Goal: Task Accomplishment & Management: Manage account settings

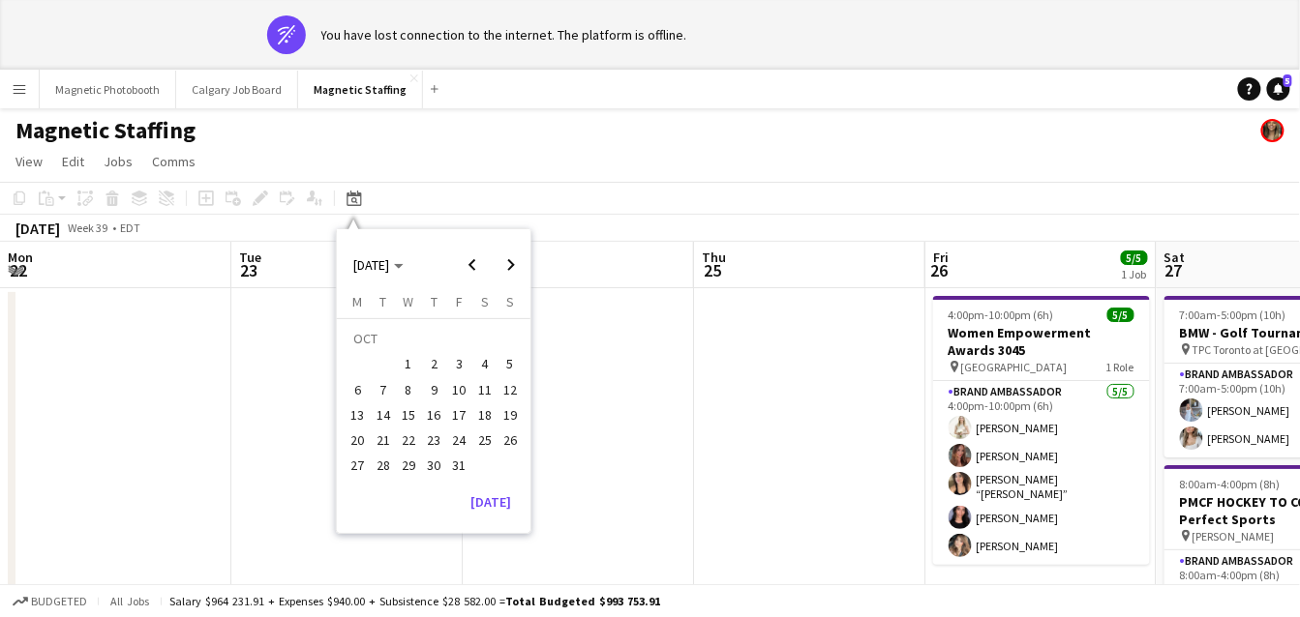
scroll to position [0, 665]
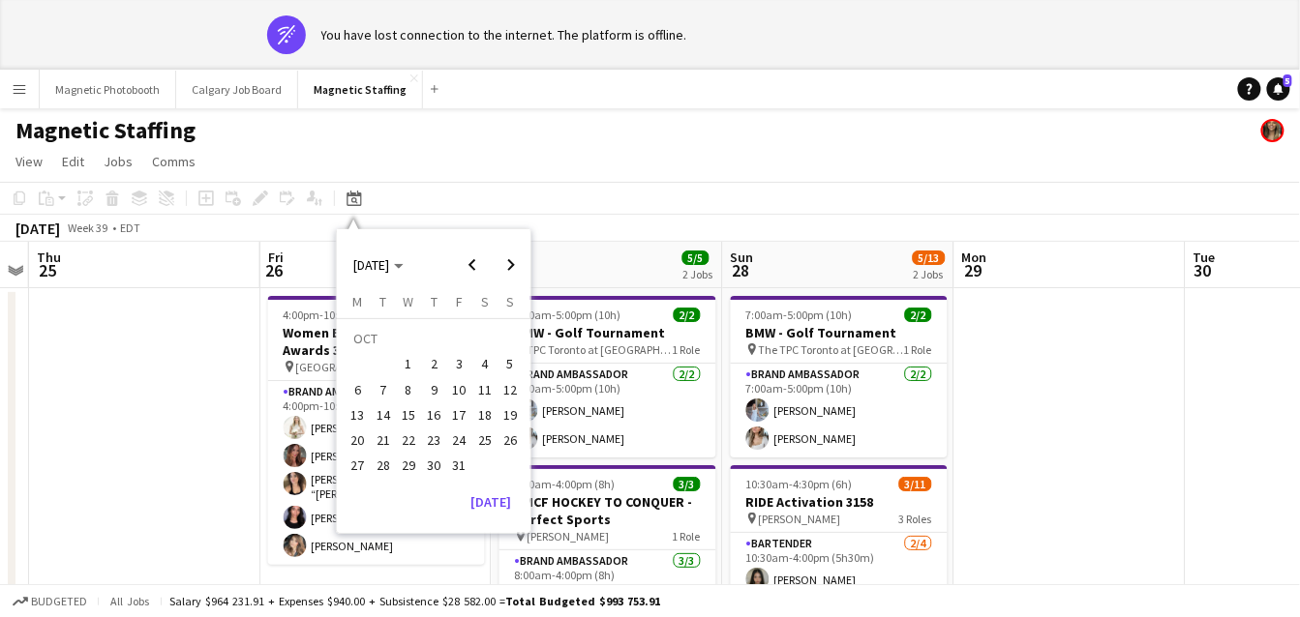
click at [432, 399] on span "9" at bounding box center [433, 389] width 23 height 23
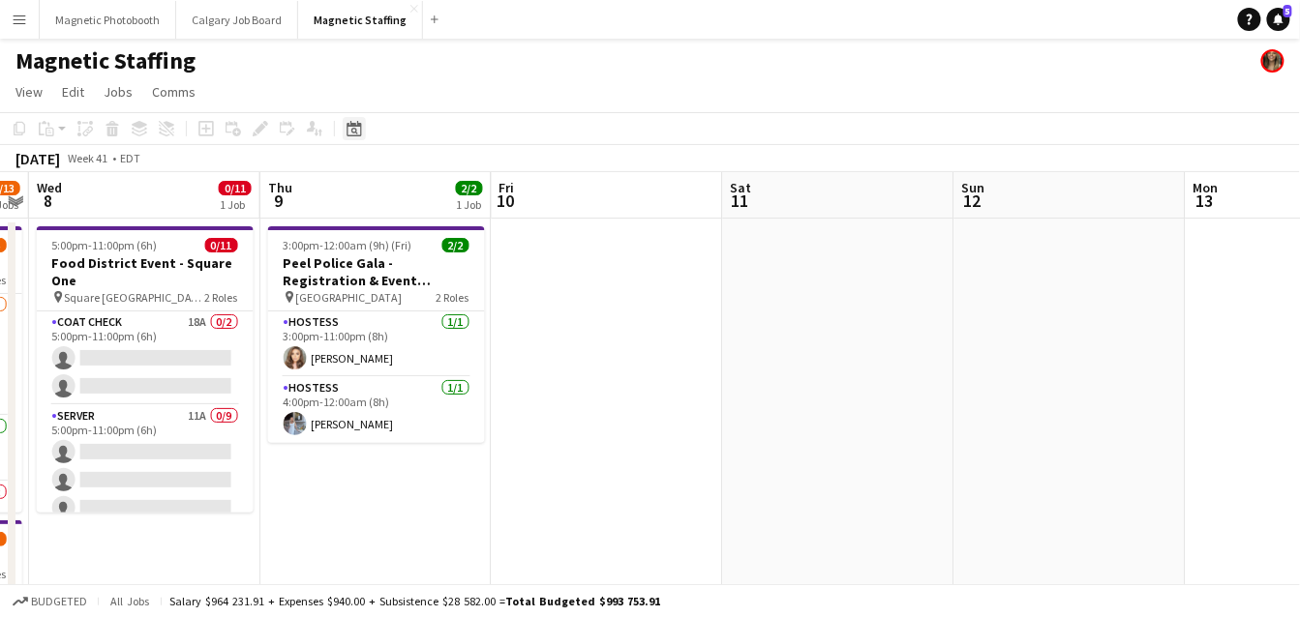
click at [347, 127] on icon "Date picker" at bounding box center [353, 128] width 15 height 15
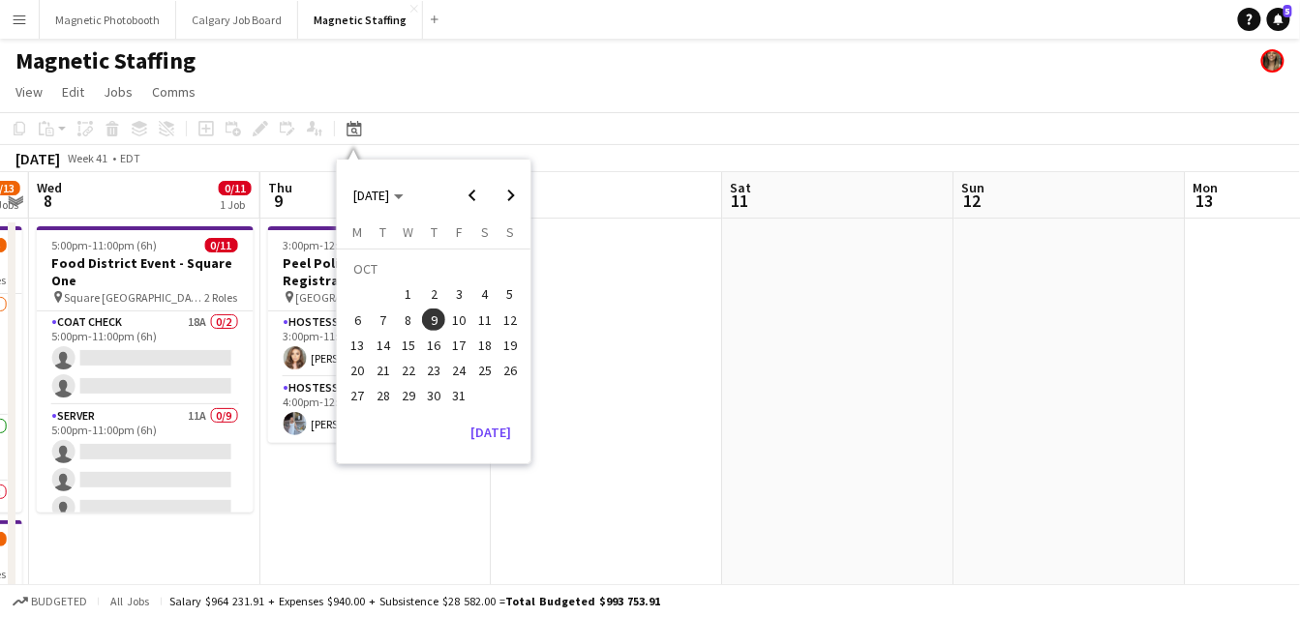
click at [385, 314] on span "7" at bounding box center [383, 320] width 23 height 23
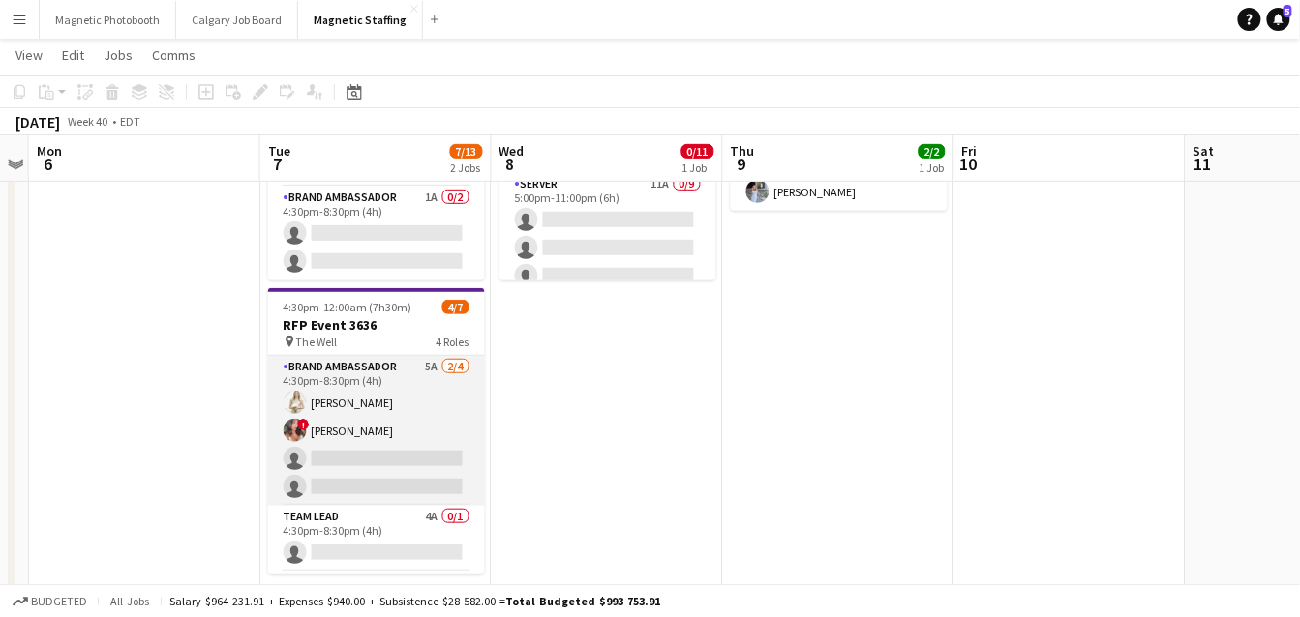
scroll to position [128, 0]
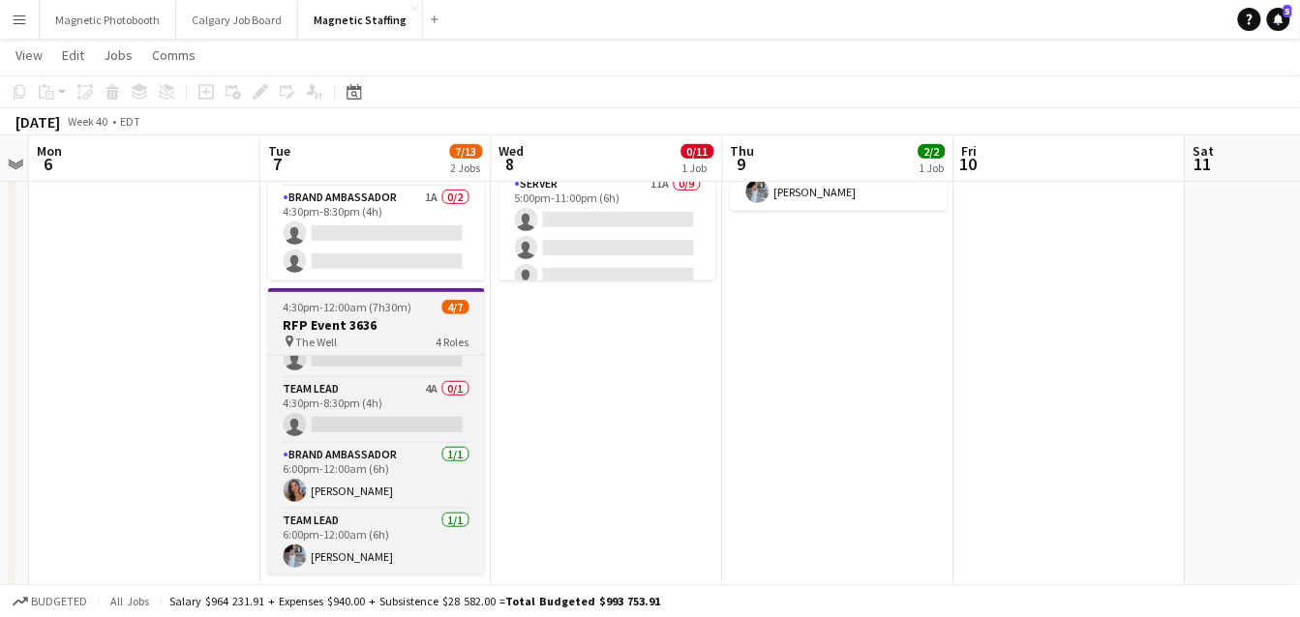
click at [374, 318] on h3 "RFP Event 3636" at bounding box center [376, 324] width 217 height 17
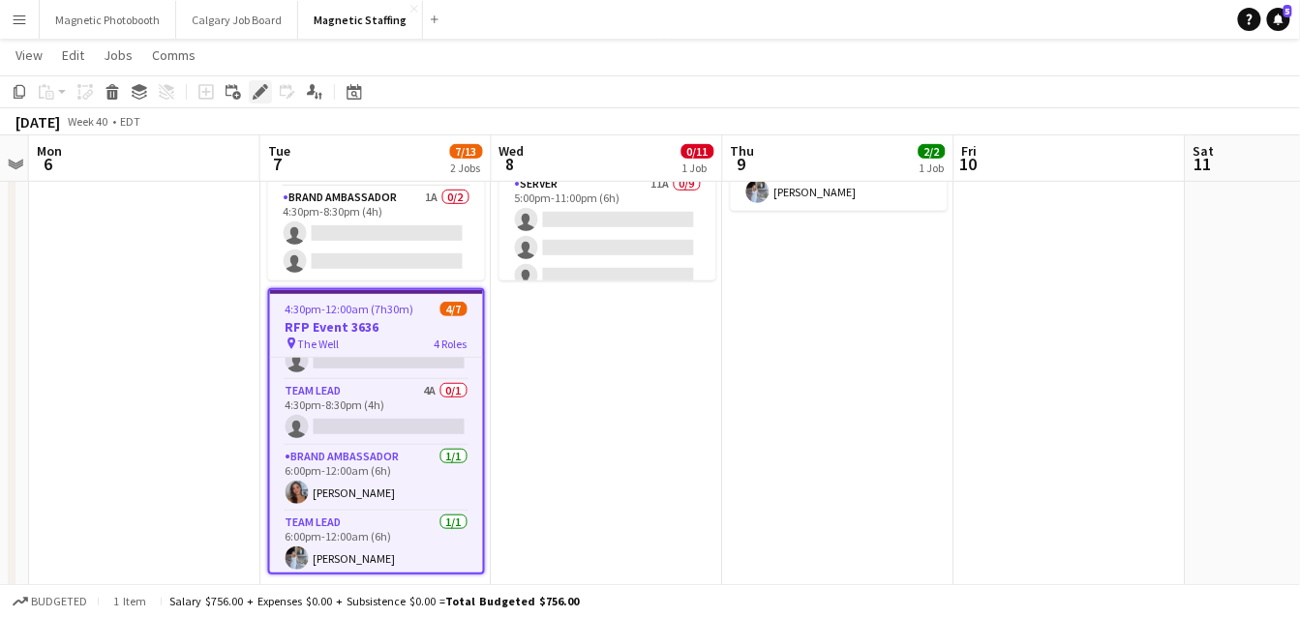
click at [257, 87] on icon "Edit" at bounding box center [260, 91] width 15 height 15
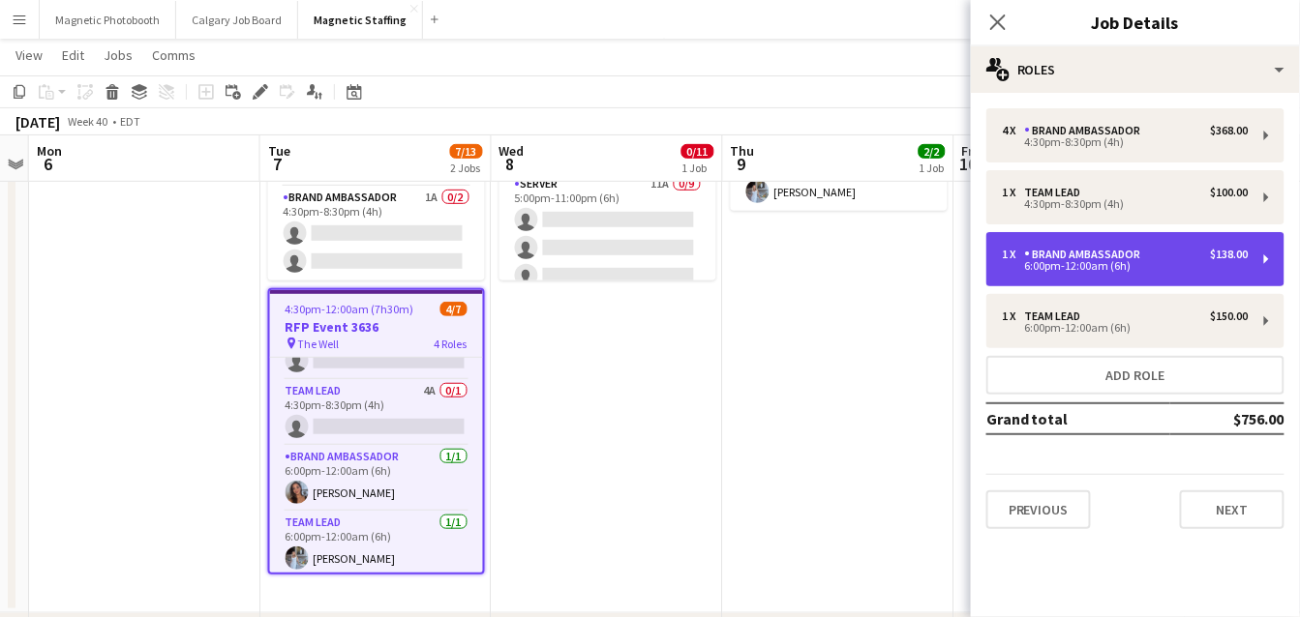
click at [1118, 260] on div "Brand Ambassador" at bounding box center [1087, 255] width 124 height 14
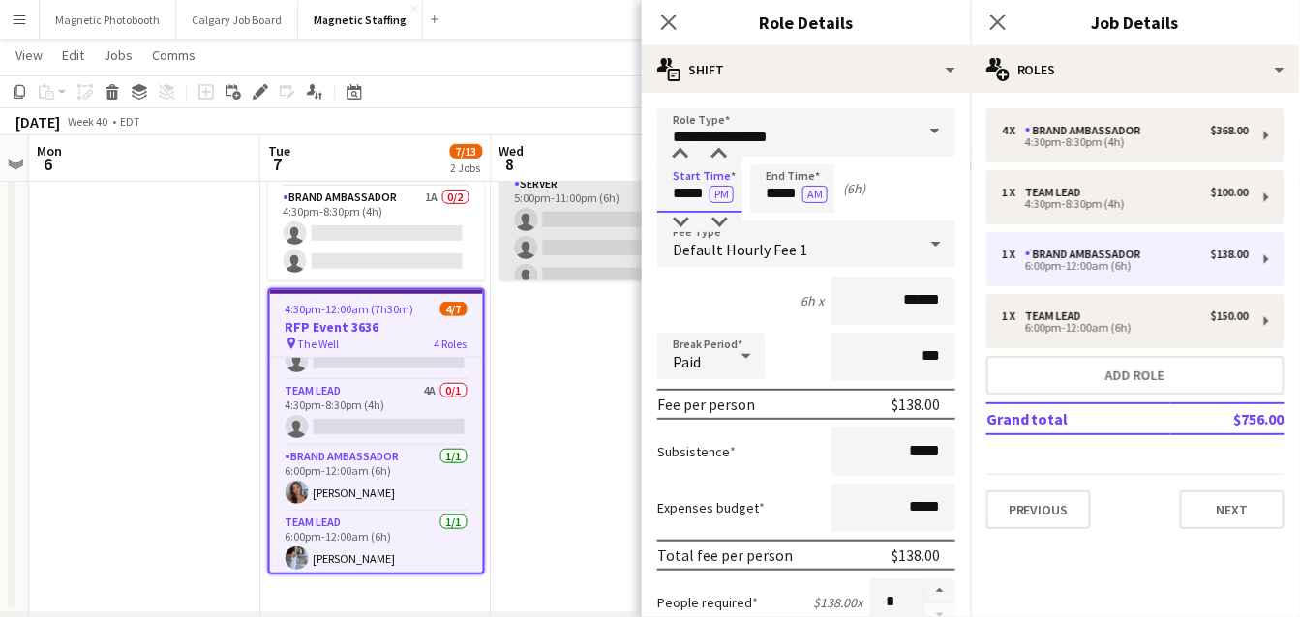
drag, startPoint x: 705, startPoint y: 192, endPoint x: 589, endPoint y: 184, distance: 116.4
click at [592, 191] on body "Menu Boards Boards Boards All jobs Status Workforce Workforce My Workforce Recr…" at bounding box center [650, 253] width 1300 height 966
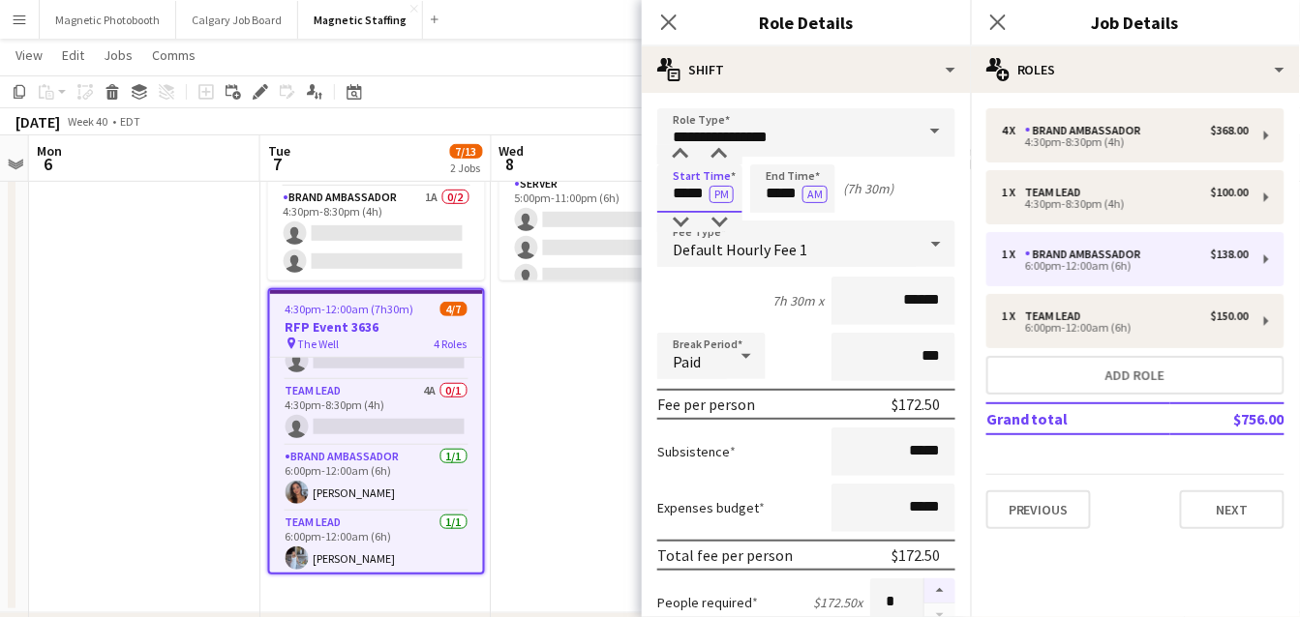
type input "*****"
click at [939, 585] on button "button" at bounding box center [939, 591] width 31 height 25
type input "*"
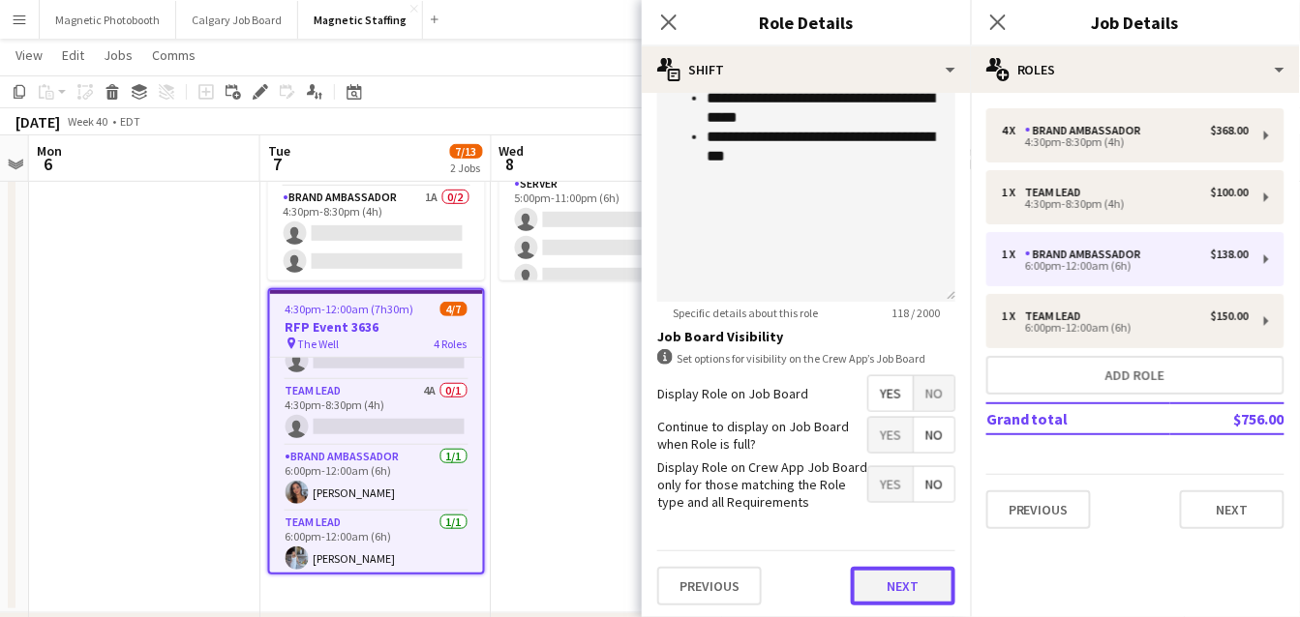
click at [900, 590] on button "Next" at bounding box center [903, 586] width 105 height 39
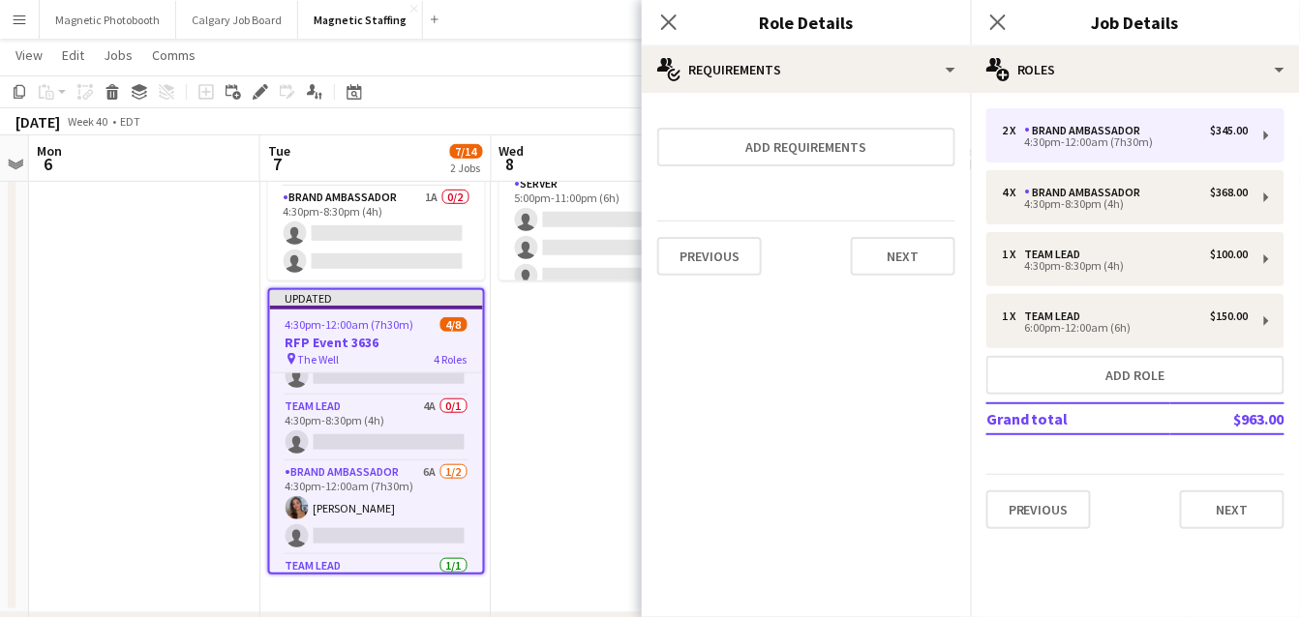
scroll to position [0, 0]
click at [910, 254] on button "Next" at bounding box center [903, 256] width 105 height 39
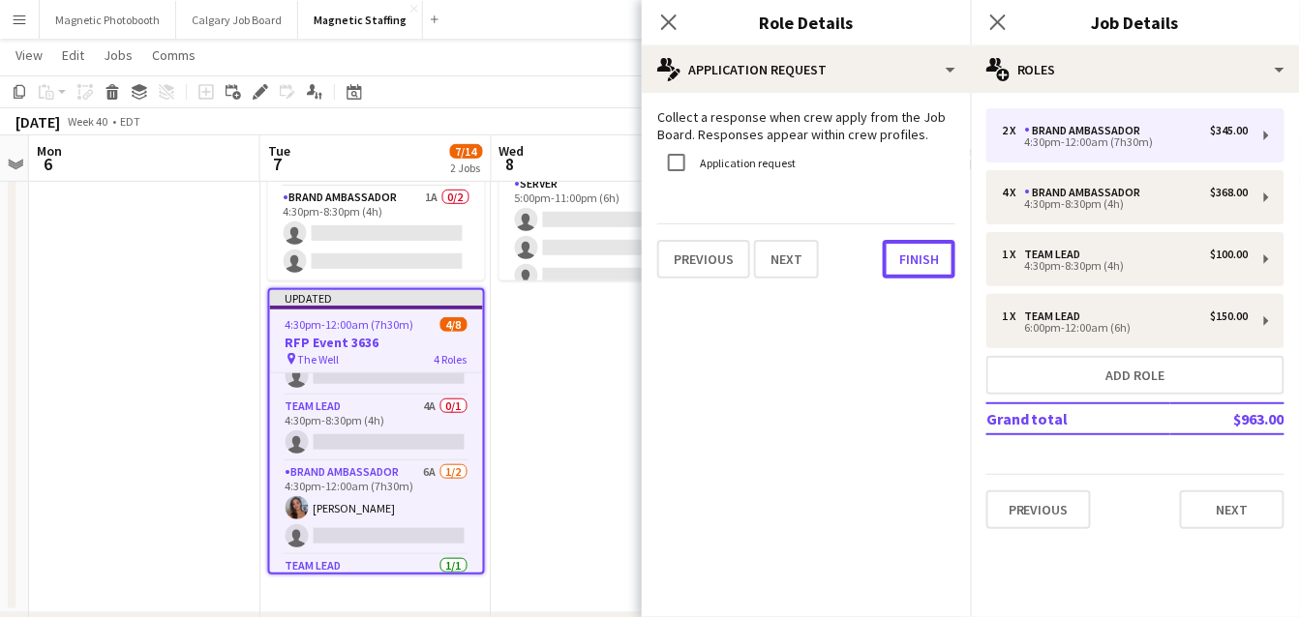
click at [910, 254] on button "Finish" at bounding box center [919, 259] width 73 height 39
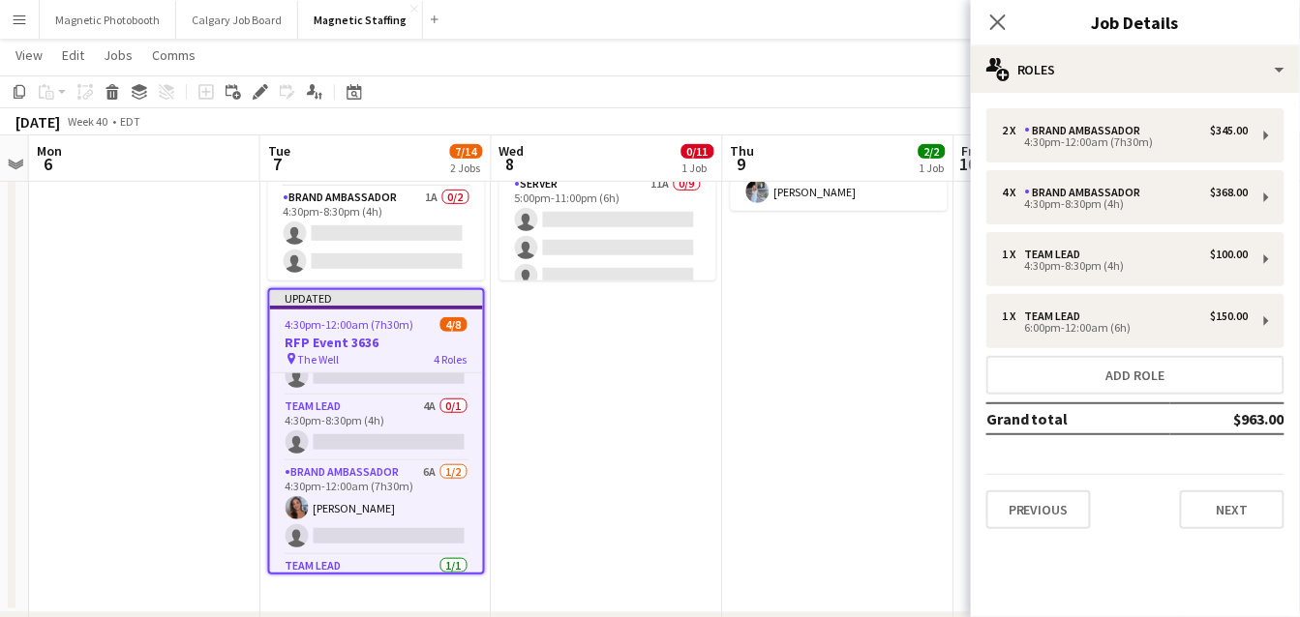
click at [644, 424] on app-date-cell "5:00pm-11:00pm (6h) 0/11 Food District Event - Square One pin [GEOGRAPHIC_DATA]…" at bounding box center [607, 299] width 231 height 627
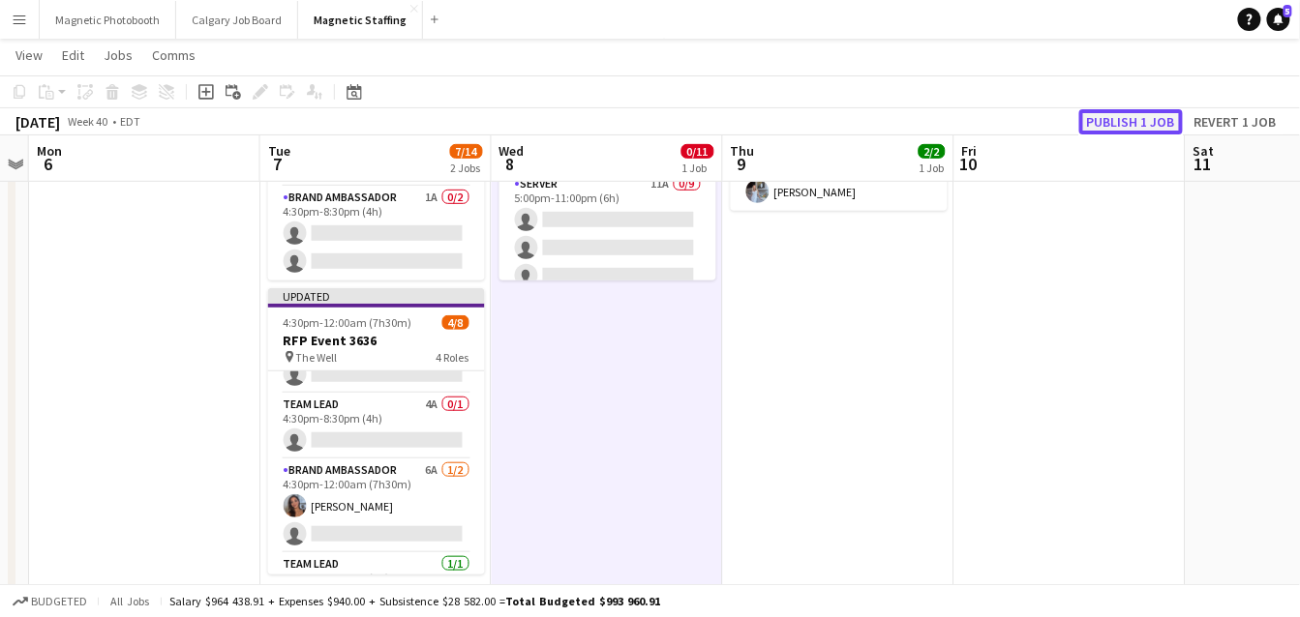
click at [1142, 126] on button "Publish 1 job" at bounding box center [1131, 121] width 104 height 25
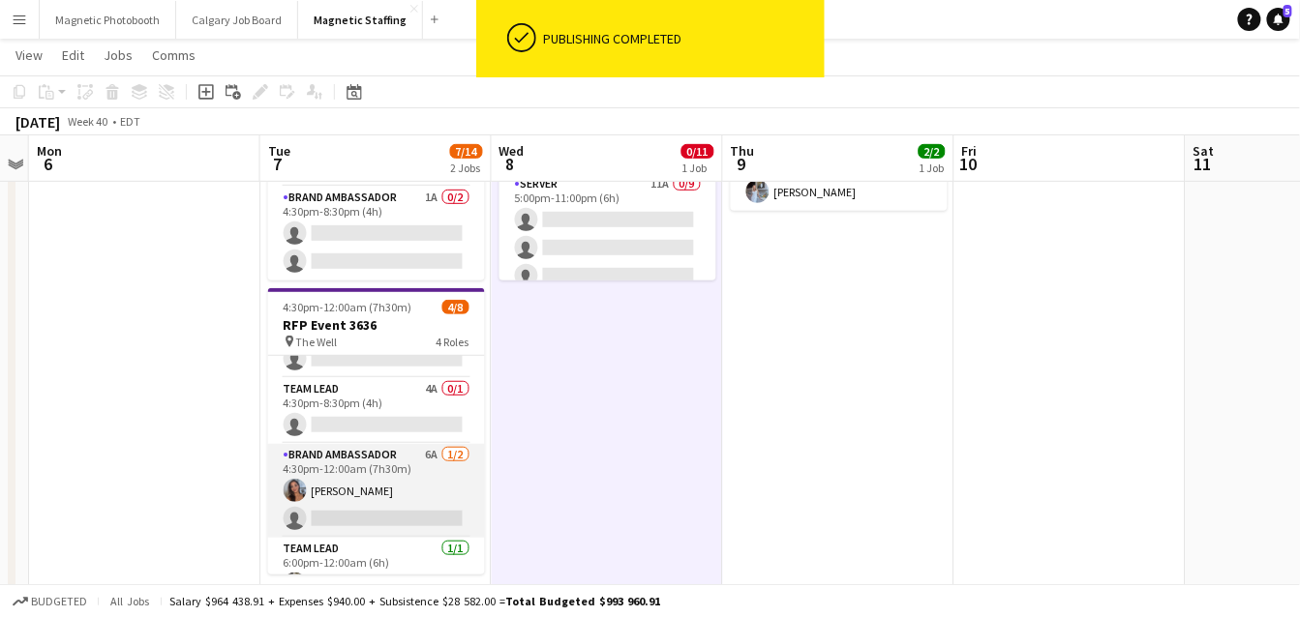
click at [385, 495] on app-card-role "Brand Ambassador 6A [DATE] 4:30pm-12:00am (7h30m) [PERSON_NAME] single-neutral-…" at bounding box center [376, 491] width 217 height 94
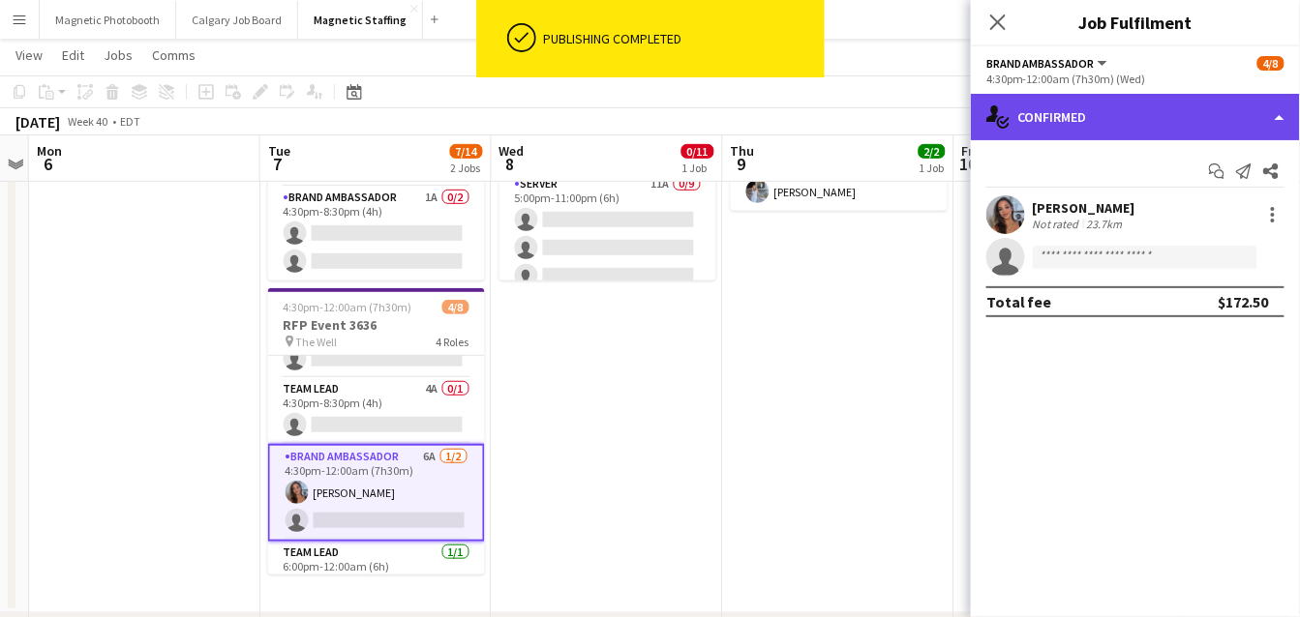
click at [1093, 126] on div "single-neutral-actions-check-2 Confirmed" at bounding box center [1135, 117] width 329 height 46
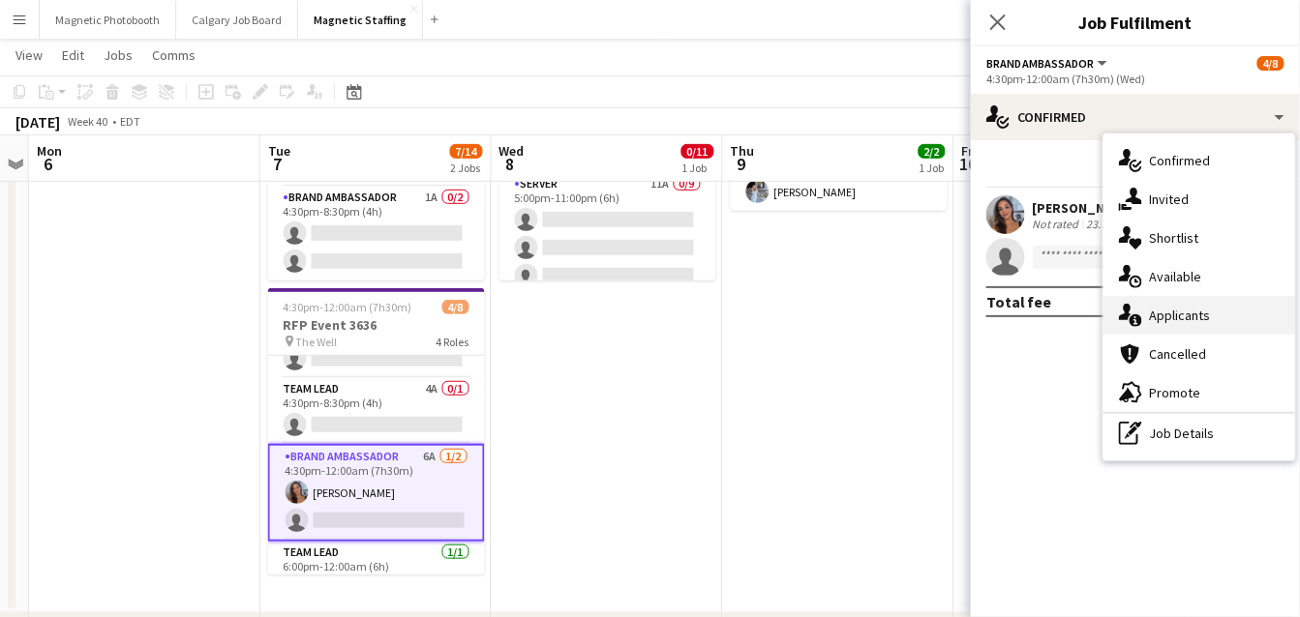
click at [1133, 323] on icon at bounding box center [1135, 320] width 13 height 13
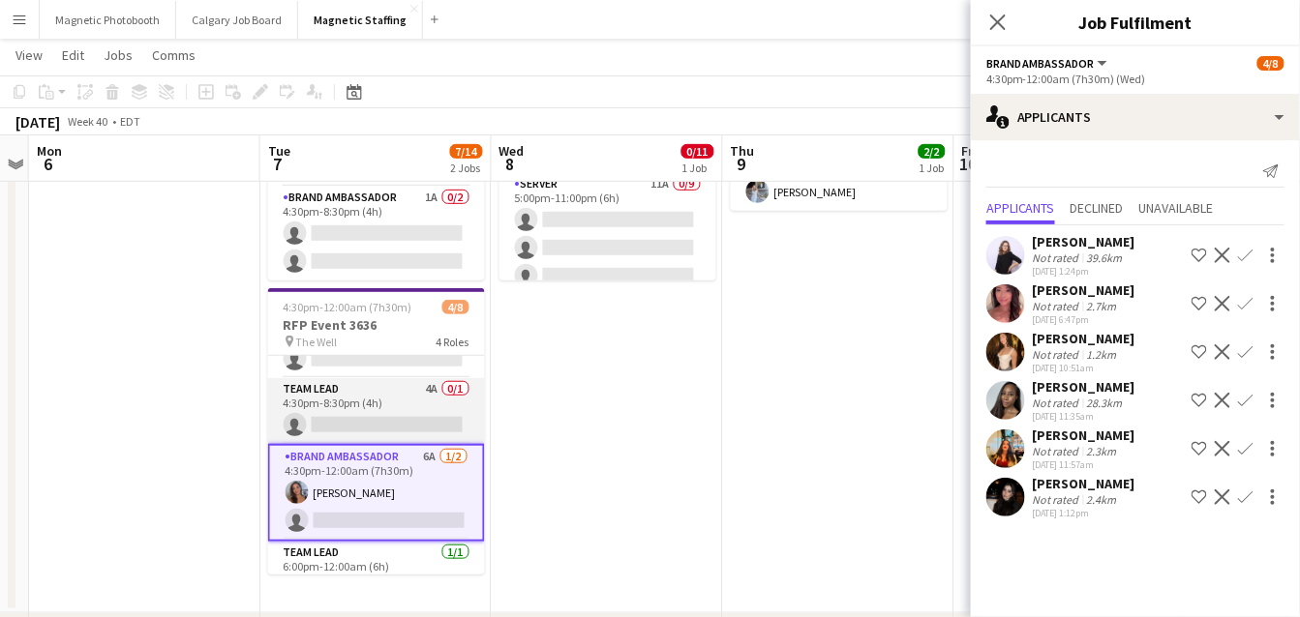
click at [365, 396] on app-card-role "Team Lead 4A 0/1 4:30pm-8:30pm (4h) single-neutral-actions" at bounding box center [376, 411] width 217 height 66
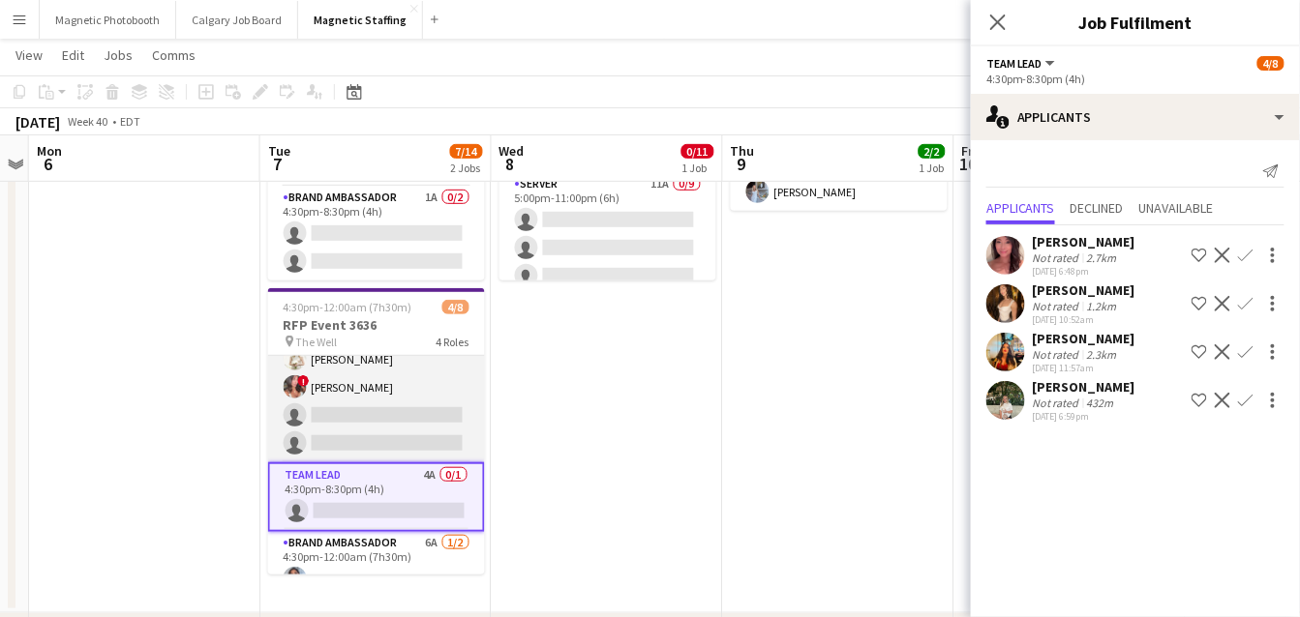
click at [374, 410] on app-card-role "Brand Ambassador 5A [DATE] 4:30pm-8:30pm (4h) [PERSON_NAME] ! [PERSON_NAME] sin…" at bounding box center [376, 388] width 217 height 150
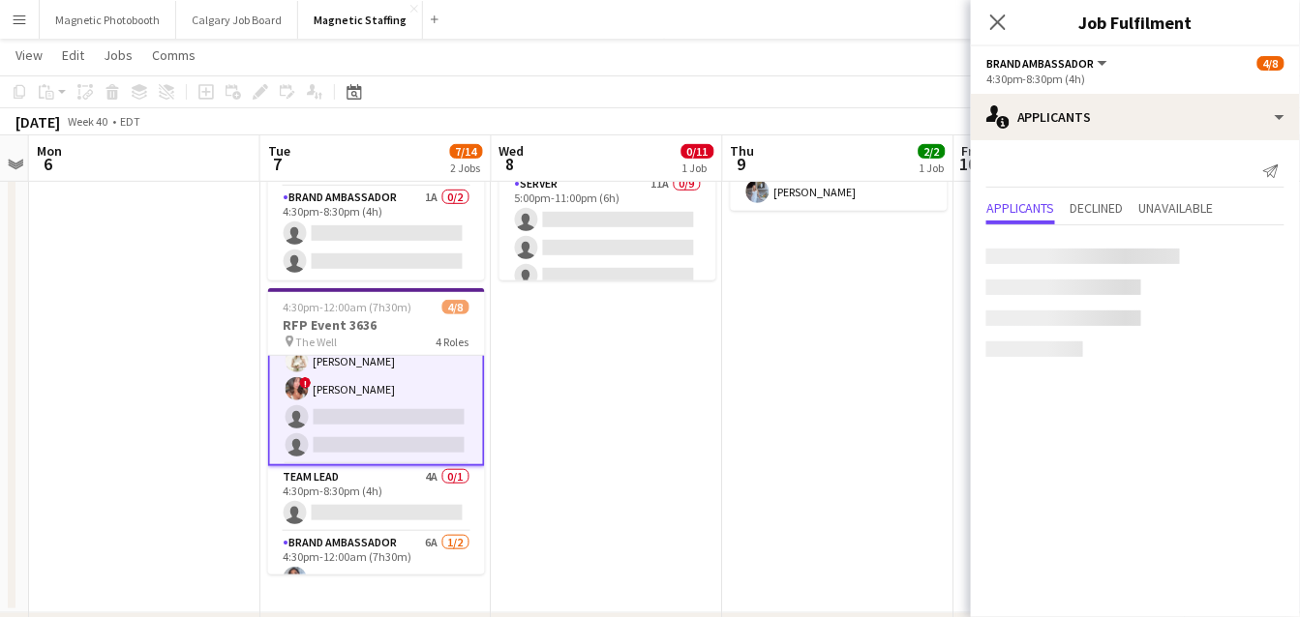
scroll to position [45, 0]
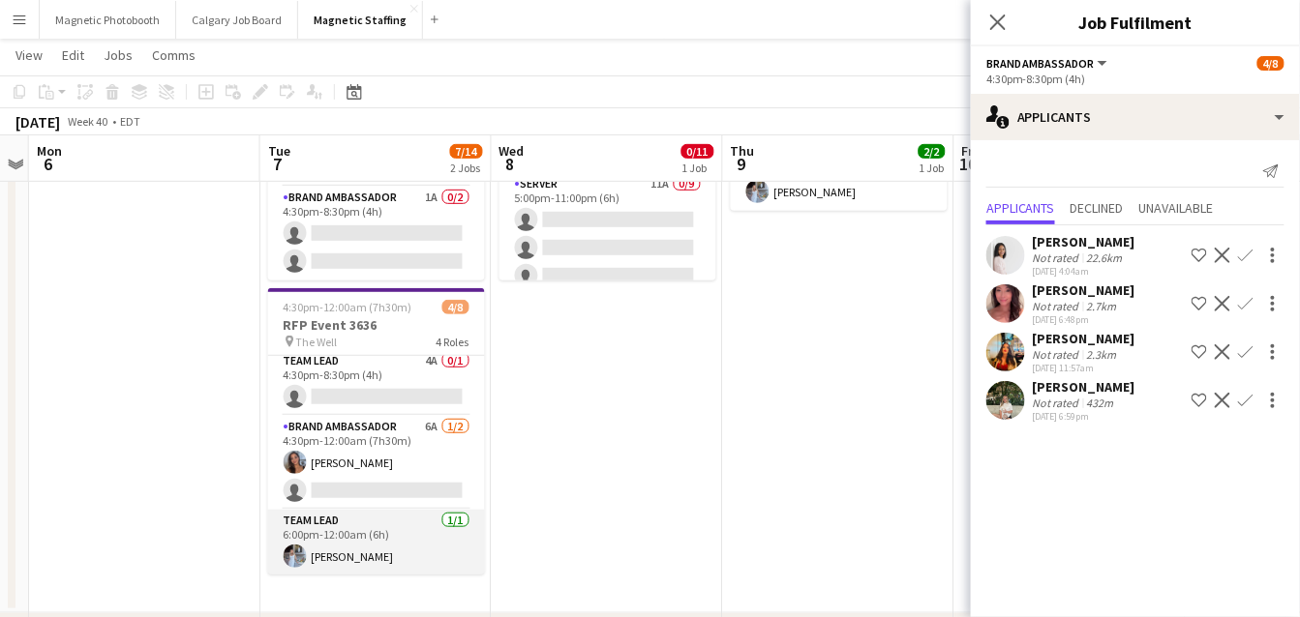
click at [330, 544] on app-card-role "Team Lead [DATE] 6:00pm-12:00am (6h) [PERSON_NAME]" at bounding box center [376, 543] width 217 height 66
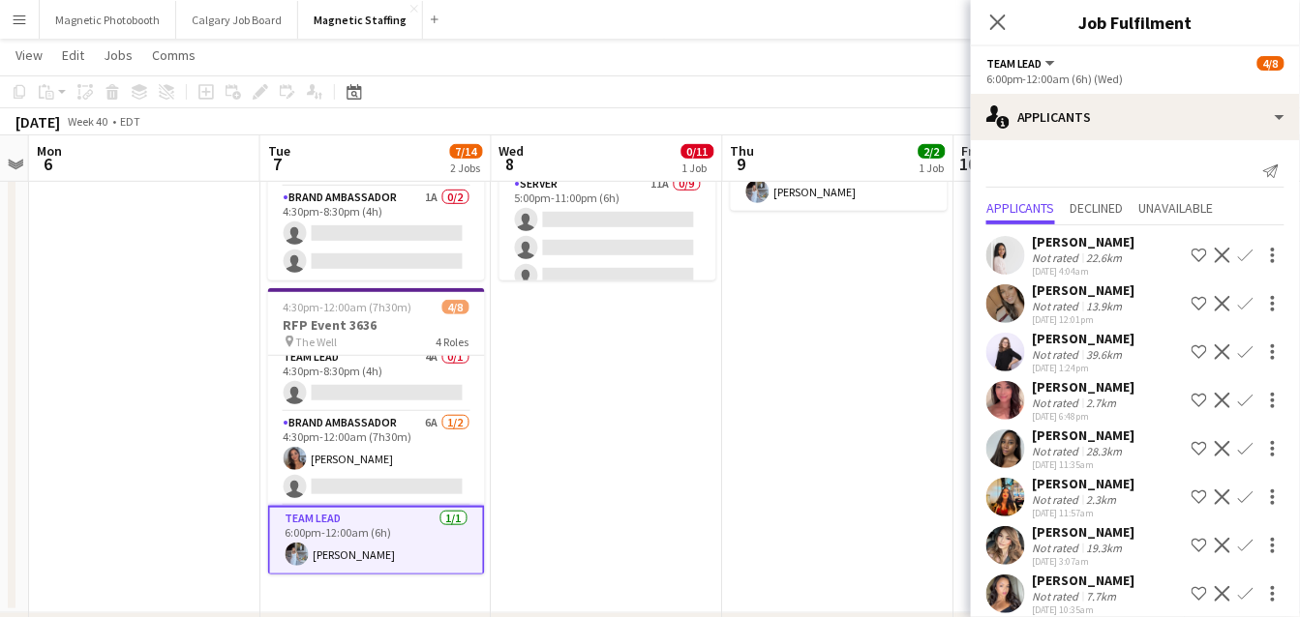
scroll to position [17, 0]
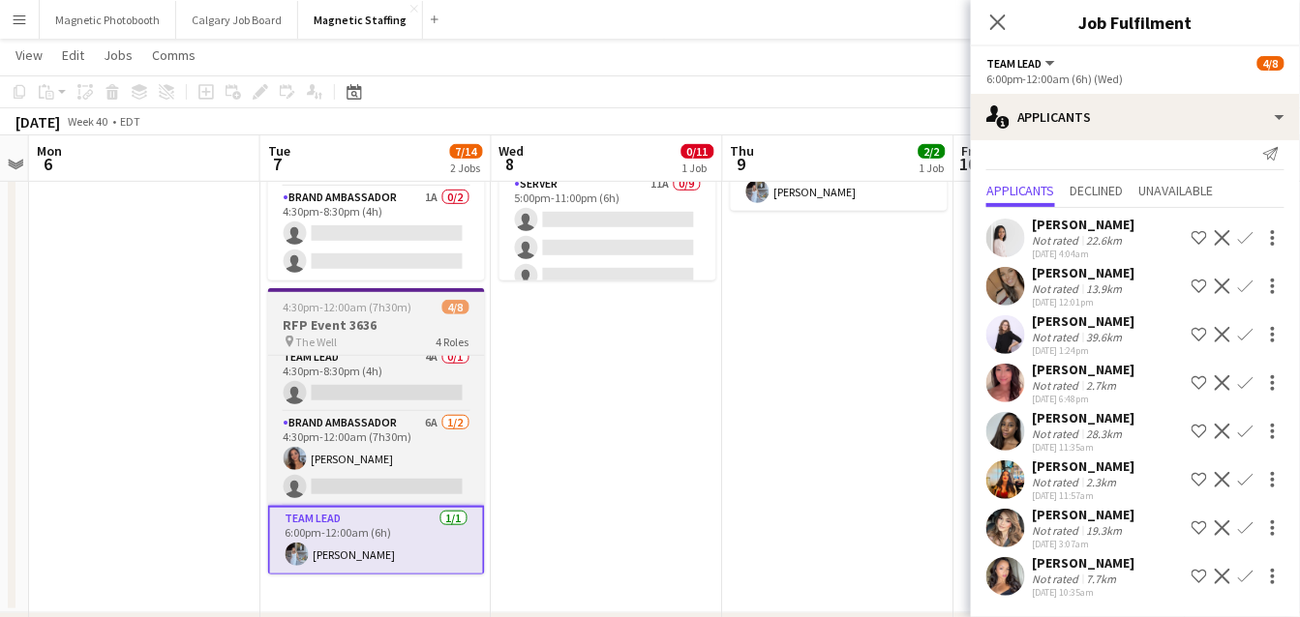
click at [348, 327] on h3 "RFP Event 3636" at bounding box center [376, 324] width 217 height 17
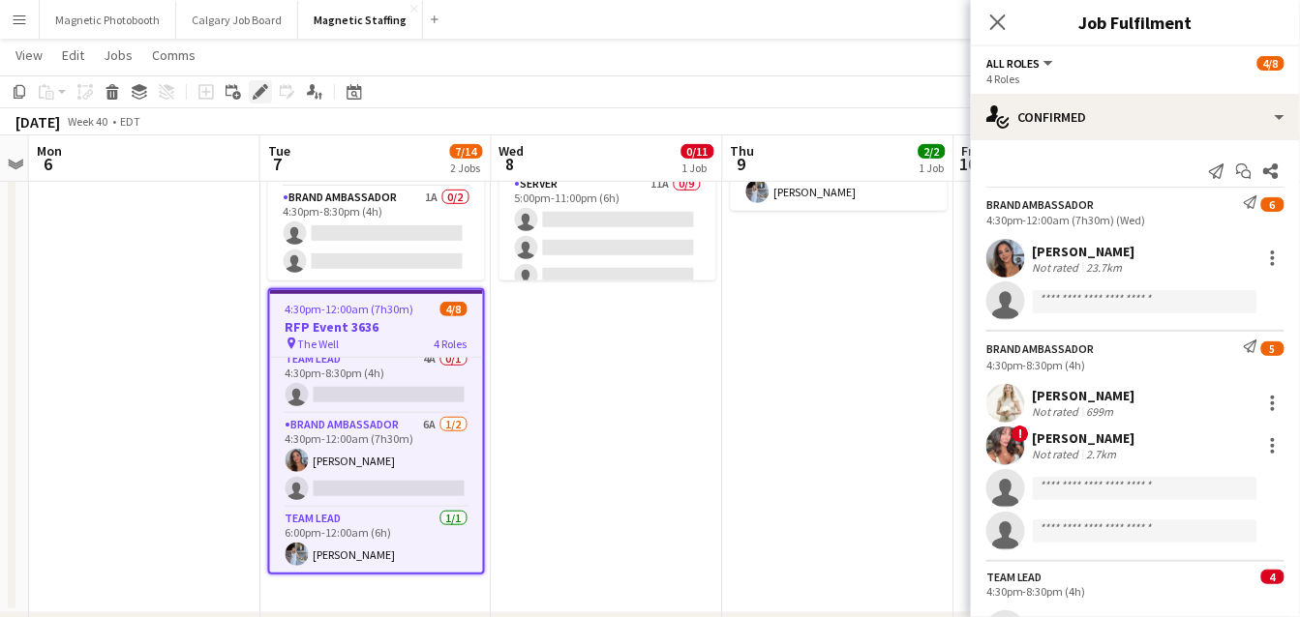
click at [259, 88] on icon "Edit" at bounding box center [260, 91] width 15 height 15
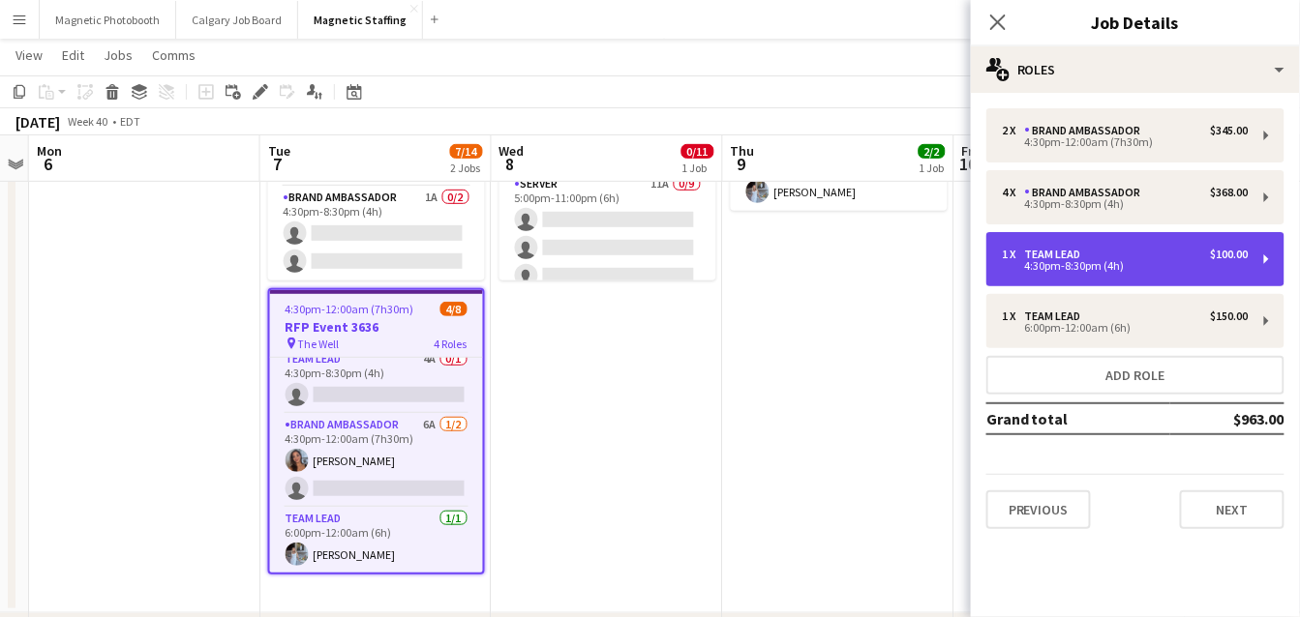
click at [1121, 261] on div "4:30pm-8:30pm (4h)" at bounding box center [1125, 266] width 247 height 10
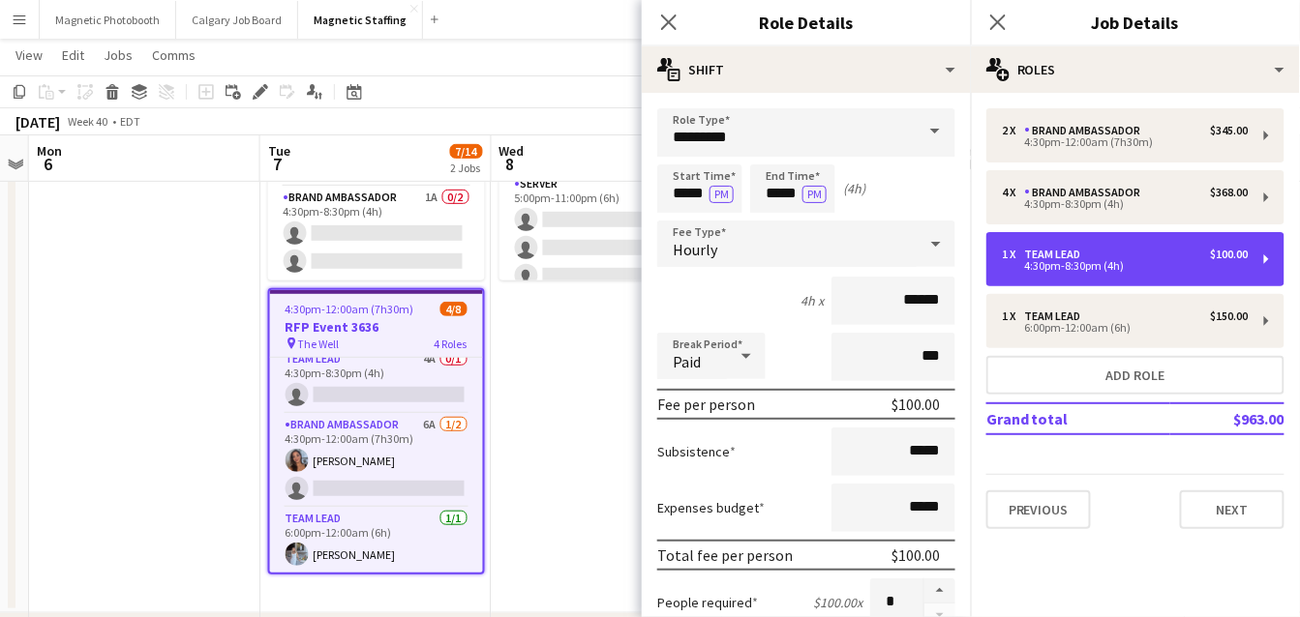
scroll to position [590, 0]
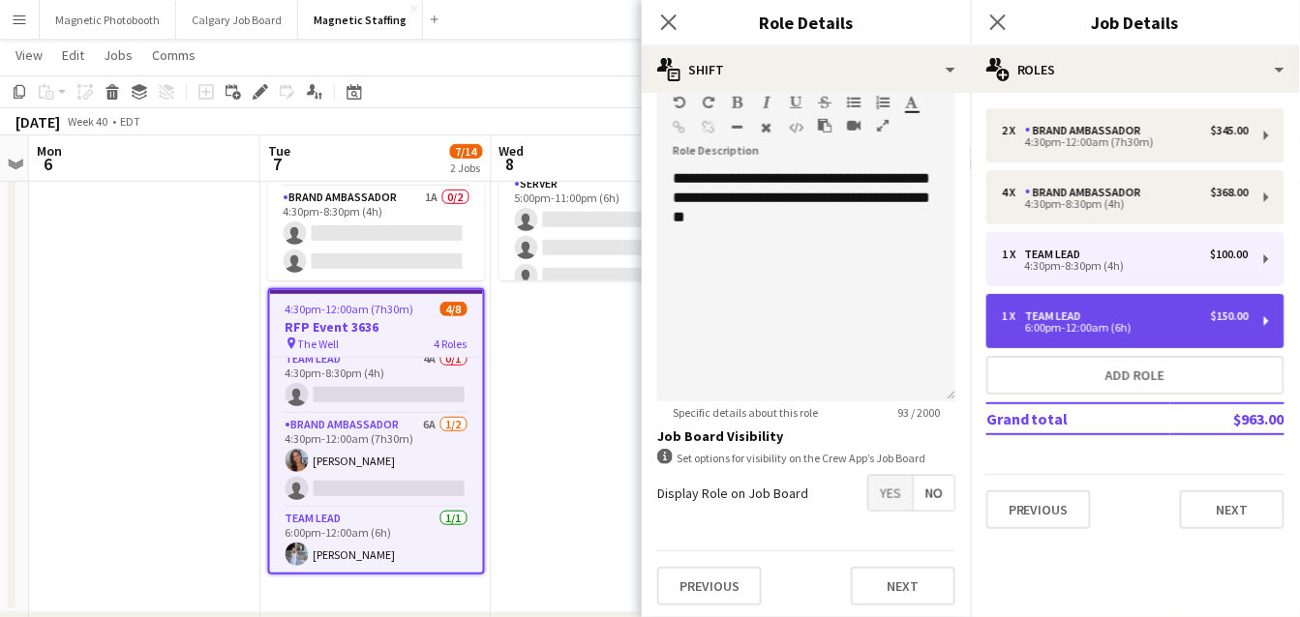
click at [1054, 339] on div "1 x Team Lead $150.00 6:00pm-12:00am (6h)" at bounding box center [1135, 321] width 298 height 54
type input "*****"
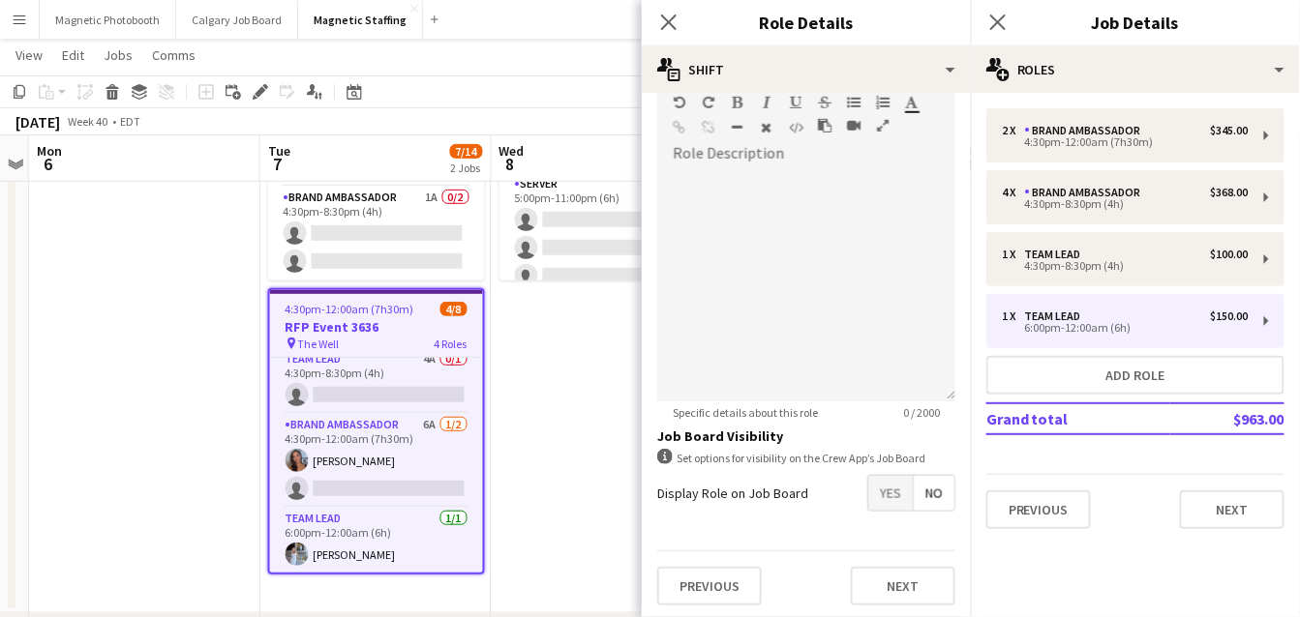
click at [549, 433] on app-date-cell "5:00pm-11:00pm (6h) 0/11 Food District Event - Square One pin [GEOGRAPHIC_DATA]…" at bounding box center [607, 299] width 231 height 627
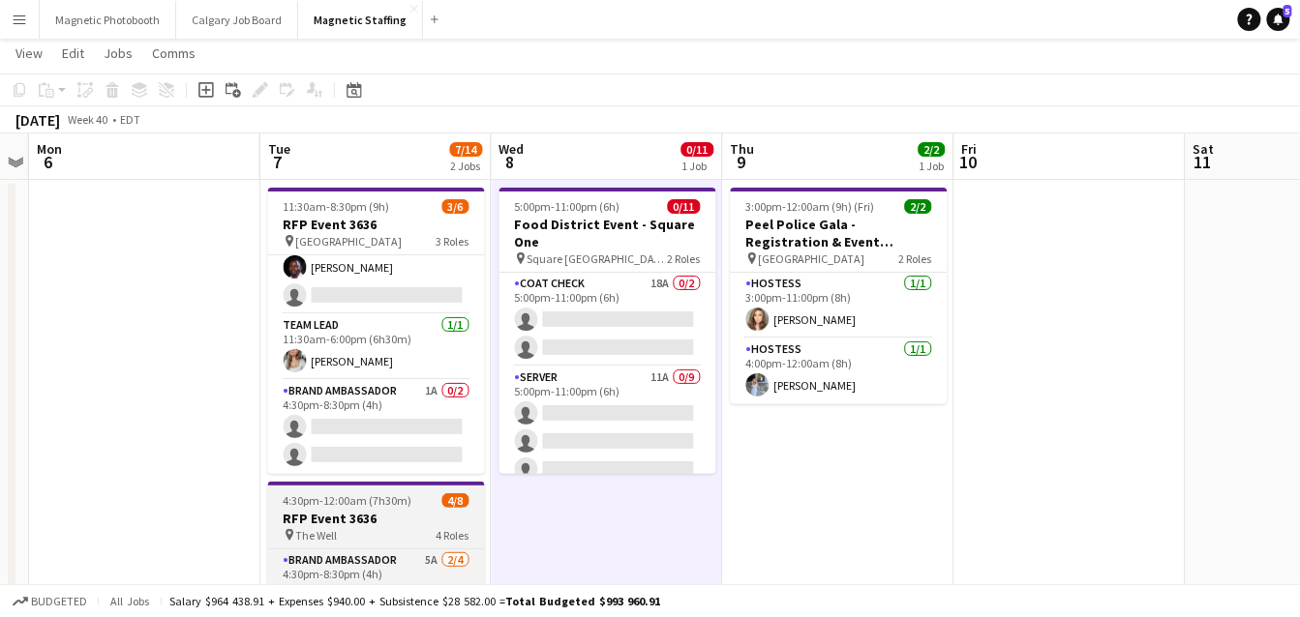
scroll to position [32, 0]
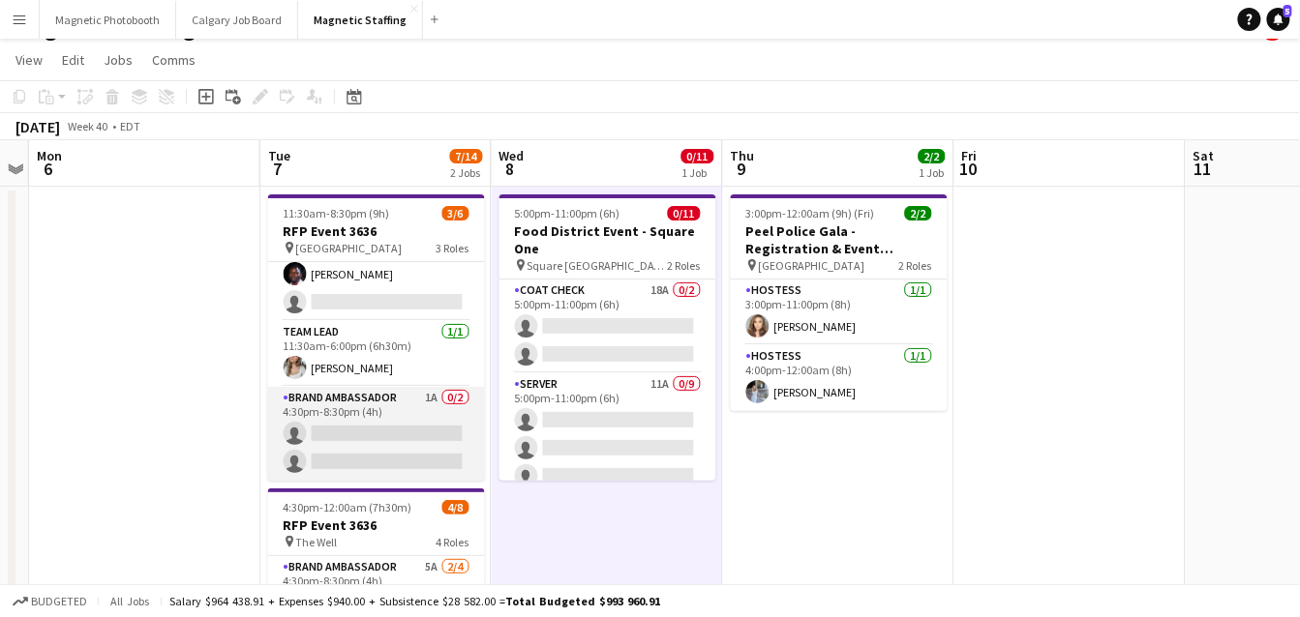
click at [361, 444] on app-card-role "Brand Ambassador 1A 0/2 4:30pm-8:30pm (4h) single-neutral-actions single-neutra…" at bounding box center [376, 434] width 217 height 94
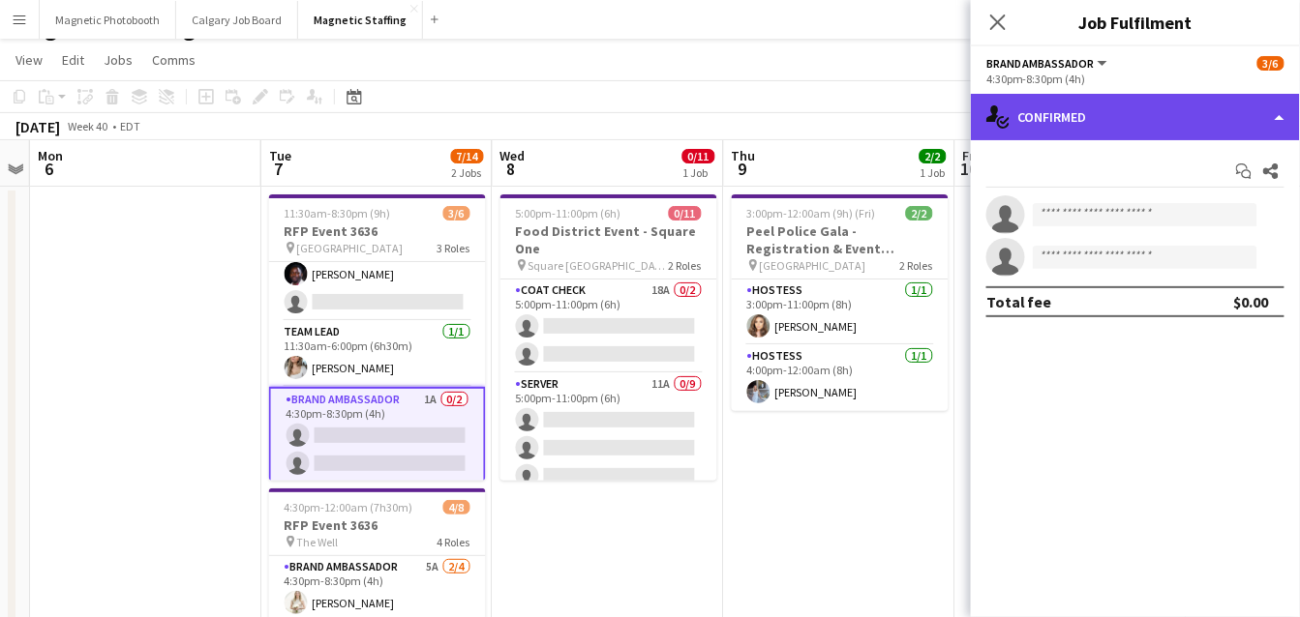
click at [1075, 129] on div "single-neutral-actions-check-2 Confirmed" at bounding box center [1135, 117] width 329 height 46
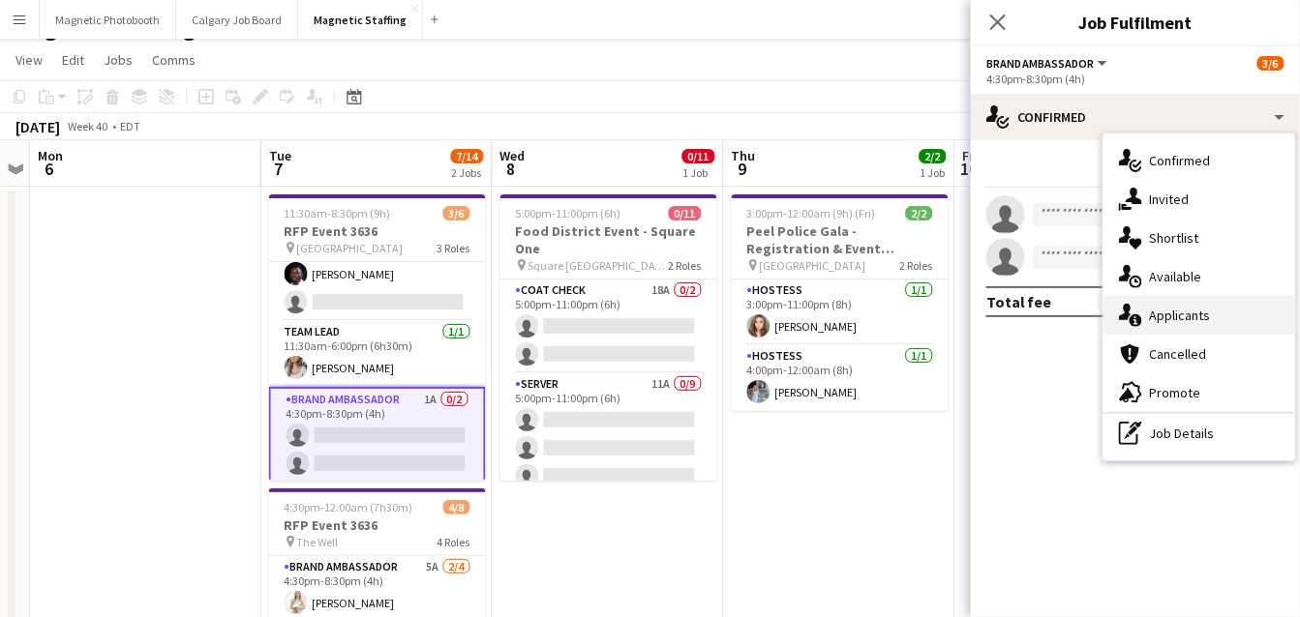
click at [1131, 309] on icon "single-neutral-actions-information" at bounding box center [1130, 315] width 23 height 23
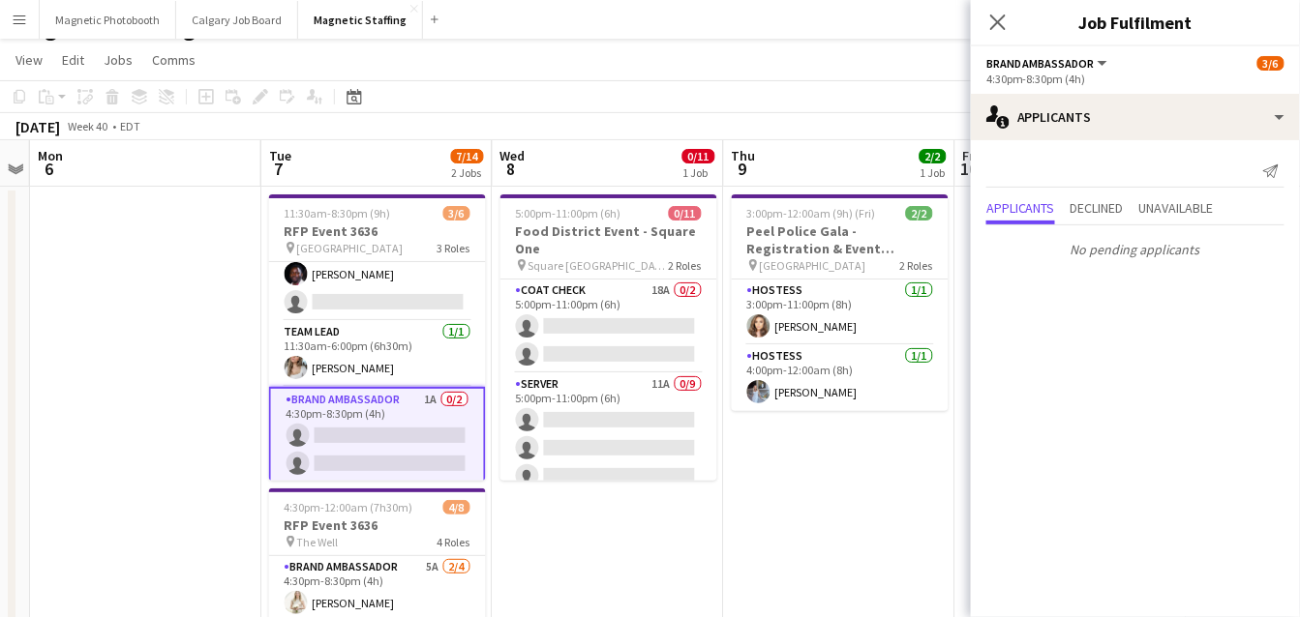
scroll to position [0, 0]
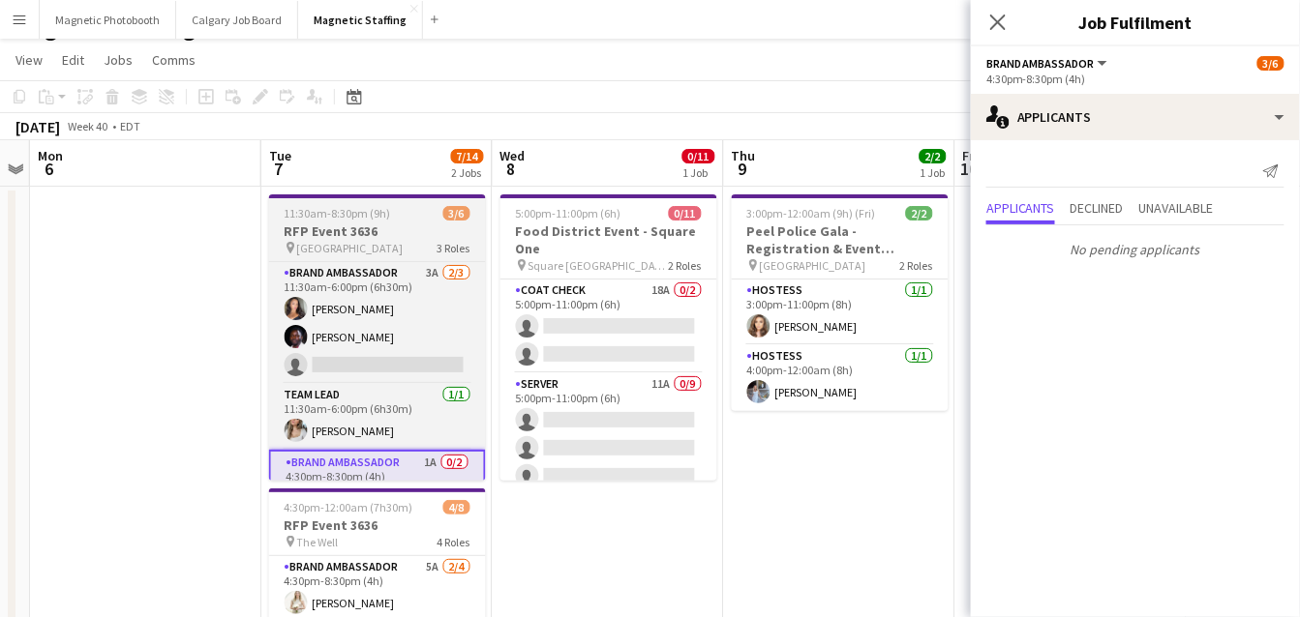
click at [329, 214] on span "11:30am-8:30pm (9h)" at bounding box center [337, 213] width 106 height 15
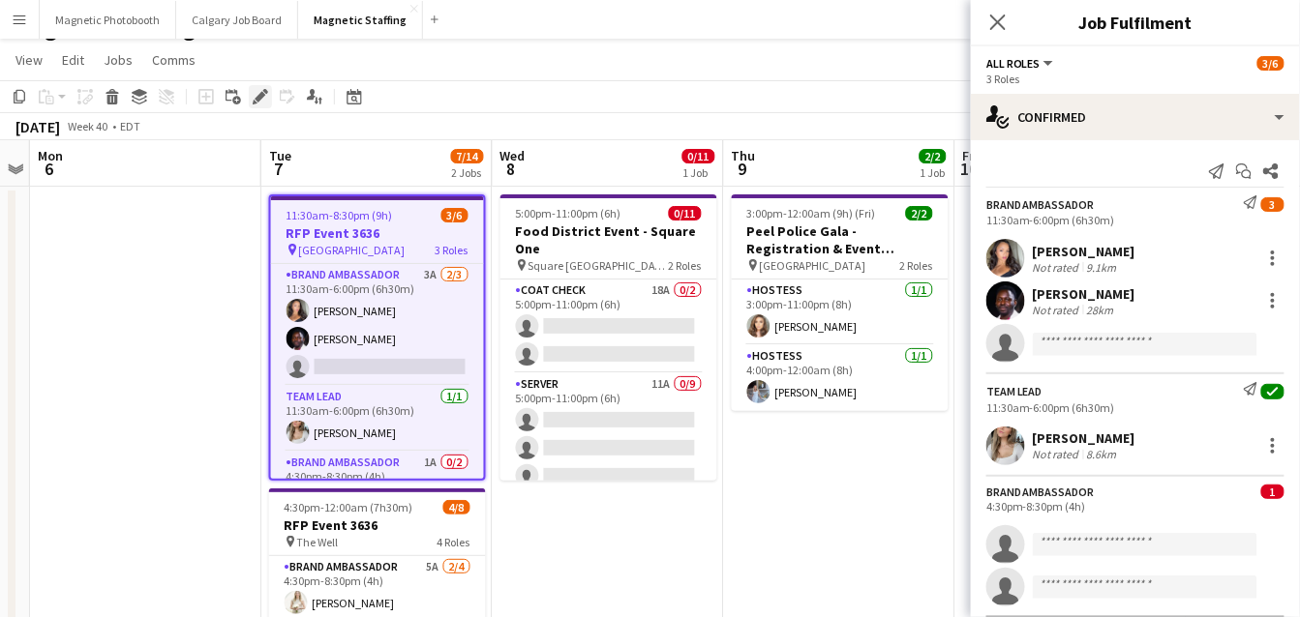
click at [255, 90] on icon "Edit" at bounding box center [260, 96] width 15 height 15
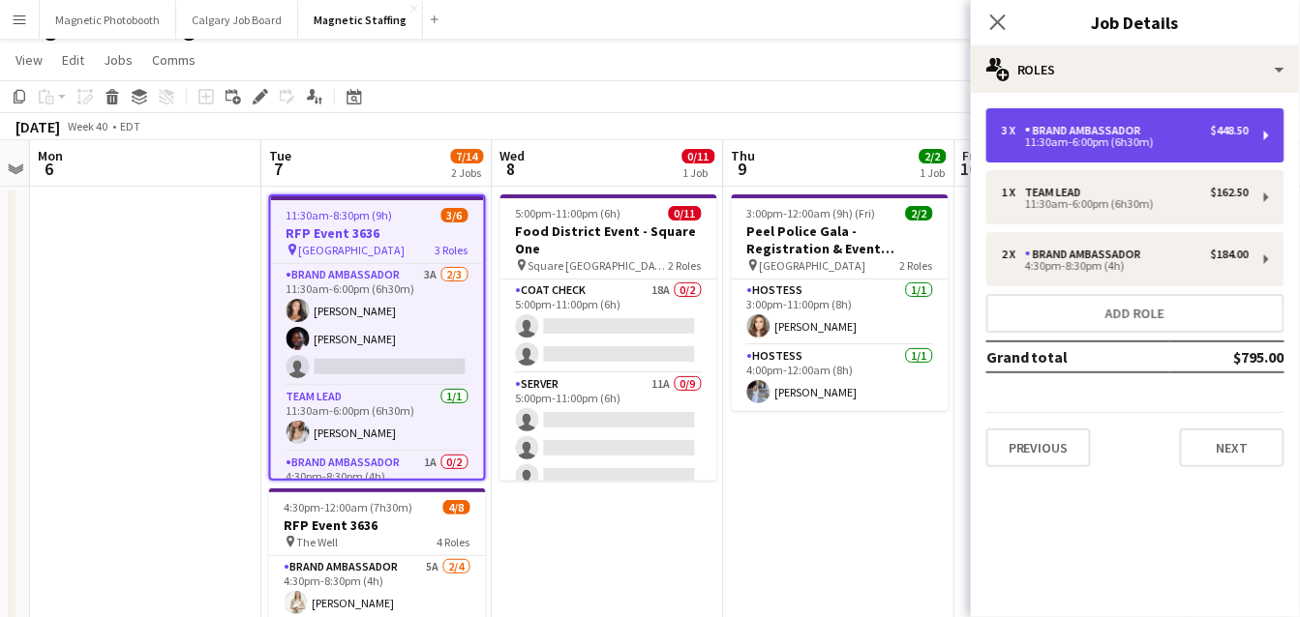
click at [1205, 131] on div "3 x Brand Ambassador $448.50" at bounding box center [1125, 131] width 247 height 14
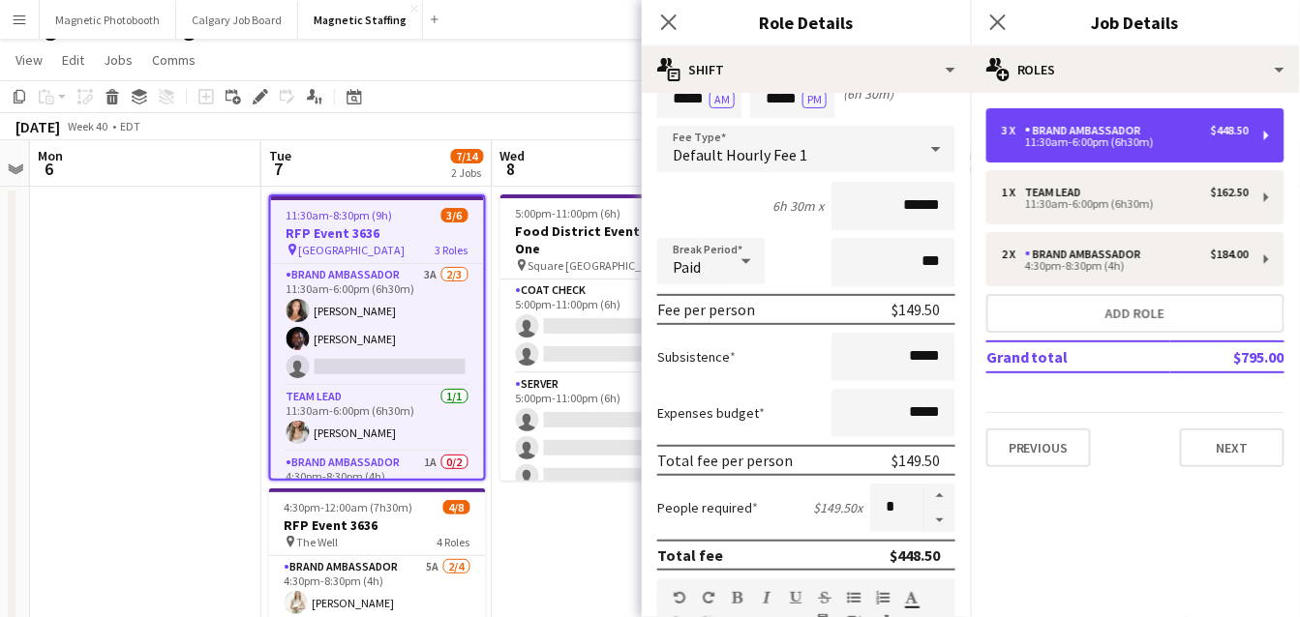
scroll to position [96, 0]
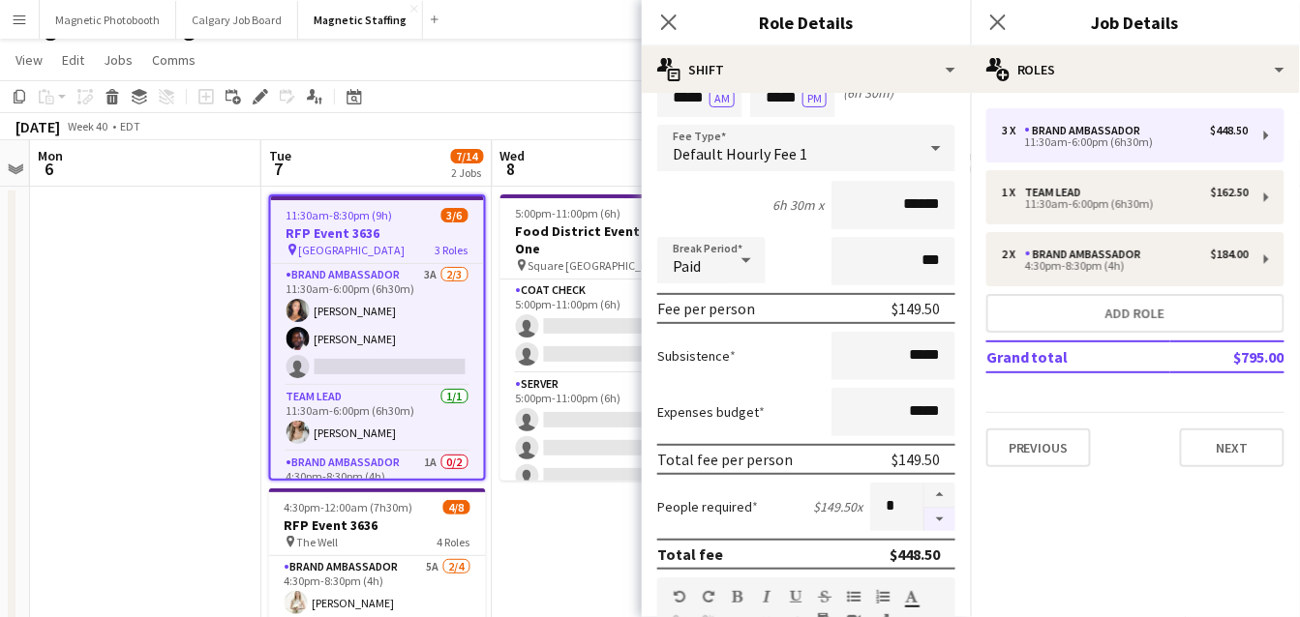
click at [947, 518] on button "button" at bounding box center [939, 520] width 31 height 24
type input "*"
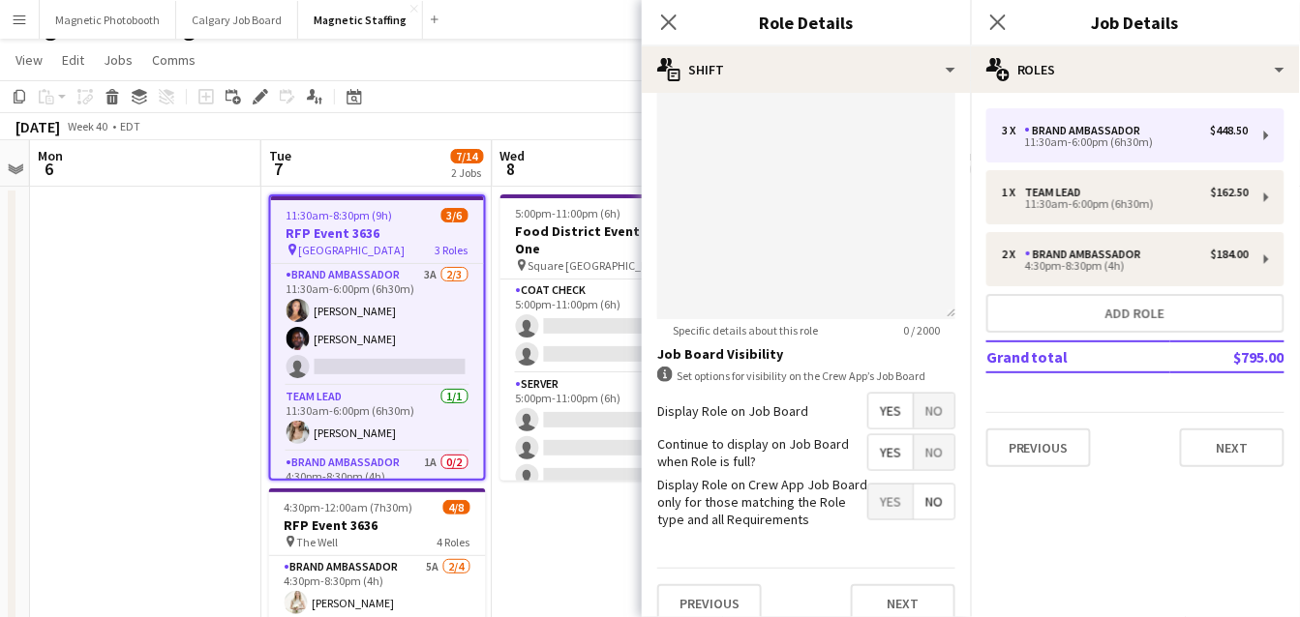
scroll to position [690, 0]
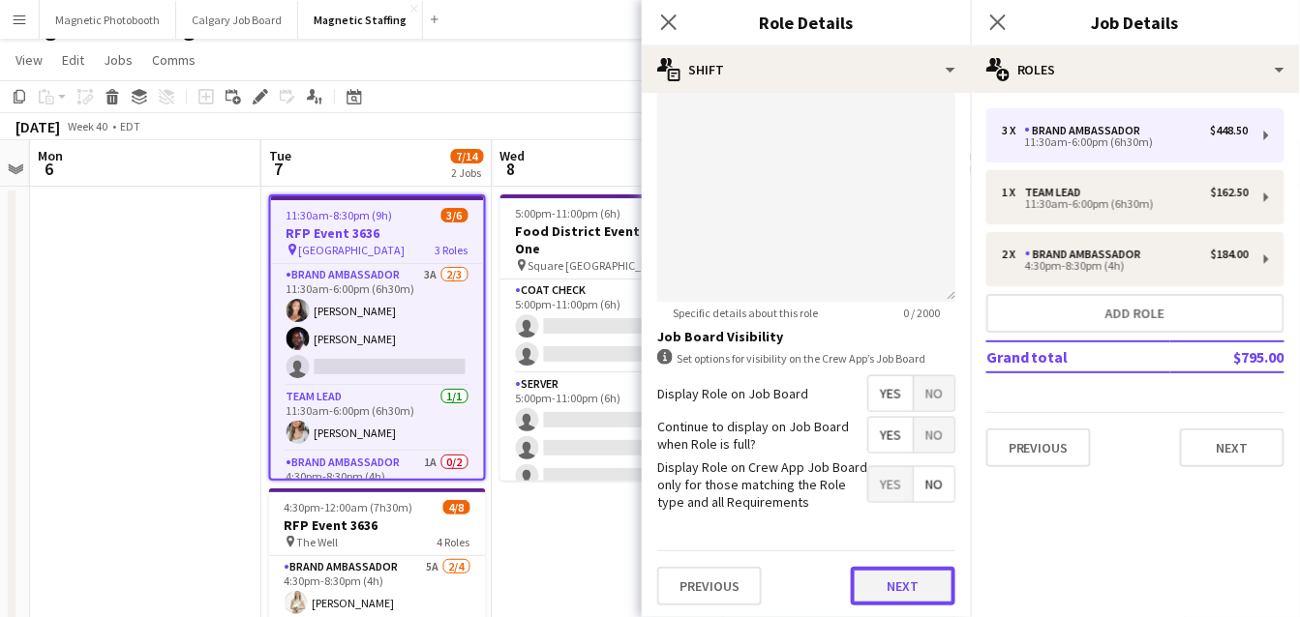
click at [895, 584] on button "Next" at bounding box center [903, 586] width 105 height 39
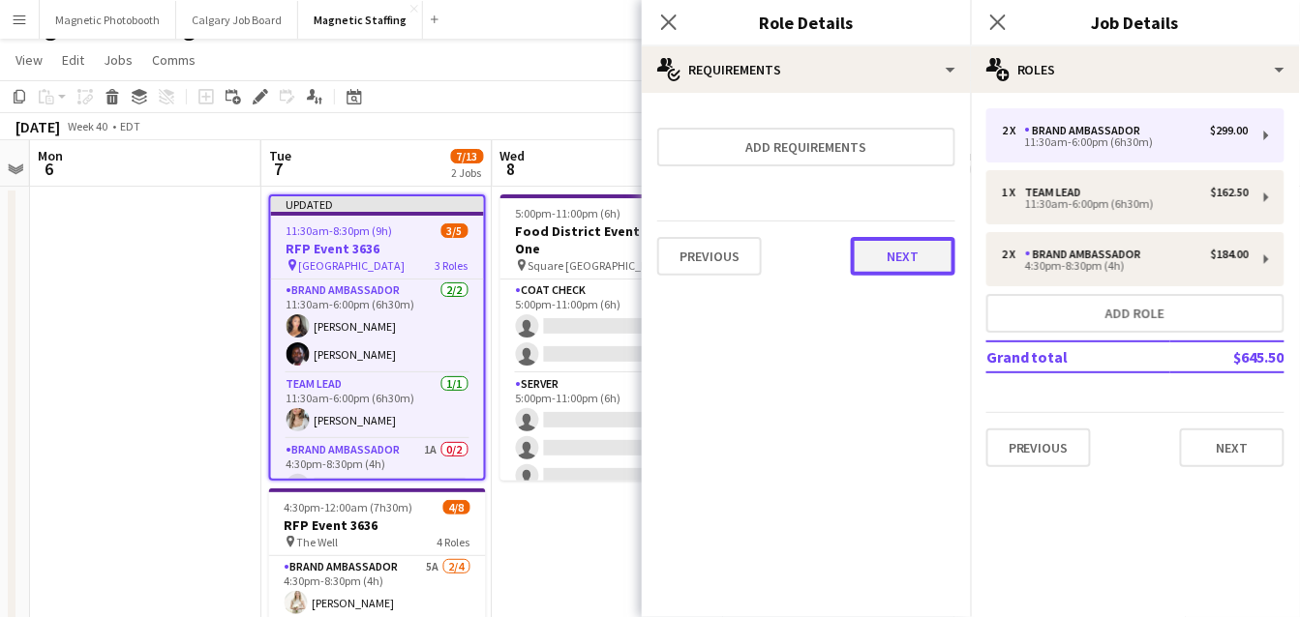
click at [901, 255] on button "Next" at bounding box center [903, 256] width 105 height 39
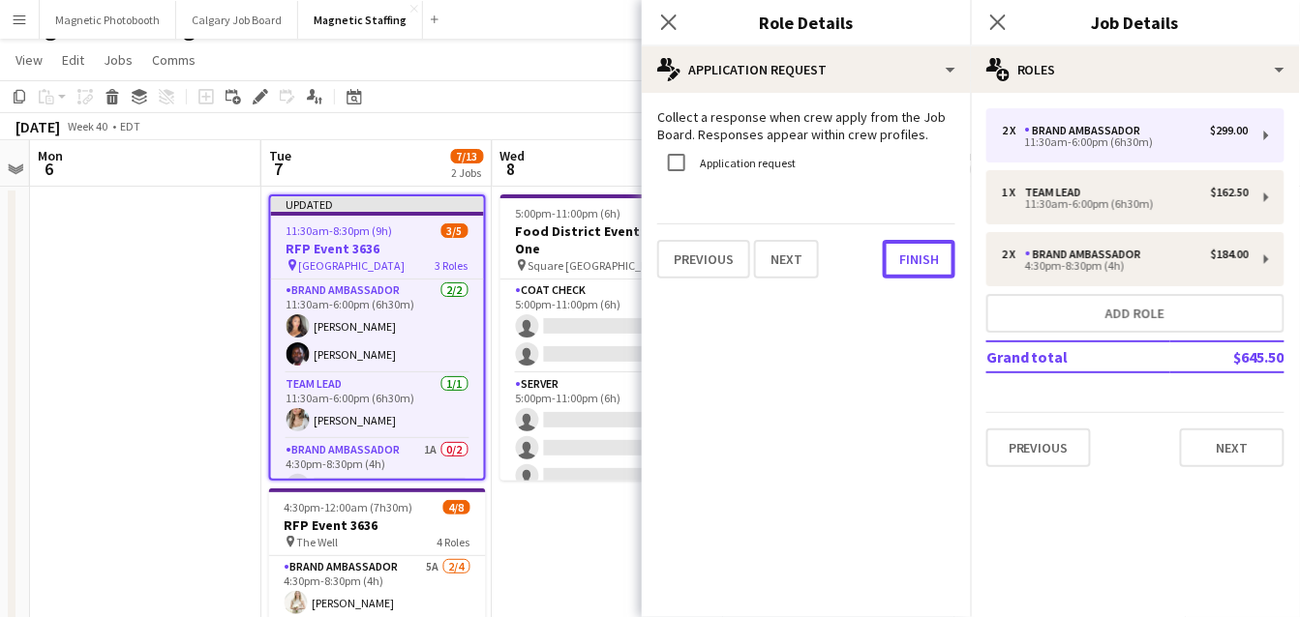
click at [901, 255] on button "Finish" at bounding box center [919, 259] width 73 height 39
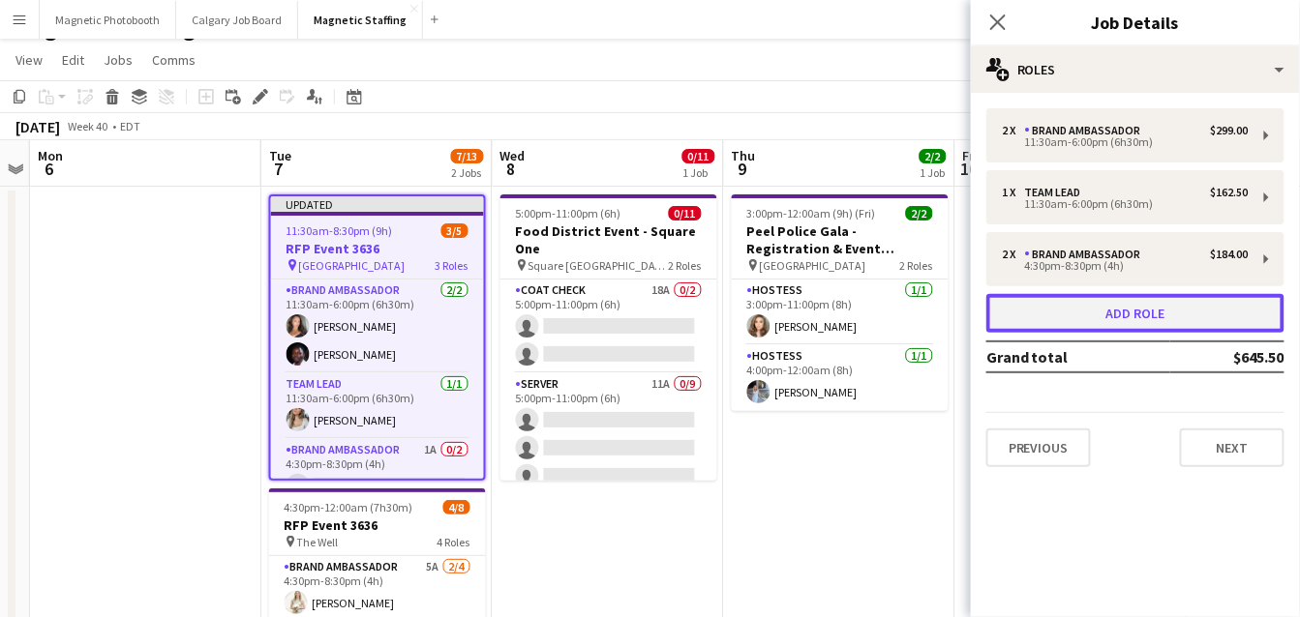
click at [1043, 326] on button "Add role" at bounding box center [1135, 313] width 298 height 39
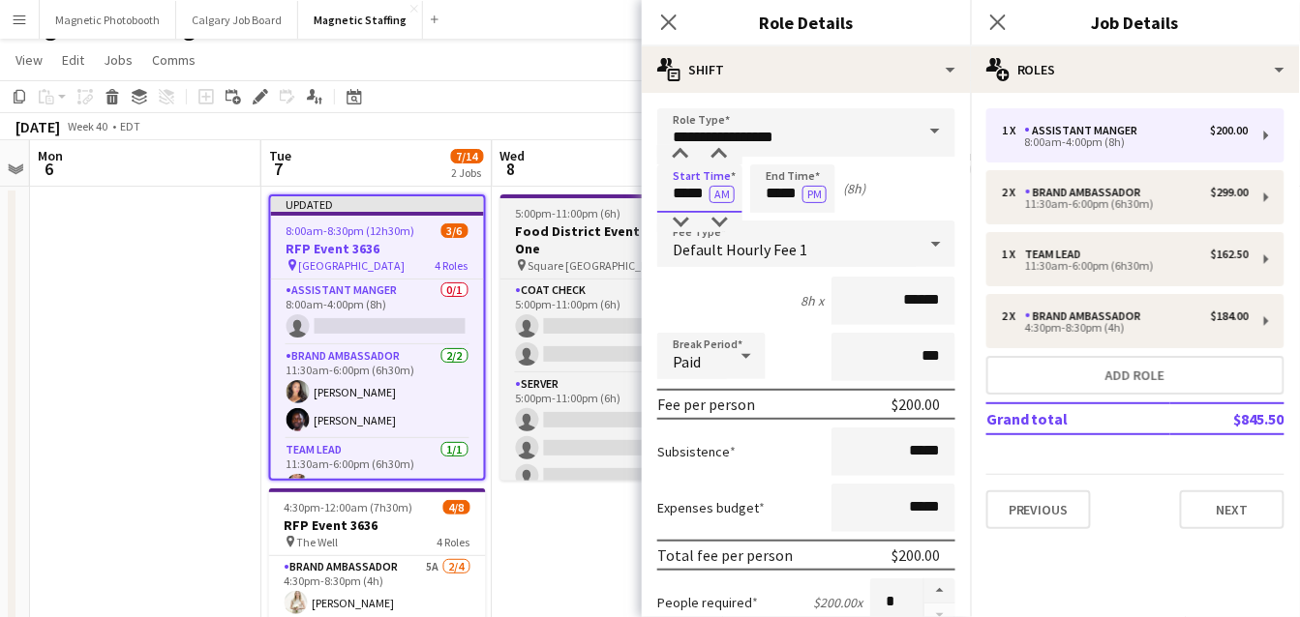
drag, startPoint x: 706, startPoint y: 195, endPoint x: 578, endPoint y: 175, distance: 130.3
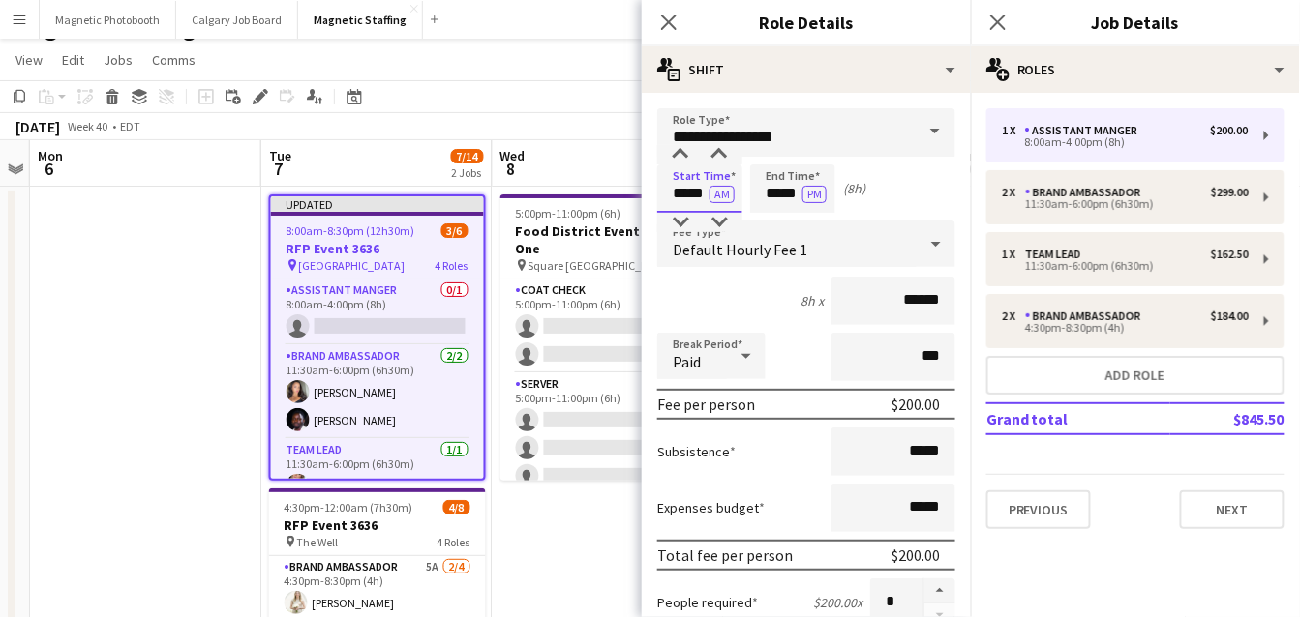
click at [588, 189] on body "Menu Boards Boards Boards All jobs Status Workforce Workforce My Workforce Recr…" at bounding box center [650, 452] width 1300 height 968
type input "*****"
drag, startPoint x: 800, startPoint y: 194, endPoint x: 633, endPoint y: 171, distance: 168.9
click at [634, 182] on body "Menu Boards Boards Boards All jobs Status Workforce Workforce My Workforce Recr…" at bounding box center [650, 452] width 1300 height 968
type input "*****"
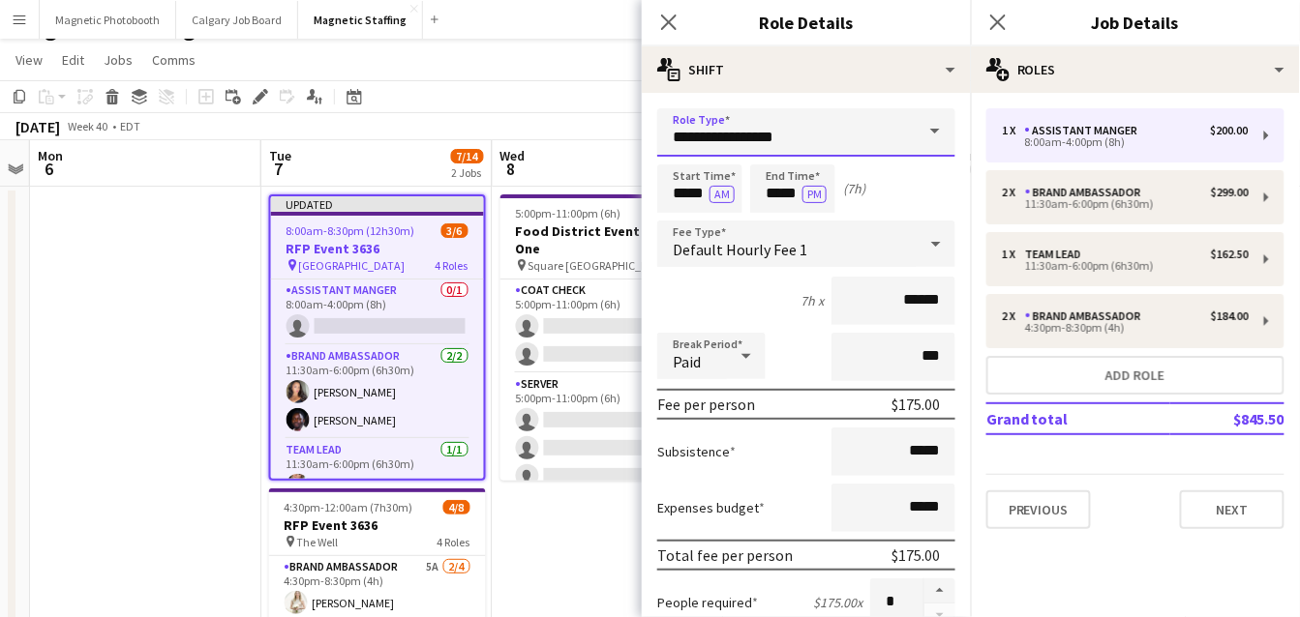
click at [791, 135] on input "**********" at bounding box center [806, 132] width 298 height 48
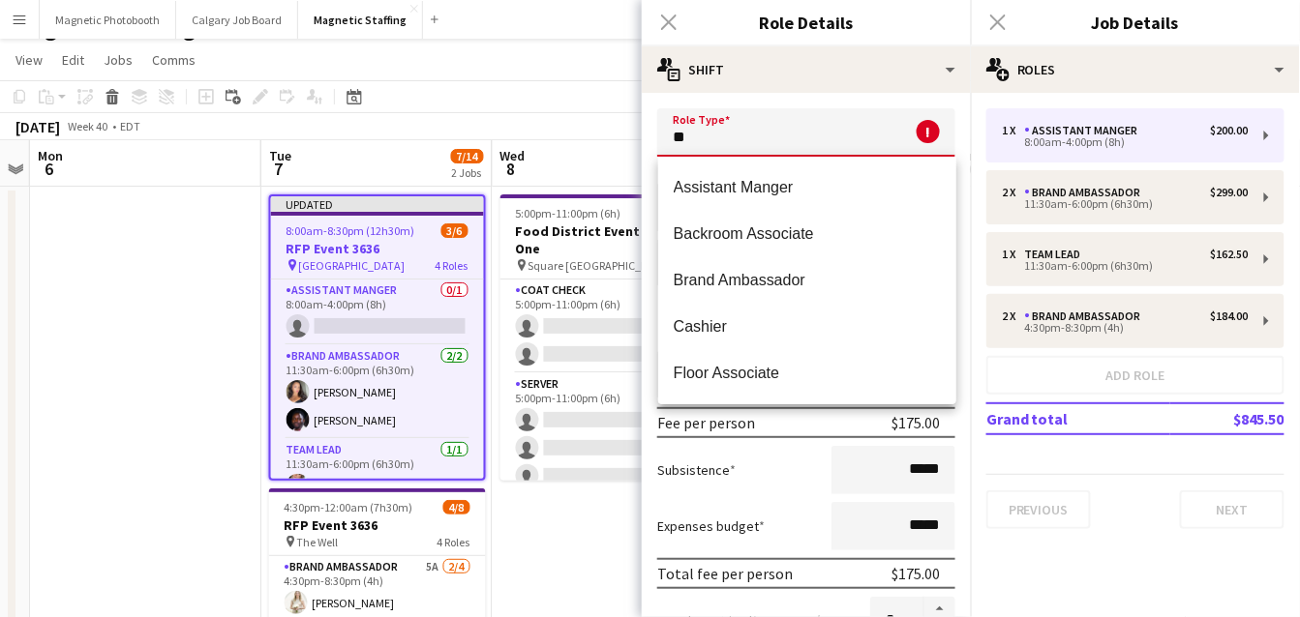
type input "*"
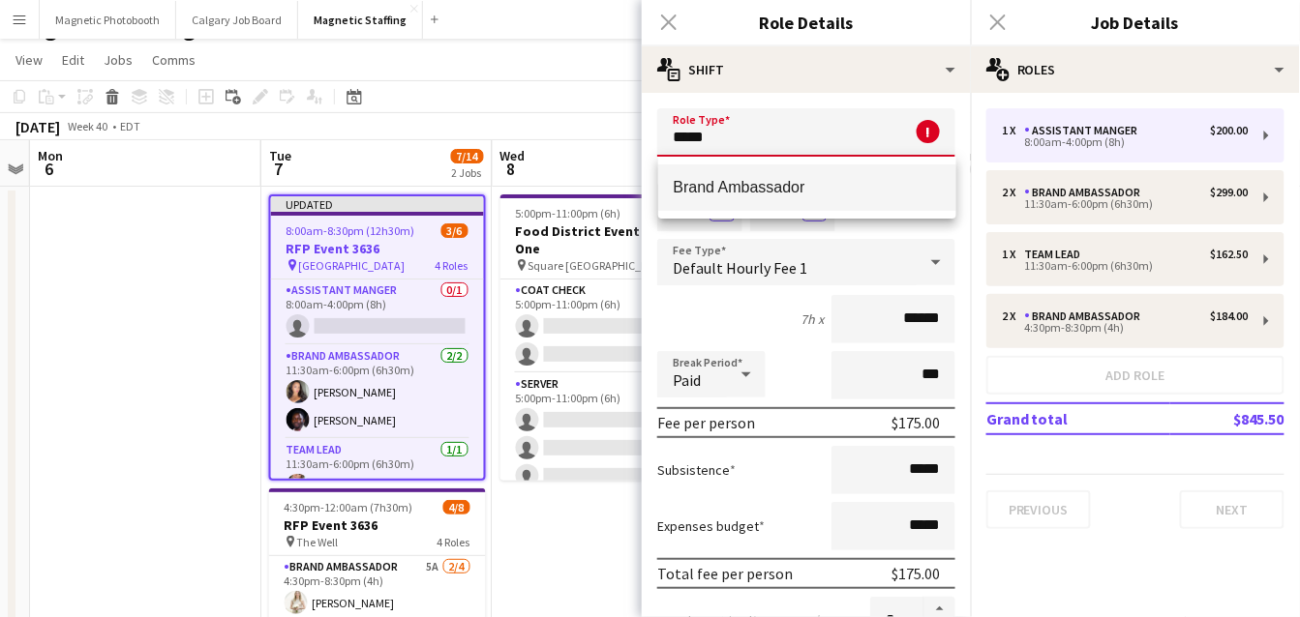
click at [895, 183] on span "Brand Ambassador" at bounding box center [807, 187] width 267 height 18
type input "**********"
type input "******"
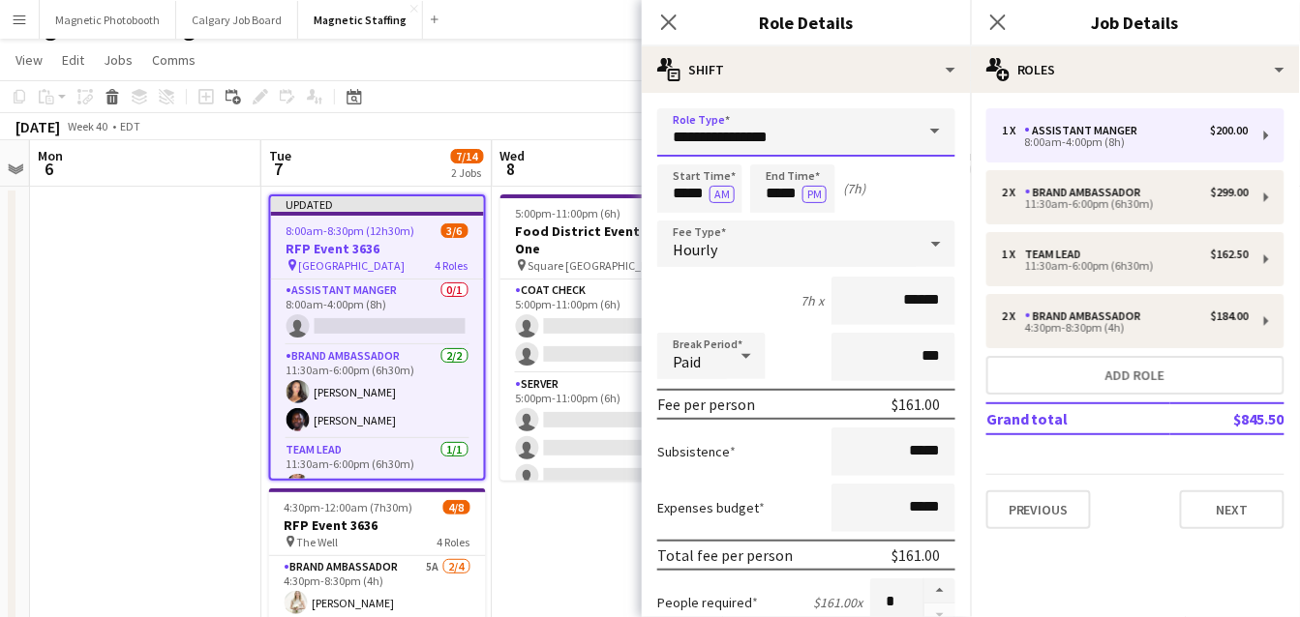
scroll to position [690, 0]
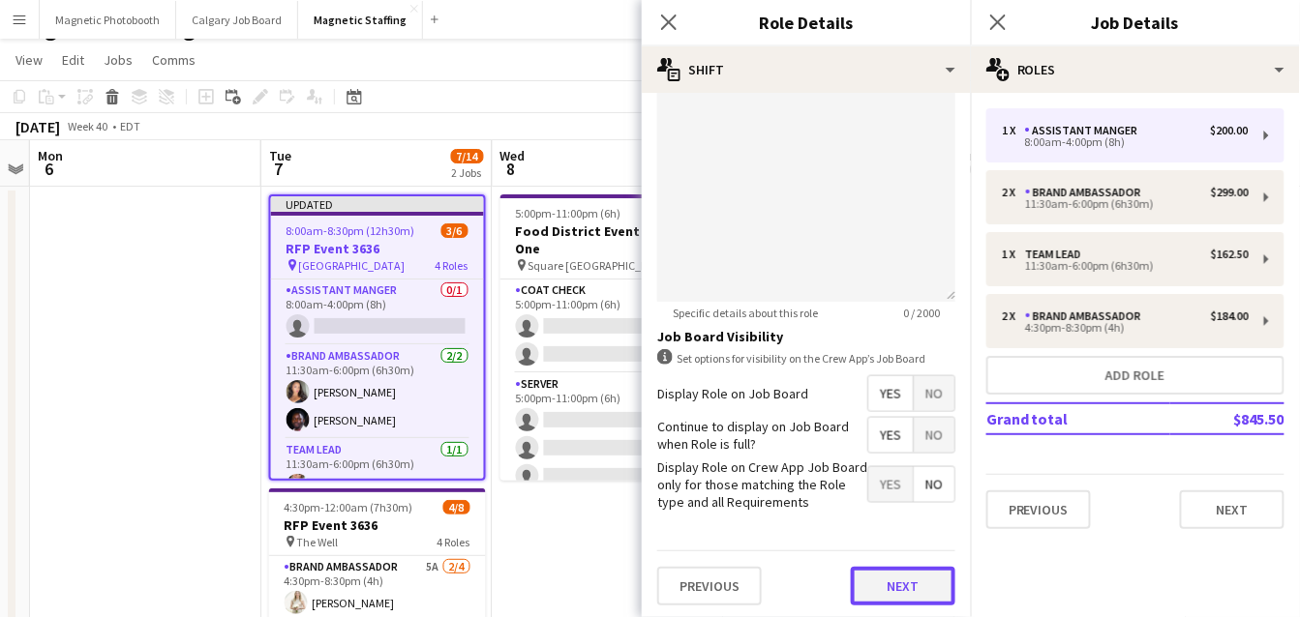
click at [901, 594] on button "Next" at bounding box center [903, 586] width 105 height 39
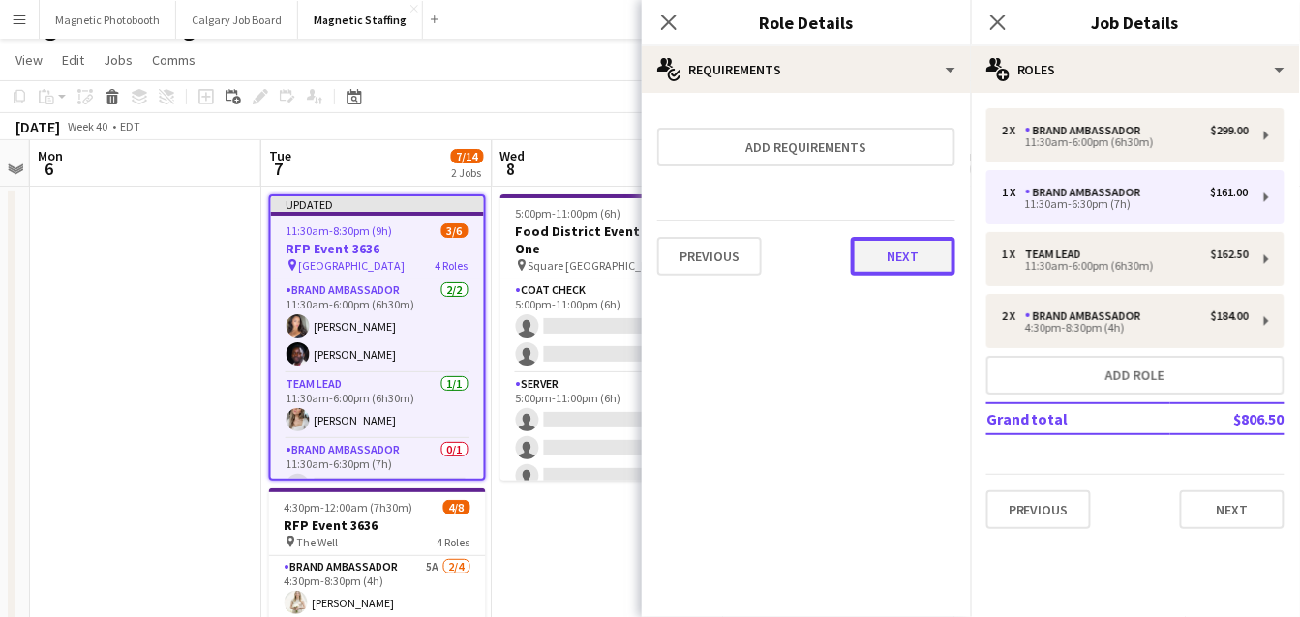
click at [913, 243] on button "Next" at bounding box center [903, 256] width 105 height 39
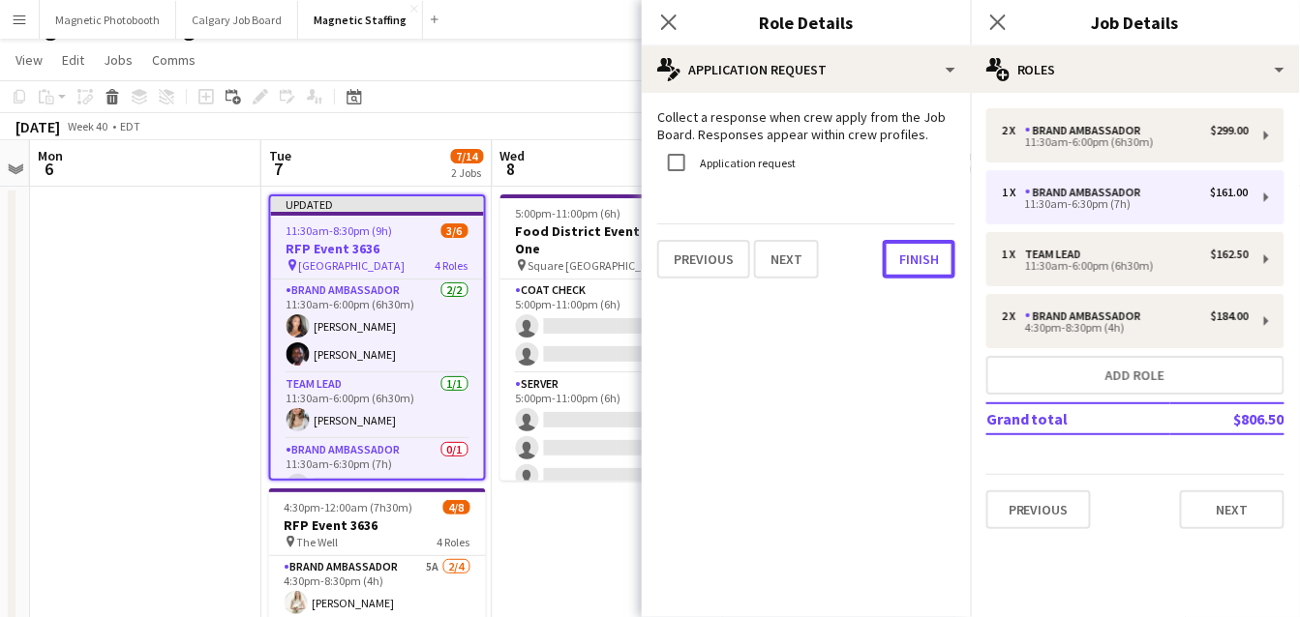
click at [913, 243] on button "Finish" at bounding box center [919, 259] width 73 height 39
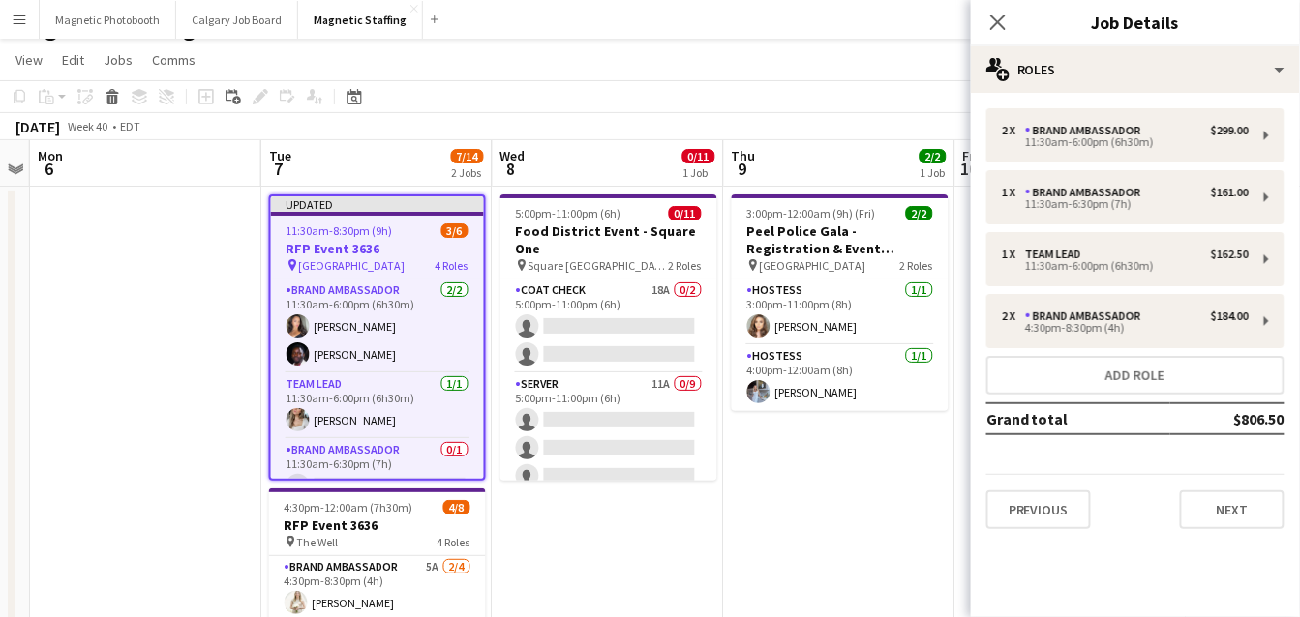
click at [900, 74] on app-page-menu "View Day view expanded Day view collapsed Month view Date picker Jump to [DATE]…" at bounding box center [650, 62] width 1300 height 37
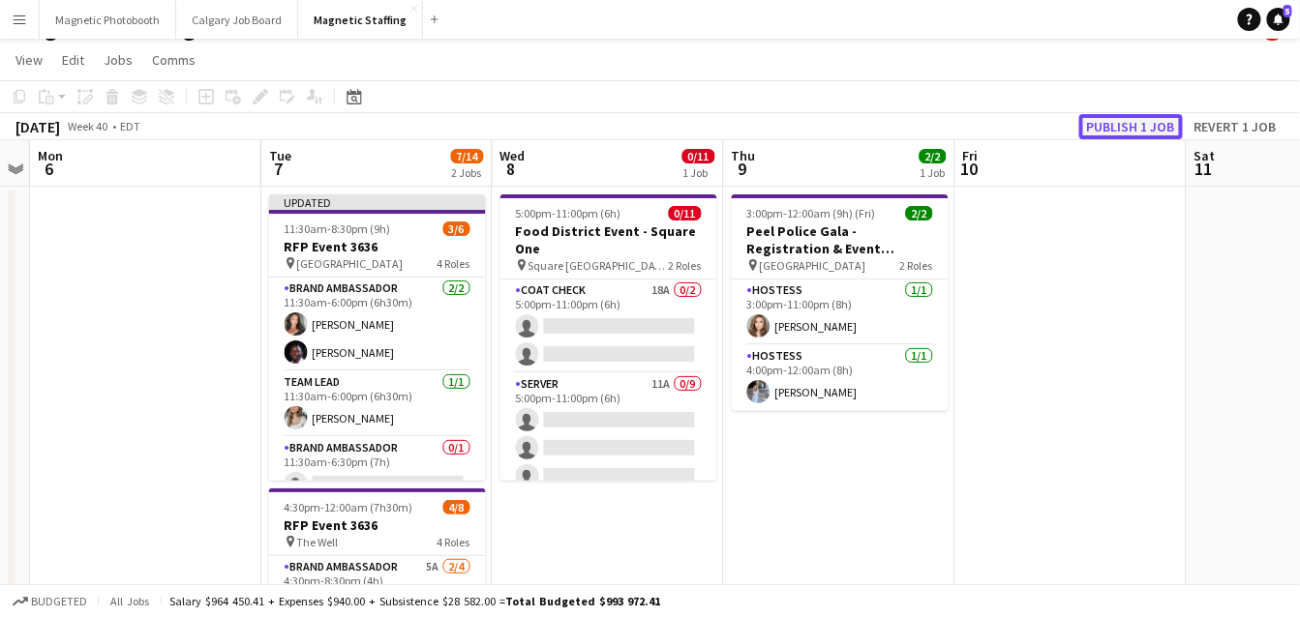
click at [1112, 129] on button "Publish 1 job" at bounding box center [1131, 126] width 104 height 25
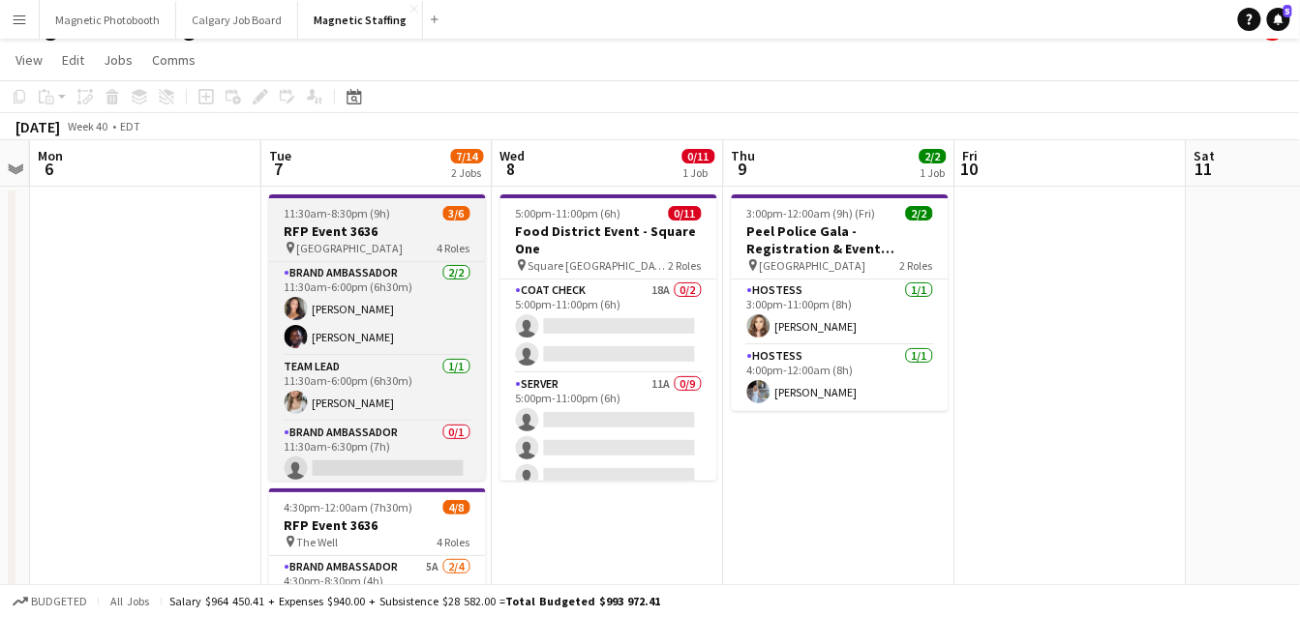
click at [292, 221] on app-job-card "11:30am-8:30pm (9h) 3/6 RFP Event 3636 pin [GEOGRAPHIC_DATA] 4 Roles Brand Amba…" at bounding box center [377, 338] width 217 height 286
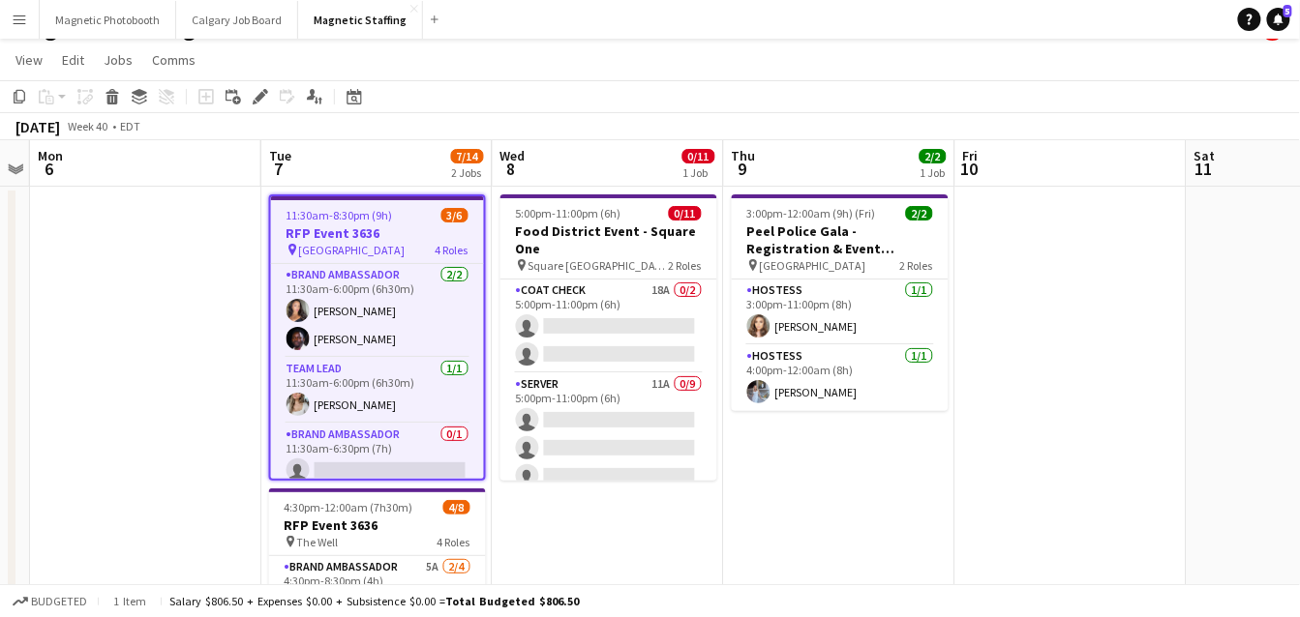
click at [312, 234] on h3 "RFP Event 3636" at bounding box center [377, 233] width 213 height 17
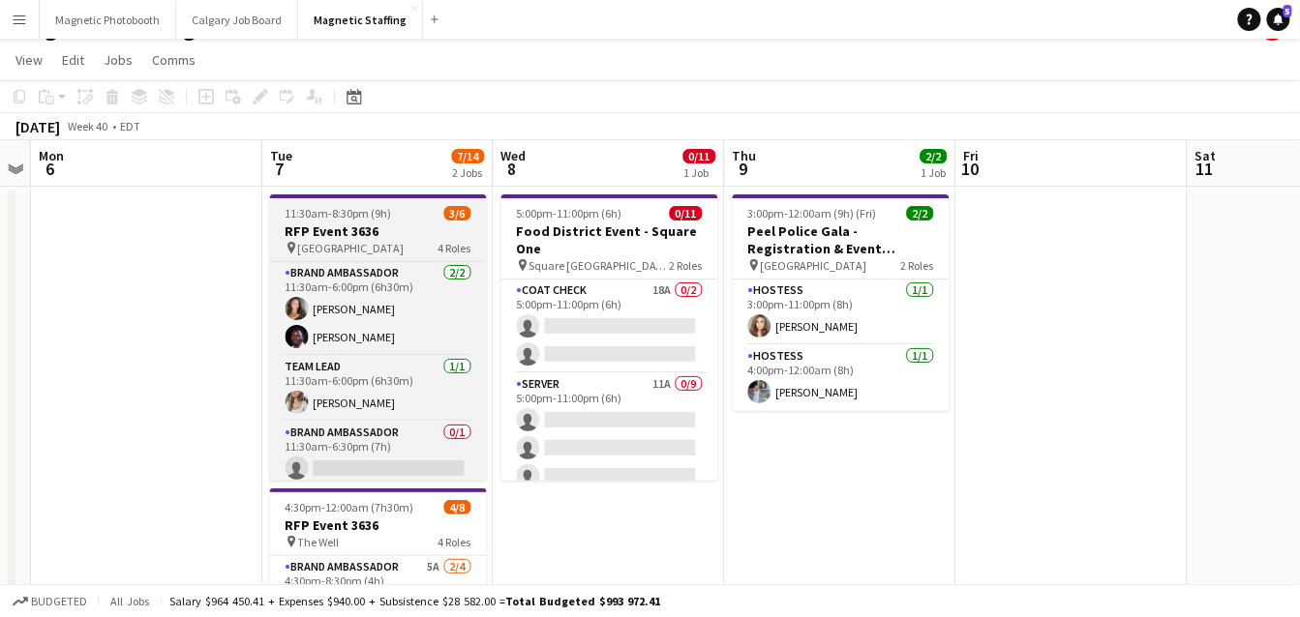
click at [312, 234] on h3 "RFP Event 3636" at bounding box center [378, 231] width 217 height 17
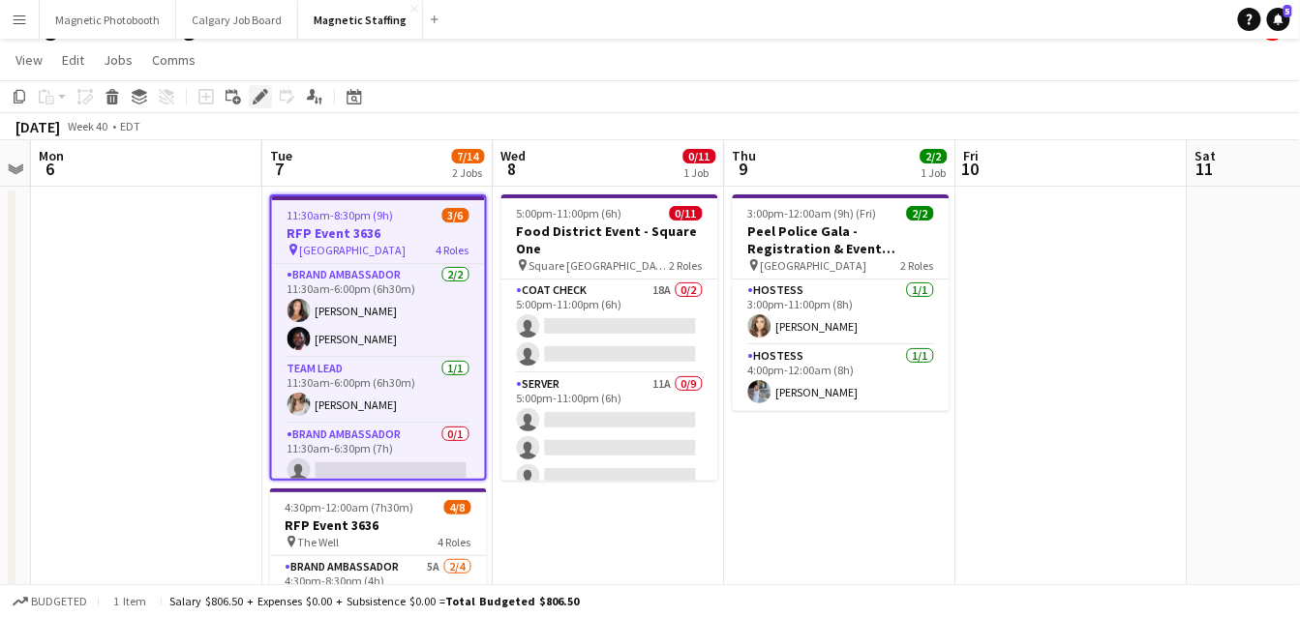
click at [258, 100] on icon at bounding box center [260, 97] width 11 height 11
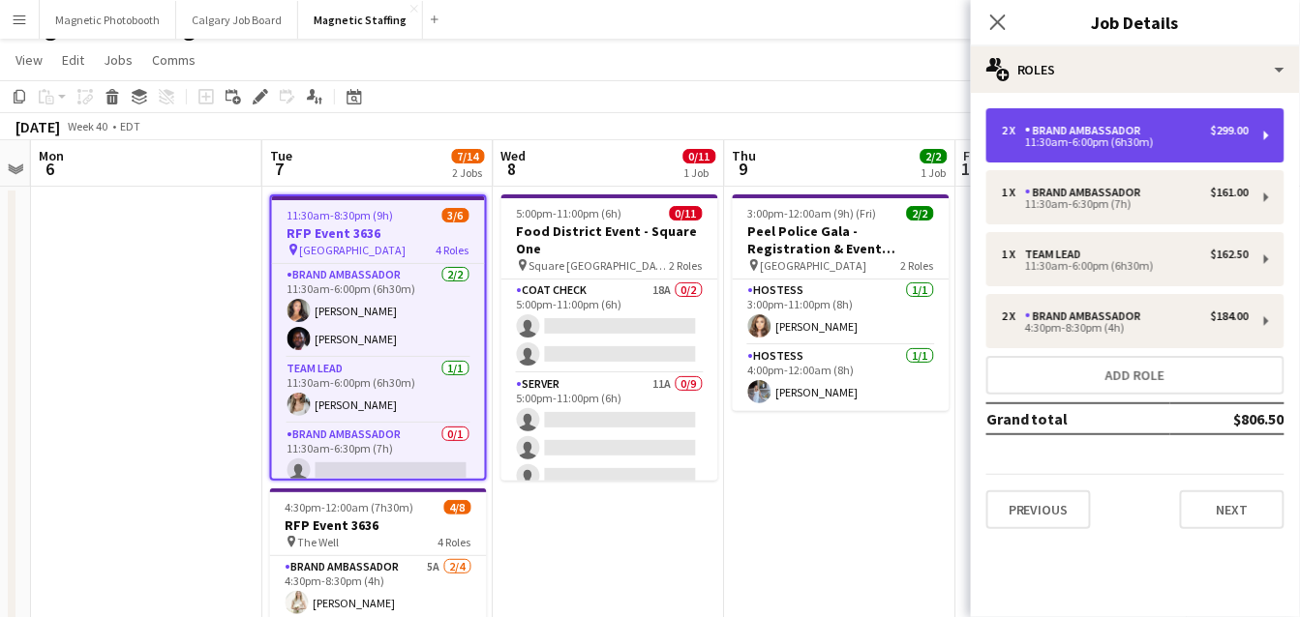
click at [1106, 135] on div "Brand Ambassador" at bounding box center [1087, 131] width 124 height 14
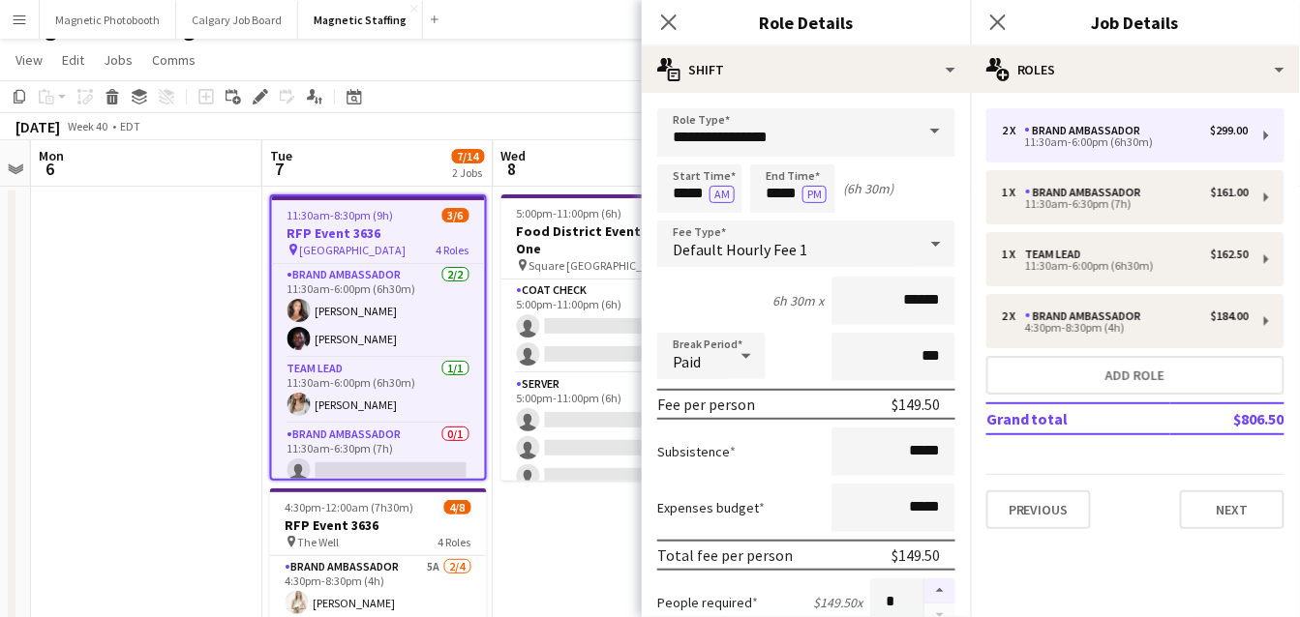
click at [943, 584] on button "button" at bounding box center [939, 591] width 31 height 25
type input "*"
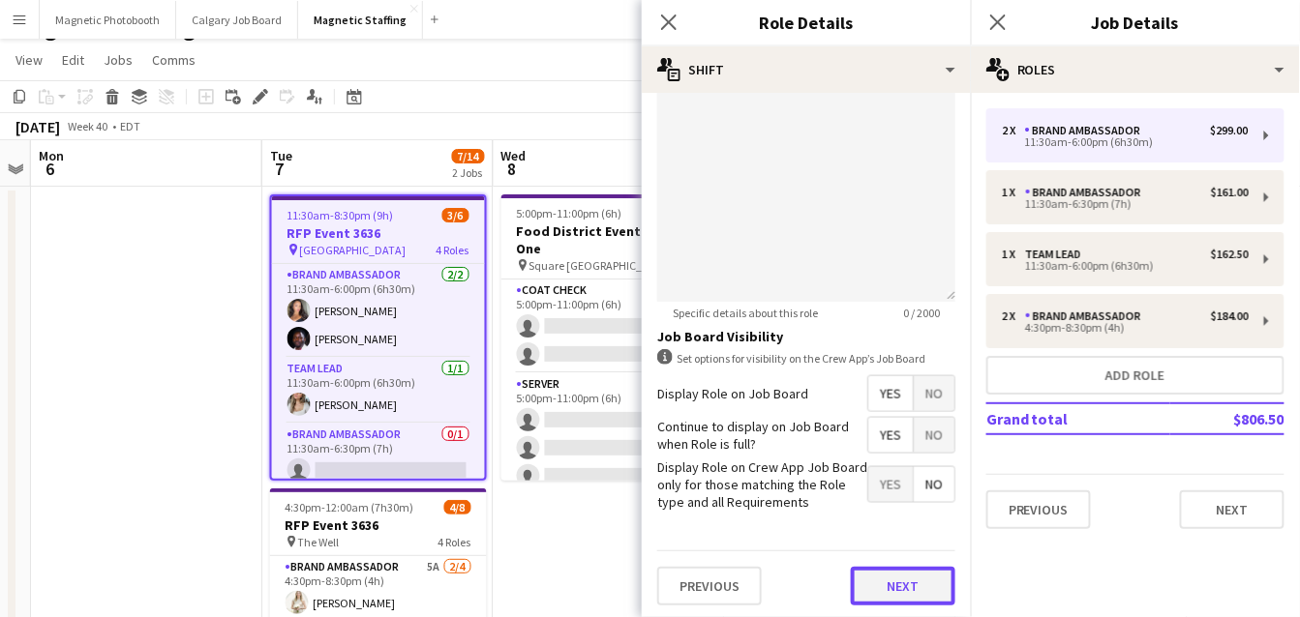
click at [883, 588] on button "Next" at bounding box center [903, 586] width 105 height 39
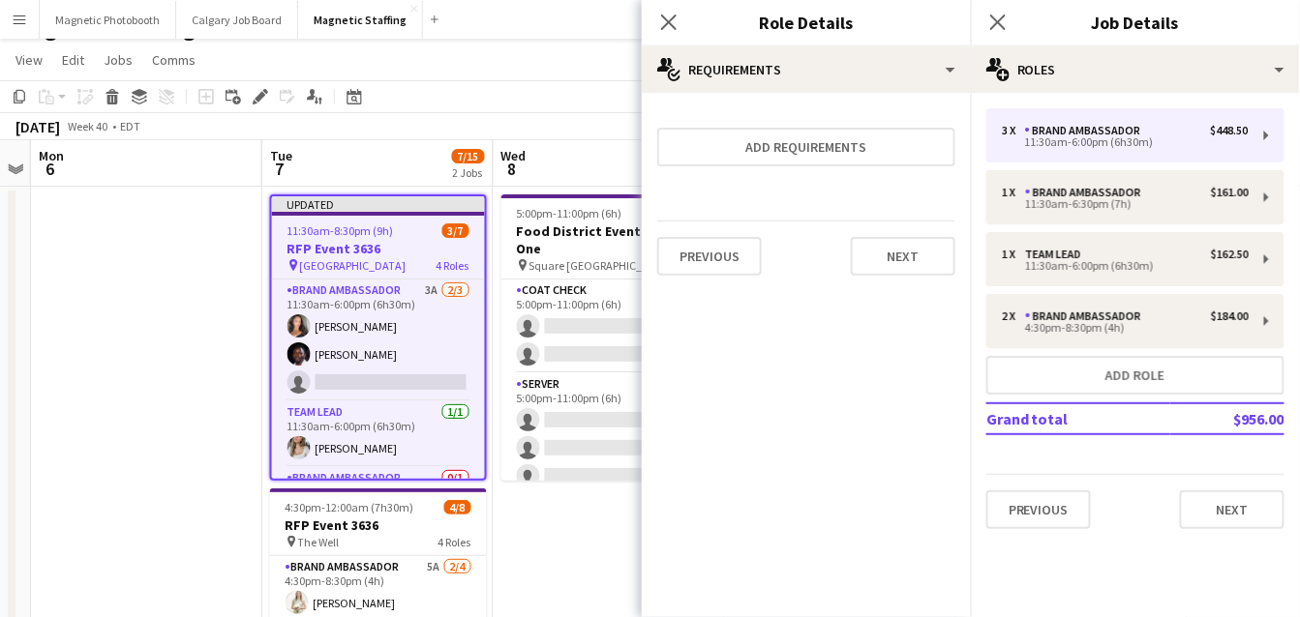
scroll to position [0, 0]
click at [889, 238] on button "Next" at bounding box center [903, 256] width 105 height 39
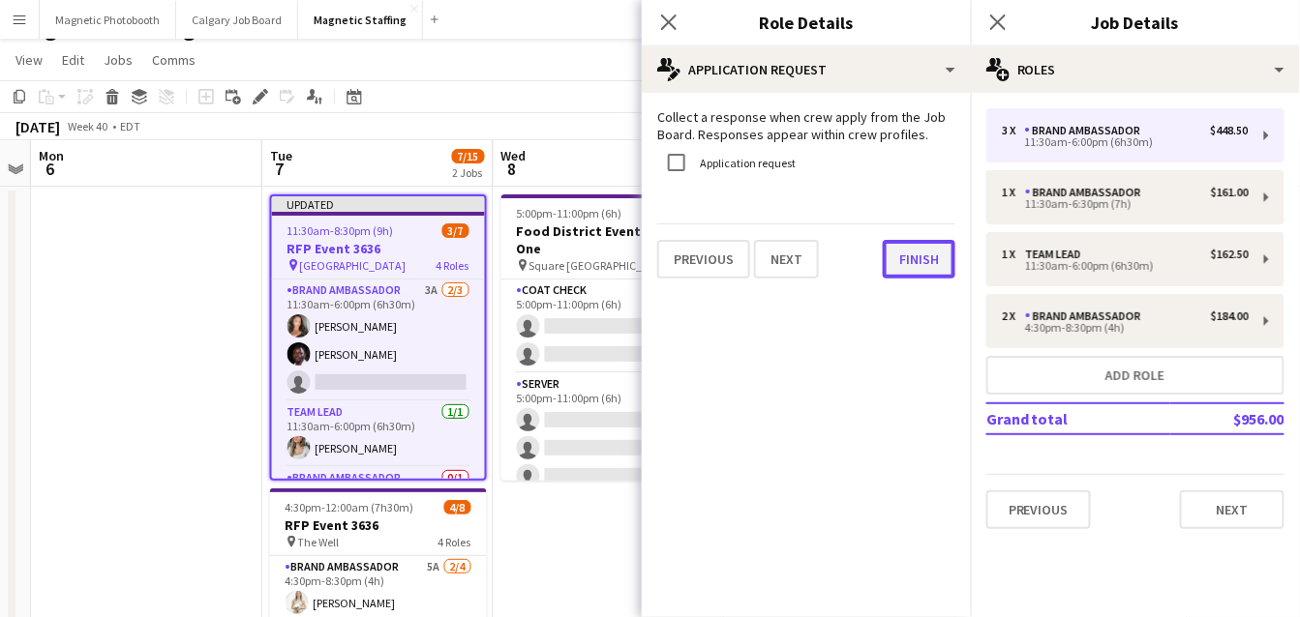
click at [893, 253] on button "Finish" at bounding box center [919, 259] width 73 height 39
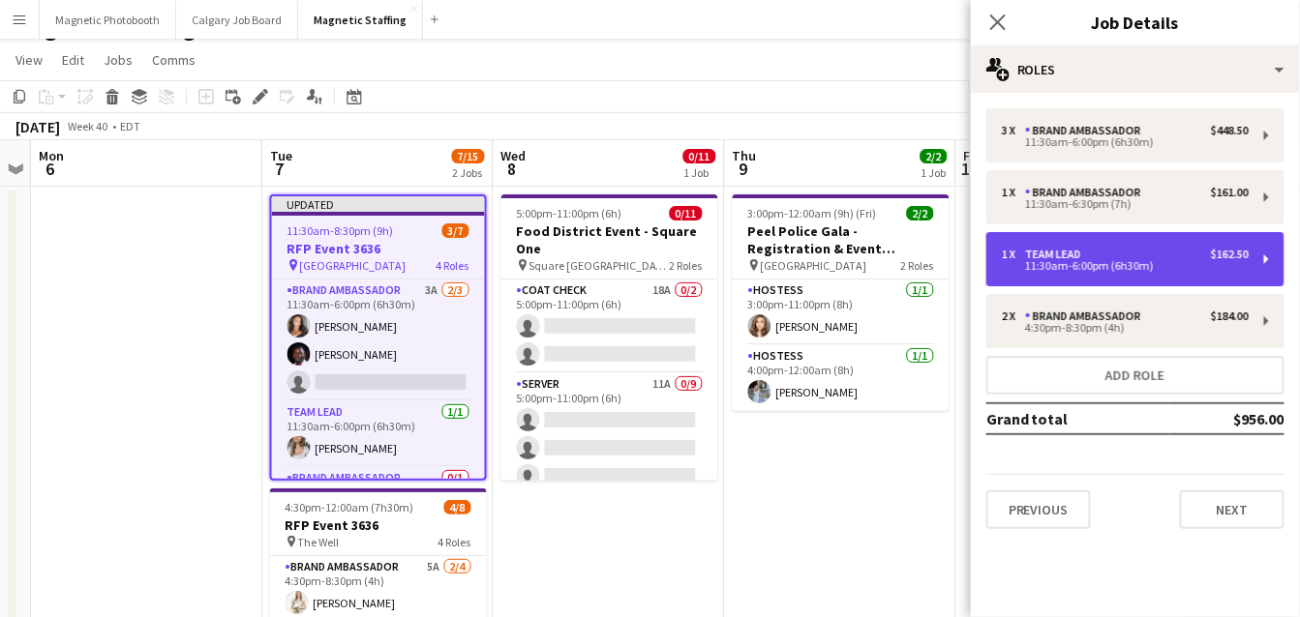
click at [1070, 262] on div "11:30am-6:00pm (6h30m)" at bounding box center [1125, 266] width 247 height 10
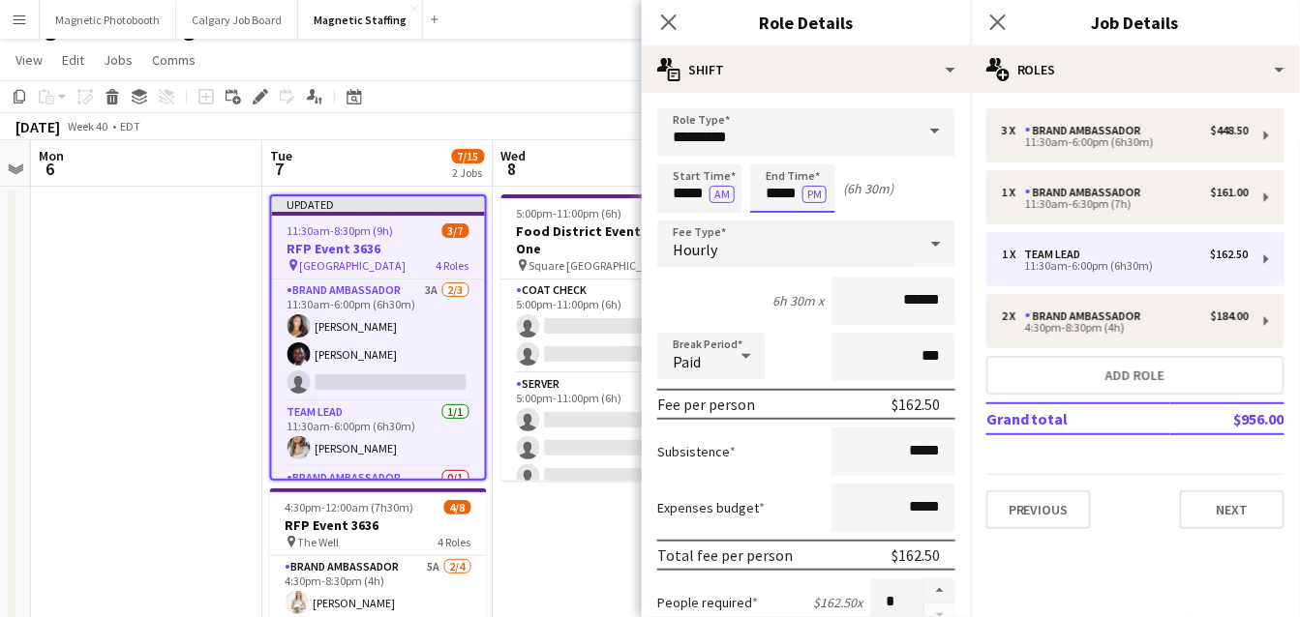
click at [797, 195] on input "*****" at bounding box center [792, 189] width 85 height 48
type input "*****"
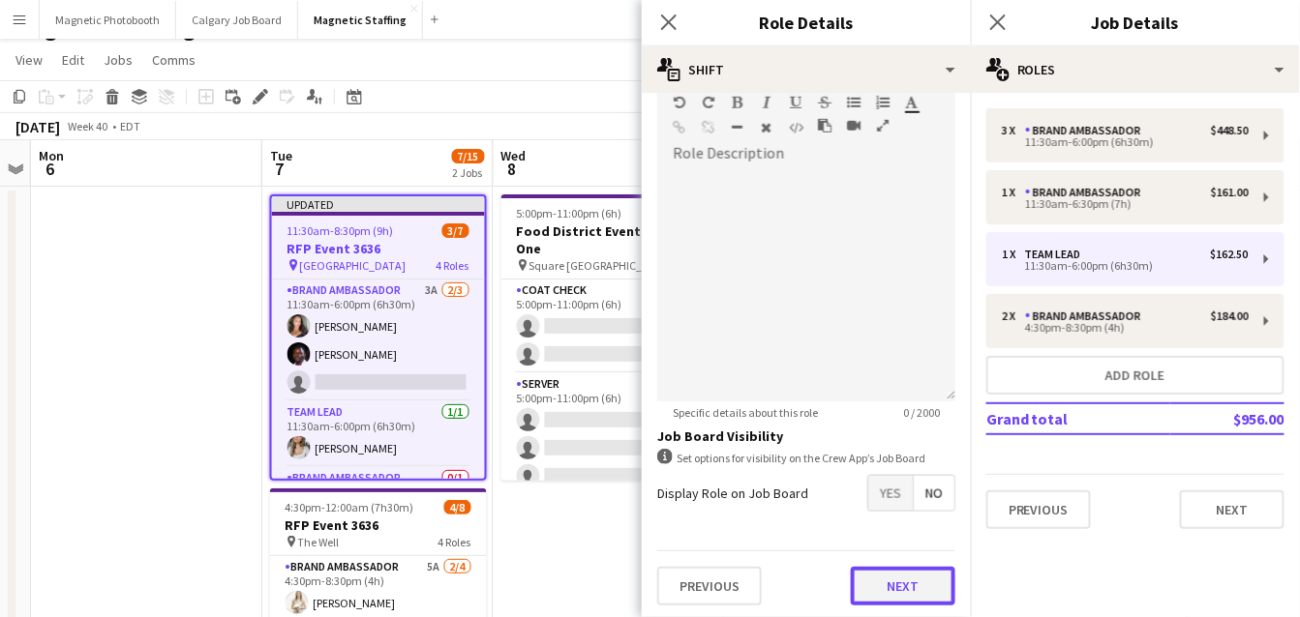
click at [914, 578] on button "Next" at bounding box center [903, 586] width 105 height 39
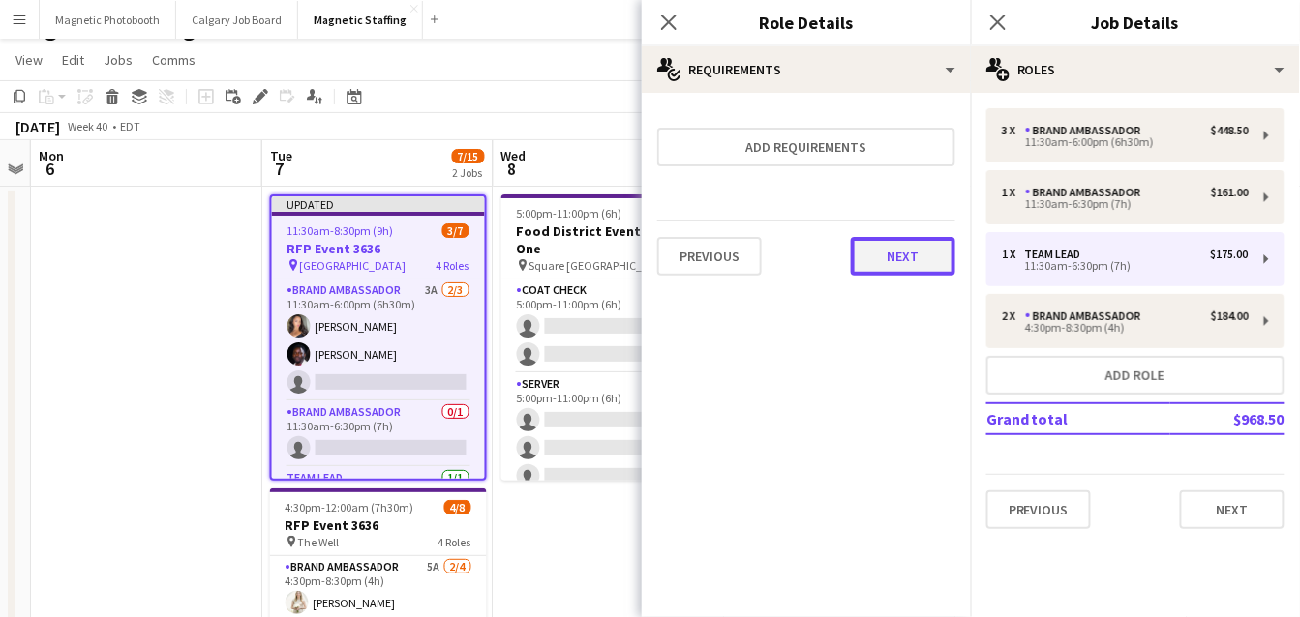
click at [902, 263] on button "Next" at bounding box center [903, 256] width 105 height 39
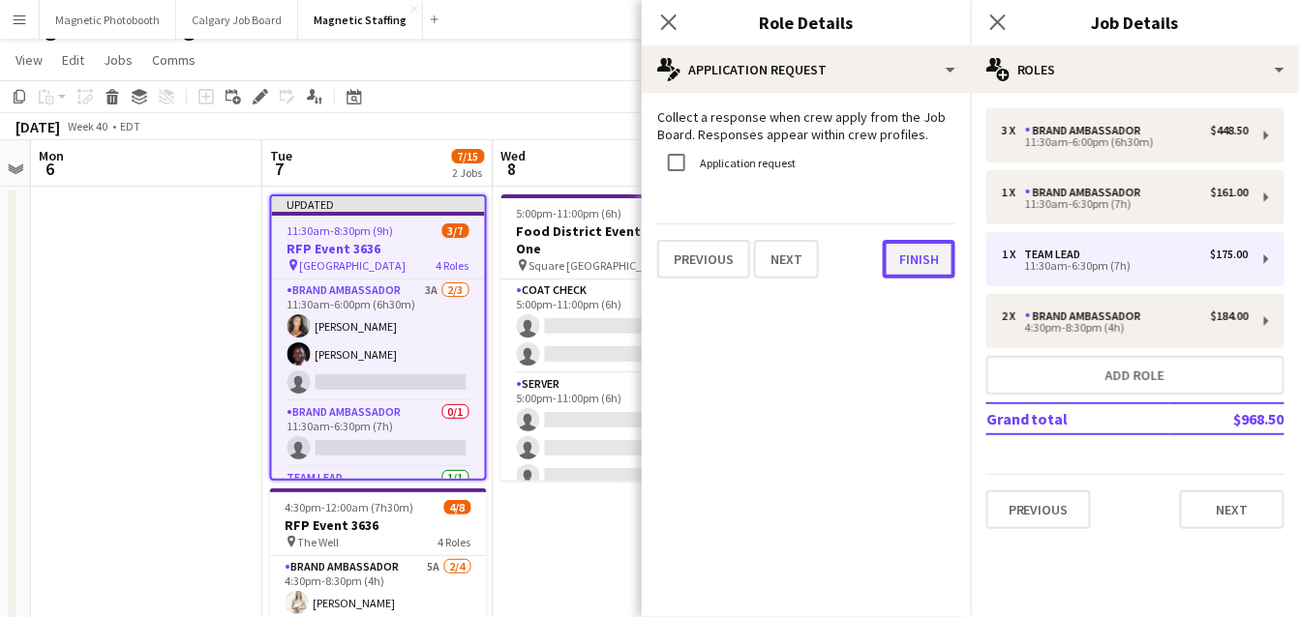
click at [902, 251] on button "Finish" at bounding box center [919, 259] width 73 height 39
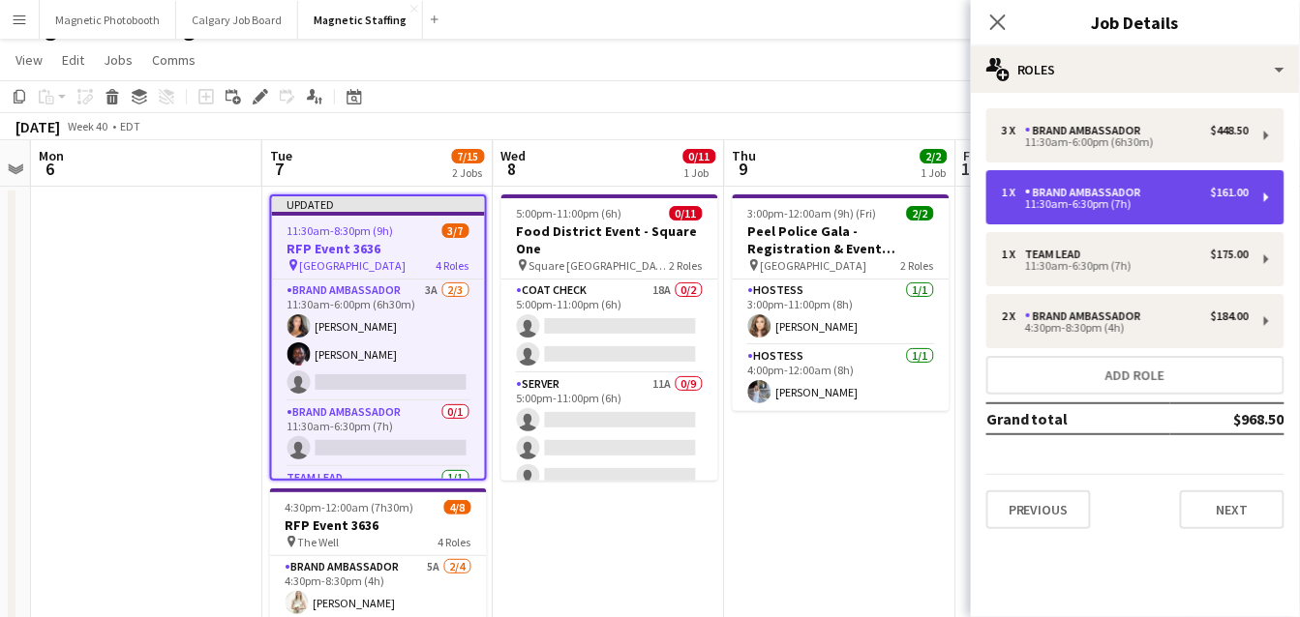
click at [1042, 186] on div "Brand Ambassador" at bounding box center [1087, 193] width 124 height 14
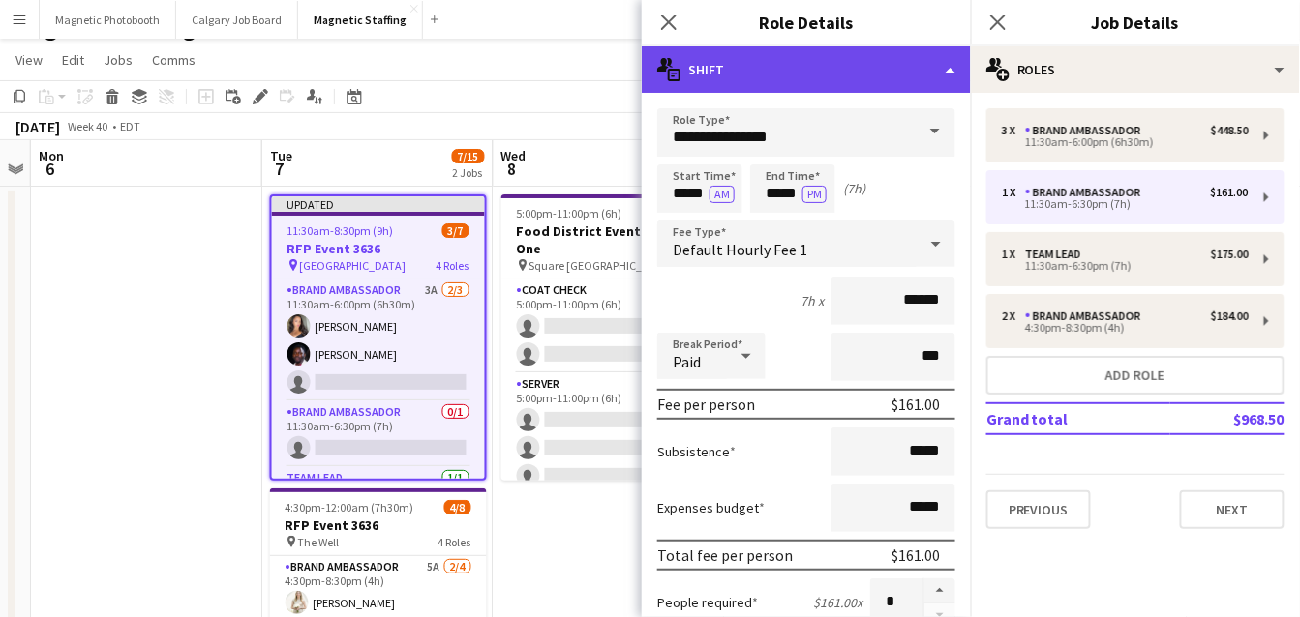
click at [959, 68] on div "multiple-actions-text Shift" at bounding box center [806, 69] width 329 height 46
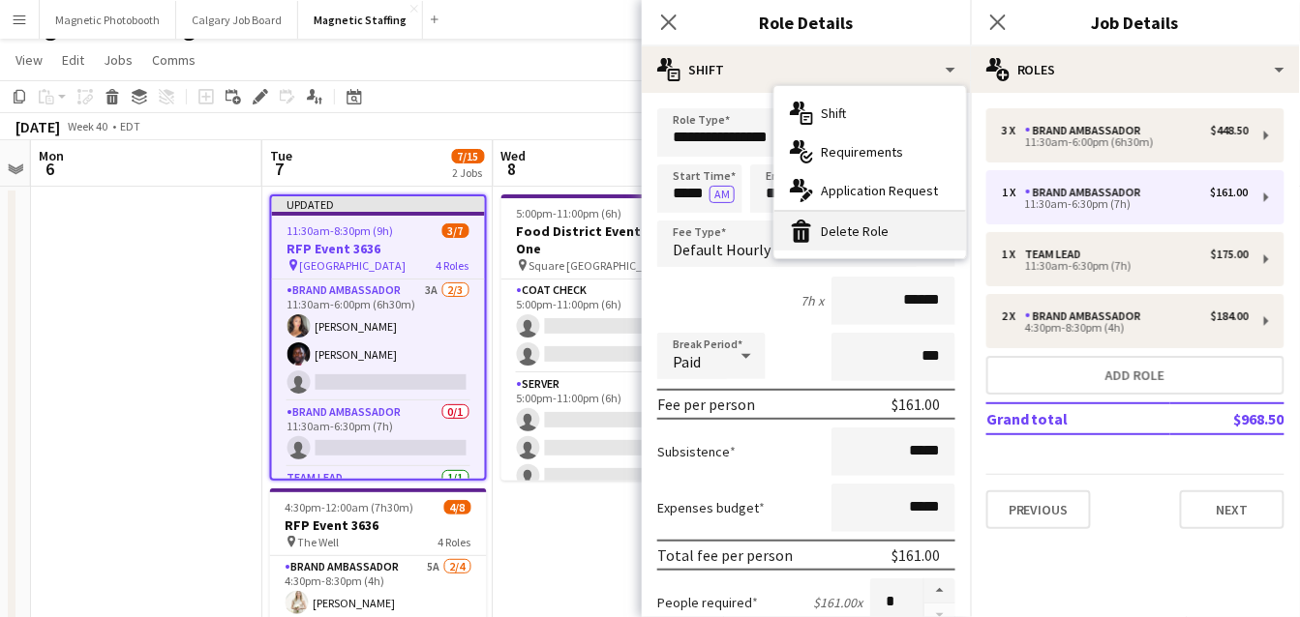
click at [880, 230] on div "bin-2 Delete Role" at bounding box center [870, 231] width 192 height 39
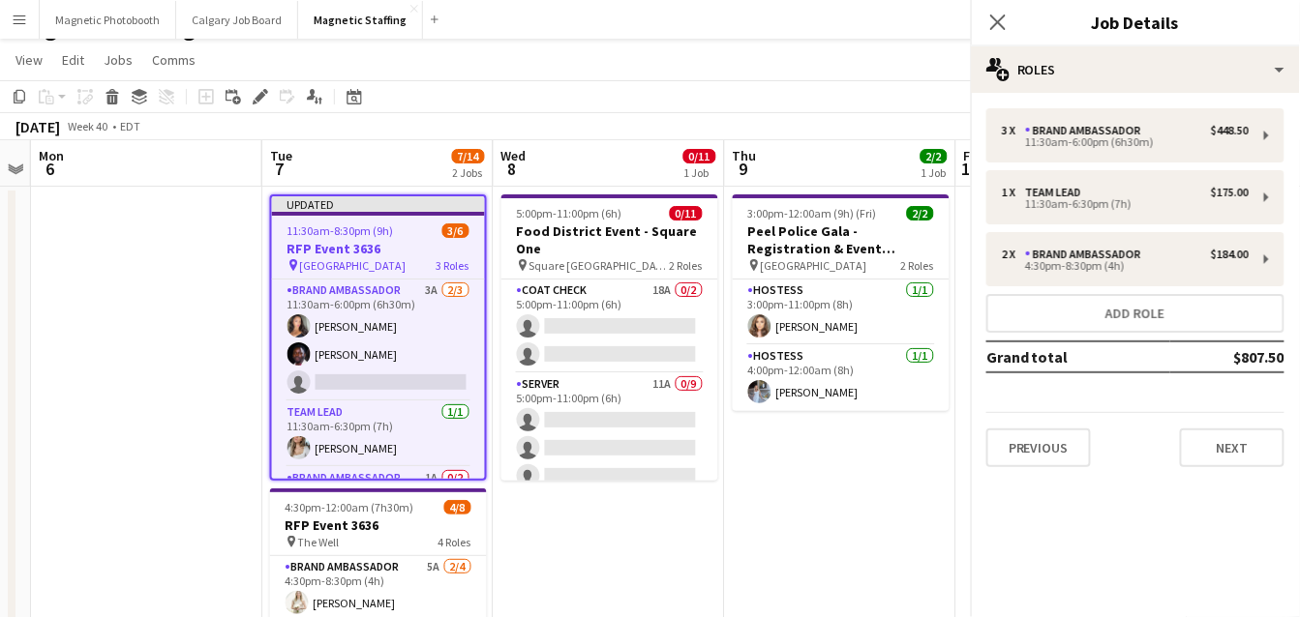
click at [804, 109] on app-toolbar "Copy Paste Paste Command V Paste with crew Command Shift V Paste linked Job [GE…" at bounding box center [650, 96] width 1300 height 33
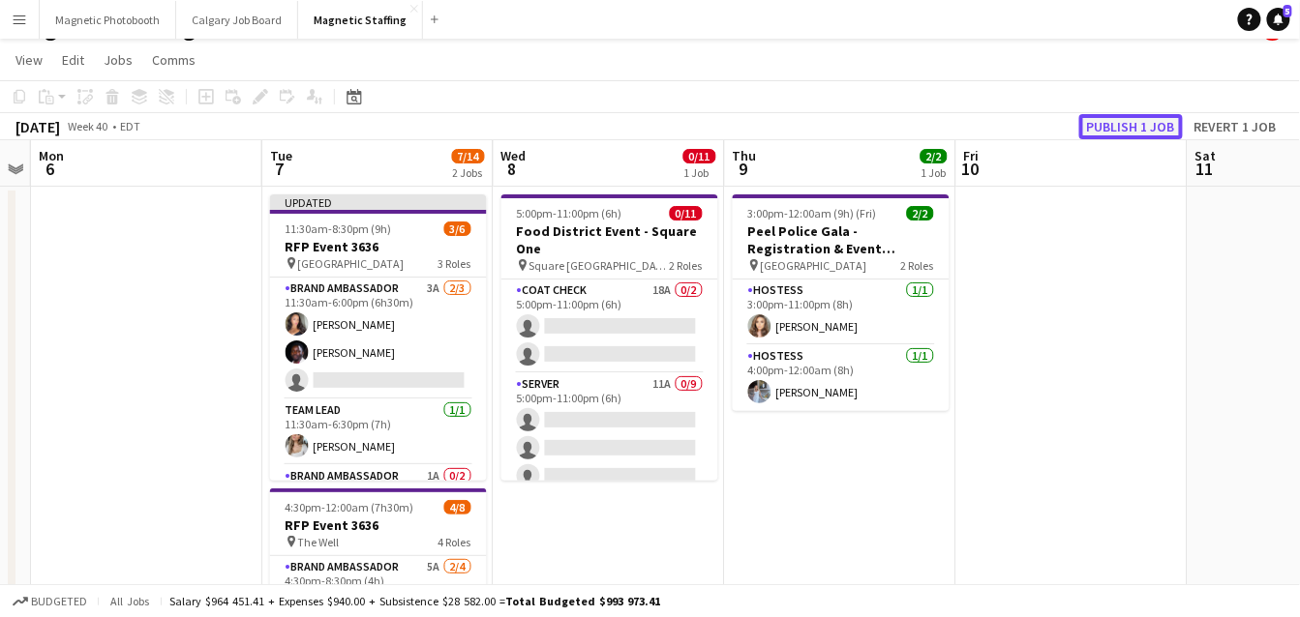
click at [1112, 117] on button "Publish 1 job" at bounding box center [1131, 126] width 104 height 25
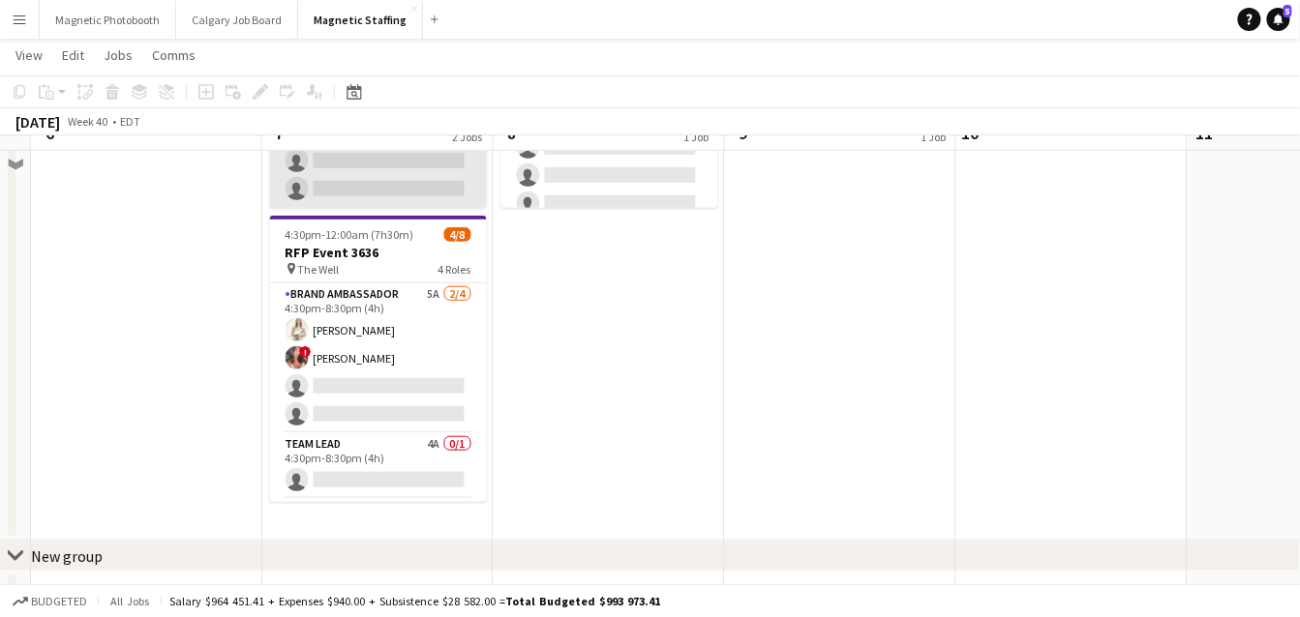
scroll to position [306, 0]
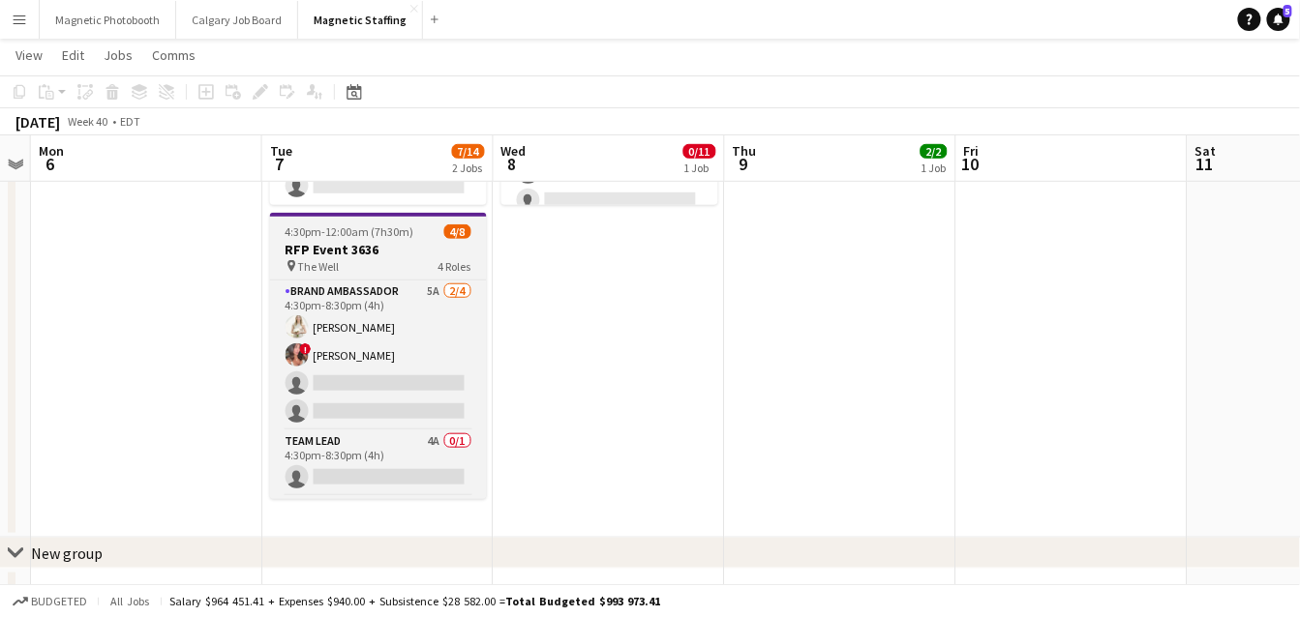
click at [378, 235] on span "4:30pm-12:00am (7h30m) (Wed)" at bounding box center [364, 232] width 159 height 15
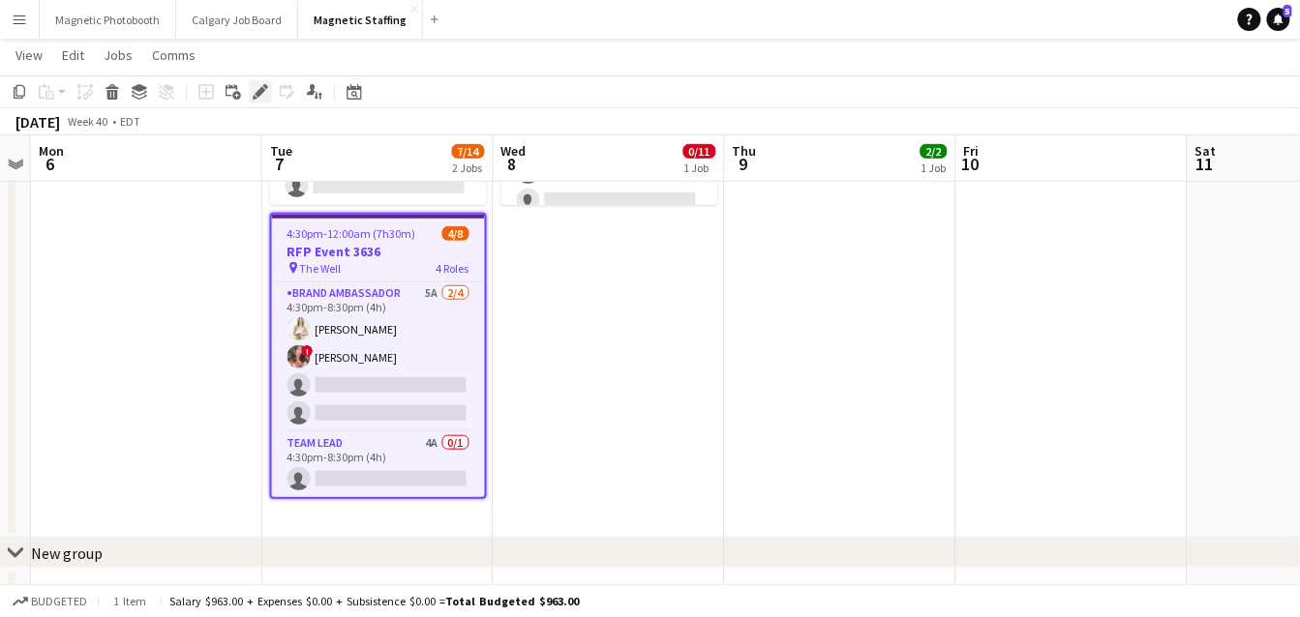
click at [263, 95] on icon "Edit" at bounding box center [260, 91] width 15 height 15
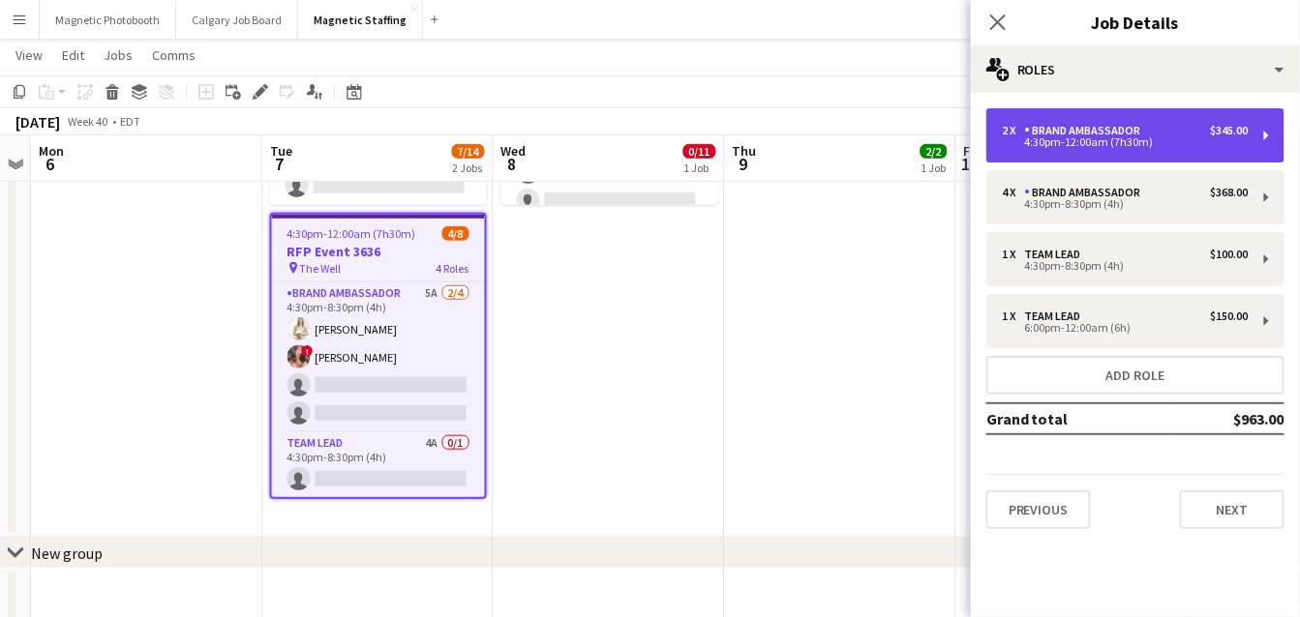
click at [1126, 129] on div "Brand Ambassador" at bounding box center [1087, 131] width 124 height 14
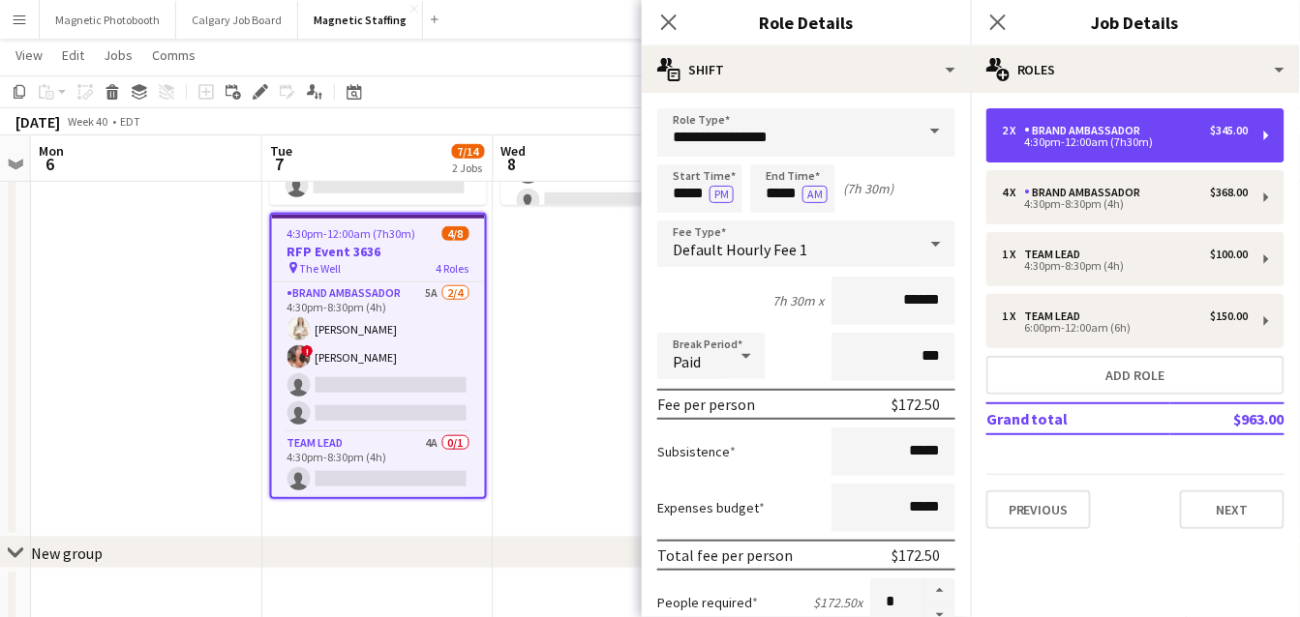
scroll to position [139, 0]
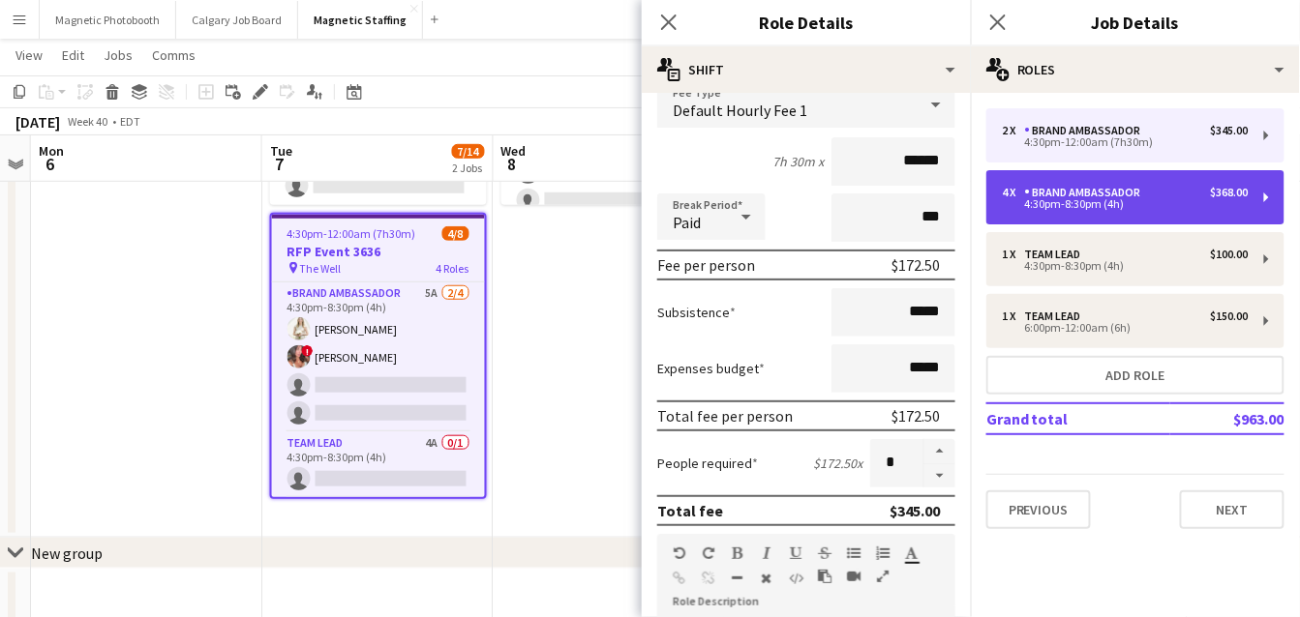
click at [1072, 204] on div "4:30pm-8:30pm (4h)" at bounding box center [1125, 204] width 247 height 10
type input "*****"
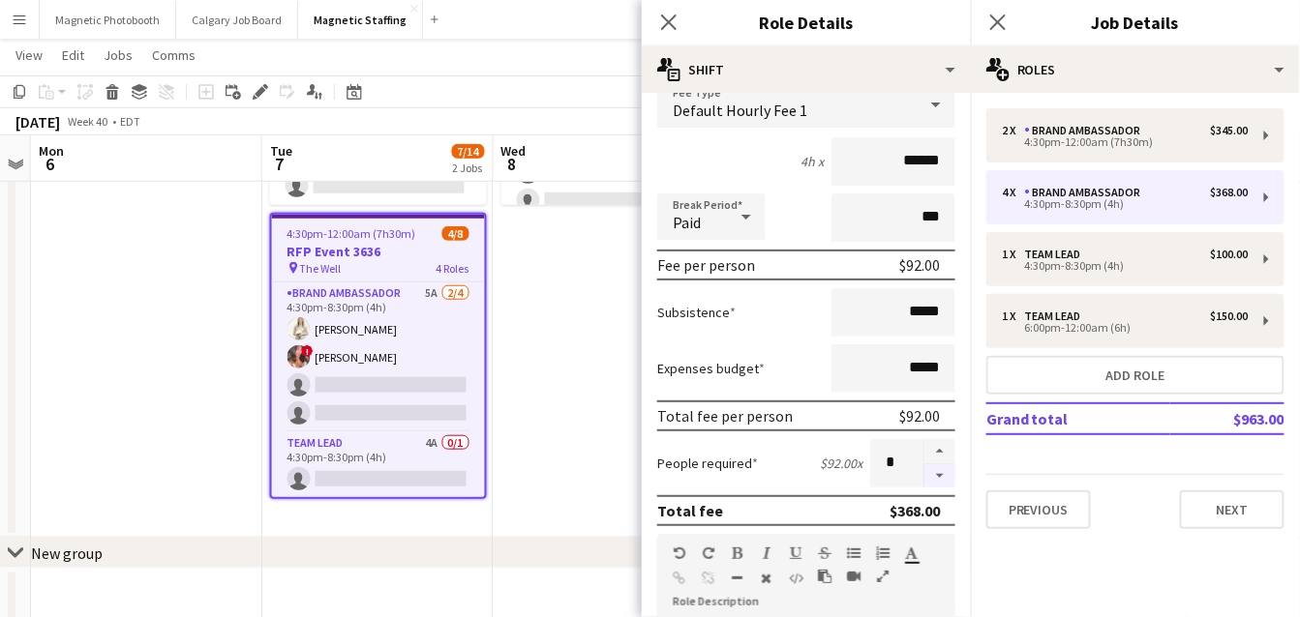
click at [943, 474] on button "button" at bounding box center [939, 476] width 31 height 24
type input "*"
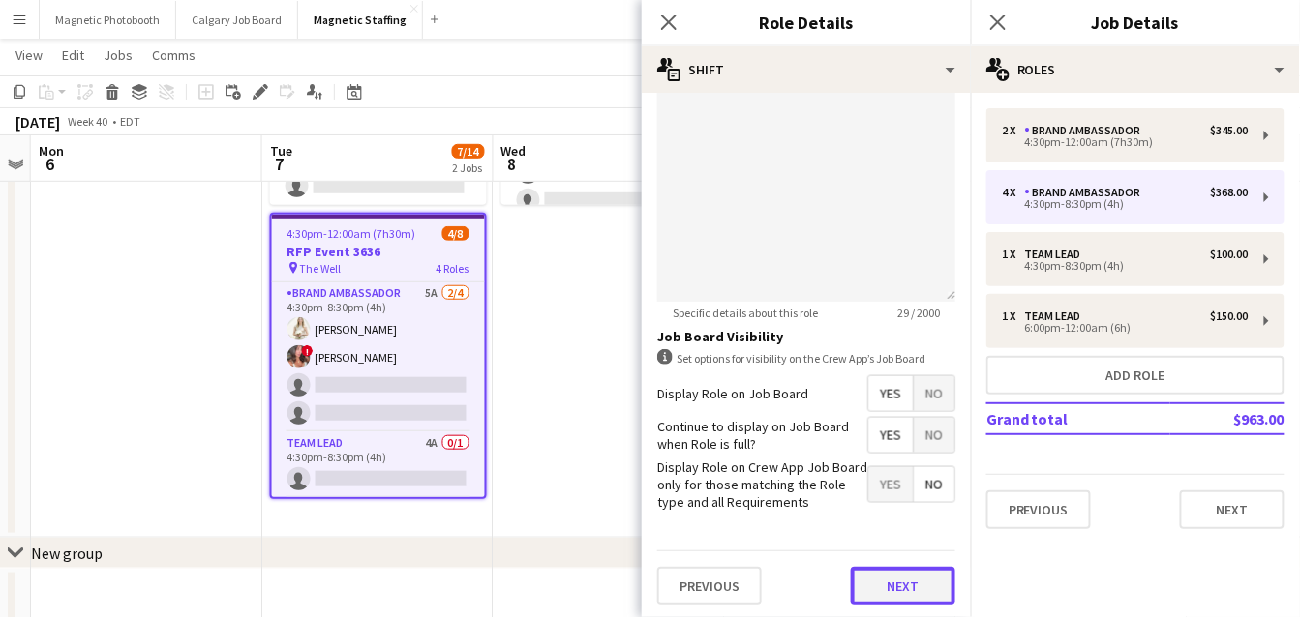
click at [894, 576] on button "Next" at bounding box center [903, 586] width 105 height 39
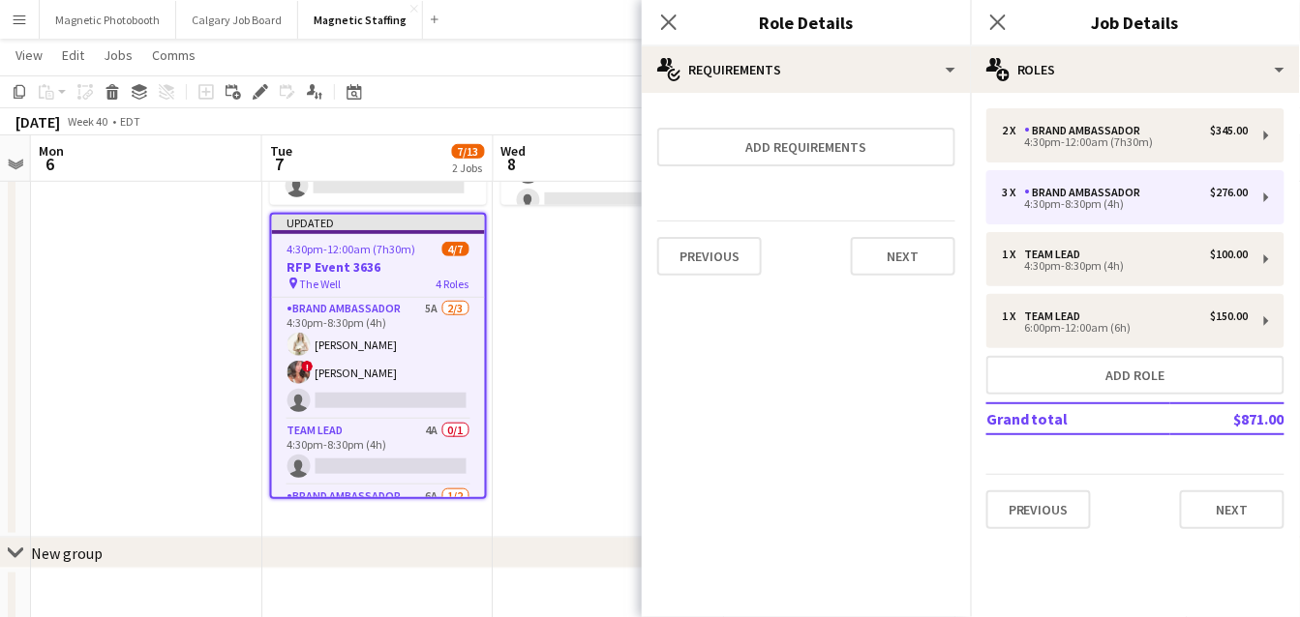
click at [930, 233] on div "Previous Next" at bounding box center [806, 256] width 298 height 71
click at [918, 264] on button "Next" at bounding box center [903, 256] width 105 height 39
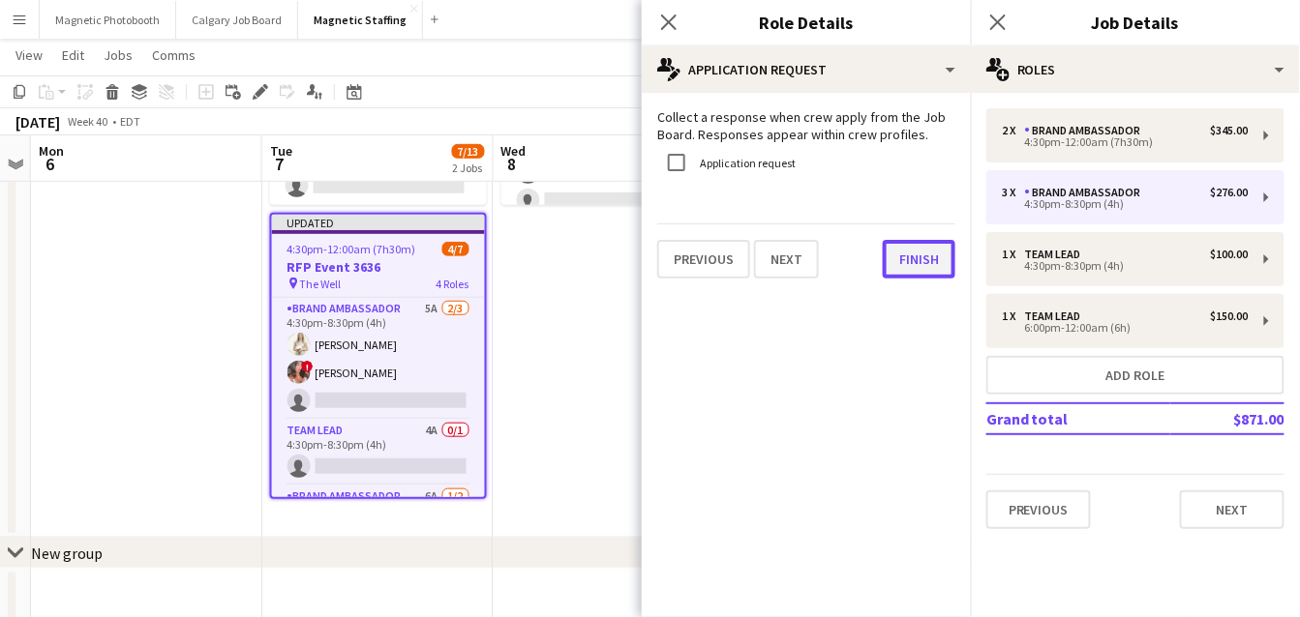
click at [928, 256] on button "Finish" at bounding box center [919, 259] width 73 height 39
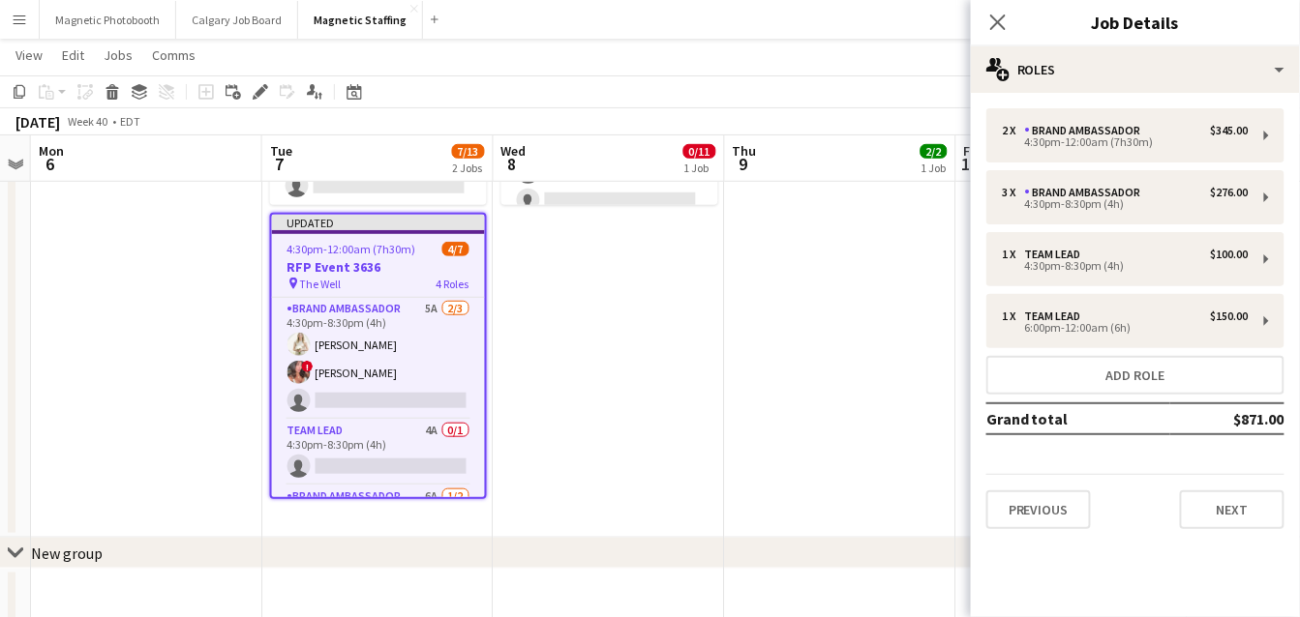
click at [794, 327] on app-date-cell "3:00pm-12:00am (9h) (Fri) 2/2 Peel Police Gala - Registration & Event Support (…" at bounding box center [840, 224] width 231 height 627
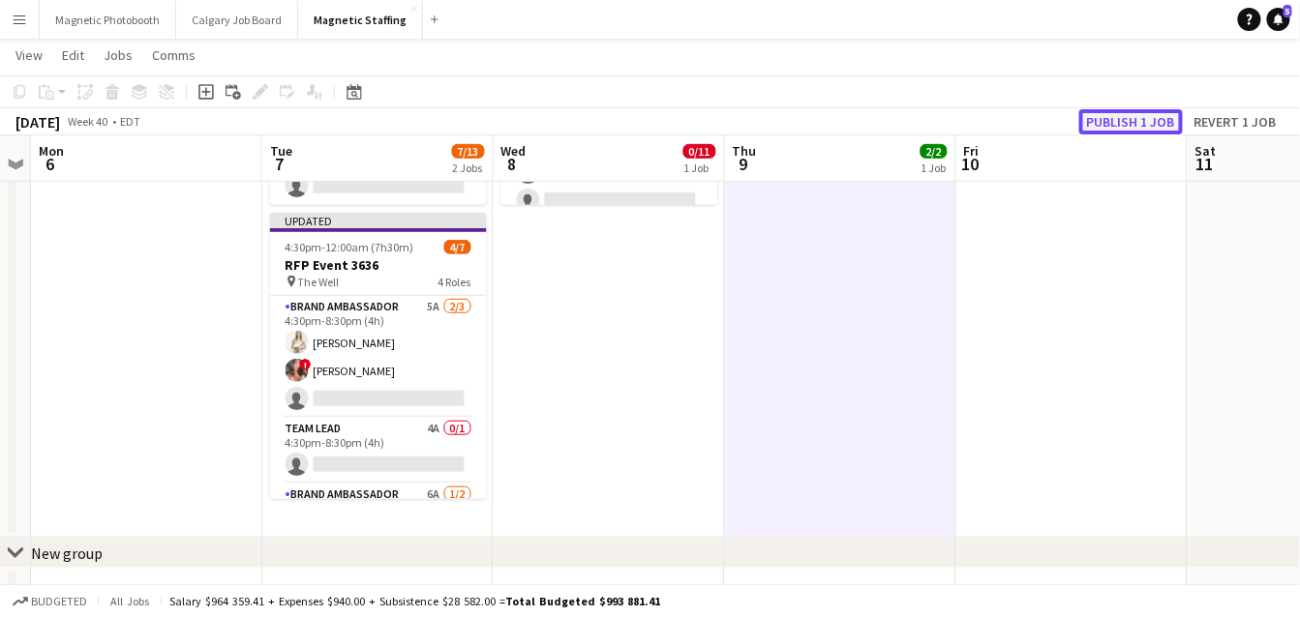
click at [1125, 121] on button "Publish 1 job" at bounding box center [1131, 121] width 104 height 25
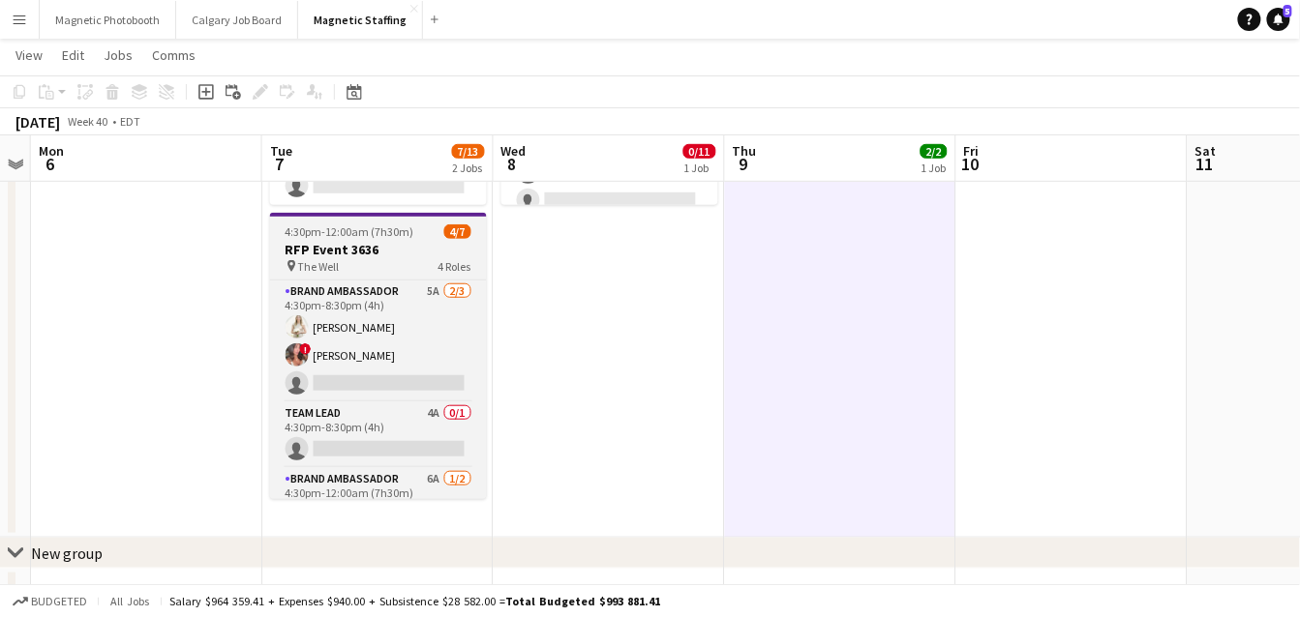
click at [325, 228] on span "4:30pm-12:00am (7h30m) (Wed)" at bounding box center [364, 232] width 159 height 15
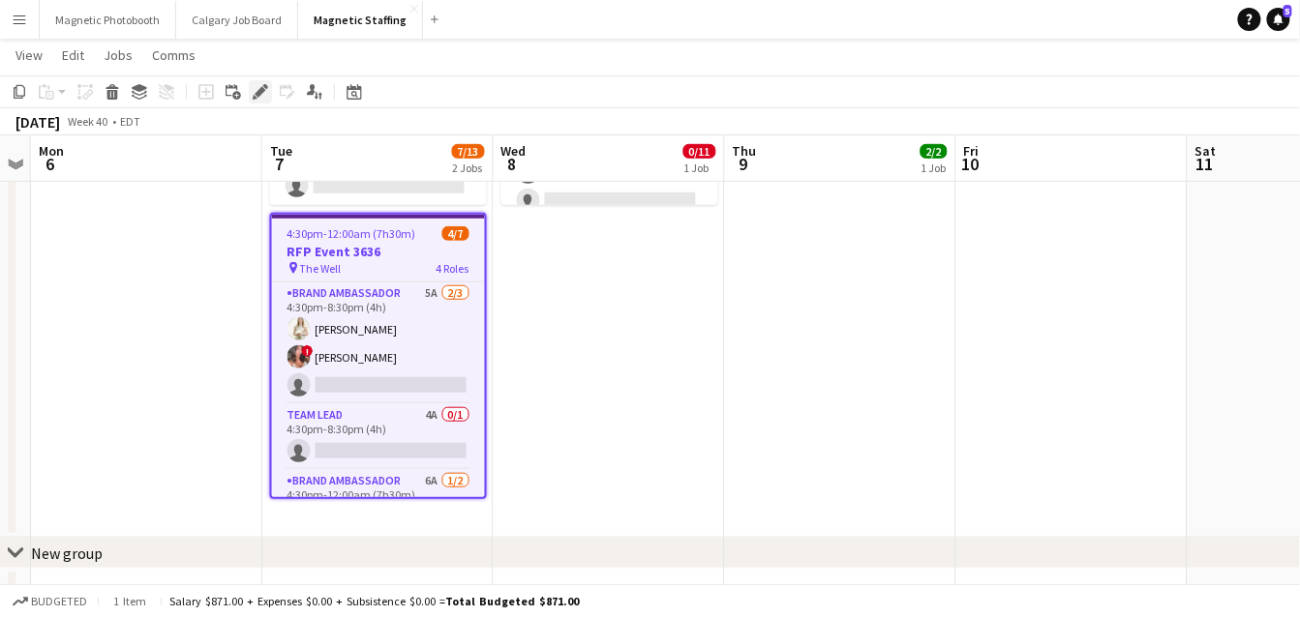
click at [255, 92] on icon "Edit" at bounding box center [260, 91] width 15 height 15
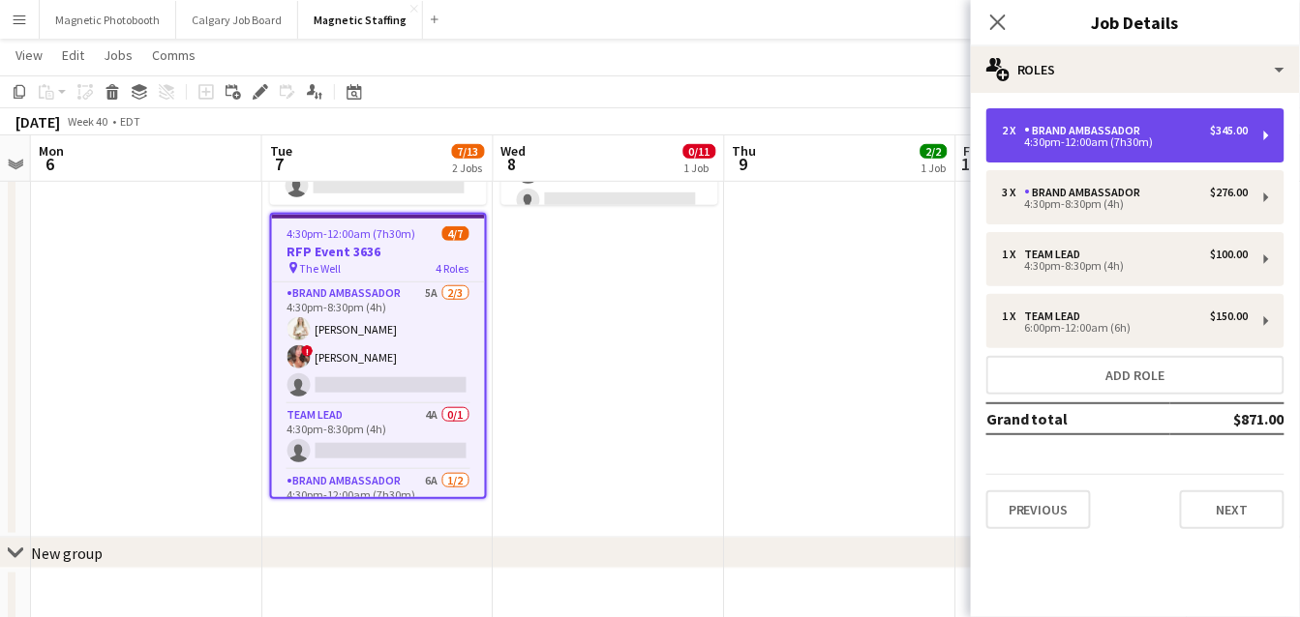
click at [1132, 143] on div "4:30pm-12:00am (7h30m)" at bounding box center [1125, 142] width 247 height 10
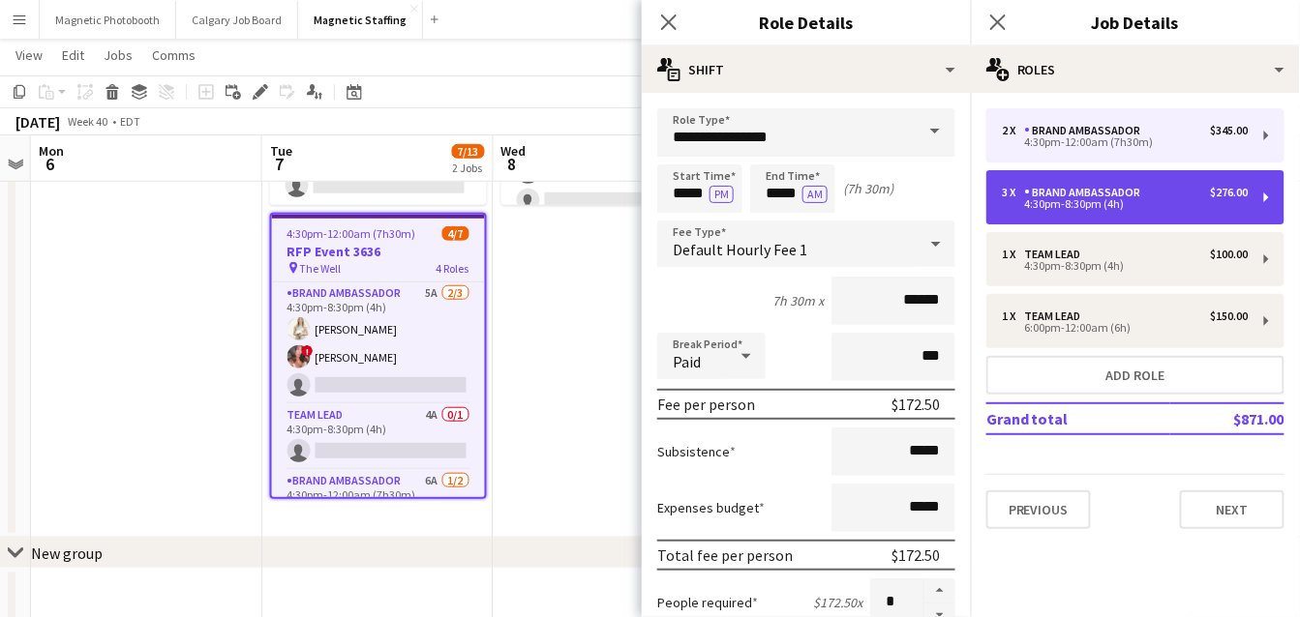
click at [1068, 204] on div "4:30pm-8:30pm (4h)" at bounding box center [1125, 204] width 247 height 10
type input "*****"
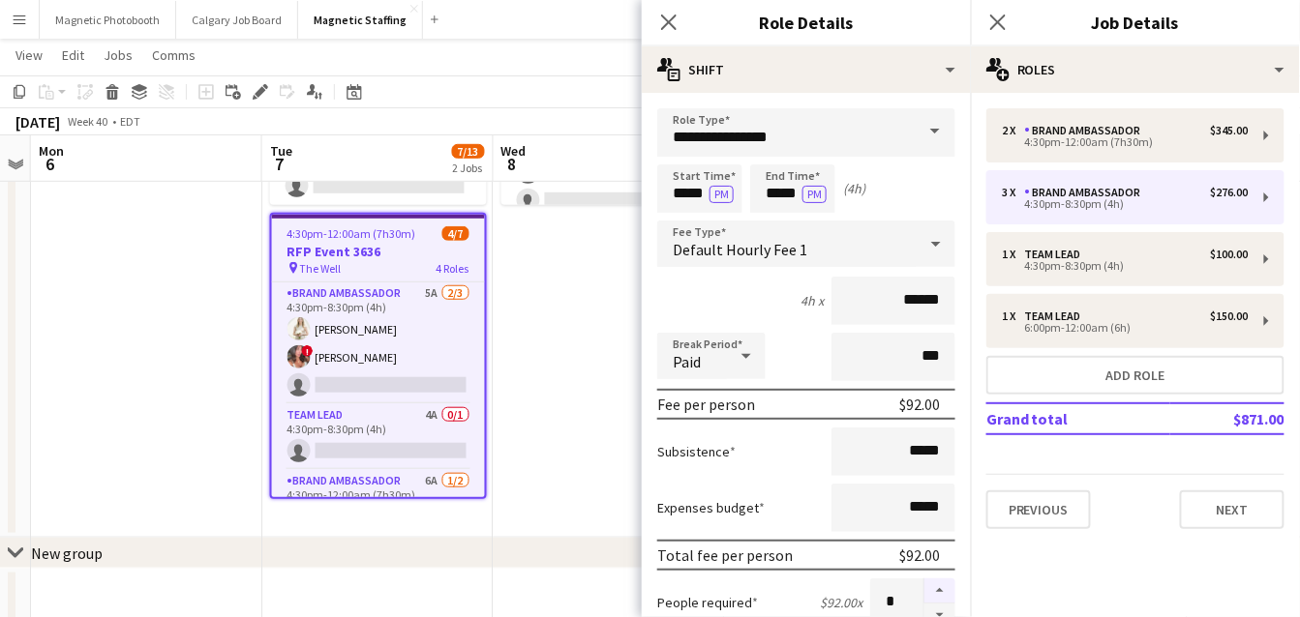
click at [932, 594] on button "button" at bounding box center [939, 591] width 31 height 25
type input "*"
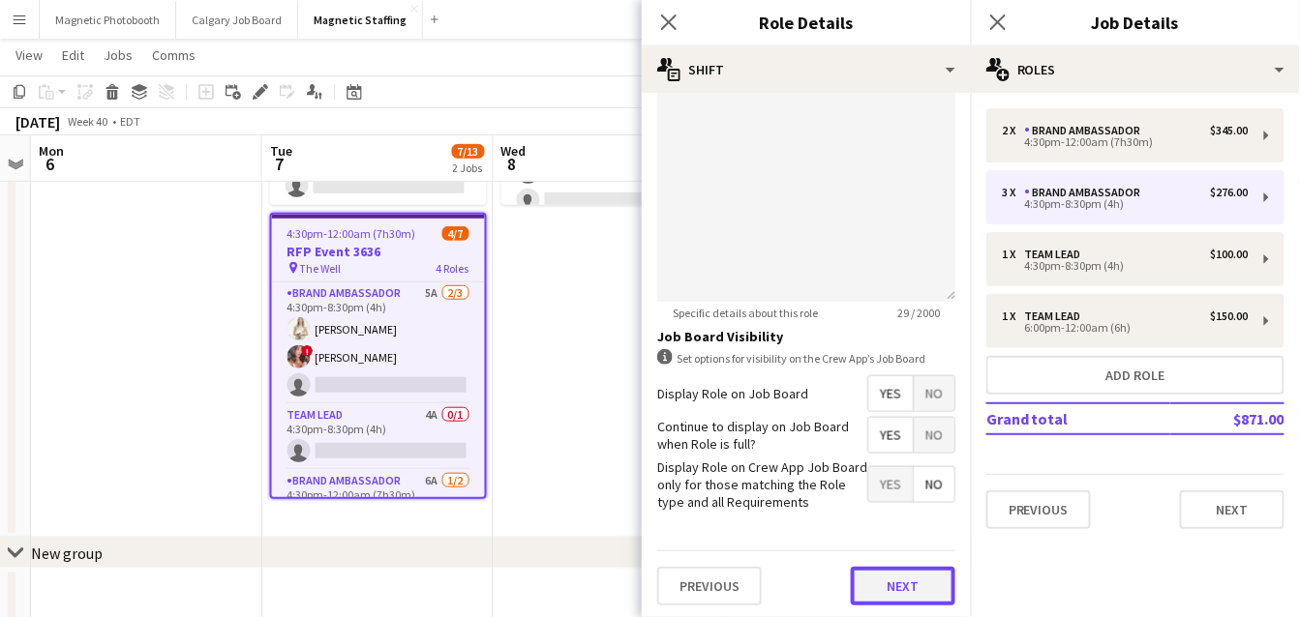
click at [916, 590] on button "Next" at bounding box center [903, 586] width 105 height 39
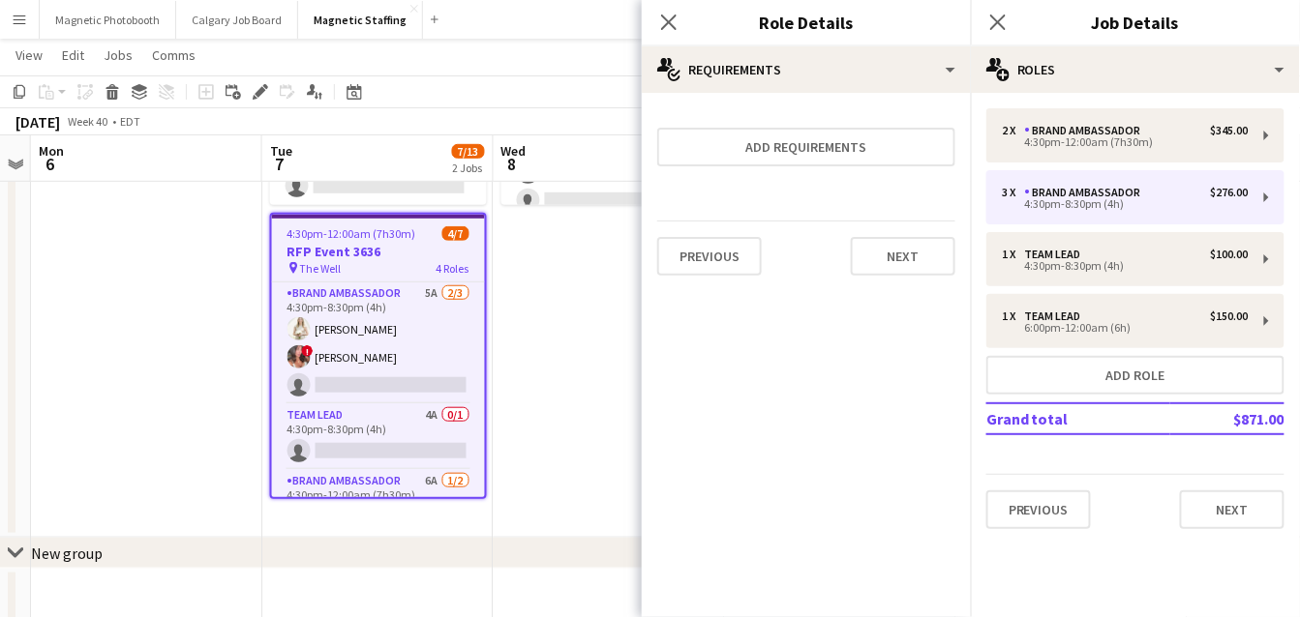
scroll to position [0, 0]
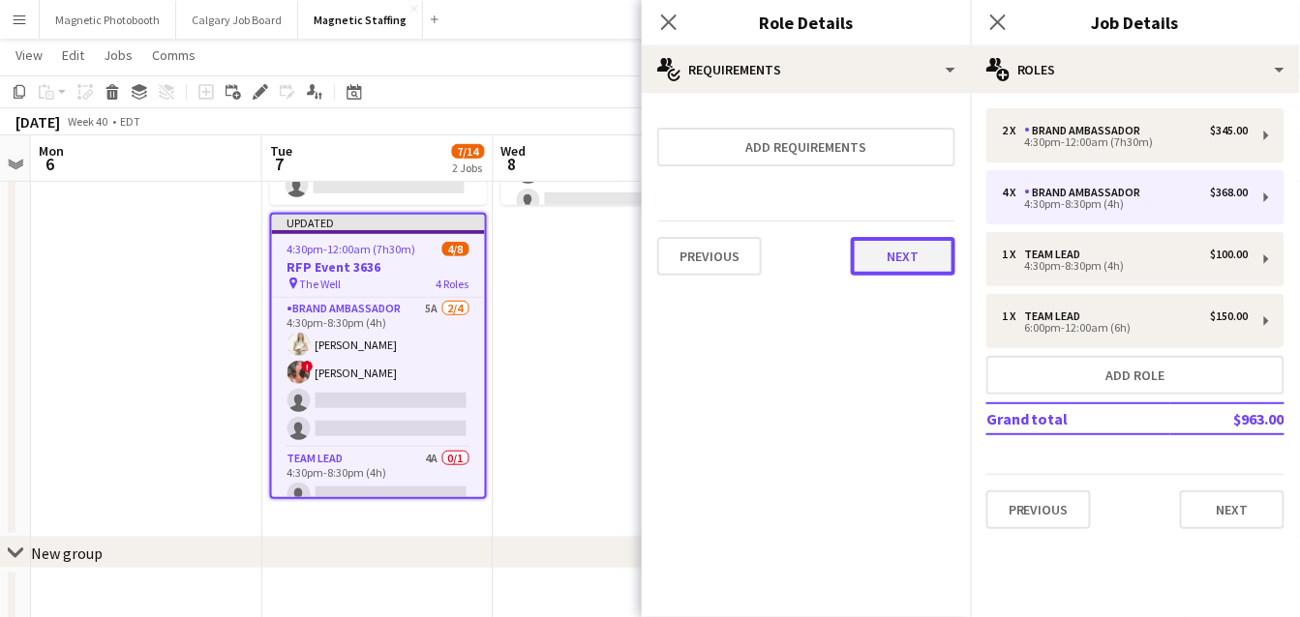
click at [909, 260] on button "Next" at bounding box center [903, 256] width 105 height 39
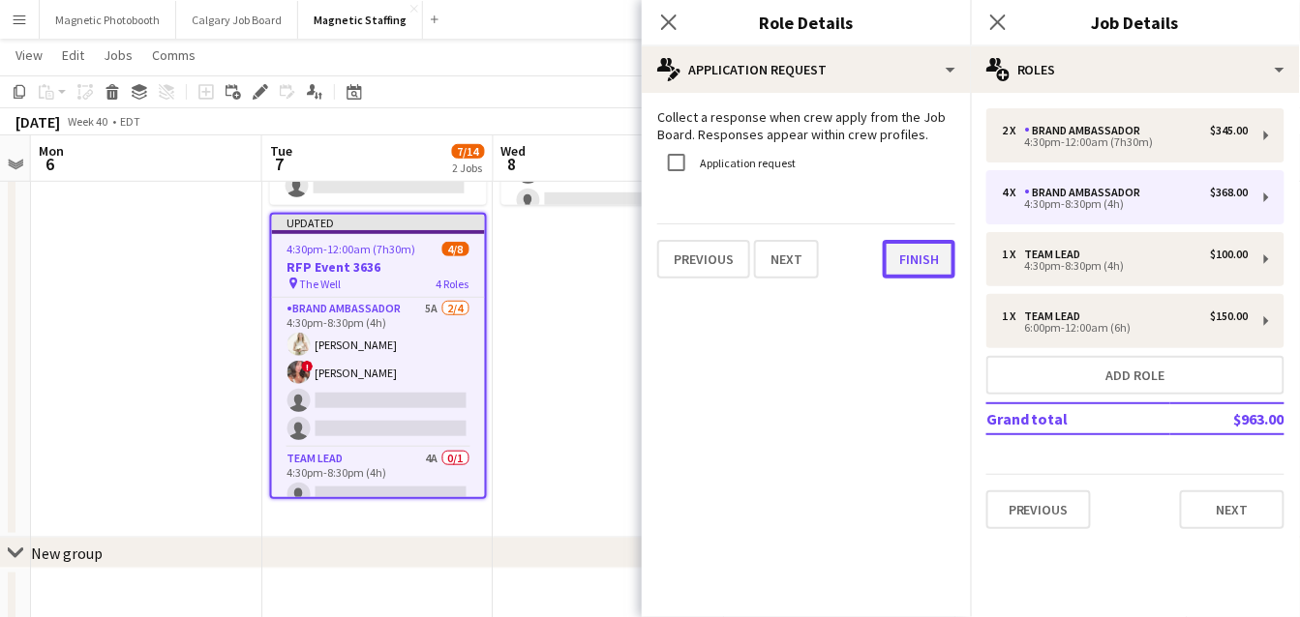
click at [911, 249] on button "Finish" at bounding box center [919, 259] width 73 height 39
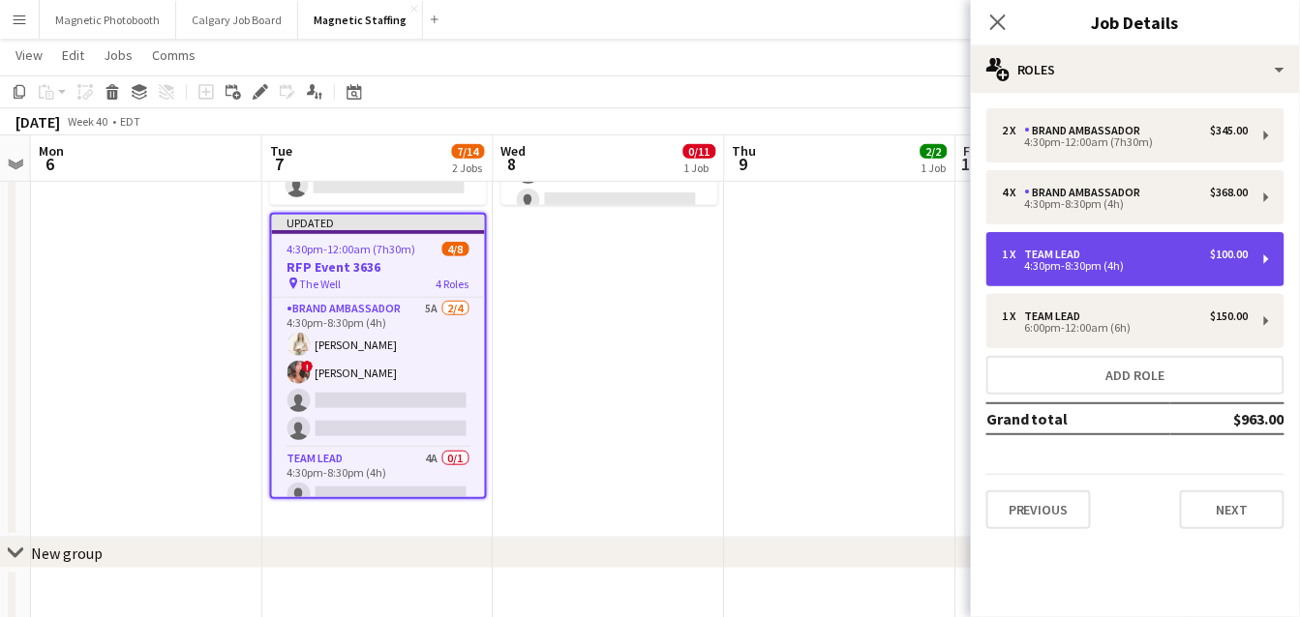
click at [1030, 275] on div "1 x Team Lead $100.00 4:30pm-8:30pm (4h)" at bounding box center [1135, 259] width 298 height 54
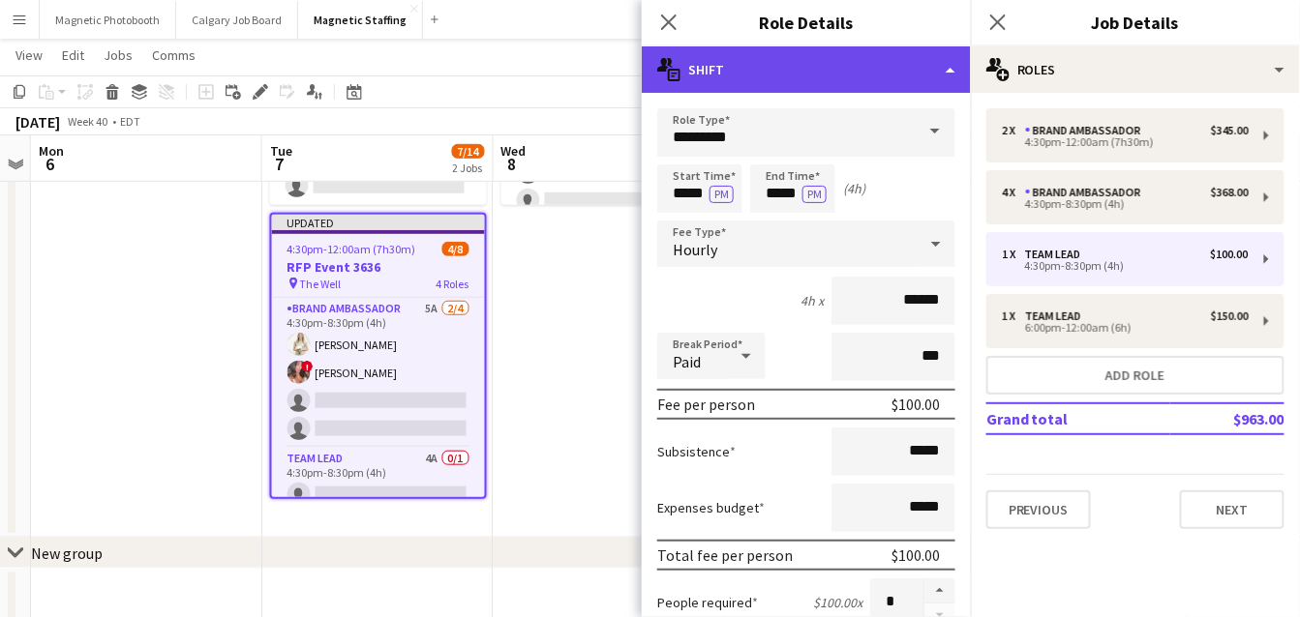
click at [956, 65] on div "multiple-actions-text Shift" at bounding box center [806, 69] width 329 height 46
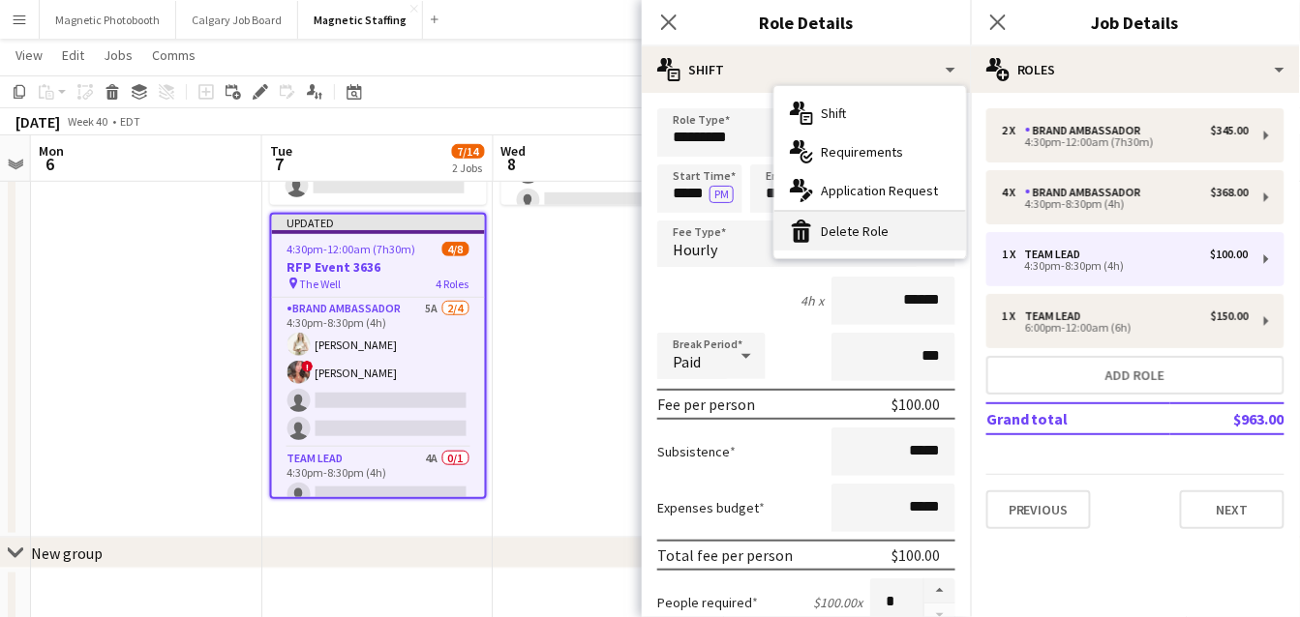
click at [872, 232] on div "bin-2 Delete Role" at bounding box center [870, 231] width 192 height 39
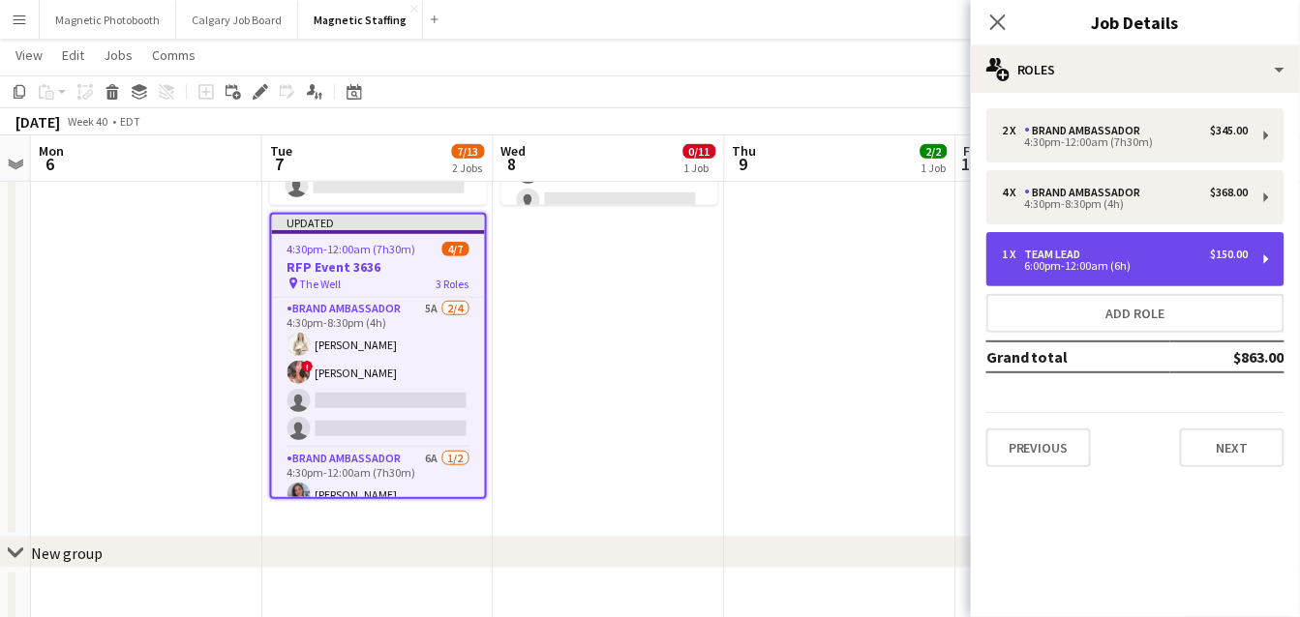
click at [1033, 265] on div "6:00pm-12:00am (6h)" at bounding box center [1125, 266] width 247 height 10
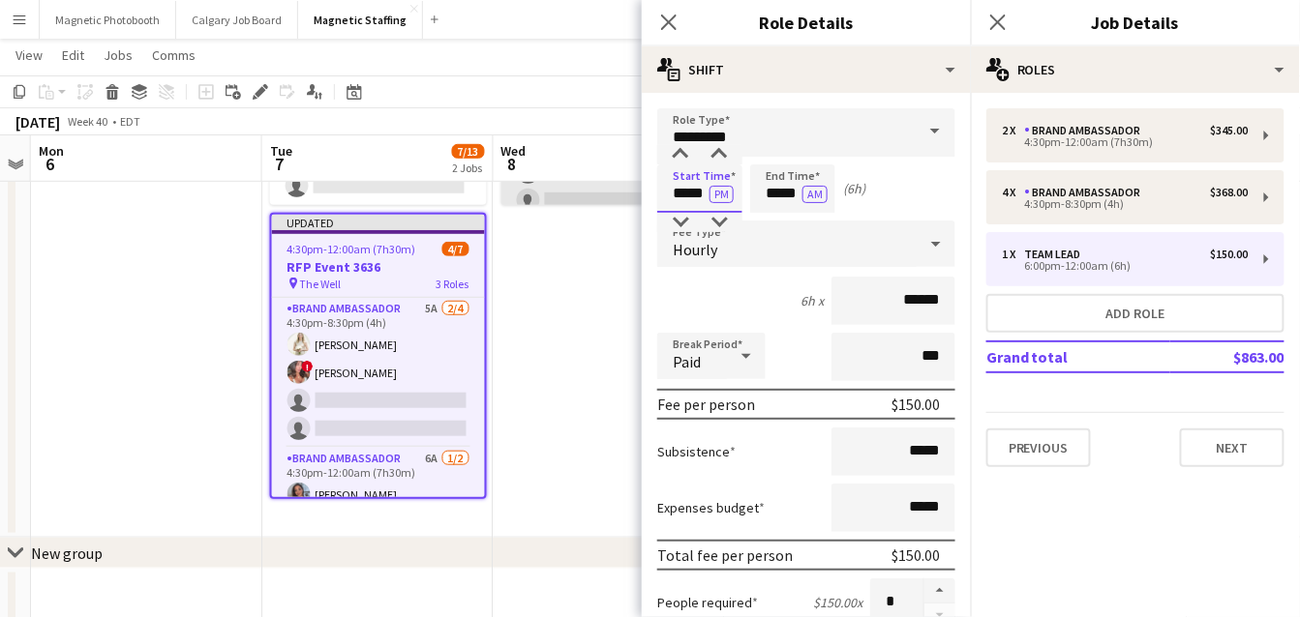
drag, startPoint x: 706, startPoint y: 189, endPoint x: 571, endPoint y: 186, distance: 135.5
click at [571, 187] on body "Menu Boards Boards Boards All jobs Status Workforce Workforce My Workforce Recr…" at bounding box center [650, 177] width 1300 height 966
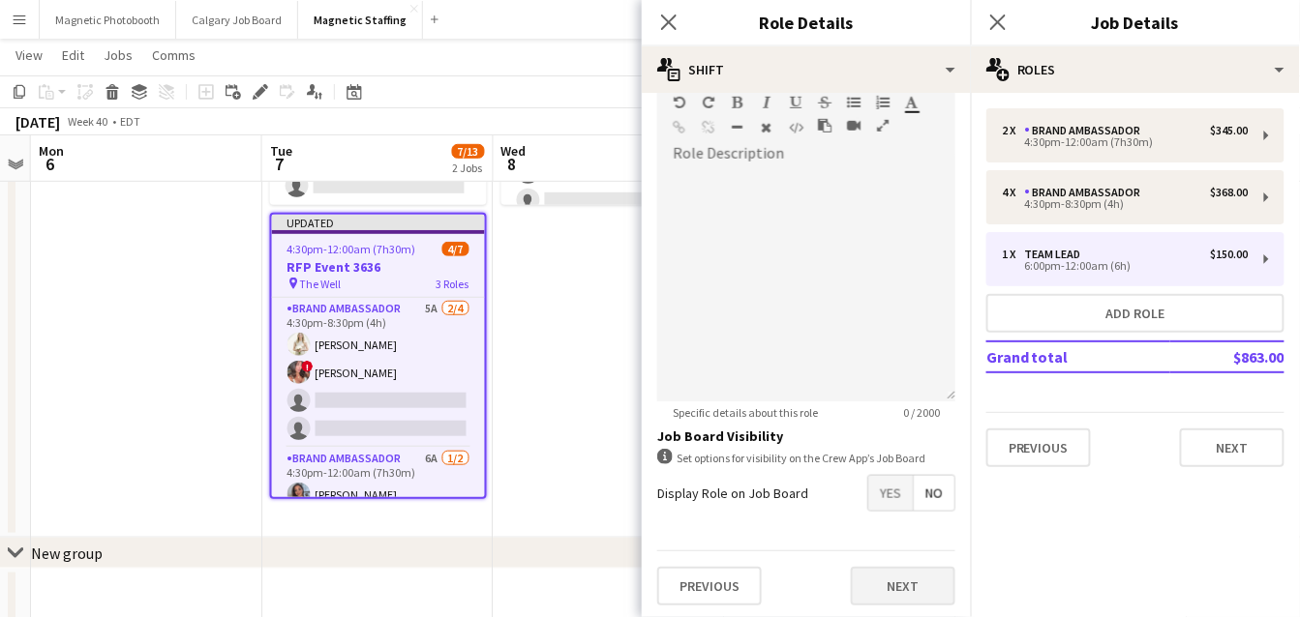
type input "*****"
click at [883, 576] on button "Next" at bounding box center [903, 586] width 105 height 39
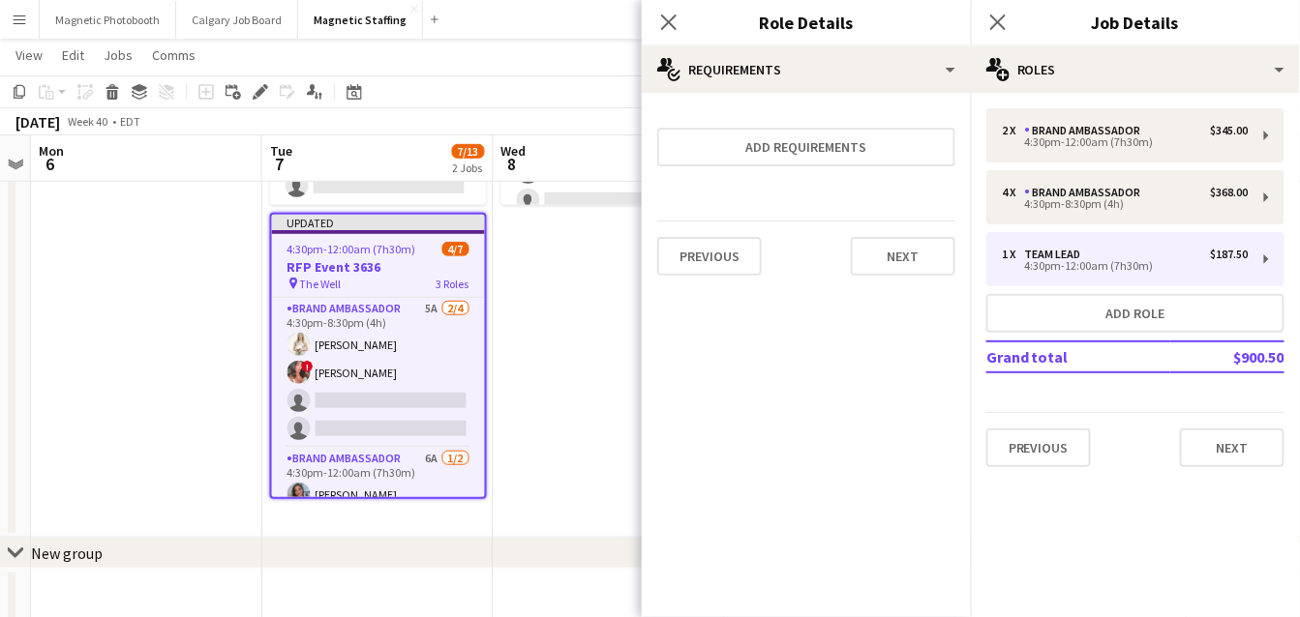
scroll to position [0, 0]
click at [919, 253] on button "Next" at bounding box center [903, 256] width 105 height 39
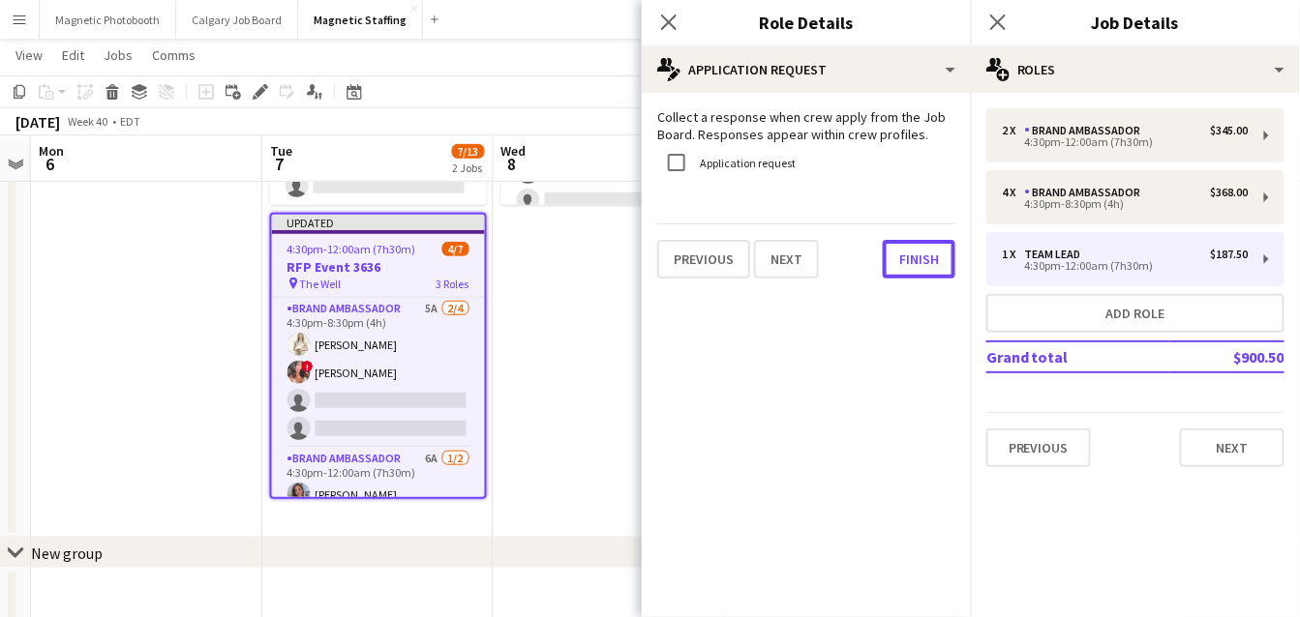
click at [919, 253] on button "Finish" at bounding box center [919, 259] width 73 height 39
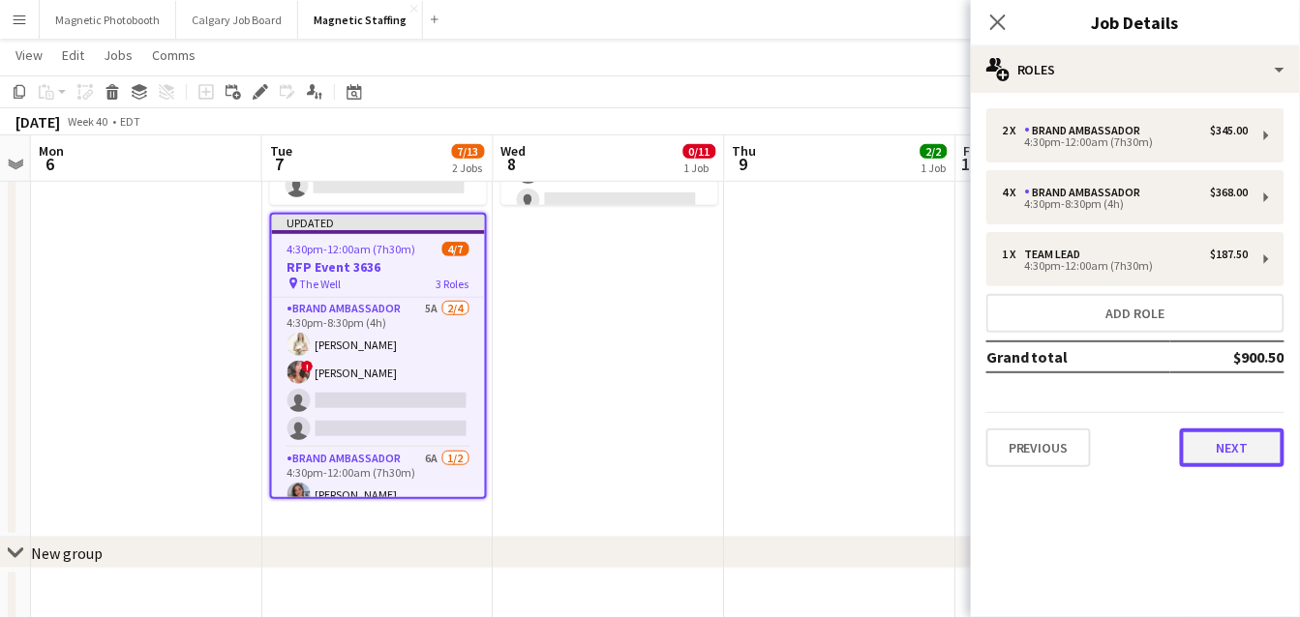
click at [1243, 453] on button "Next" at bounding box center [1232, 448] width 105 height 39
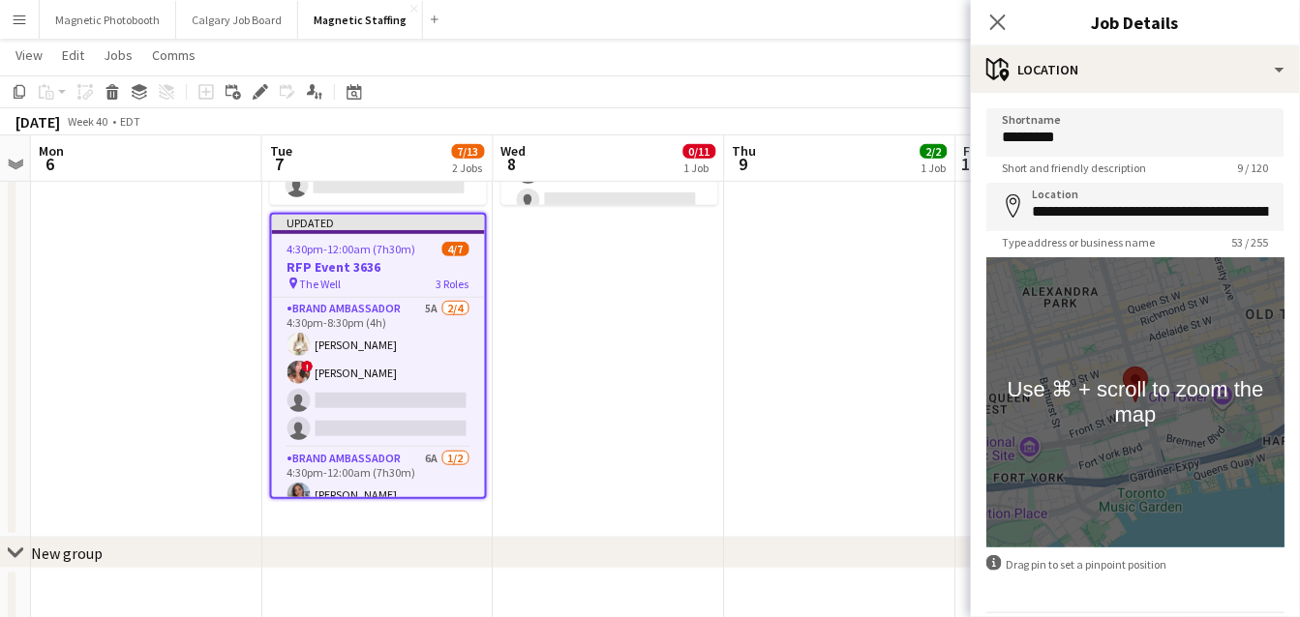
scroll to position [65, 0]
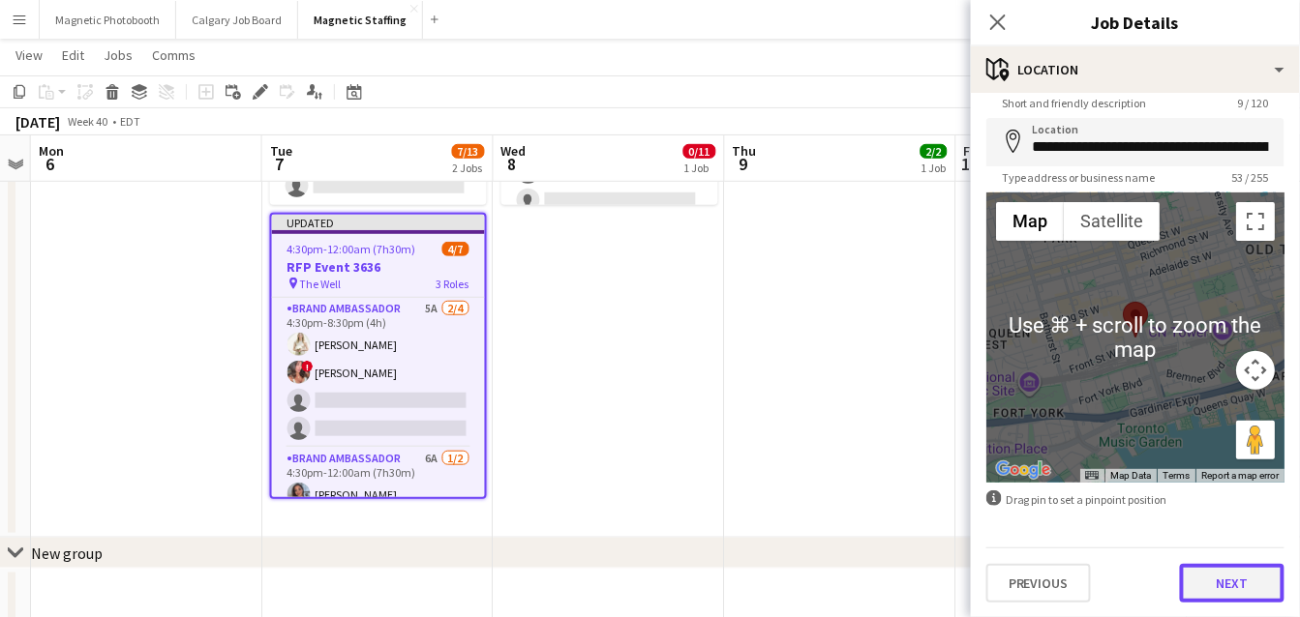
click at [1219, 584] on button "Next" at bounding box center [1232, 583] width 105 height 39
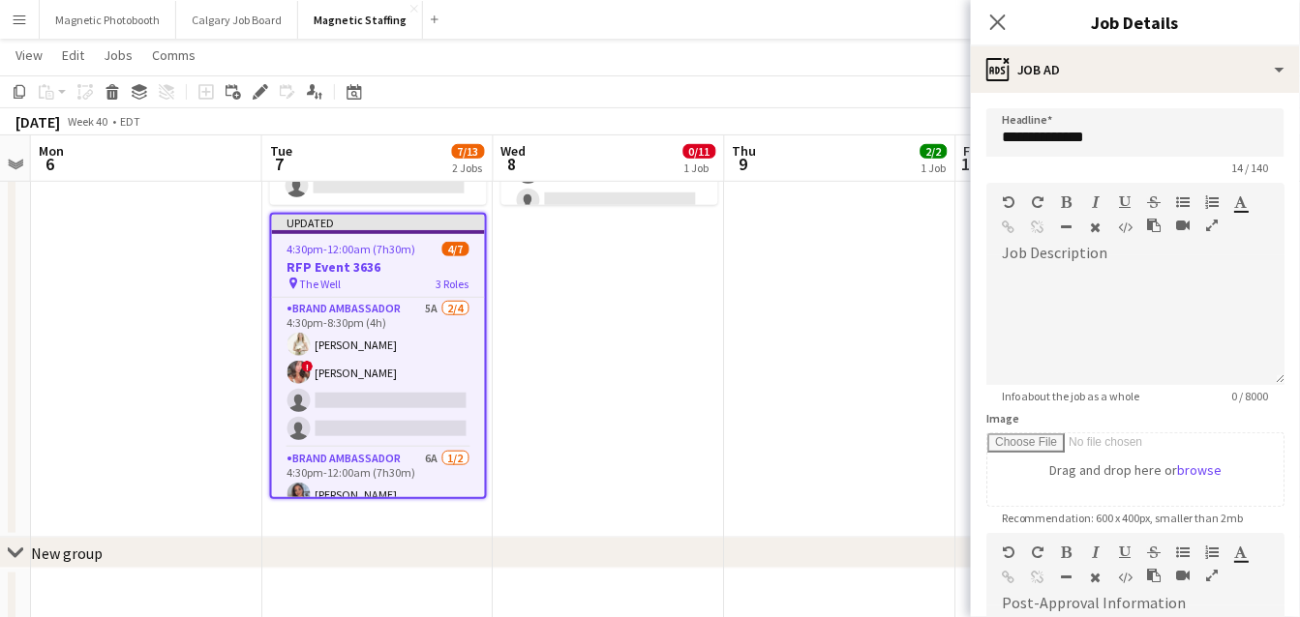
scroll to position [338, 0]
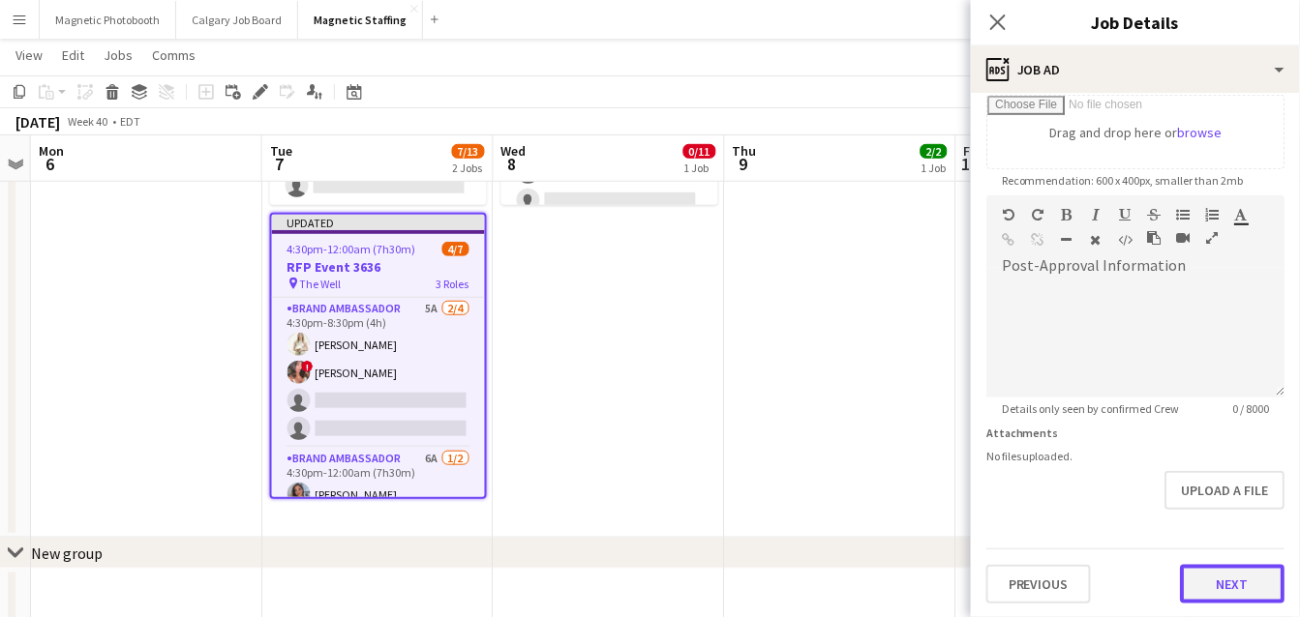
click at [1226, 581] on button "Next" at bounding box center [1232, 584] width 105 height 39
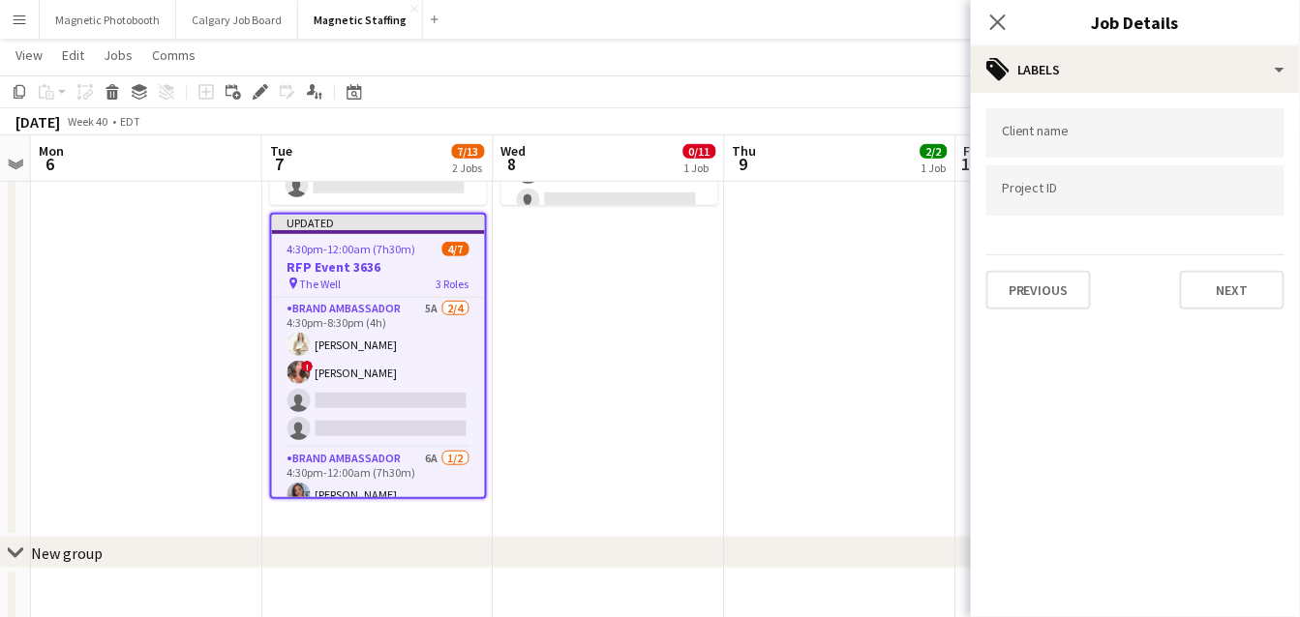
scroll to position [0, 0]
click at [1252, 275] on button "Next" at bounding box center [1232, 290] width 105 height 39
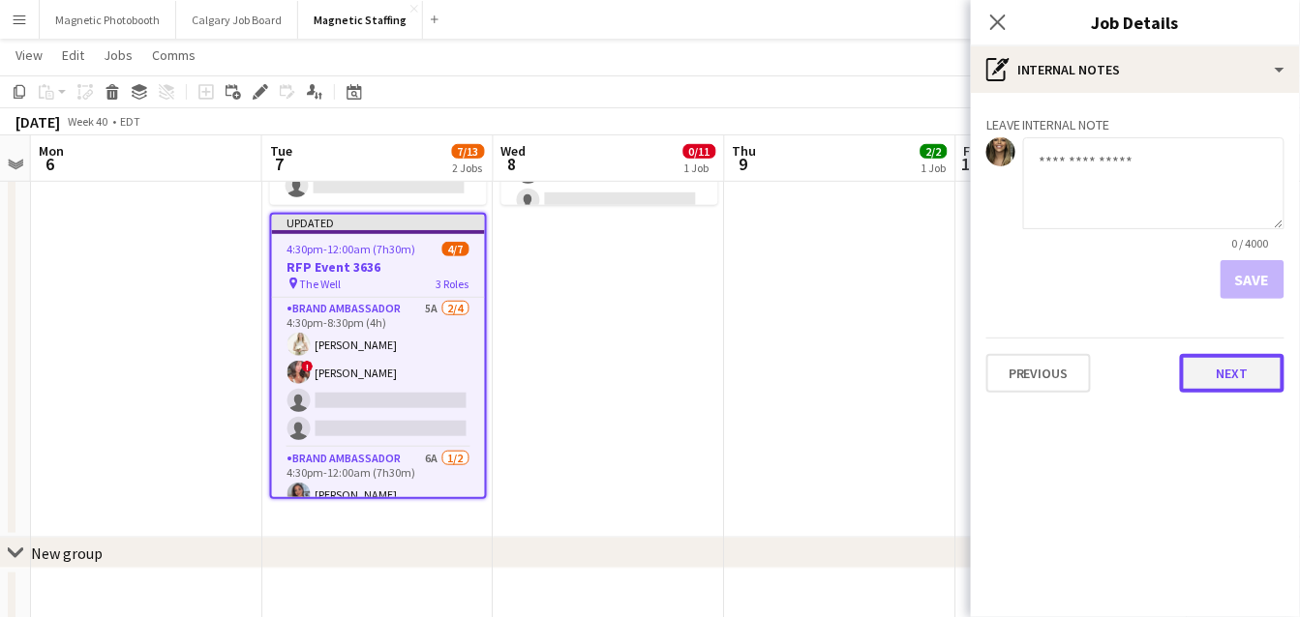
click at [1244, 363] on button "Next" at bounding box center [1232, 373] width 105 height 39
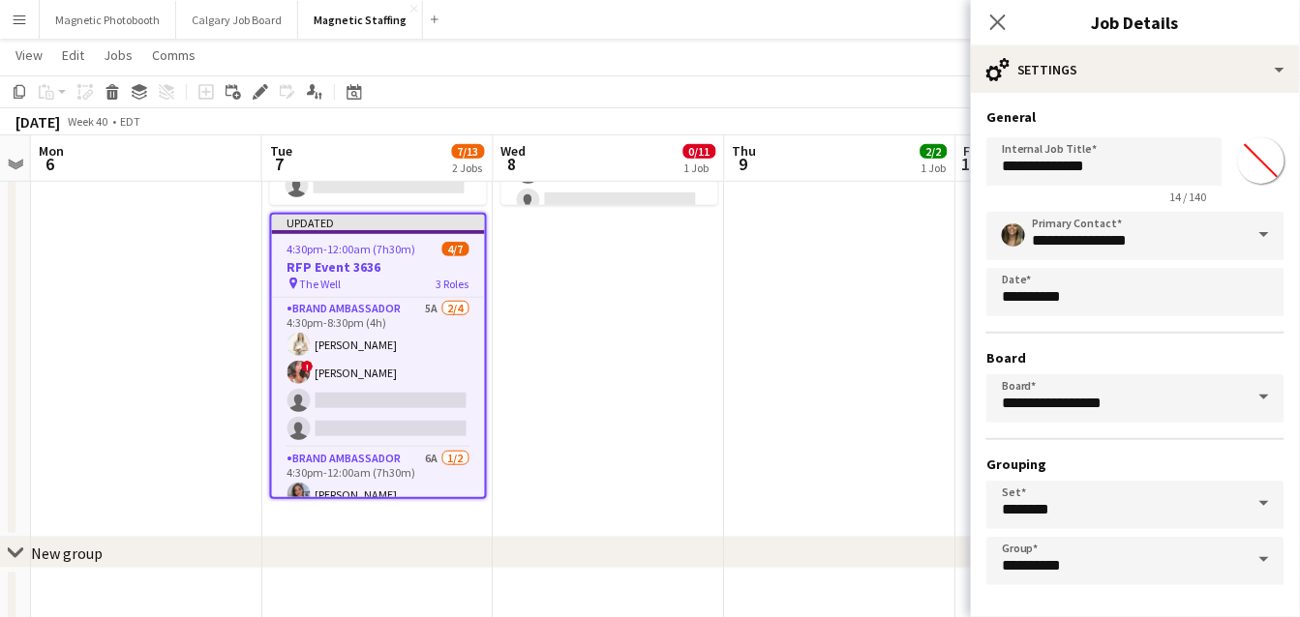
scroll to position [75, 0]
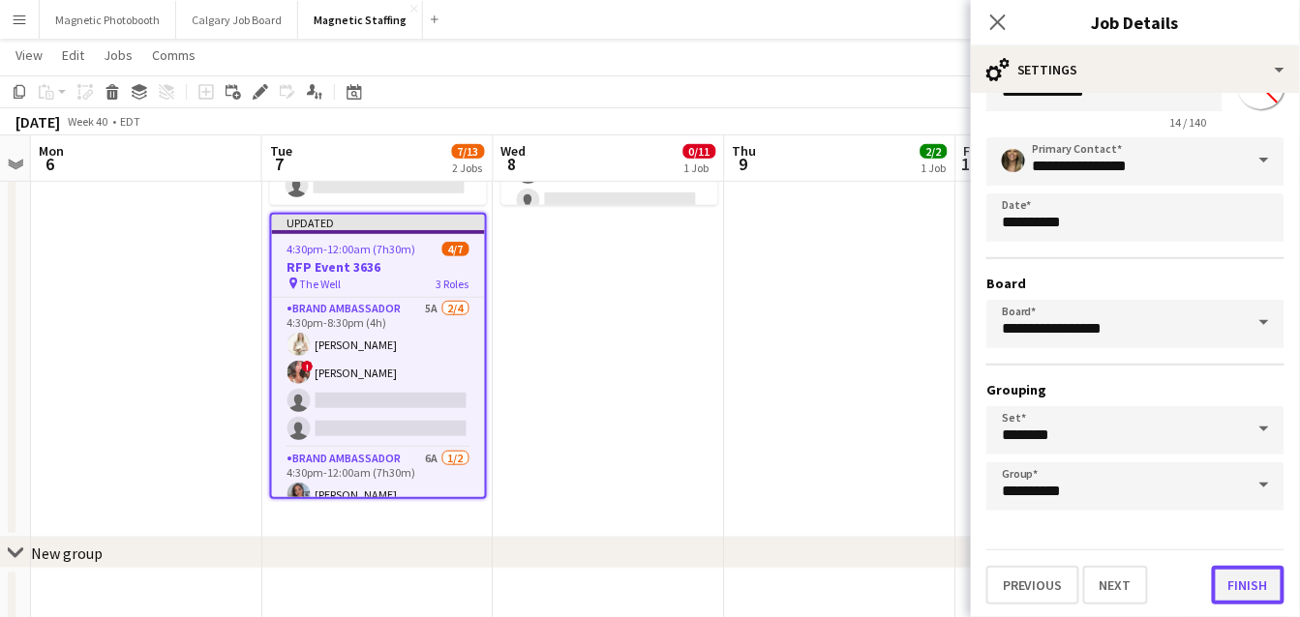
click at [1238, 582] on button "Finish" at bounding box center [1248, 585] width 73 height 39
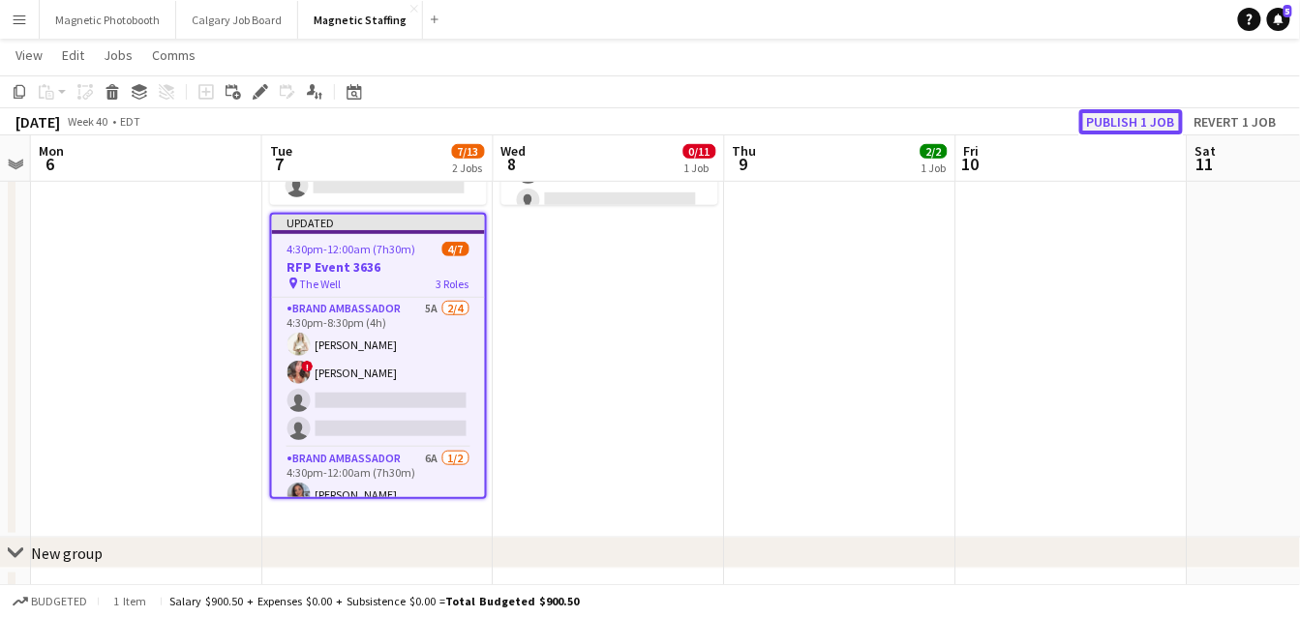
click at [1119, 124] on button "Publish 1 job" at bounding box center [1131, 121] width 104 height 25
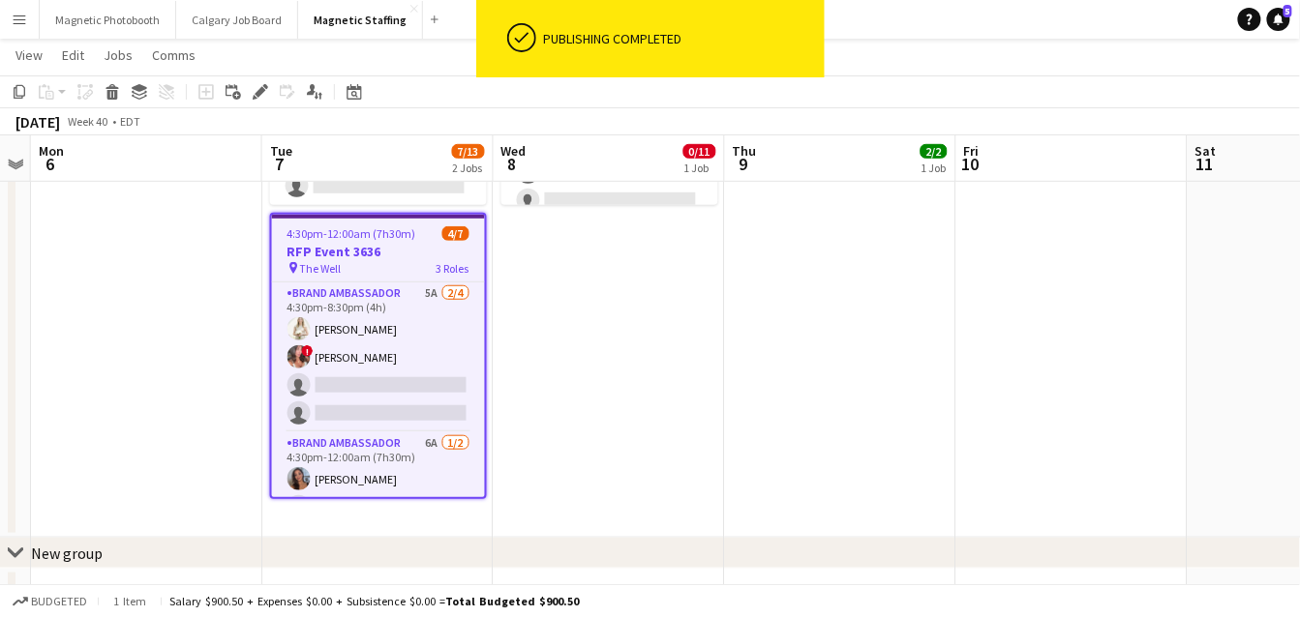
click at [352, 385] on app-card-role "Brand Ambassador 5A [DATE] 4:30pm-8:30pm (4h) [PERSON_NAME] ! [PERSON_NAME] sin…" at bounding box center [378, 358] width 213 height 150
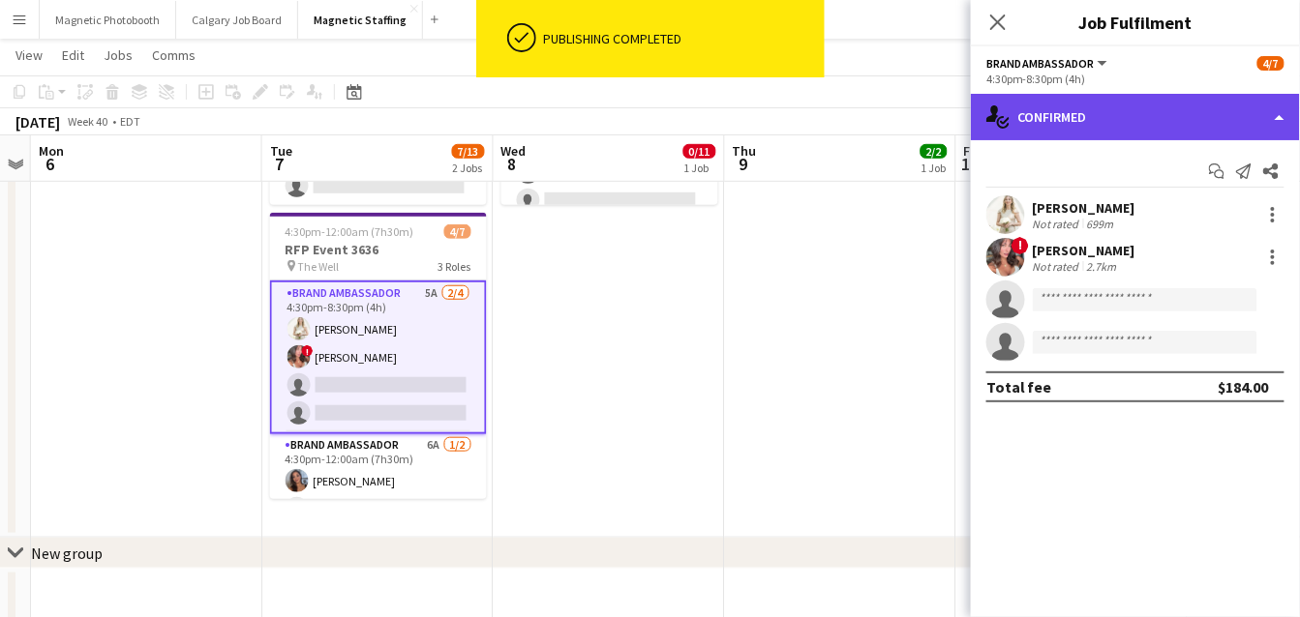
click at [1033, 102] on div "single-neutral-actions-check-2 Confirmed" at bounding box center [1135, 117] width 329 height 46
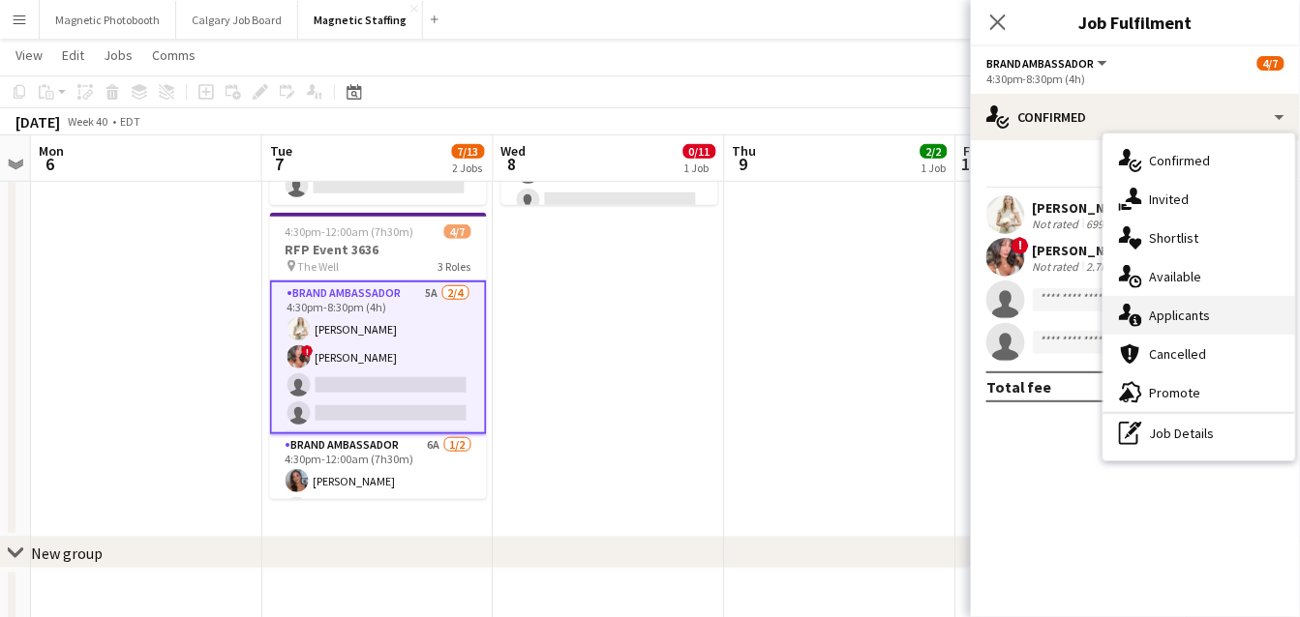
click at [1137, 319] on icon at bounding box center [1135, 320] width 13 height 13
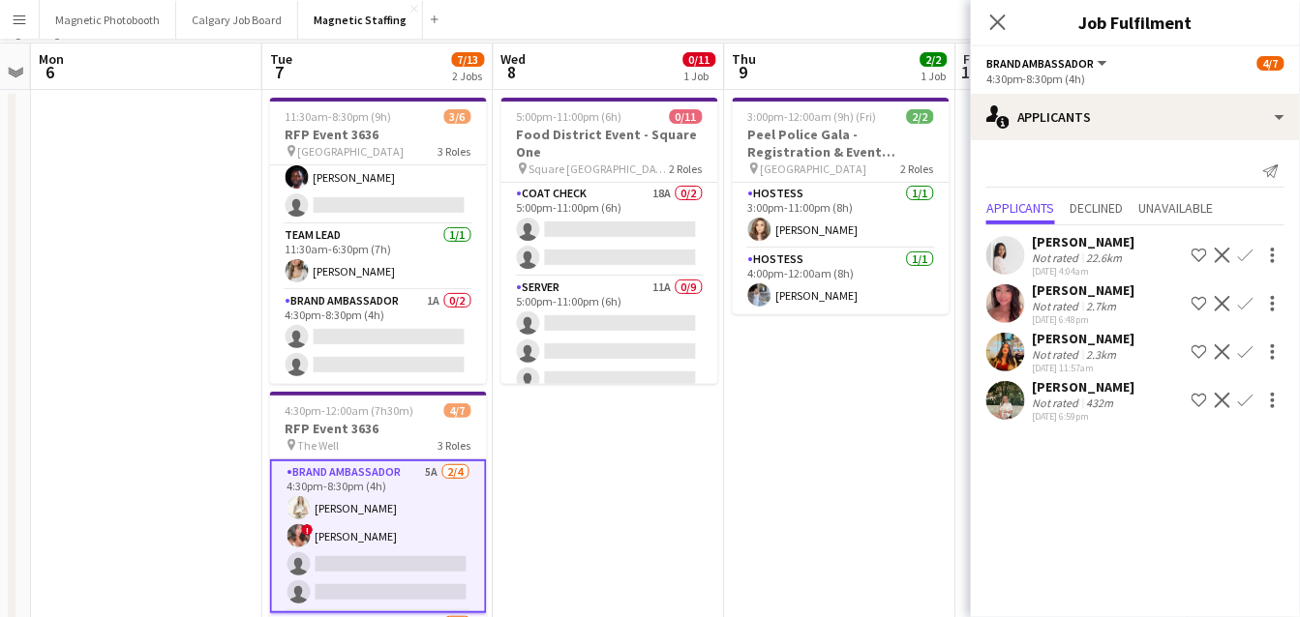
scroll to position [0, 0]
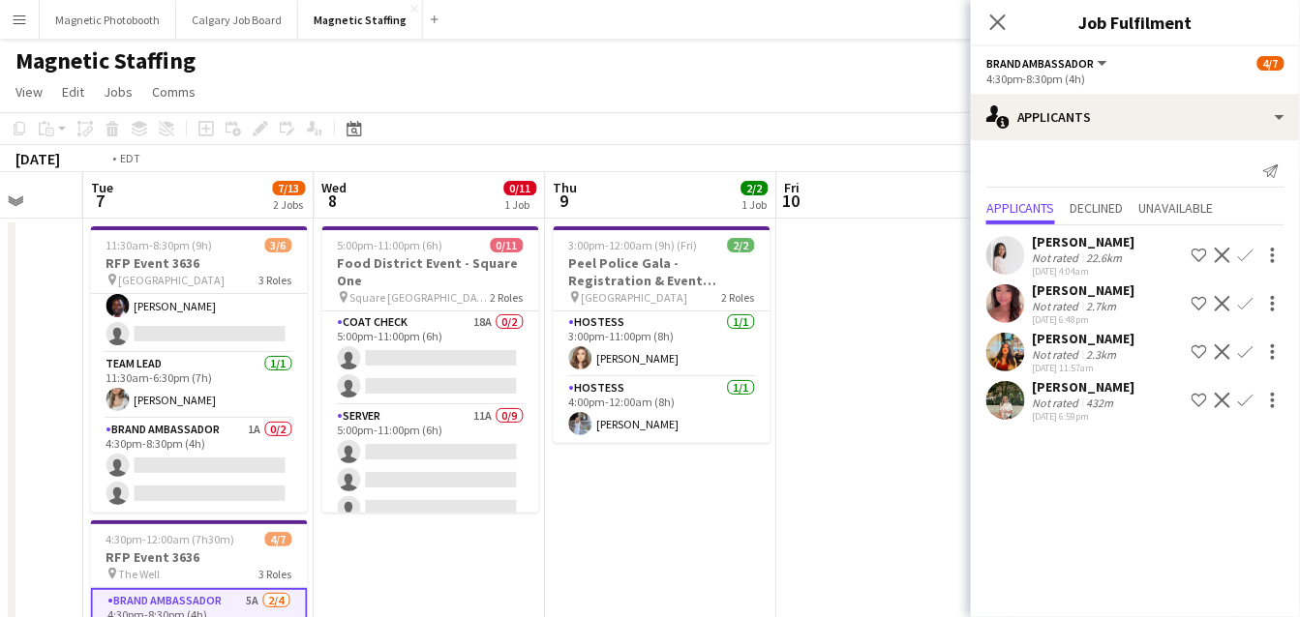
drag, startPoint x: 521, startPoint y: 227, endPoint x: 478, endPoint y: 227, distance: 42.6
click at [482, 227] on app-calendar-viewport "Fri 3 Sat 4 Sun 5 Mon 6 Tue 7 7/13 2 Jobs Wed 8 0/11 1 Job Thu 9 2/2 1 Job Fri …" at bounding box center [650, 553] width 1300 height 763
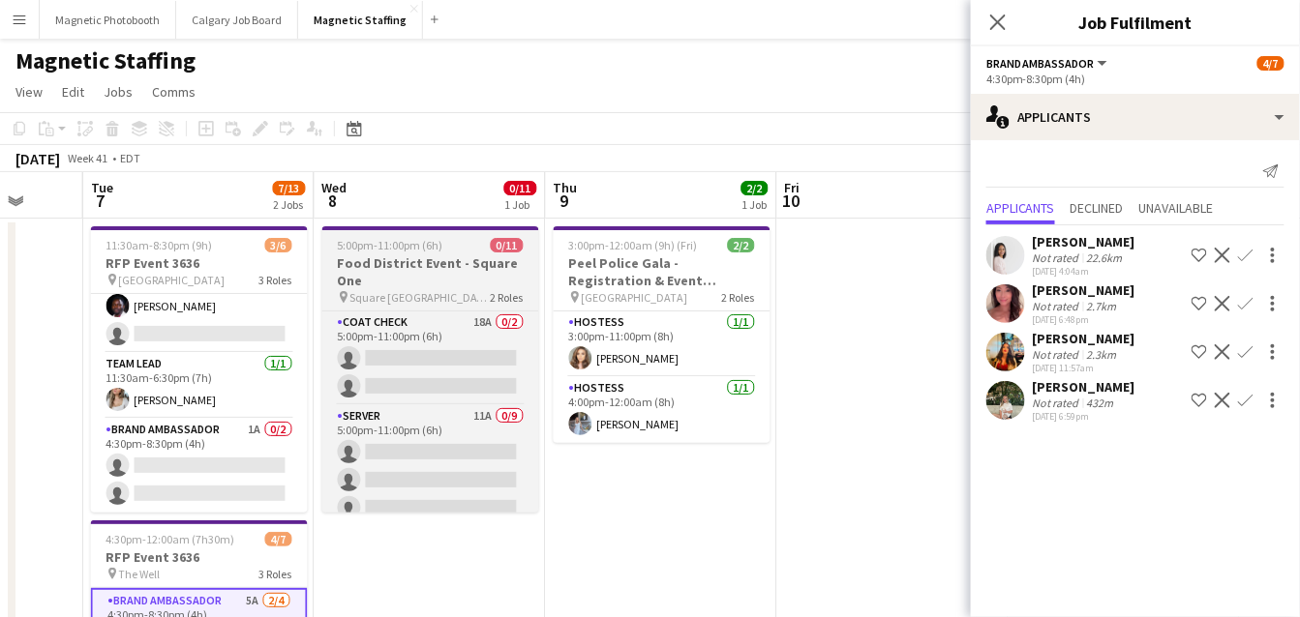
scroll to position [0, 852]
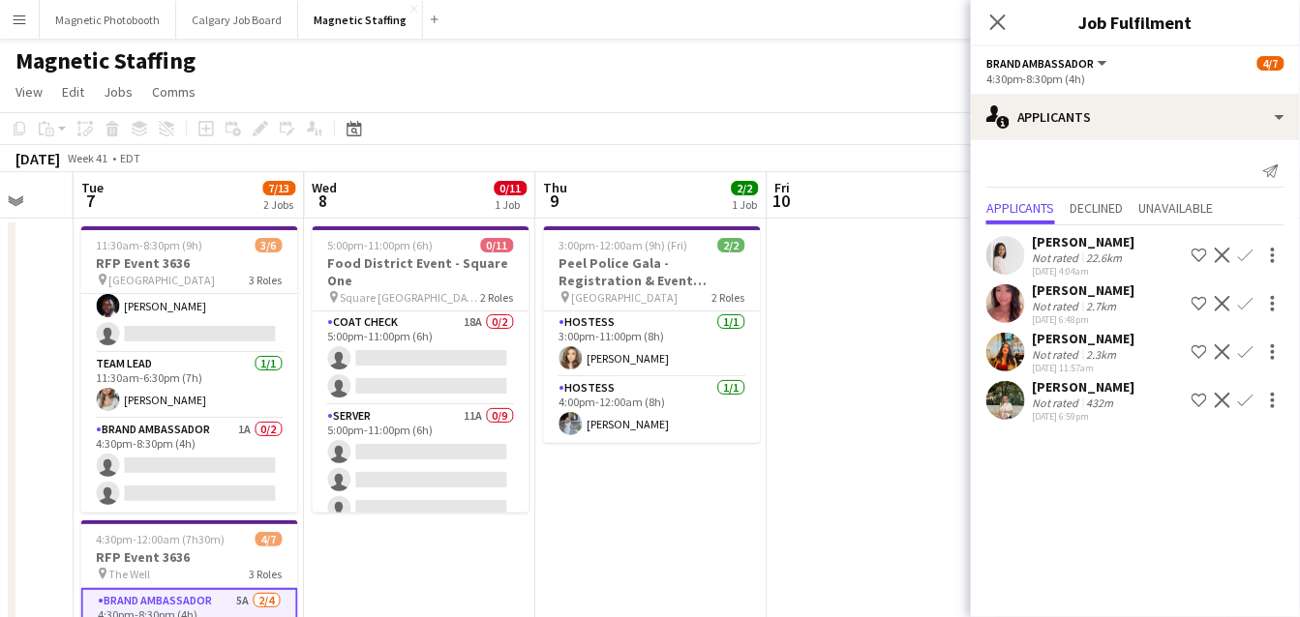
click at [638, 486] on app-date-cell "3:00pm-12:00am (9h) (Fri) 2/2 Peel Police Gala - Registration & Event Support (…" at bounding box center [651, 532] width 231 height 627
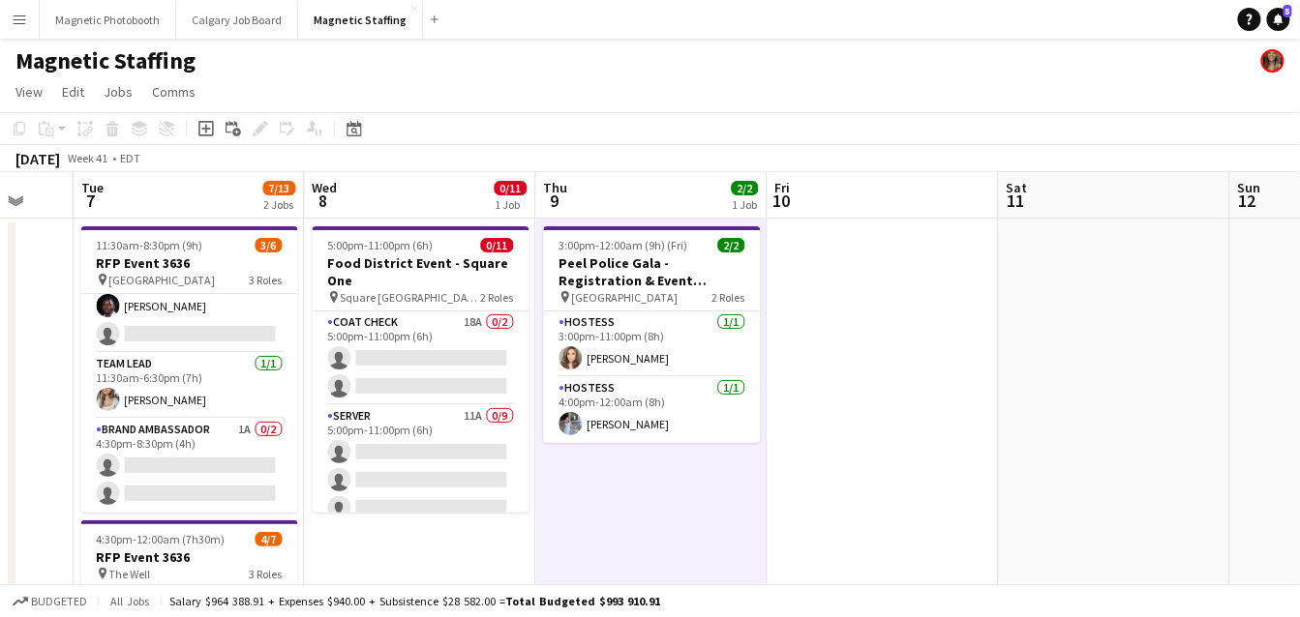
click at [612, 464] on app-date-cell "3:00pm-12:00am (9h) (Fri) 2/2 Peel Police Gala - Registration & Event Support (…" at bounding box center [651, 532] width 231 height 627
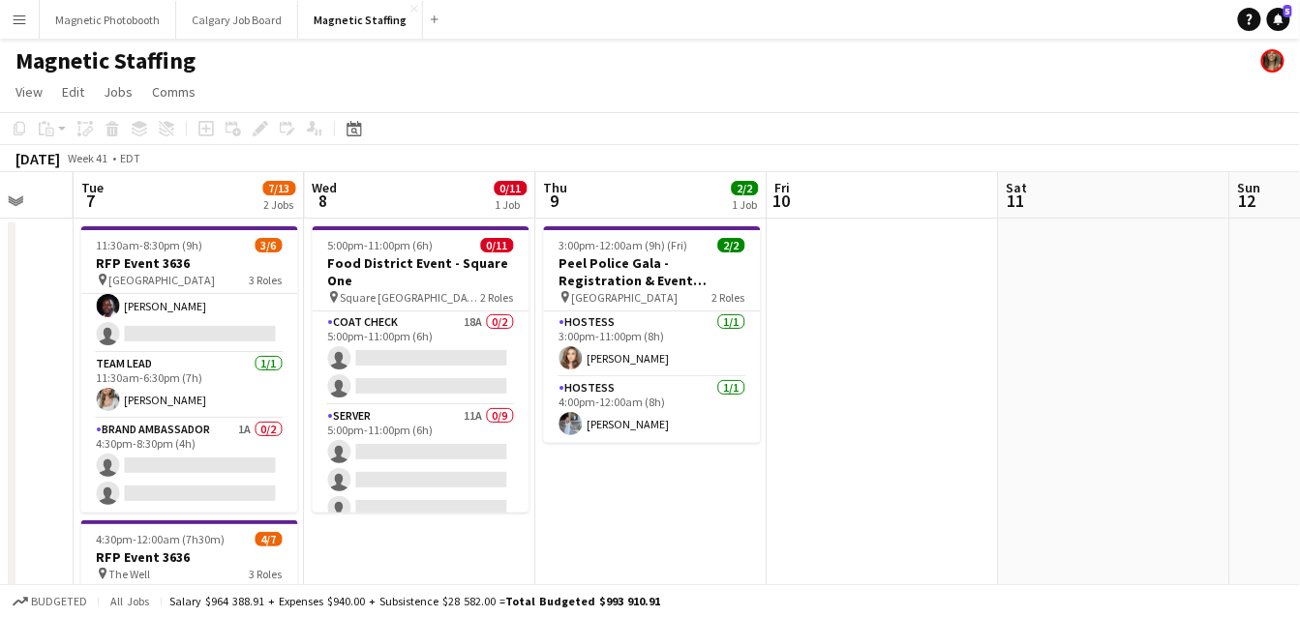
click at [612, 464] on app-date-cell "3:00pm-12:00am (9h) (Fri) 2/2 Peel Police Gala - Registration & Event Support (…" at bounding box center [651, 532] width 231 height 627
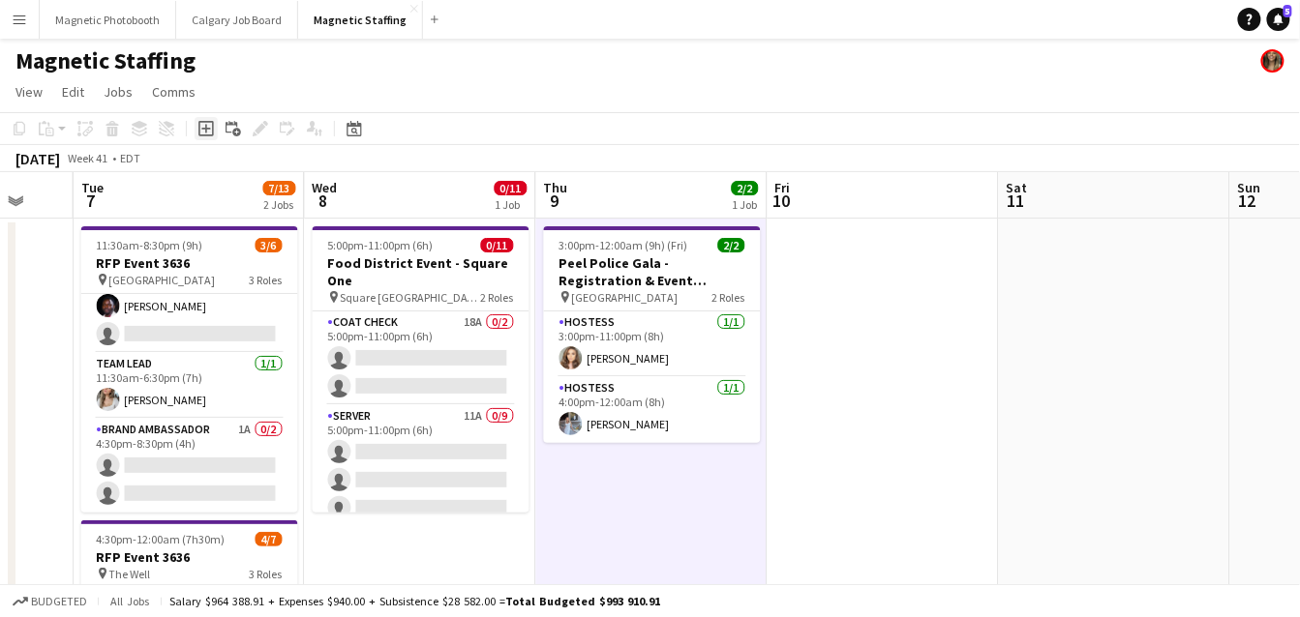
click at [201, 127] on icon "Add job" at bounding box center [205, 128] width 15 height 15
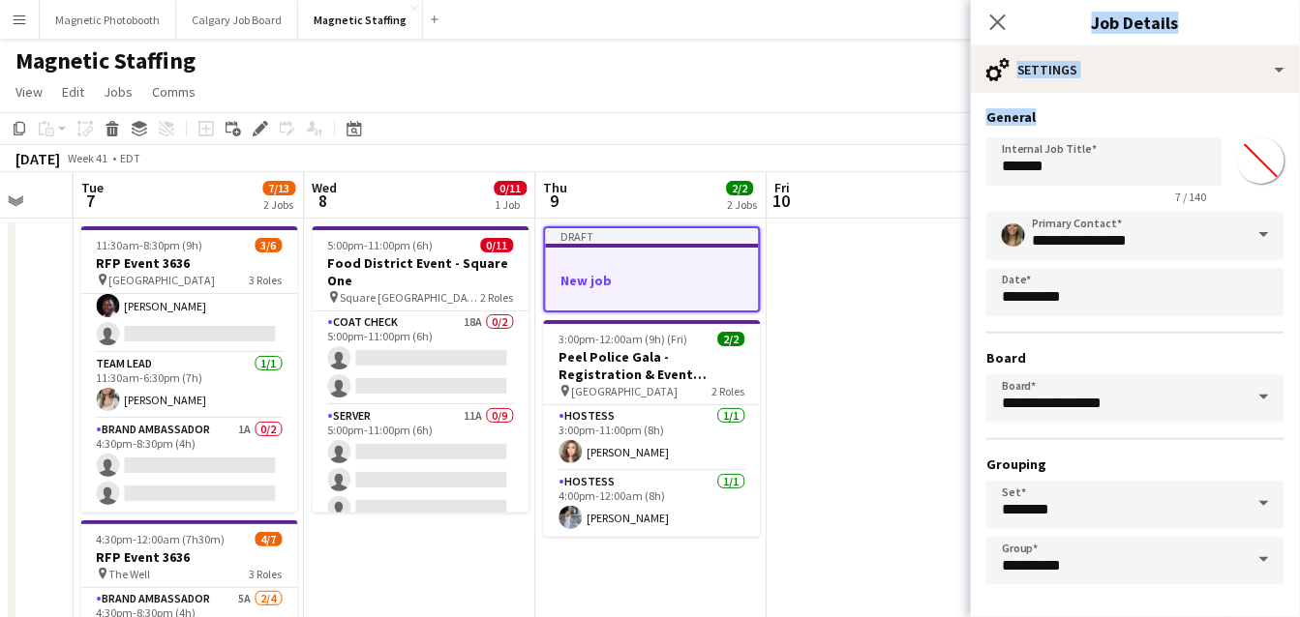
drag, startPoint x: 943, startPoint y: 181, endPoint x: 862, endPoint y: 181, distance: 80.3
click at [863, 181] on body "Menu Boards Boards Boards All jobs Status Workforce Workforce My Workforce Recr…" at bounding box center [650, 484] width 1300 height 968
click at [1060, 177] on input "*******" at bounding box center [1104, 161] width 236 height 48
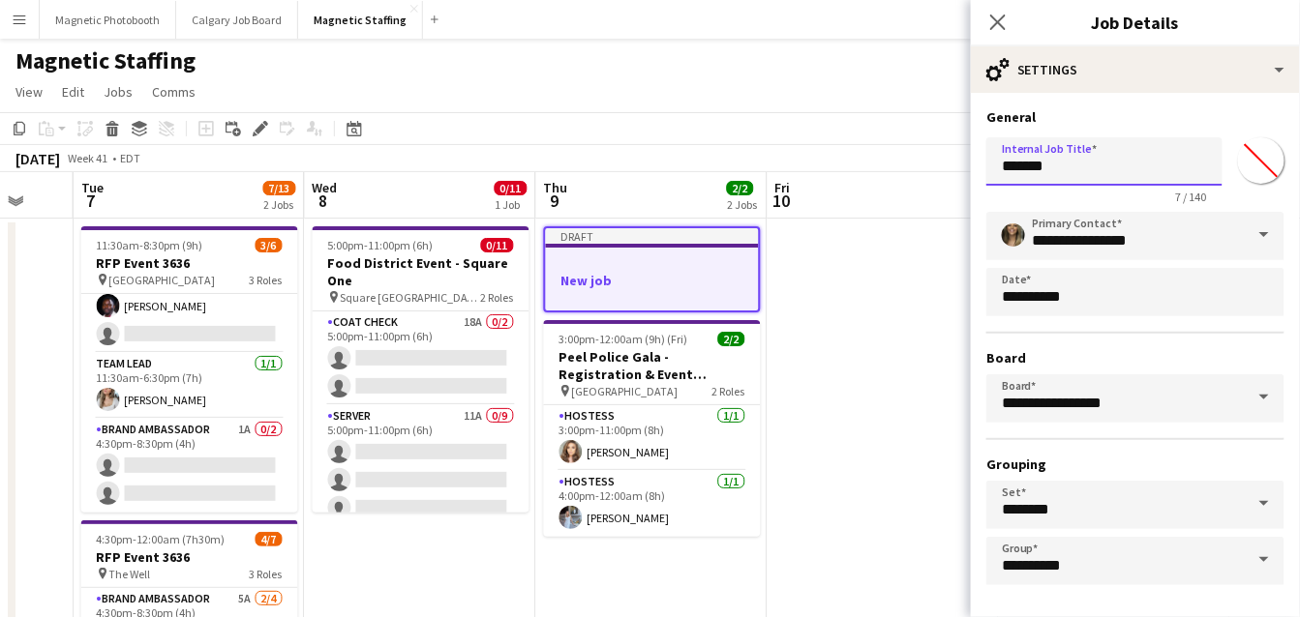
drag, startPoint x: 1073, startPoint y: 164, endPoint x: 887, endPoint y: 161, distance: 185.8
click at [888, 162] on body "Menu Boards Boards Boards All jobs Status Workforce Workforce My Workforce Recr…" at bounding box center [650, 484] width 1300 height 968
type input "**********"
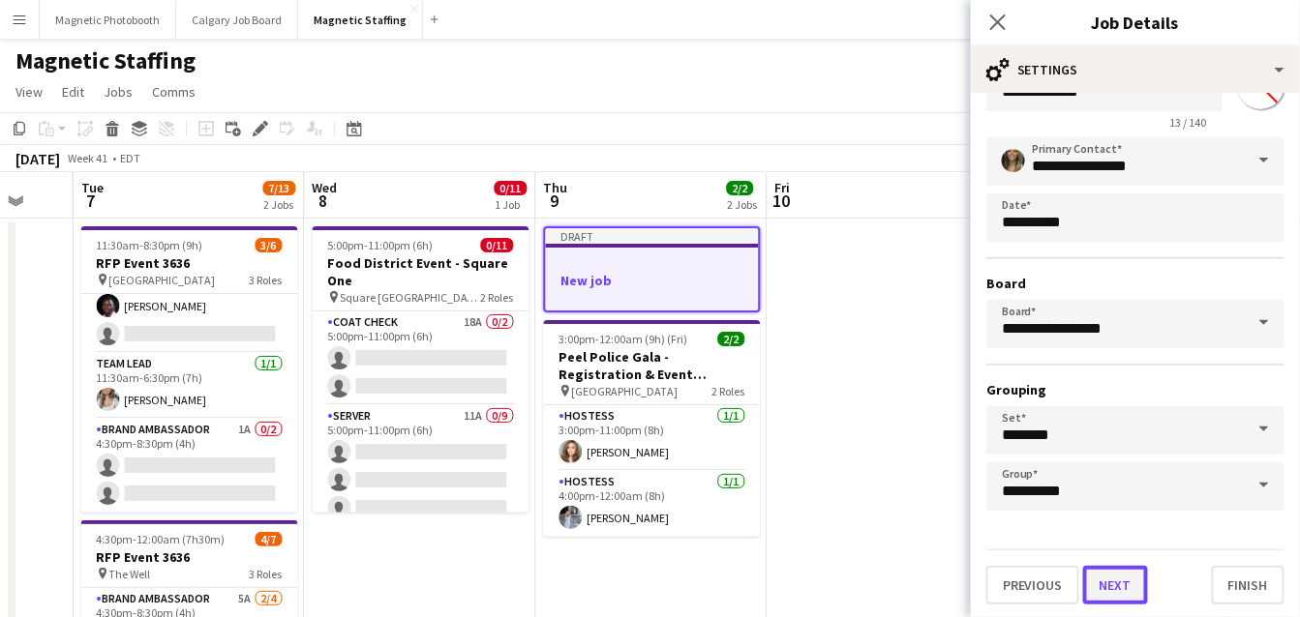
click at [1112, 578] on button "Next" at bounding box center [1115, 585] width 65 height 39
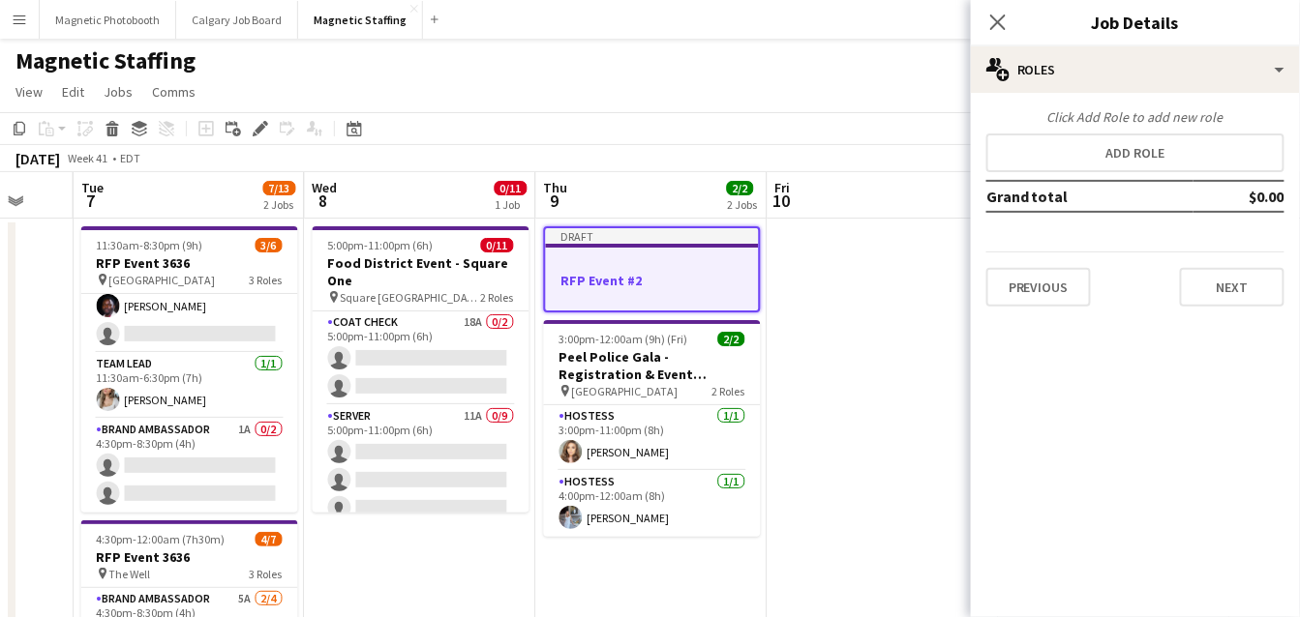
scroll to position [0, 0]
click at [1223, 284] on button "Next" at bounding box center [1232, 287] width 105 height 39
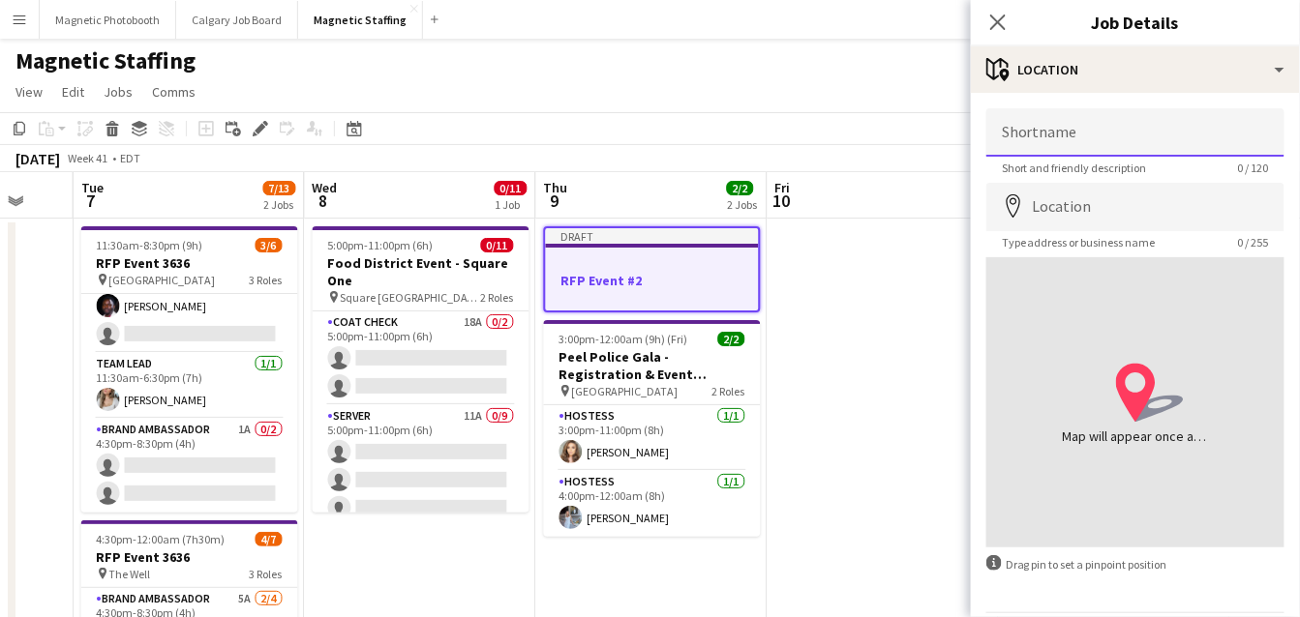
click at [1083, 127] on input "Shortname" at bounding box center [1135, 132] width 298 height 48
type input "*******"
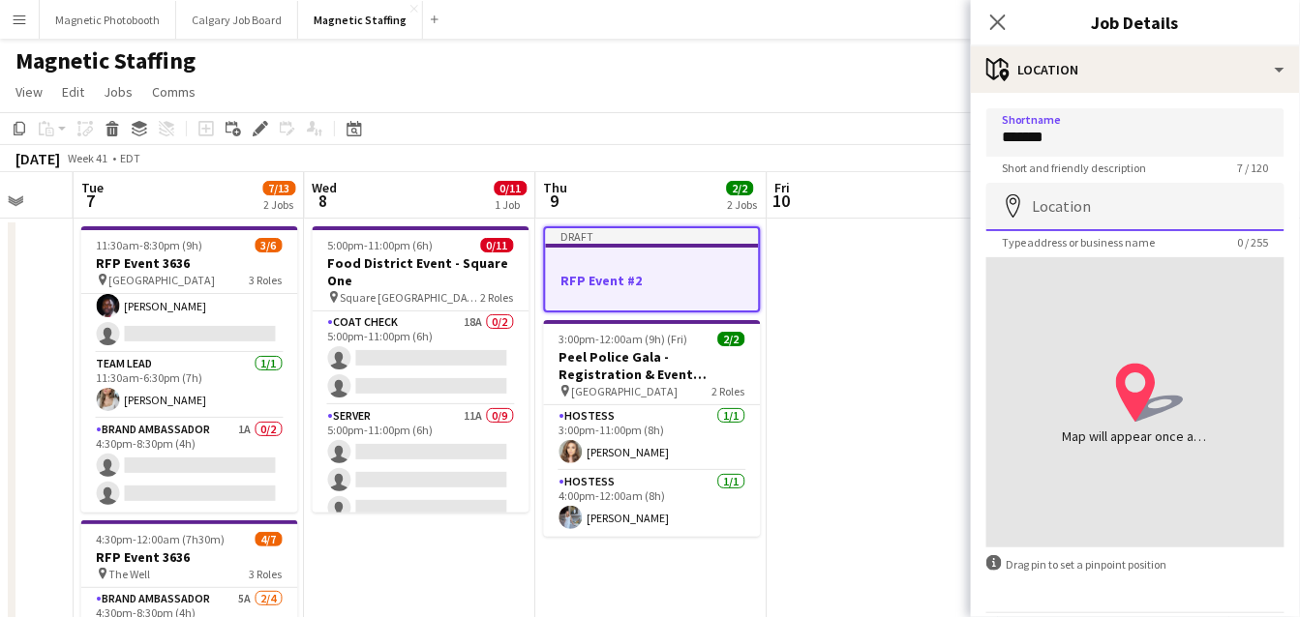
click at [1052, 203] on input "Location" at bounding box center [1135, 207] width 298 height 48
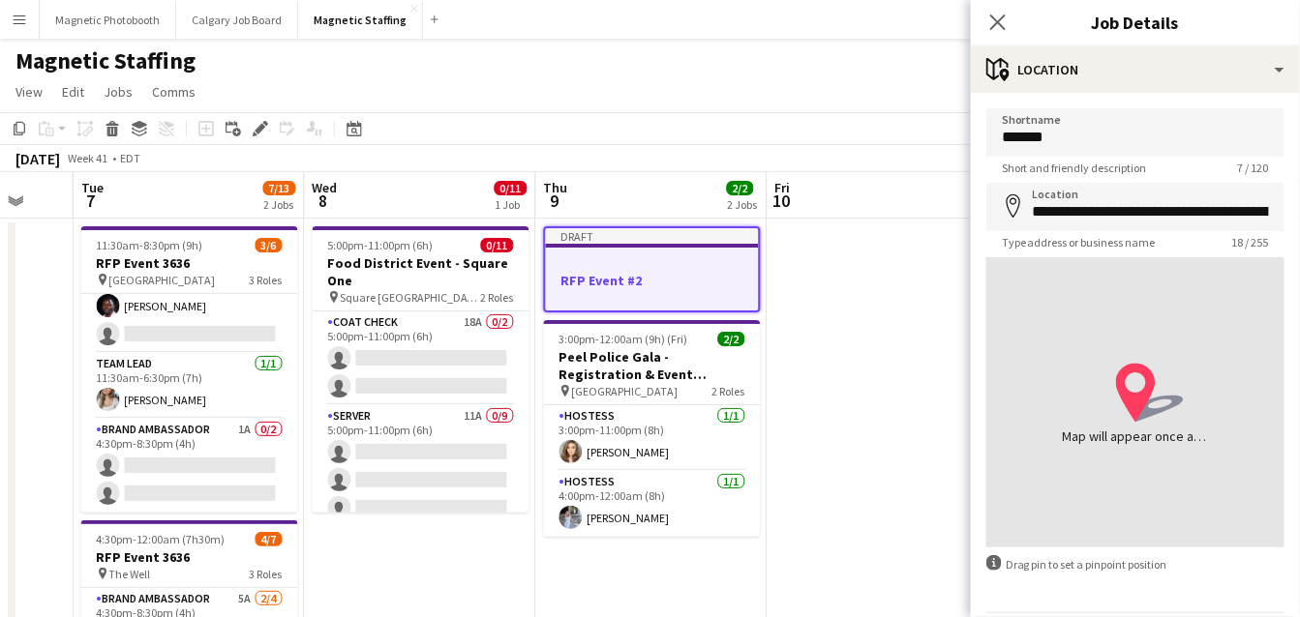
type input "**********"
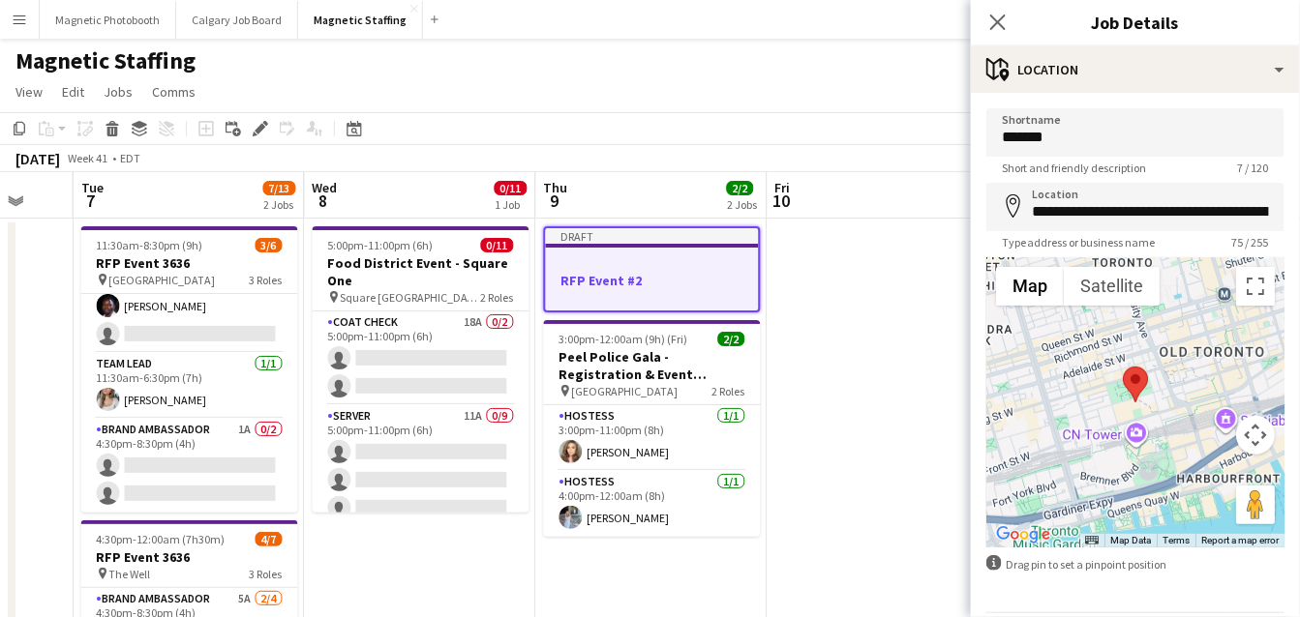
scroll to position [65, 0]
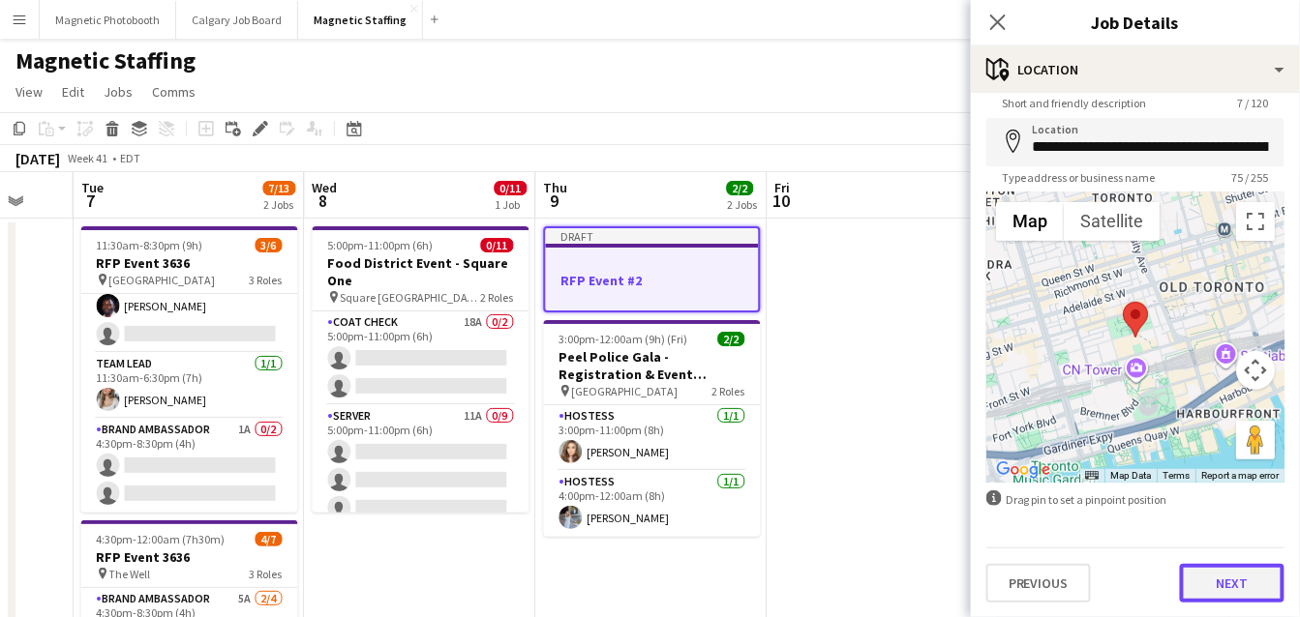
click at [1205, 566] on button "Next" at bounding box center [1232, 583] width 105 height 39
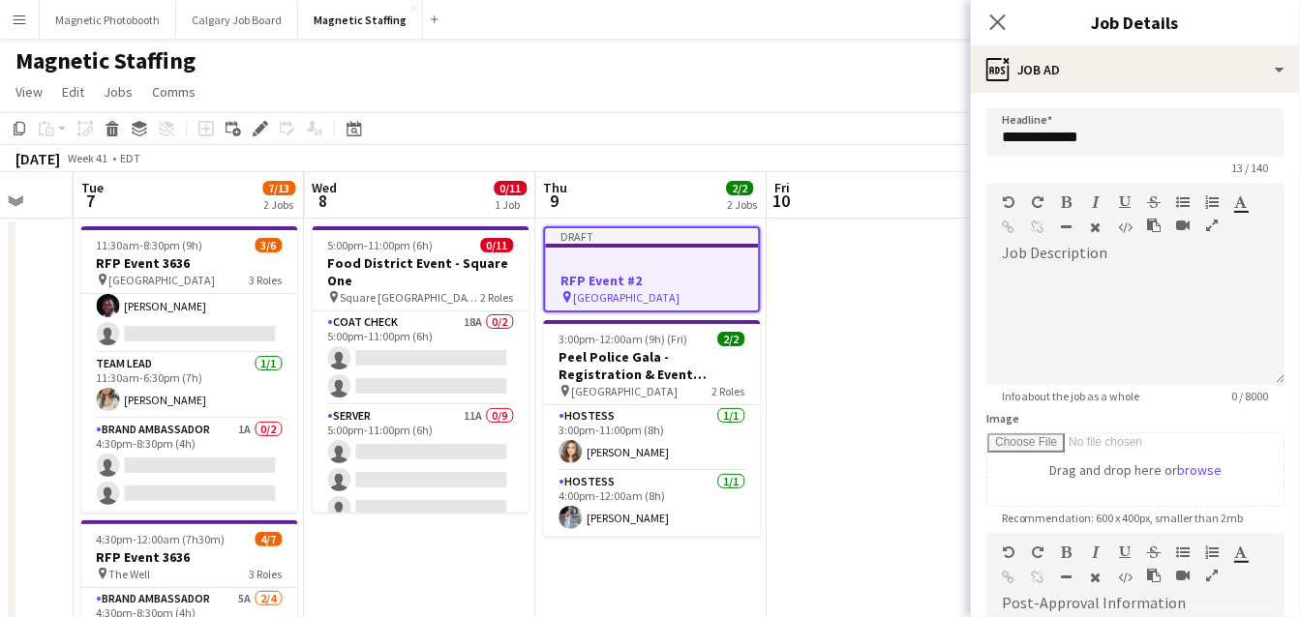
scroll to position [338, 0]
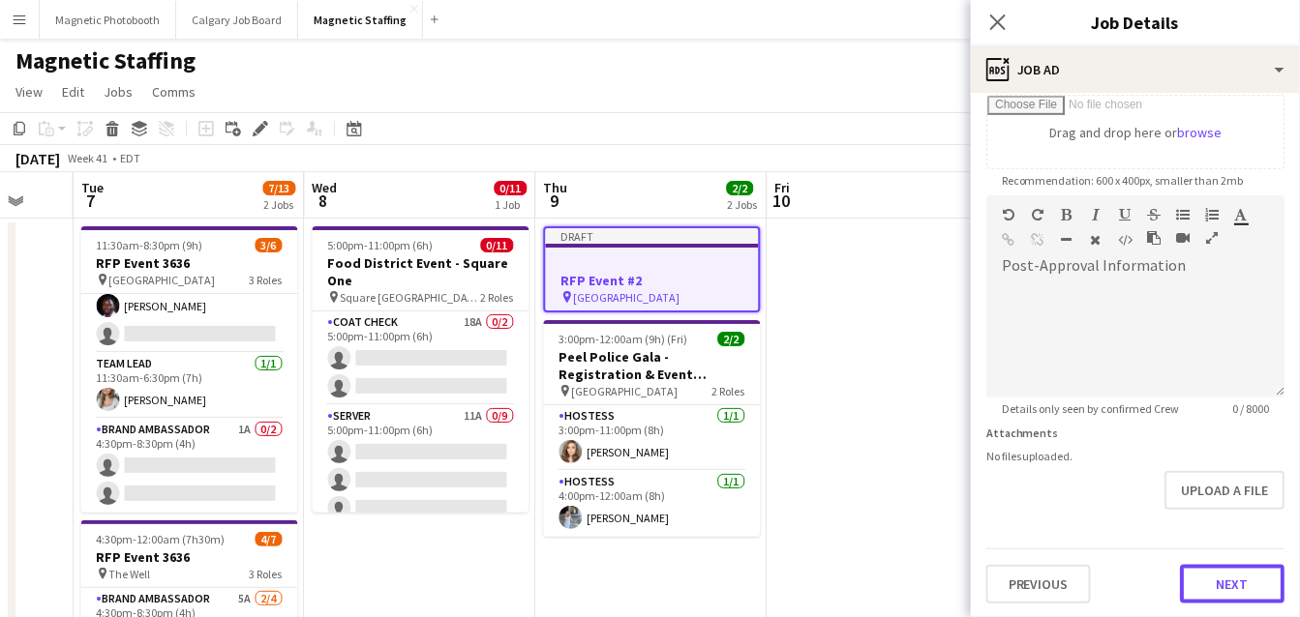
click at [1231, 576] on button "Next" at bounding box center [1232, 584] width 105 height 39
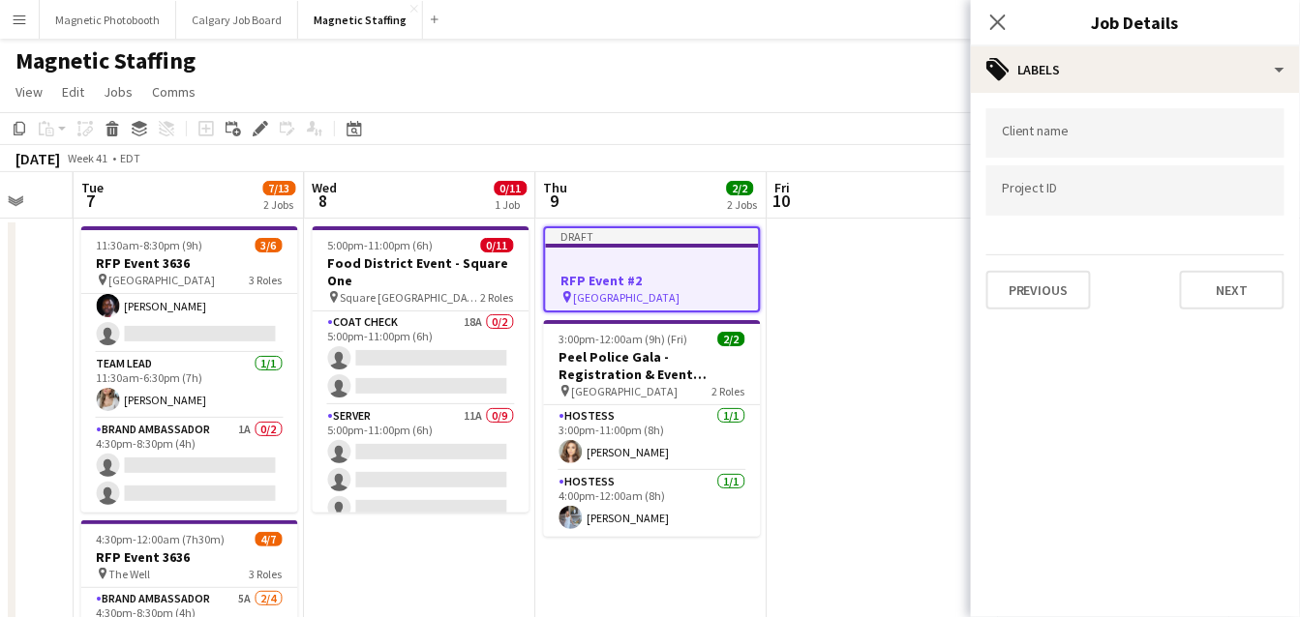
scroll to position [0, 0]
click at [1224, 297] on button "Next" at bounding box center [1232, 290] width 105 height 39
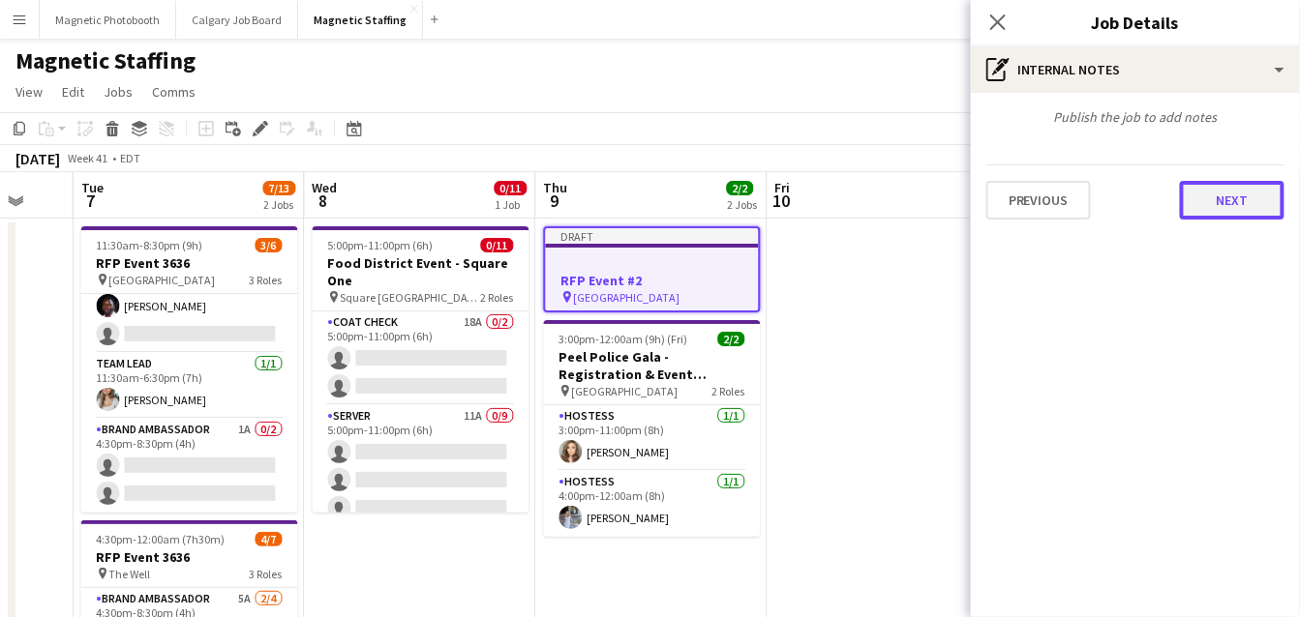
click at [1244, 199] on button "Next" at bounding box center [1232, 200] width 105 height 39
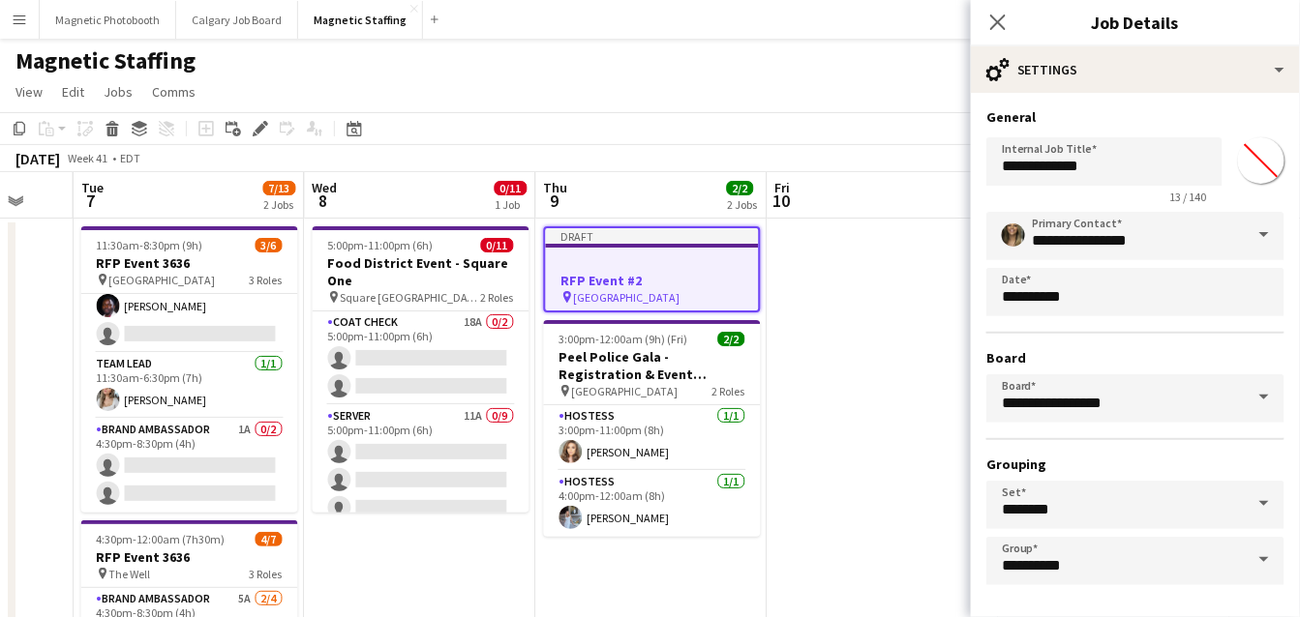
scroll to position [75, 0]
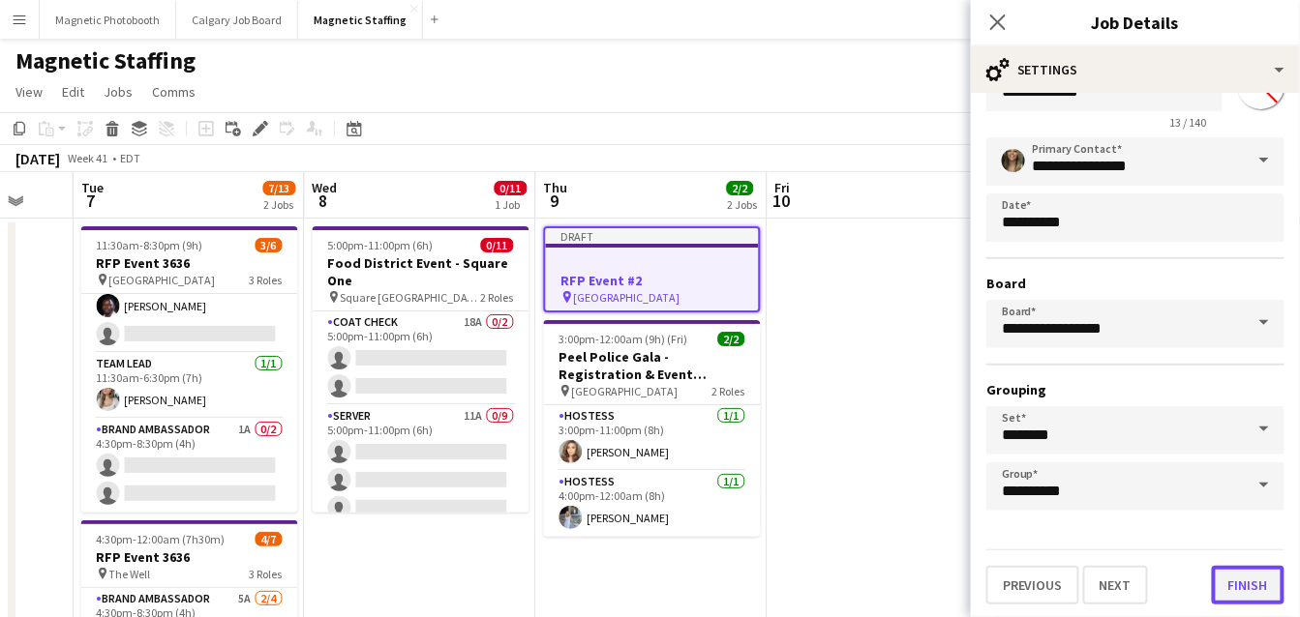
click at [1243, 590] on button "Finish" at bounding box center [1248, 585] width 73 height 39
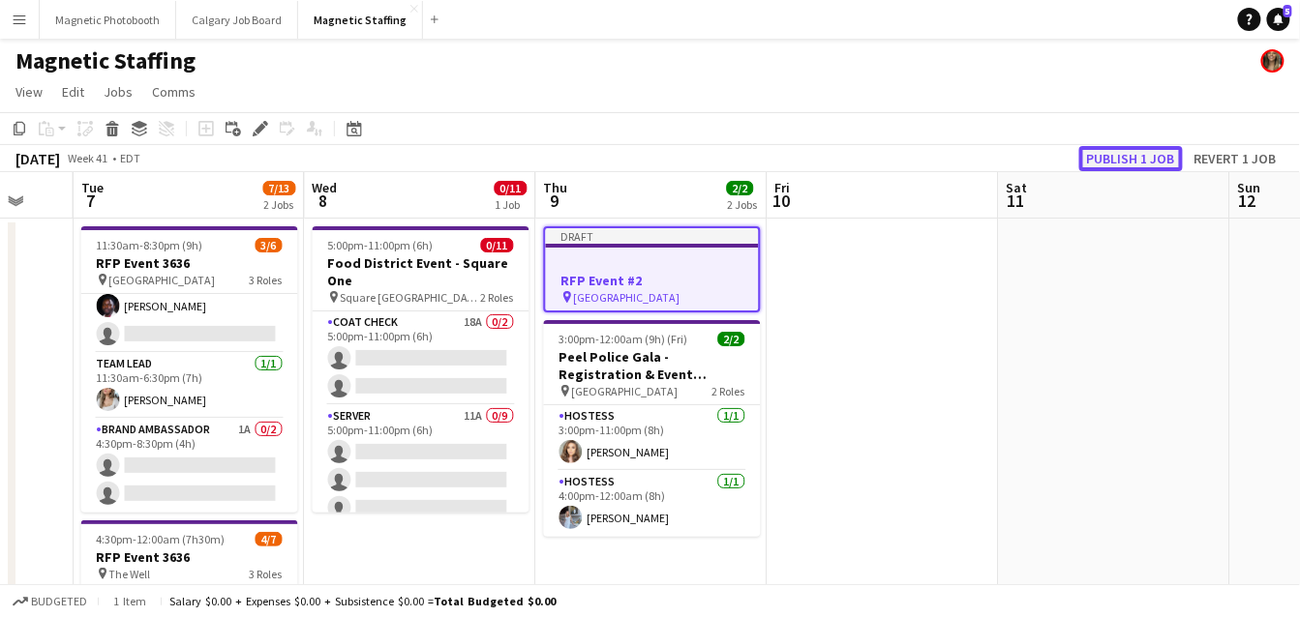
click at [1154, 152] on button "Publish 1 job" at bounding box center [1131, 158] width 104 height 25
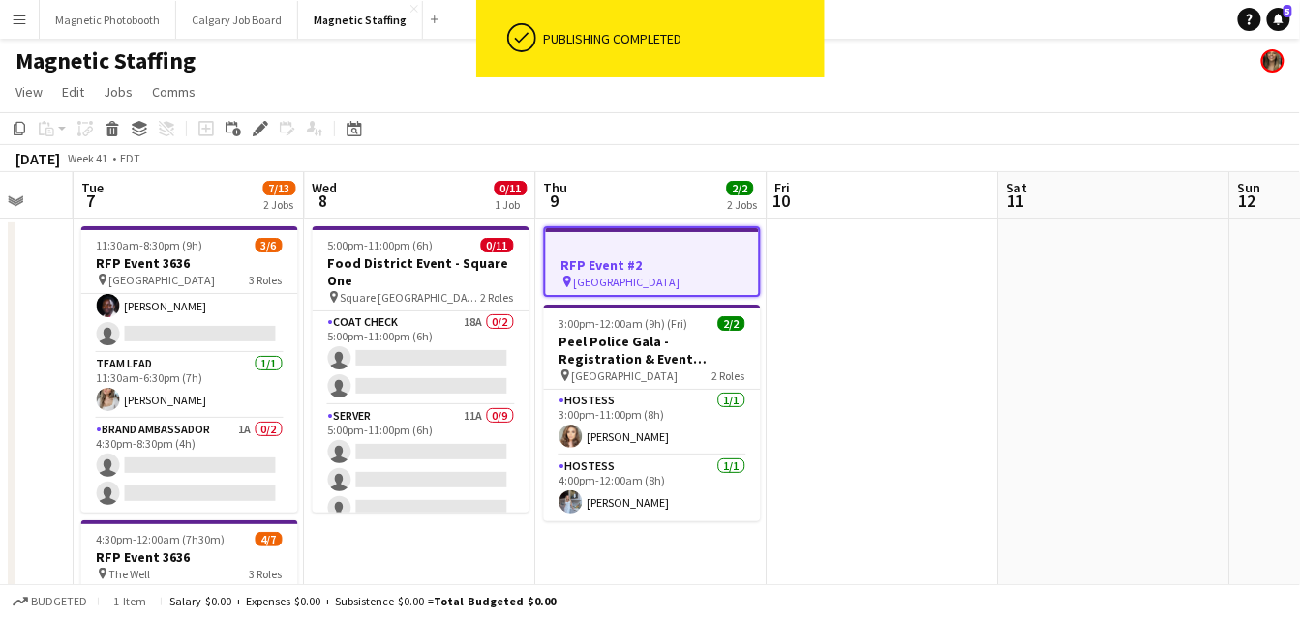
click at [602, 256] on h3 "RFP Event #2" at bounding box center [652, 264] width 213 height 17
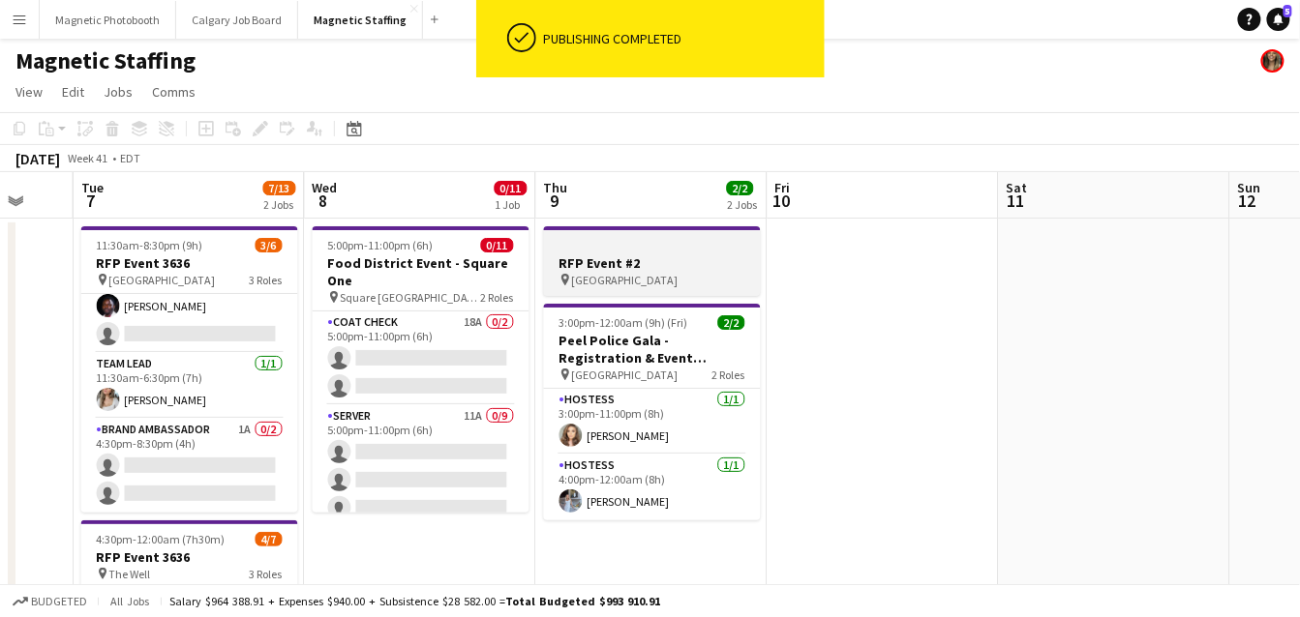
click at [683, 272] on div "pin [GEOGRAPHIC_DATA]" at bounding box center [652, 279] width 217 height 15
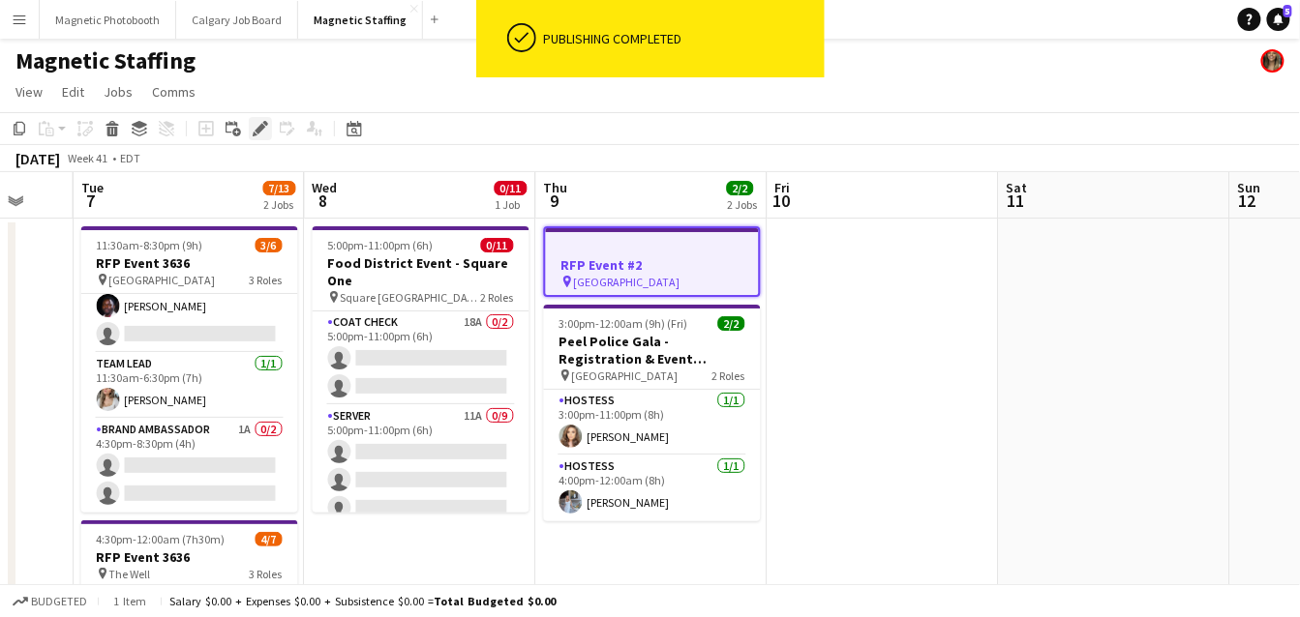
click at [263, 124] on icon at bounding box center [265, 123] width 5 height 5
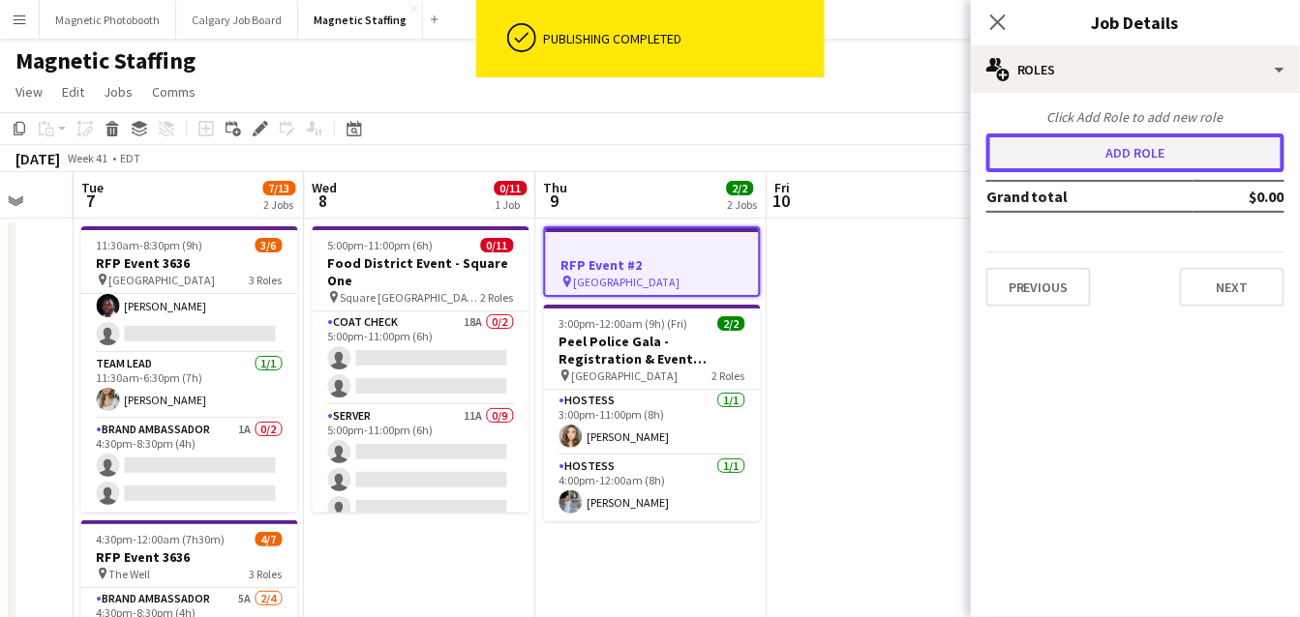
click at [1147, 142] on button "Add role" at bounding box center [1135, 153] width 298 height 39
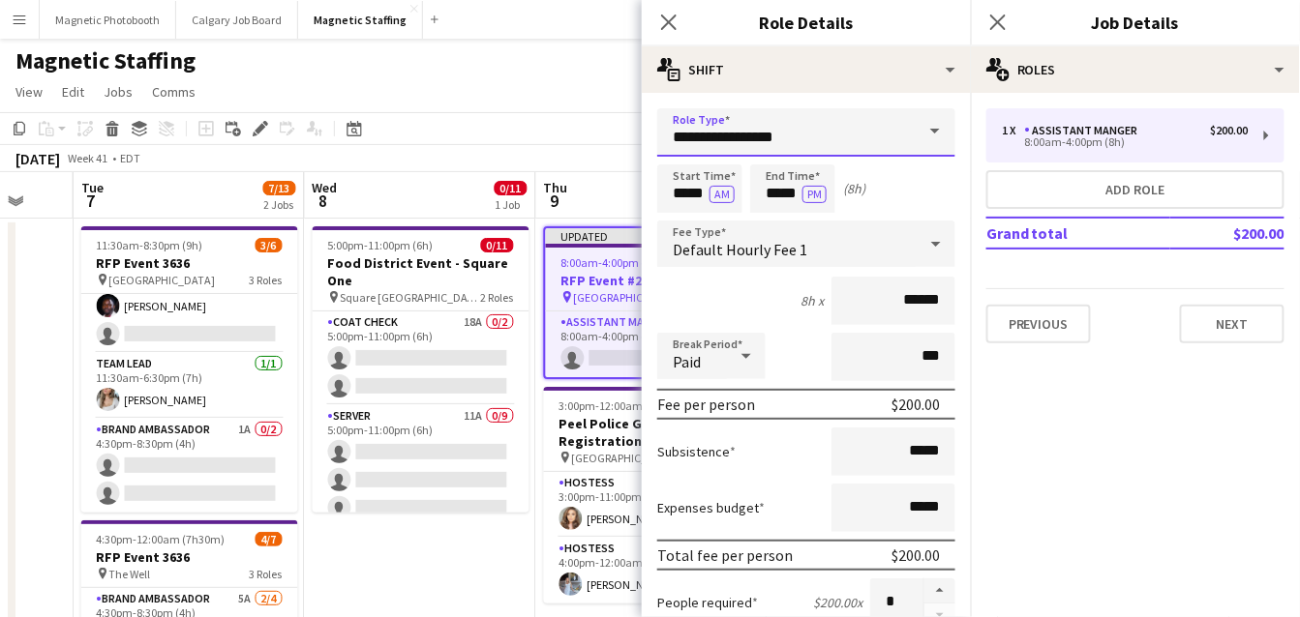
drag, startPoint x: 698, startPoint y: 135, endPoint x: 509, endPoint y: 103, distance: 191.5
click at [514, 114] on body "Menu Boards Boards Boards All jobs Status Workforce Workforce My Workforce Recr…" at bounding box center [650, 484] width 1300 height 968
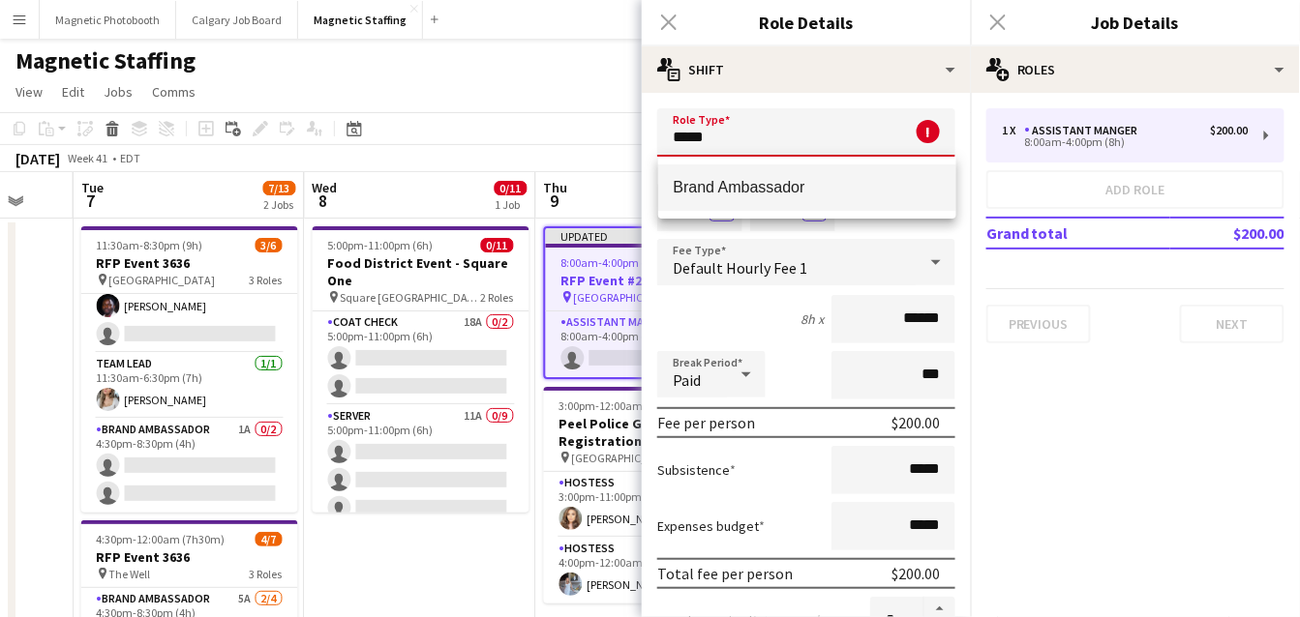
click at [769, 193] on span "Brand Ambassador" at bounding box center [807, 187] width 267 height 18
type input "**********"
type input "******"
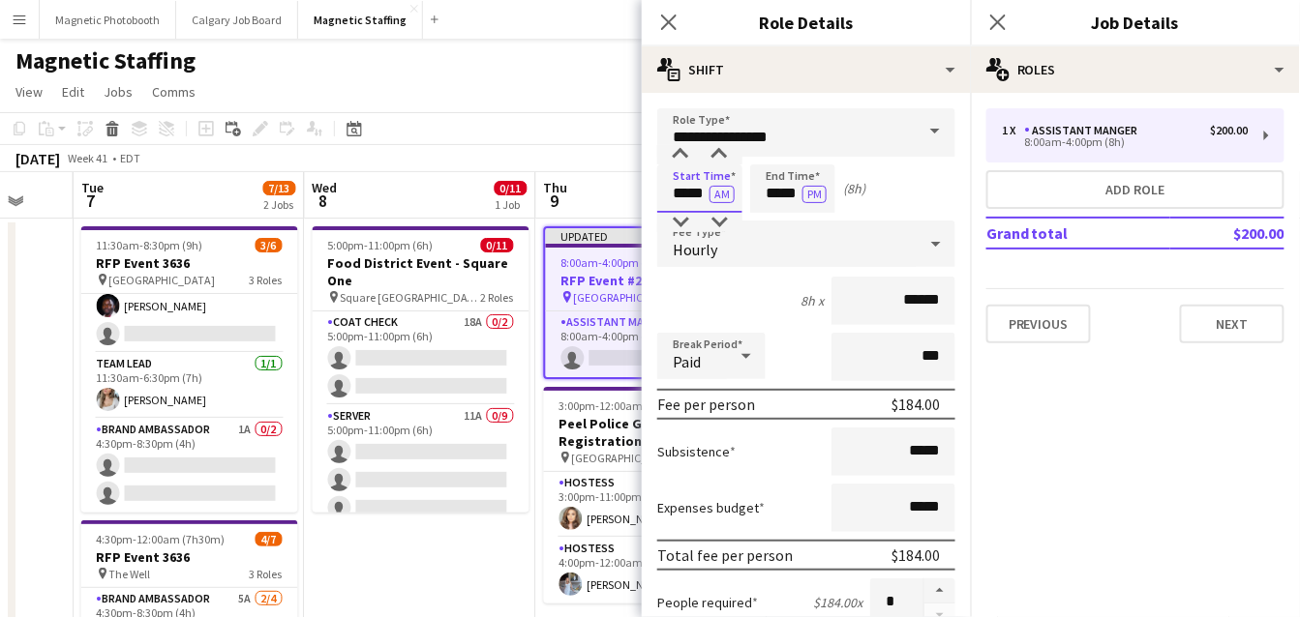
drag, startPoint x: 705, startPoint y: 196, endPoint x: 518, endPoint y: 173, distance: 189.2
click at [518, 173] on body "Menu Boards Boards Boards All jobs Status Workforce Workforce My Workforce Recr…" at bounding box center [650, 484] width 1300 height 968
type input "*****"
click at [717, 192] on button "AM" at bounding box center [721, 194] width 25 height 17
drag, startPoint x: 799, startPoint y: 195, endPoint x: 557, endPoint y: 183, distance: 242.2
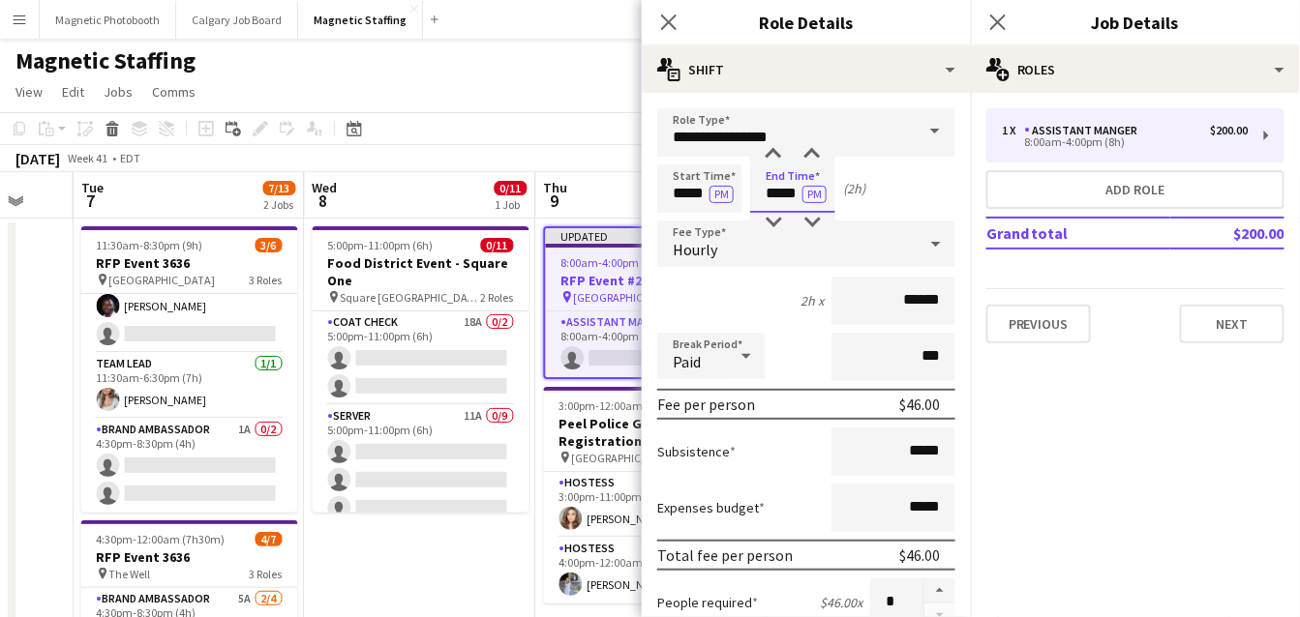
click at [572, 188] on body "Menu Boards Boards Boards All jobs Status Workforce Workforce My Workforce Recr…" at bounding box center [650, 484] width 1300 height 968
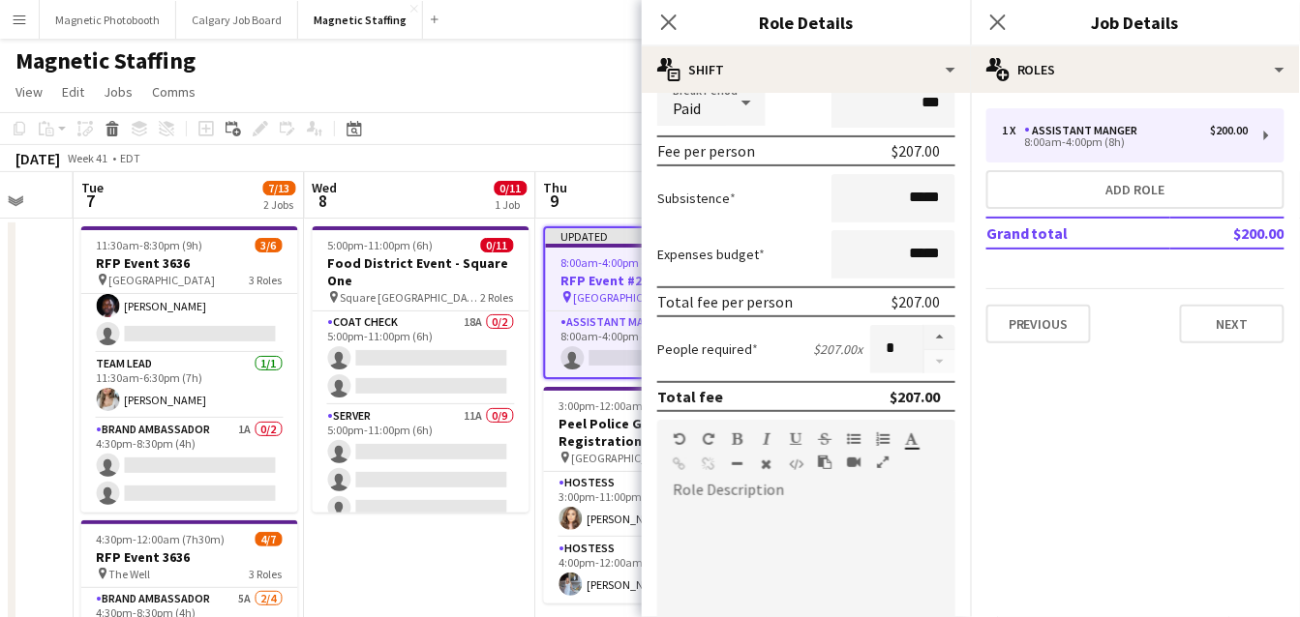
scroll to position [312, 0]
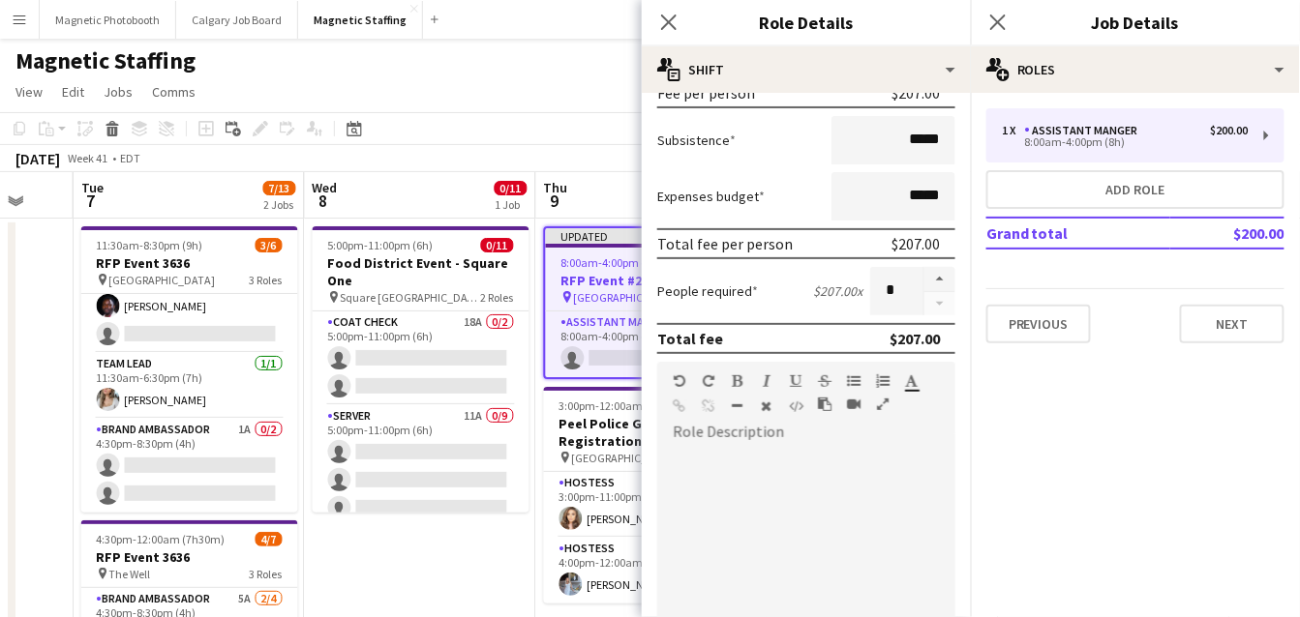
type input "*****"
click at [732, 497] on div at bounding box center [806, 564] width 298 height 232
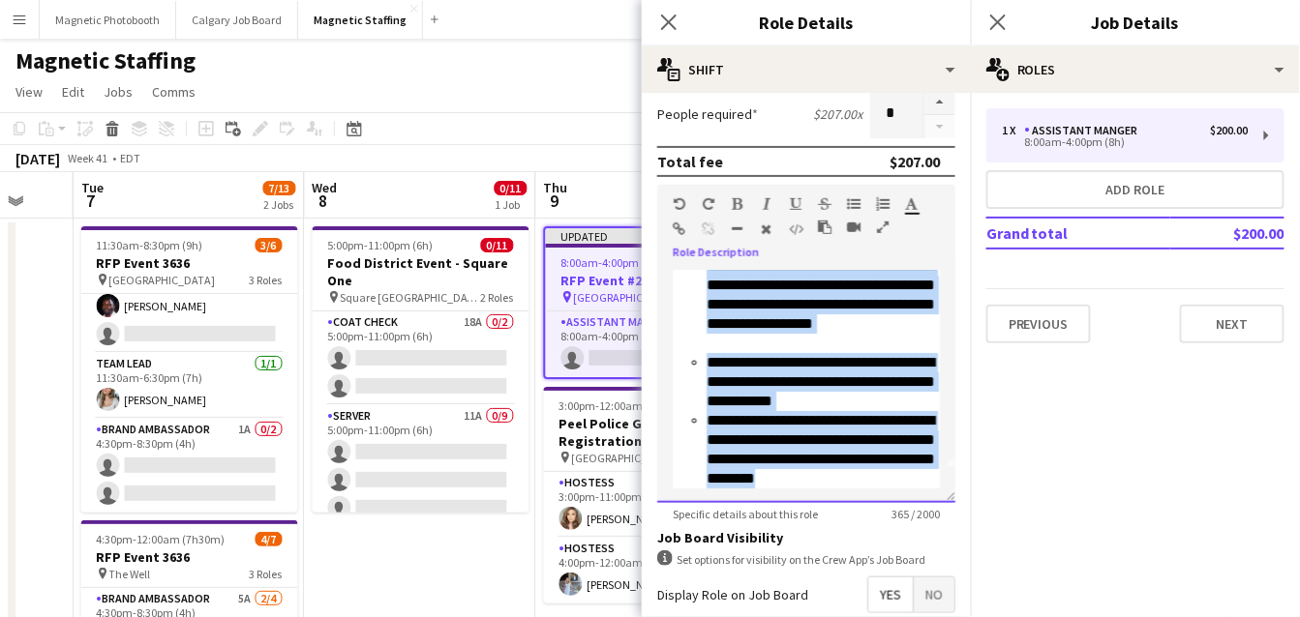
scroll to position [0, 0]
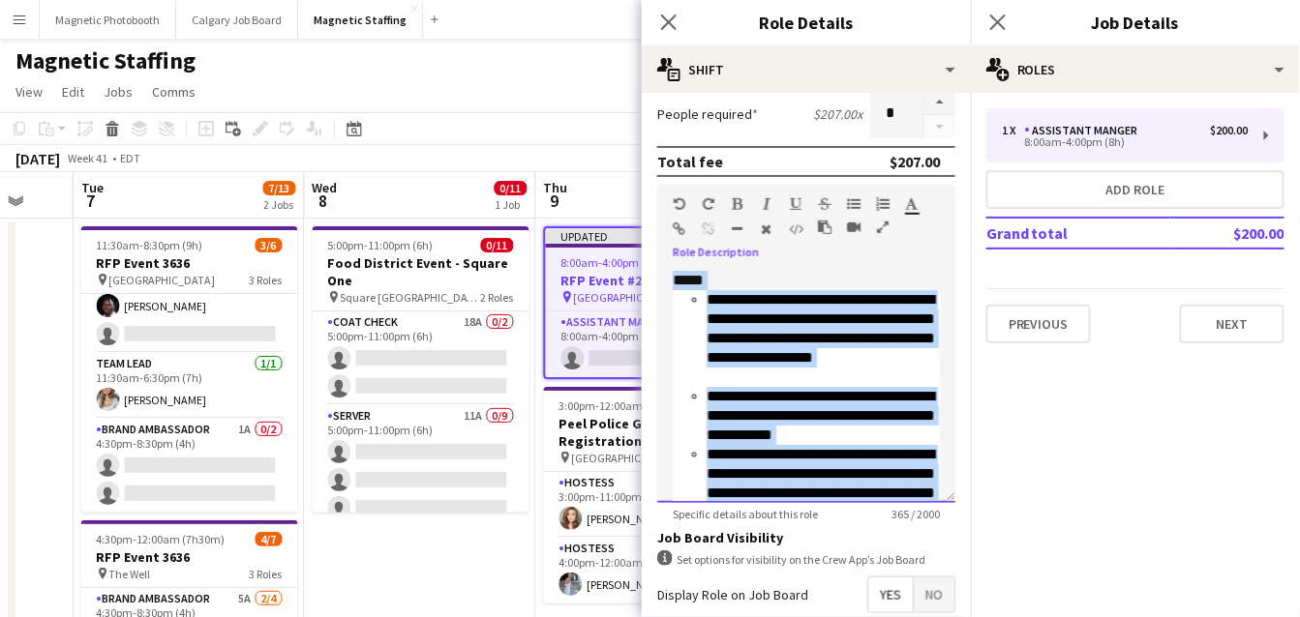
drag, startPoint x: 887, startPoint y: 475, endPoint x: 646, endPoint y: 187, distance: 375.8
click at [645, 185] on form "**********" at bounding box center [806, 221] width 329 height 1203
click at [767, 225] on icon "button" at bounding box center [767, 230] width 11 height 14
click at [739, 360] on div "**********" at bounding box center [822, 338] width 233 height 97
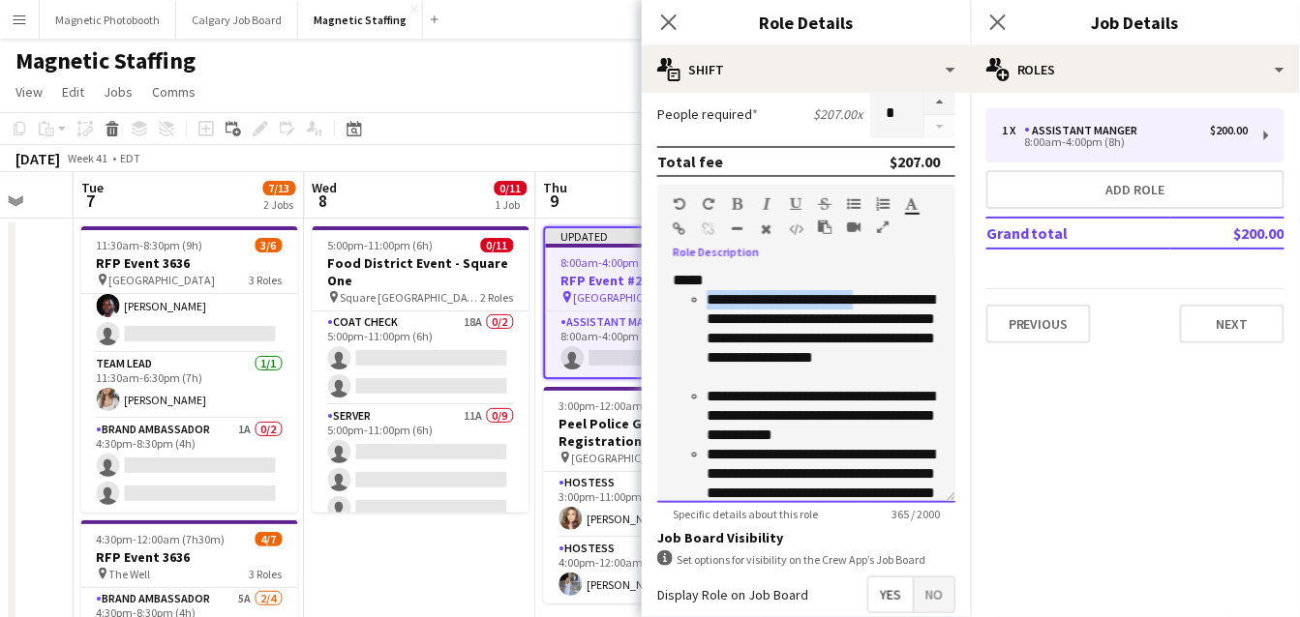
drag, startPoint x: 864, startPoint y: 294, endPoint x: 706, endPoint y: 292, distance: 157.7
click at [706, 293] on ul "**********" at bounding box center [806, 406] width 267 height 232
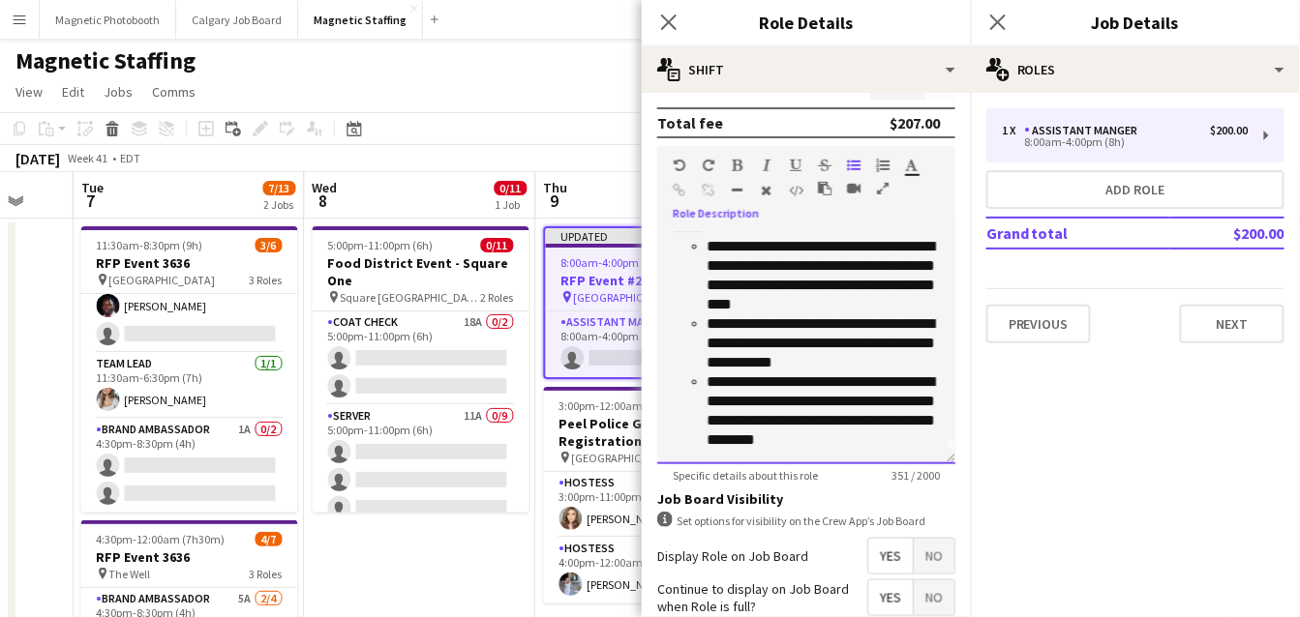
scroll to position [532, 0]
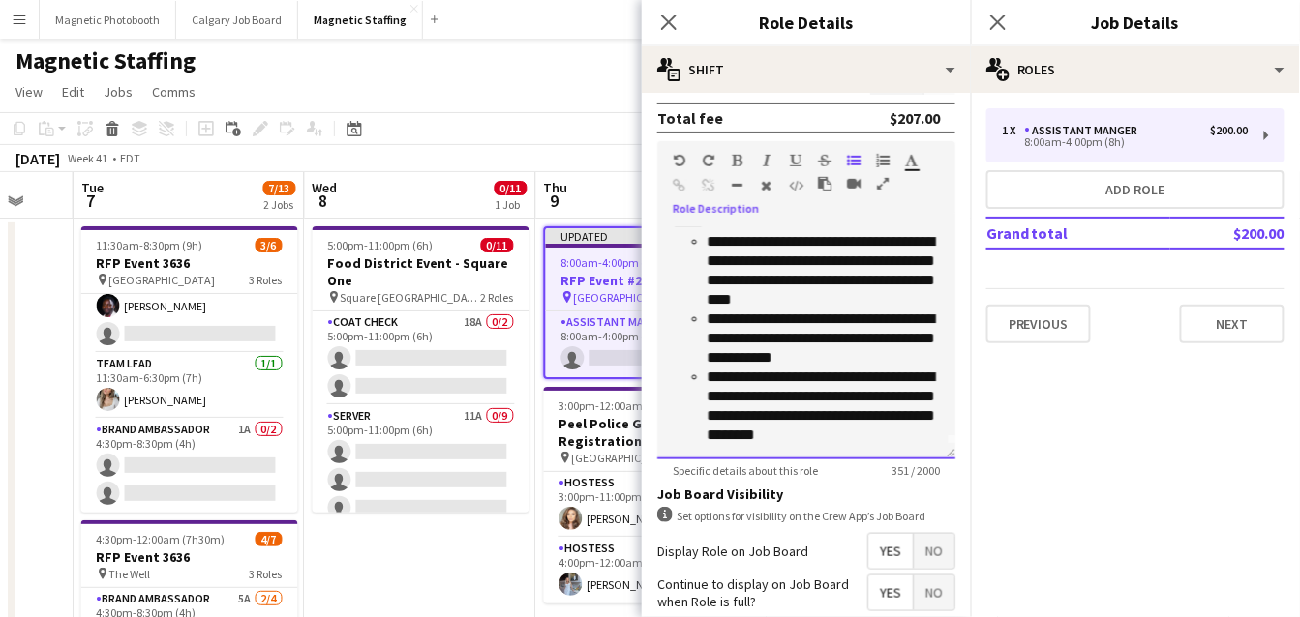
click at [790, 356] on div "**********" at bounding box center [822, 339] width 233 height 58
drag, startPoint x: 856, startPoint y: 321, endPoint x: 695, endPoint y: 318, distance: 161.6
click at [706, 319] on li "**********" at bounding box center [822, 339] width 233 height 58
drag, startPoint x: 908, startPoint y: 311, endPoint x: 704, endPoint y: 310, distance: 203.2
click at [704, 310] on ul "**********" at bounding box center [806, 338] width 267 height 213
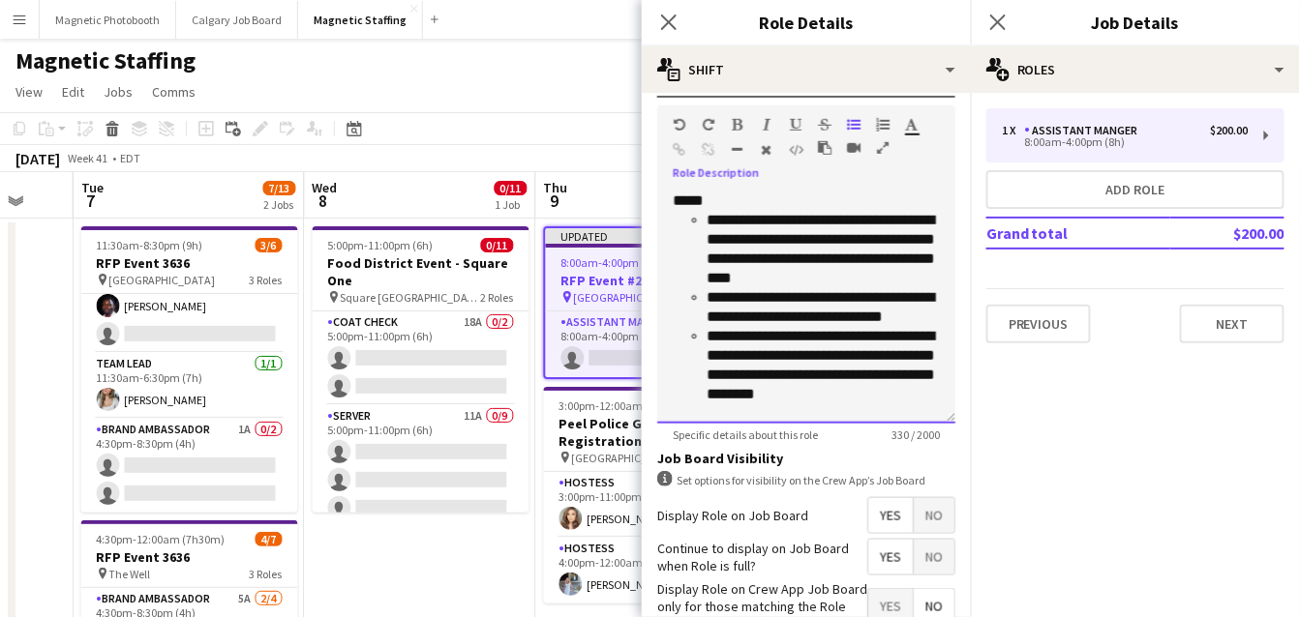
scroll to position [567, 0]
drag, startPoint x: 765, startPoint y: 336, endPoint x: 710, endPoint y: 337, distance: 55.2
click at [710, 337] on div "**********" at bounding box center [822, 366] width 233 height 77
click at [746, 358] on div "**********" at bounding box center [822, 366] width 233 height 77
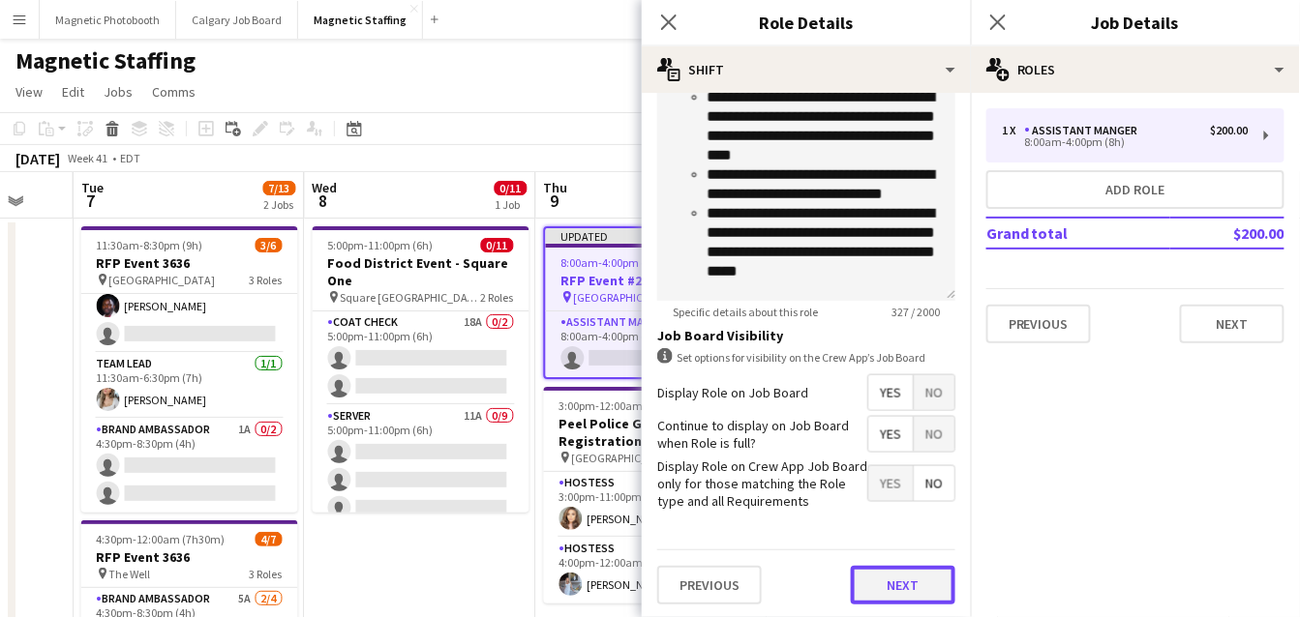
click at [871, 576] on button "Next" at bounding box center [903, 585] width 105 height 39
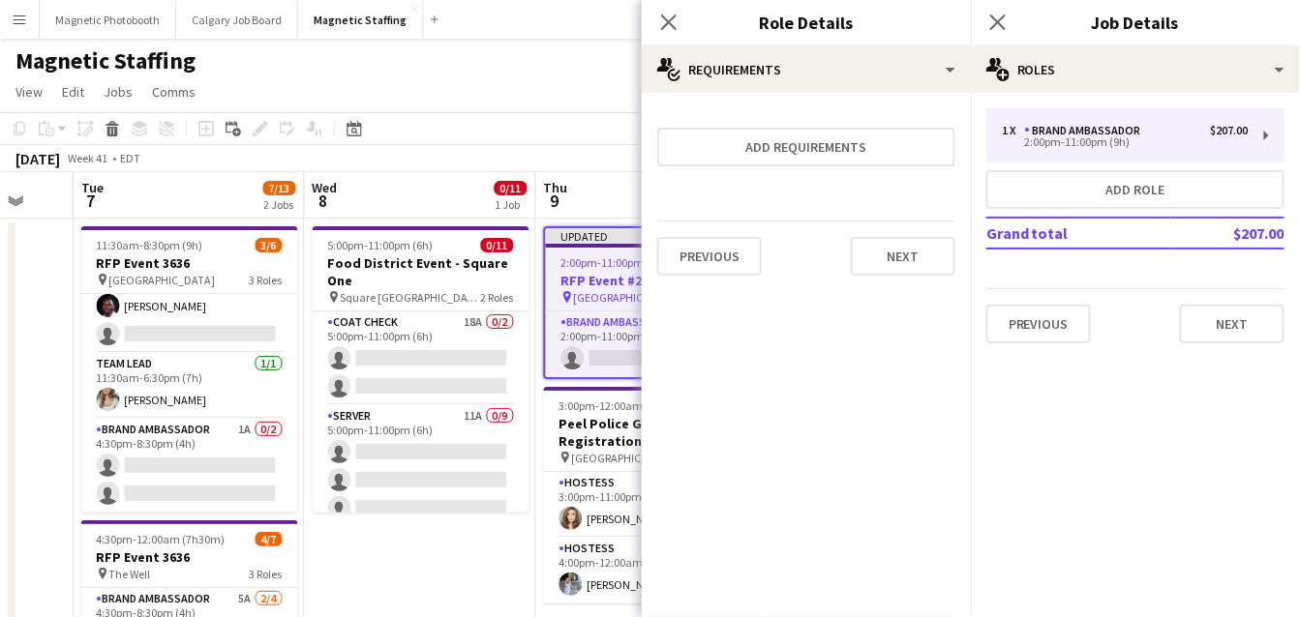
scroll to position [0, 0]
click at [902, 260] on button "Next" at bounding box center [903, 256] width 105 height 39
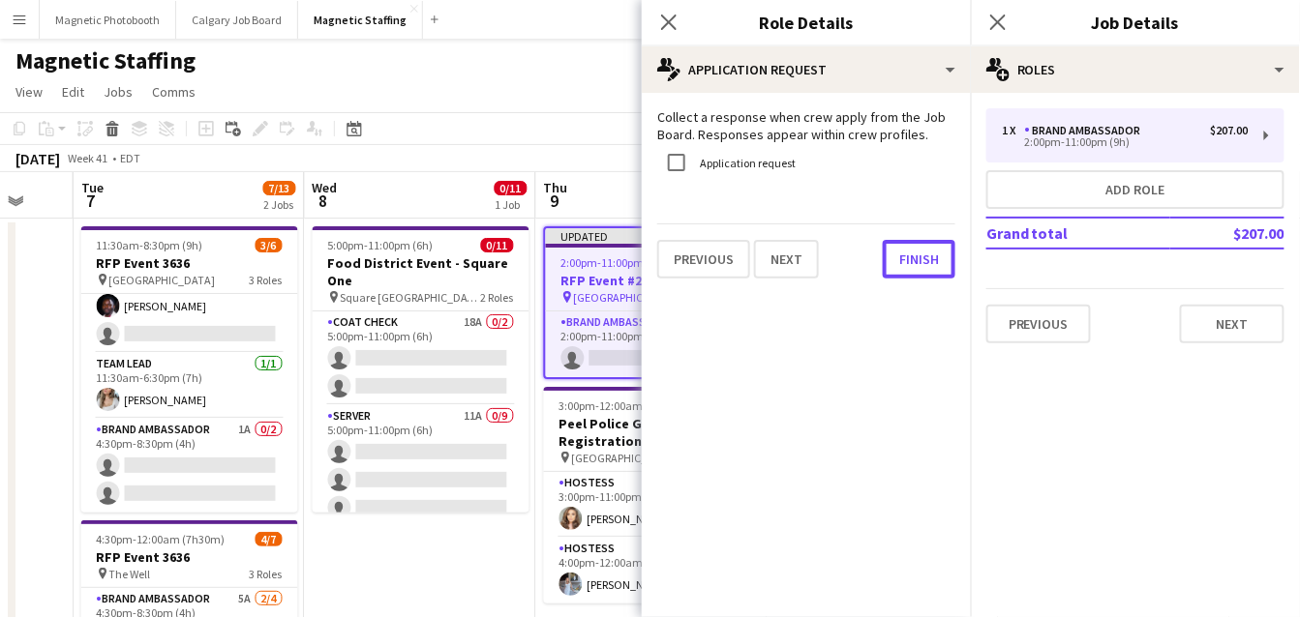
click at [902, 260] on button "Finish" at bounding box center [919, 259] width 73 height 39
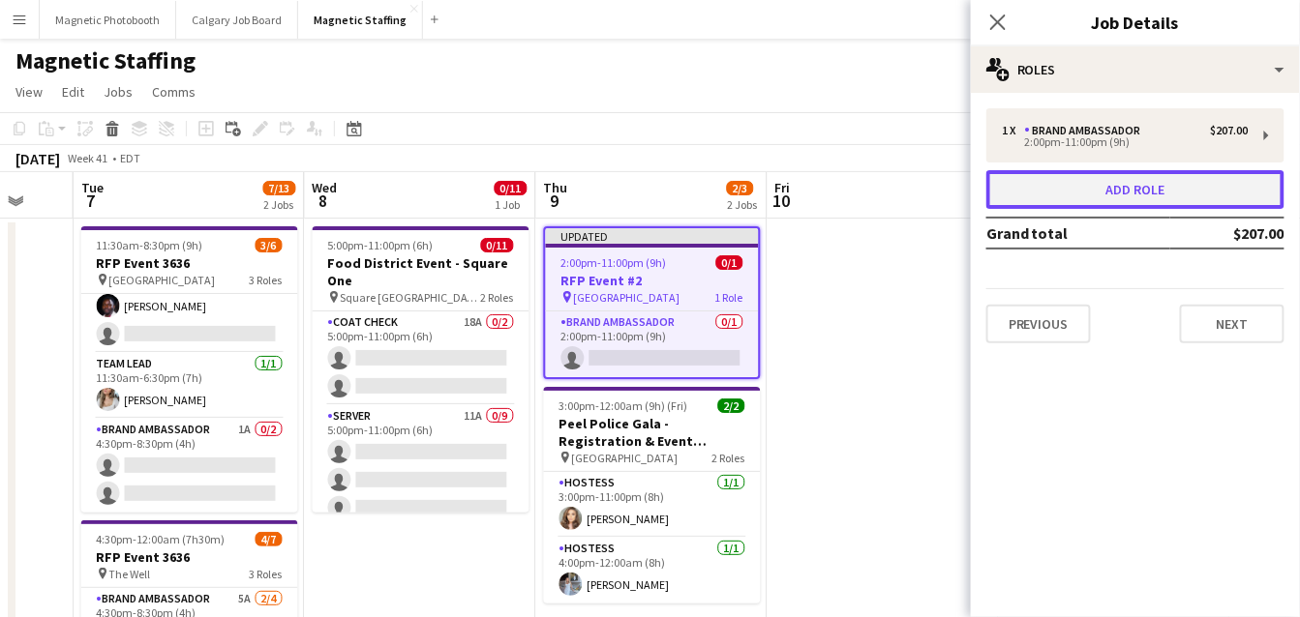
click at [1113, 198] on button "Add role" at bounding box center [1135, 189] width 298 height 39
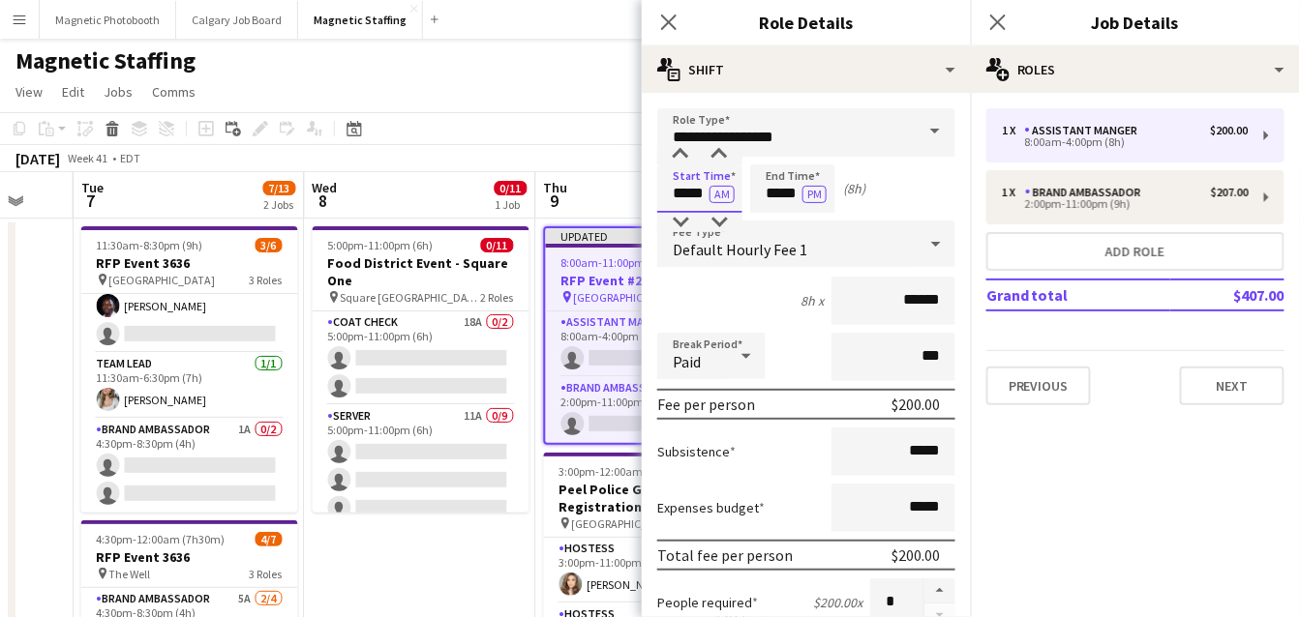
drag, startPoint x: 707, startPoint y: 194, endPoint x: 487, endPoint y: 185, distance: 220.8
click at [504, 195] on body "Menu Boards Boards Boards All jobs Status Workforce Workforce My Workforce Recr…" at bounding box center [650, 484] width 1300 height 968
type input "*****"
click at [730, 195] on button "AM" at bounding box center [721, 194] width 25 height 17
drag, startPoint x: 799, startPoint y: 196, endPoint x: 576, endPoint y: 179, distance: 224.2
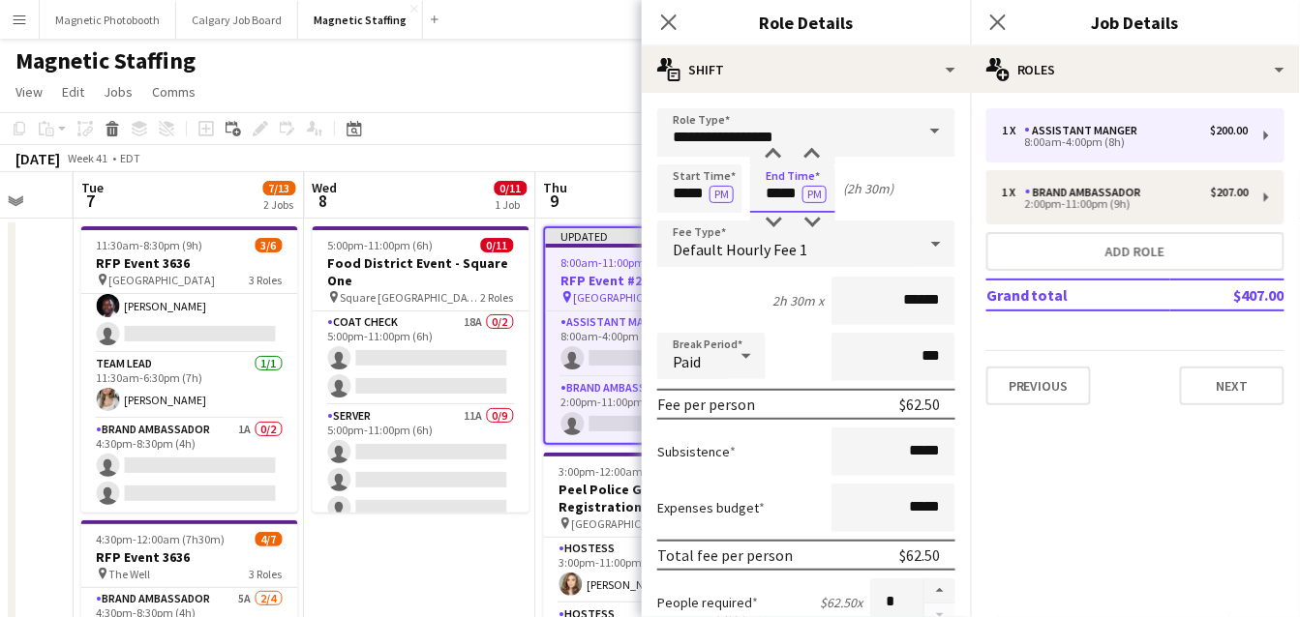
click at [579, 187] on body "Menu Boards Boards Boards All jobs Status Workforce Workforce My Workforce Recr…" at bounding box center [650, 484] width 1300 height 968
type input "****"
drag, startPoint x: 740, startPoint y: 135, endPoint x: 476, endPoint y: 100, distance: 266.6
click at [484, 118] on body "Menu Boards Boards Boards All jobs Status Workforce Workforce My Workforce Recr…" at bounding box center [650, 484] width 1300 height 968
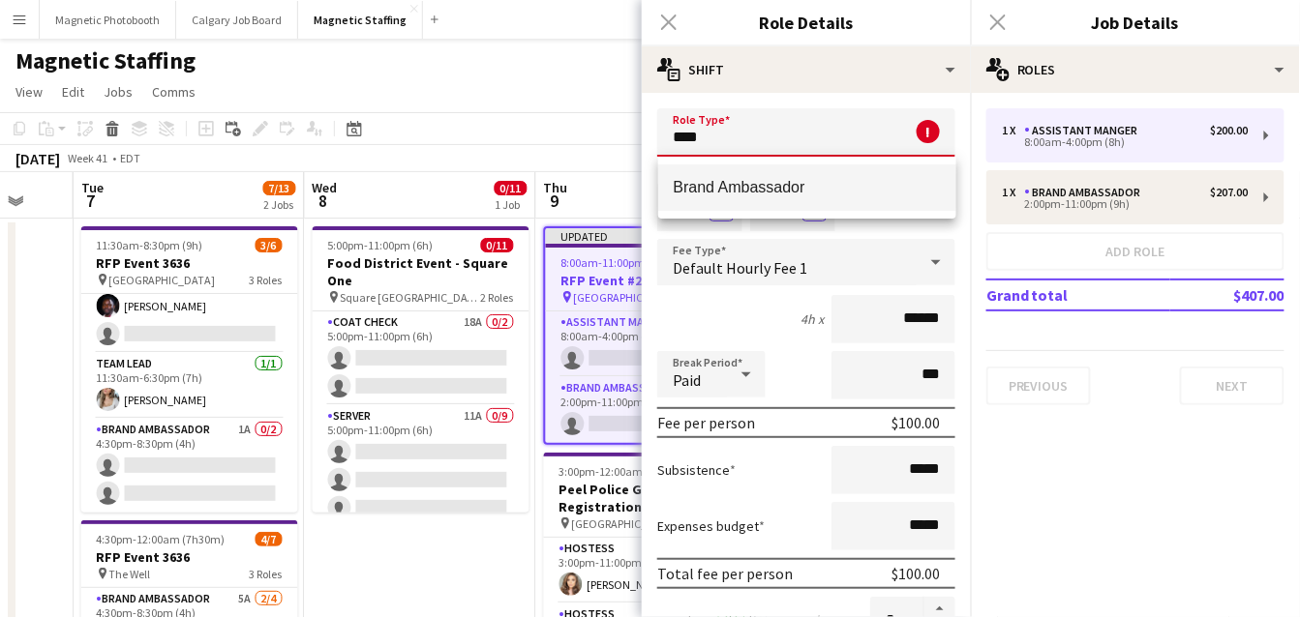
click at [718, 183] on span "Brand Ambassador" at bounding box center [807, 187] width 267 height 18
type input "**********"
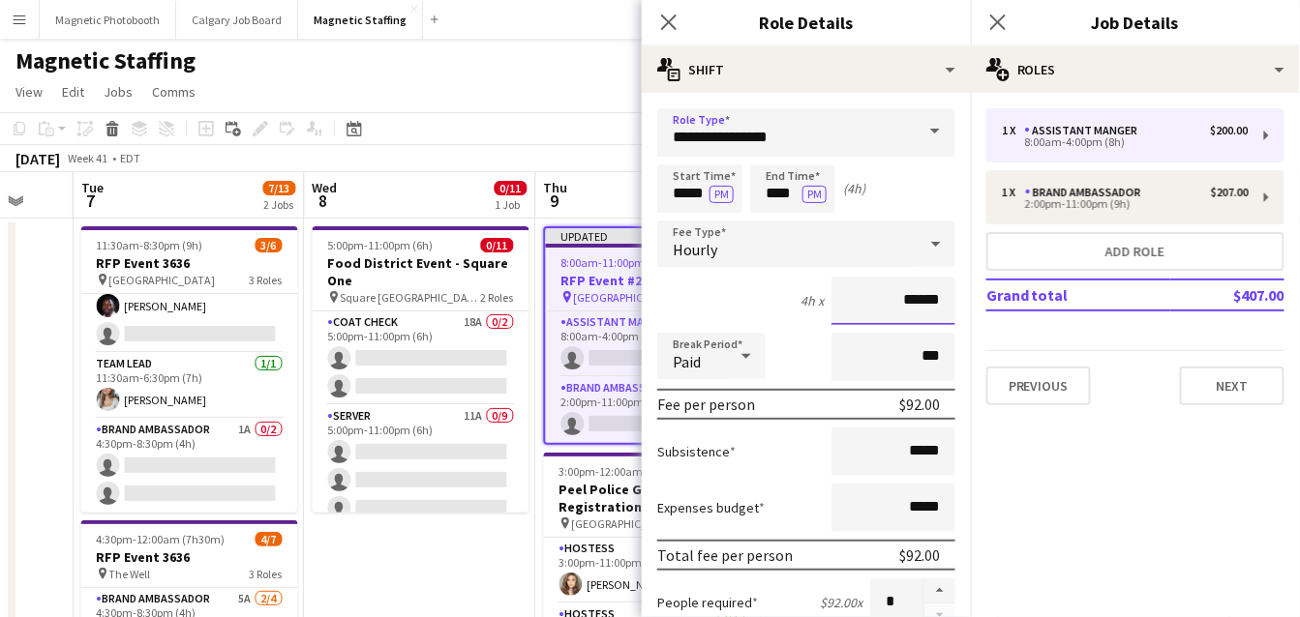
click at [917, 300] on input "******" at bounding box center [893, 301] width 124 height 48
type input "******"
click at [943, 586] on button "button" at bounding box center [939, 591] width 31 height 25
type input "*"
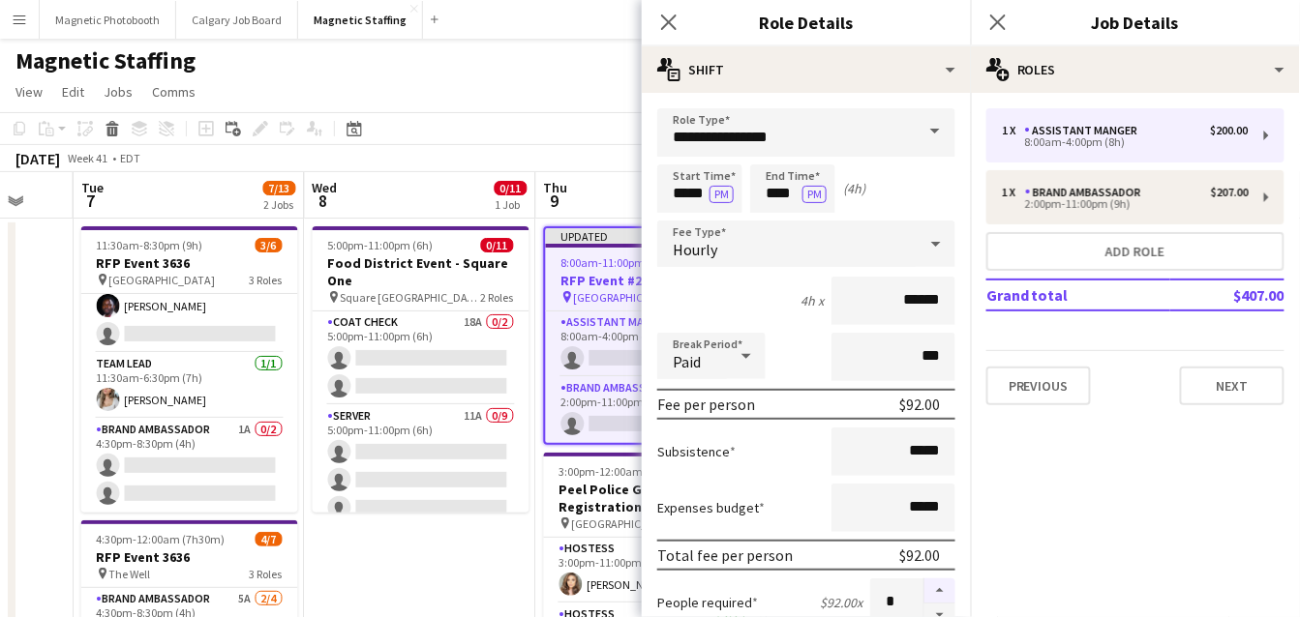
scroll to position [691, 0]
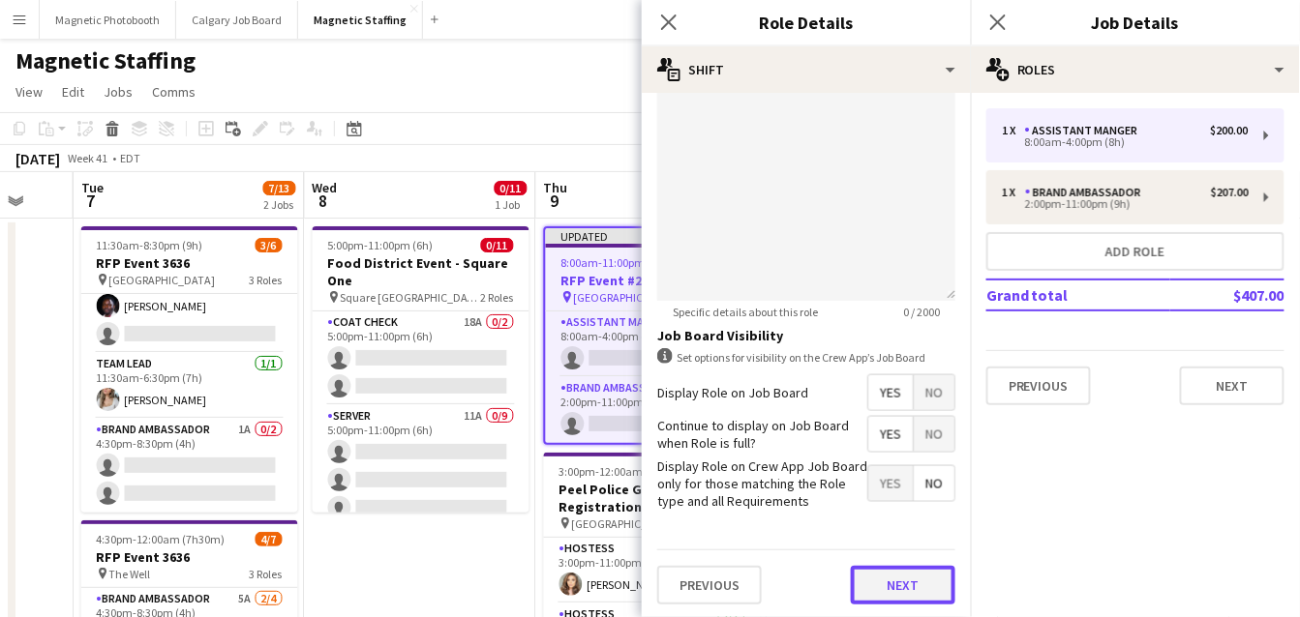
click at [915, 580] on button "Next" at bounding box center [903, 585] width 105 height 39
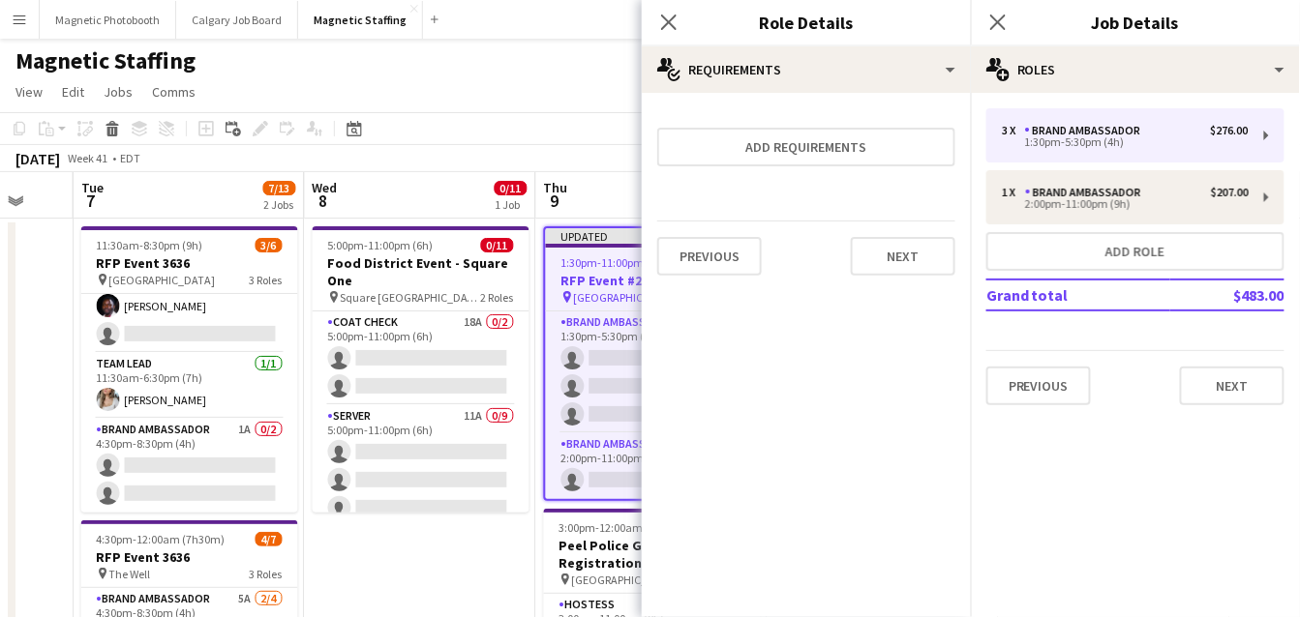
scroll to position [0, 0]
click at [911, 237] on button "Next" at bounding box center [903, 256] width 105 height 39
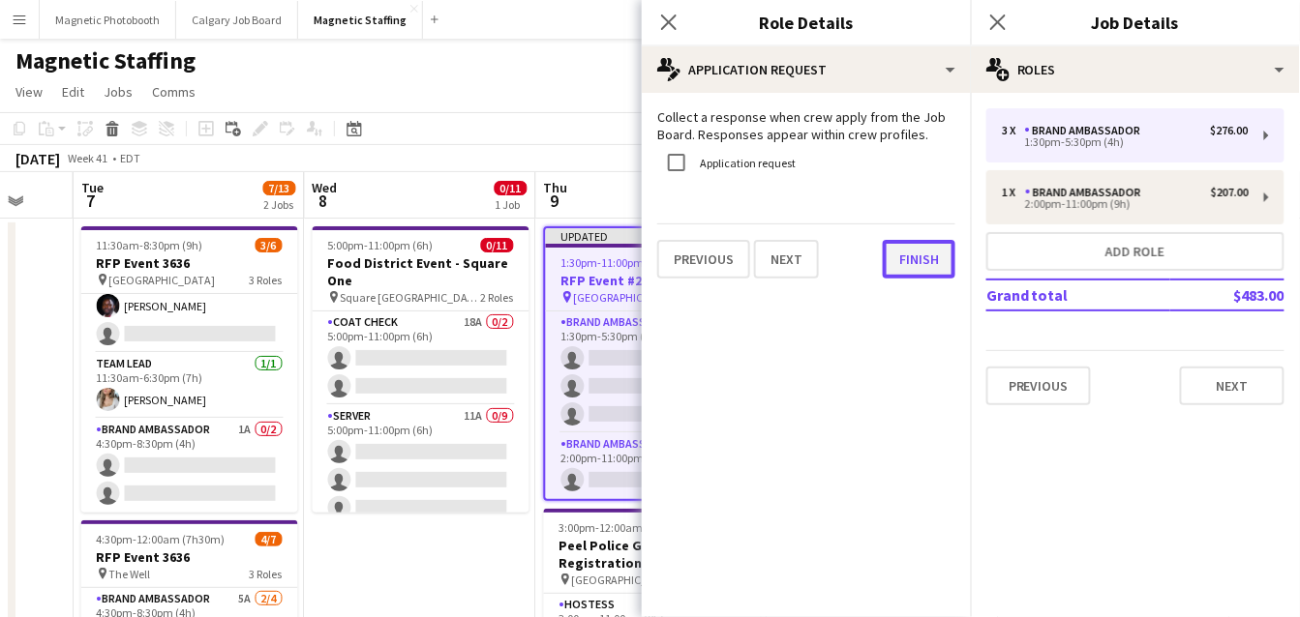
click at [905, 249] on button "Finish" at bounding box center [919, 259] width 73 height 39
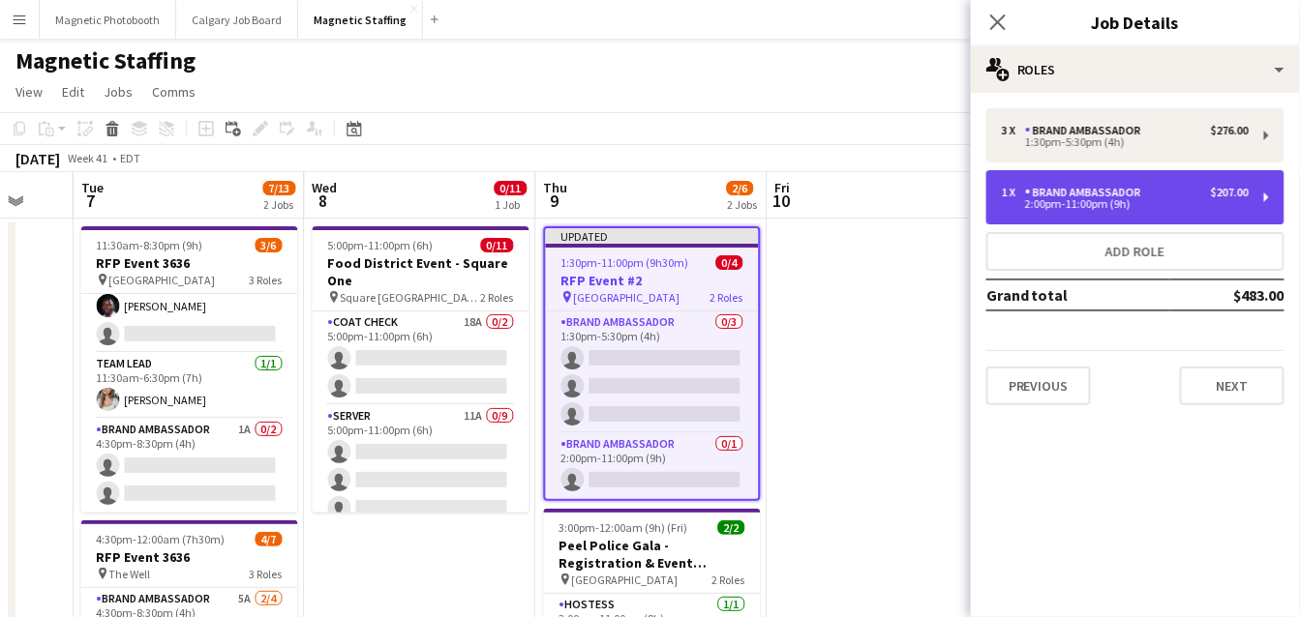
click at [1139, 184] on div "1 x Brand Ambassador $207.00 2:00pm-11:00pm (9h)" at bounding box center [1135, 197] width 298 height 54
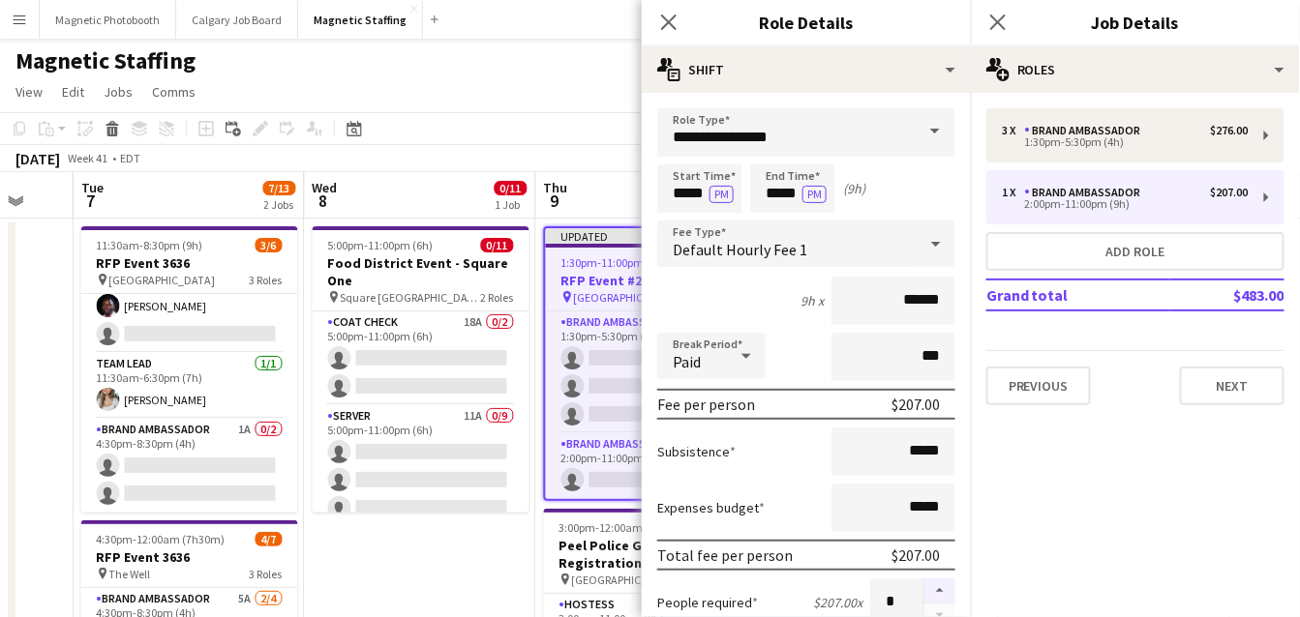
click at [940, 587] on button "button" at bounding box center [939, 591] width 31 height 25
type input "*"
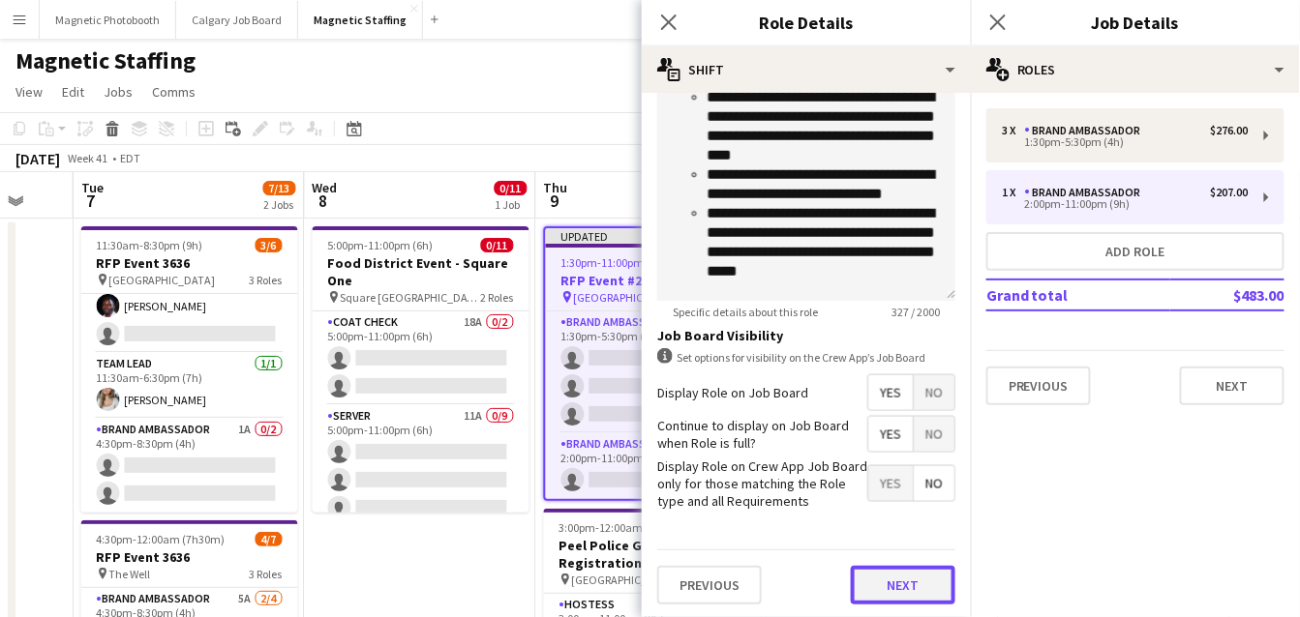
click at [908, 584] on button "Next" at bounding box center [903, 585] width 105 height 39
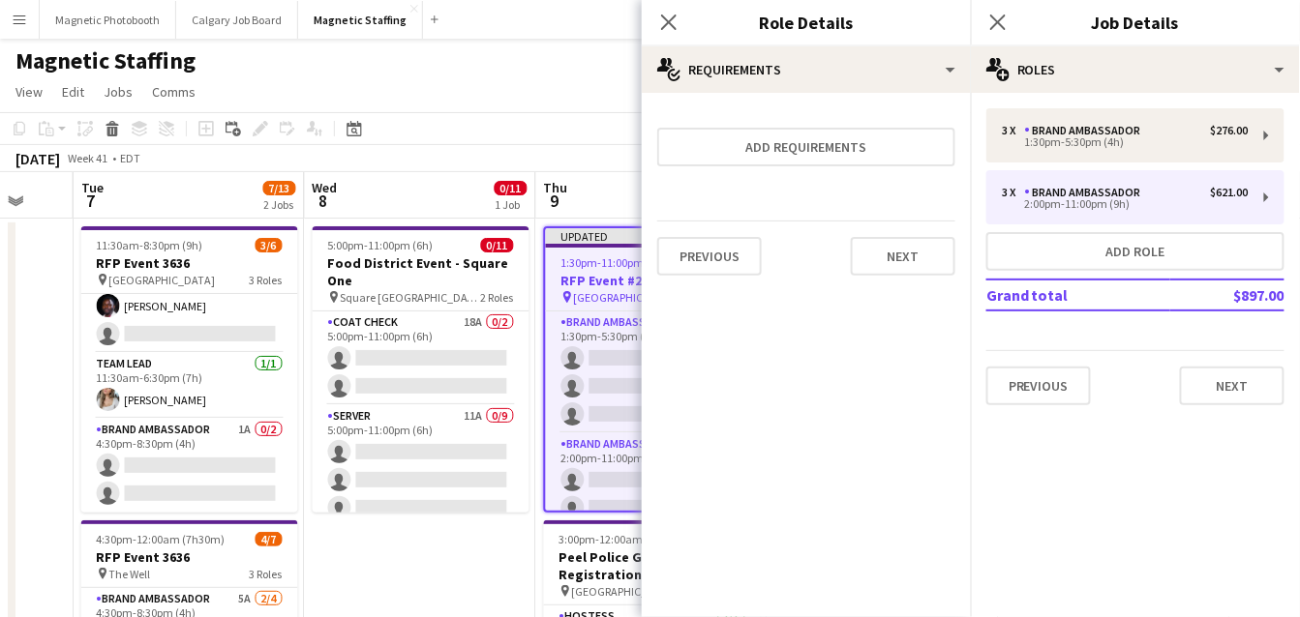
scroll to position [0, 0]
click at [916, 258] on button "Next" at bounding box center [903, 256] width 105 height 39
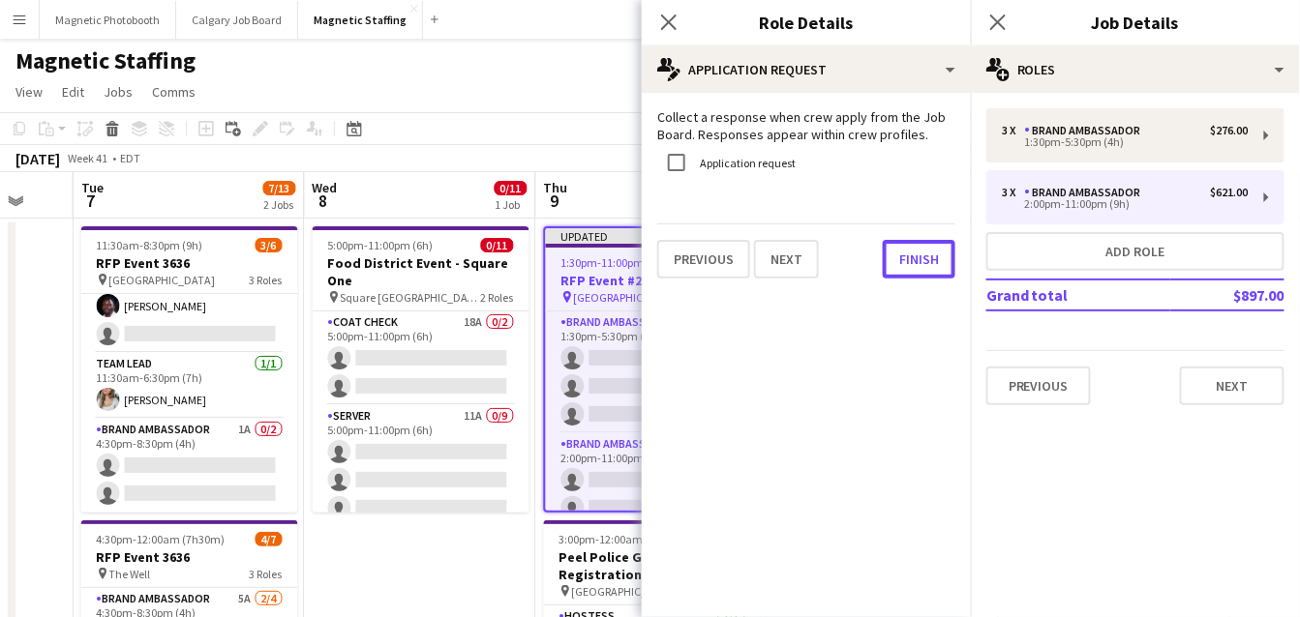
click at [916, 258] on button "Finish" at bounding box center [919, 259] width 73 height 39
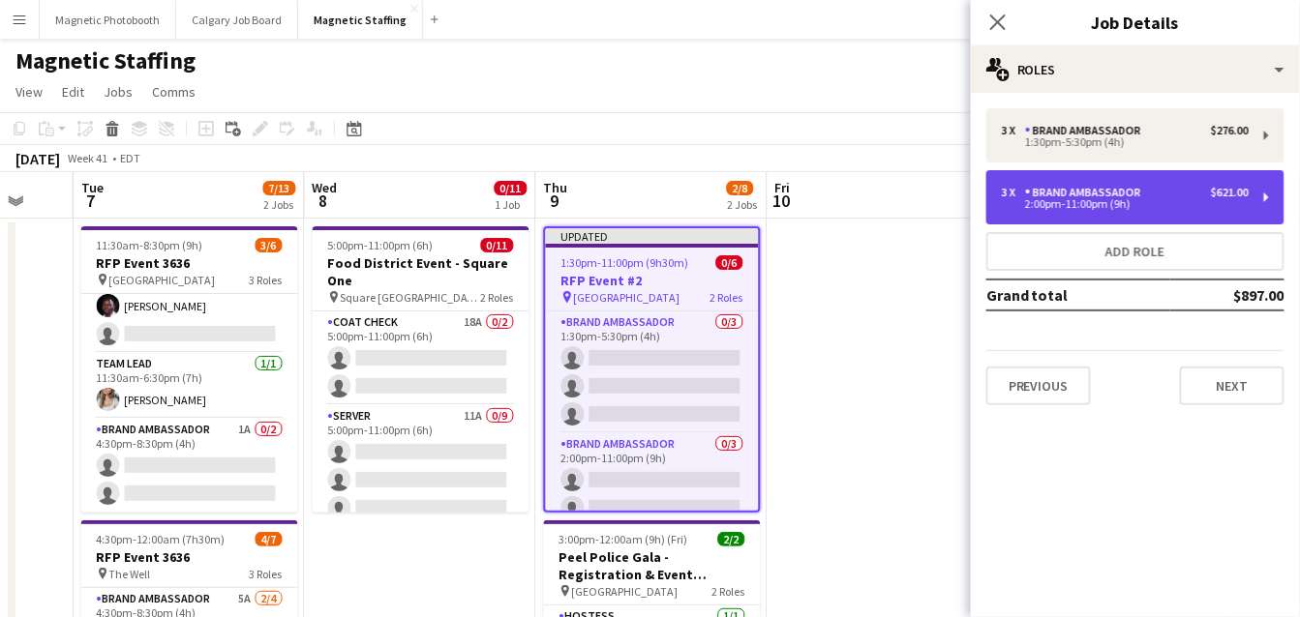
click at [1145, 193] on div "Brand Ambassador" at bounding box center [1087, 193] width 124 height 14
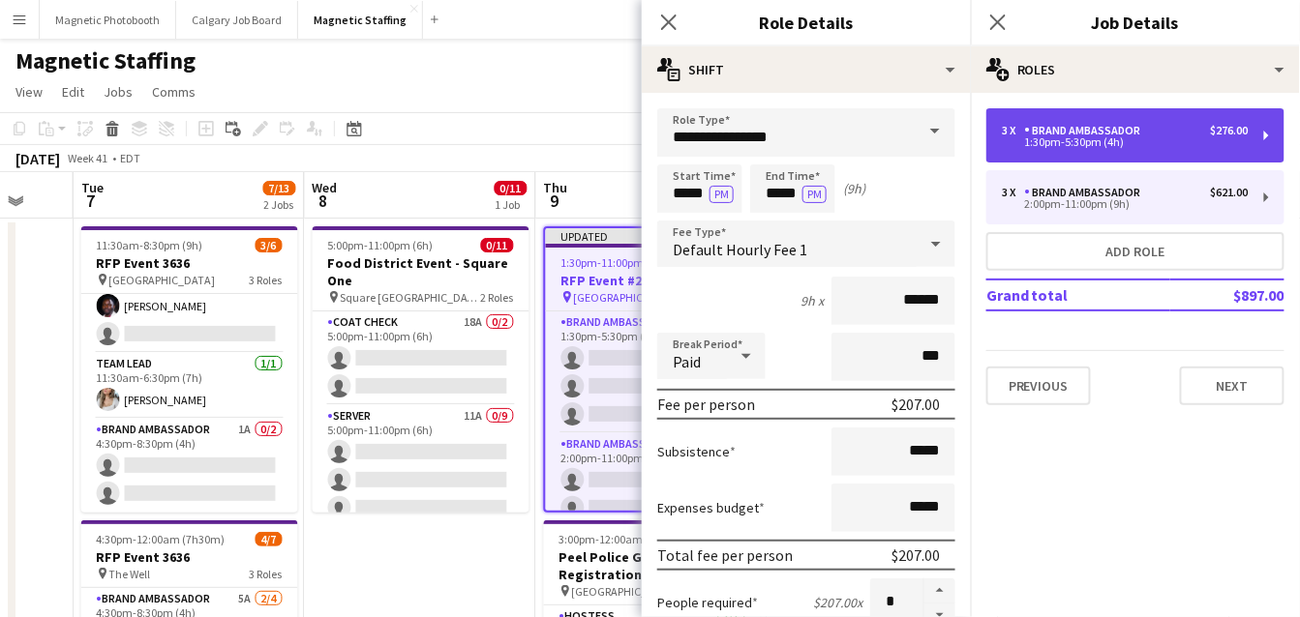
click at [1142, 125] on div "Brand Ambassador" at bounding box center [1087, 131] width 124 height 14
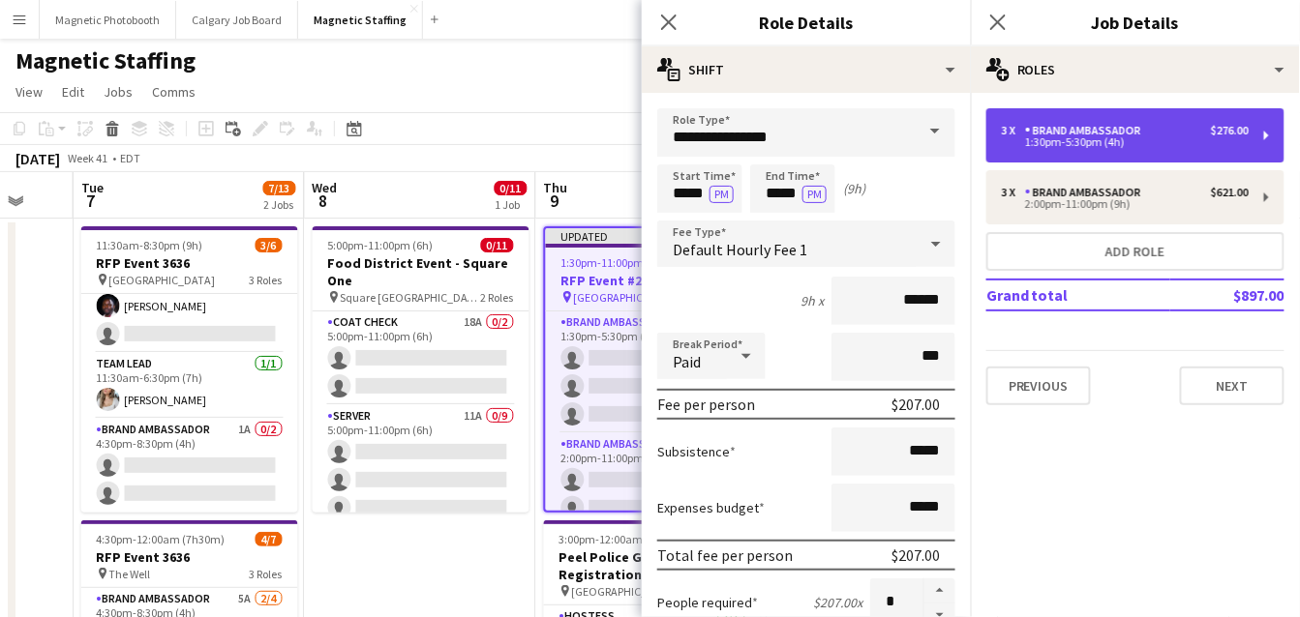
type input "*****"
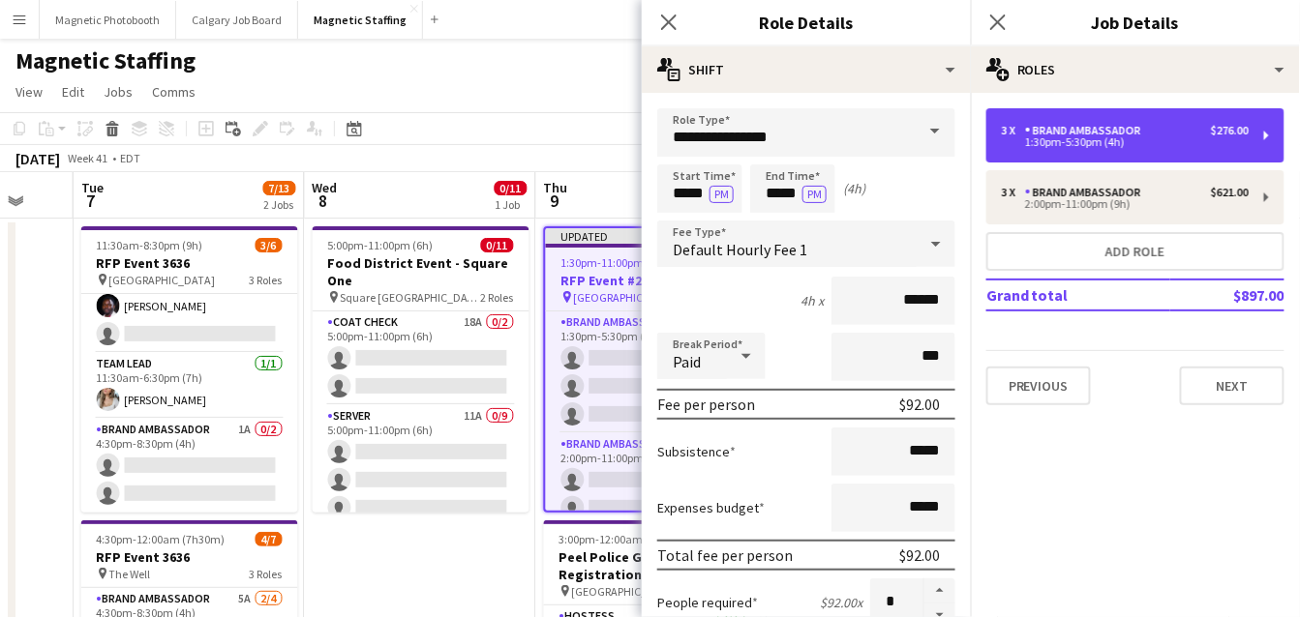
scroll to position [197, 0]
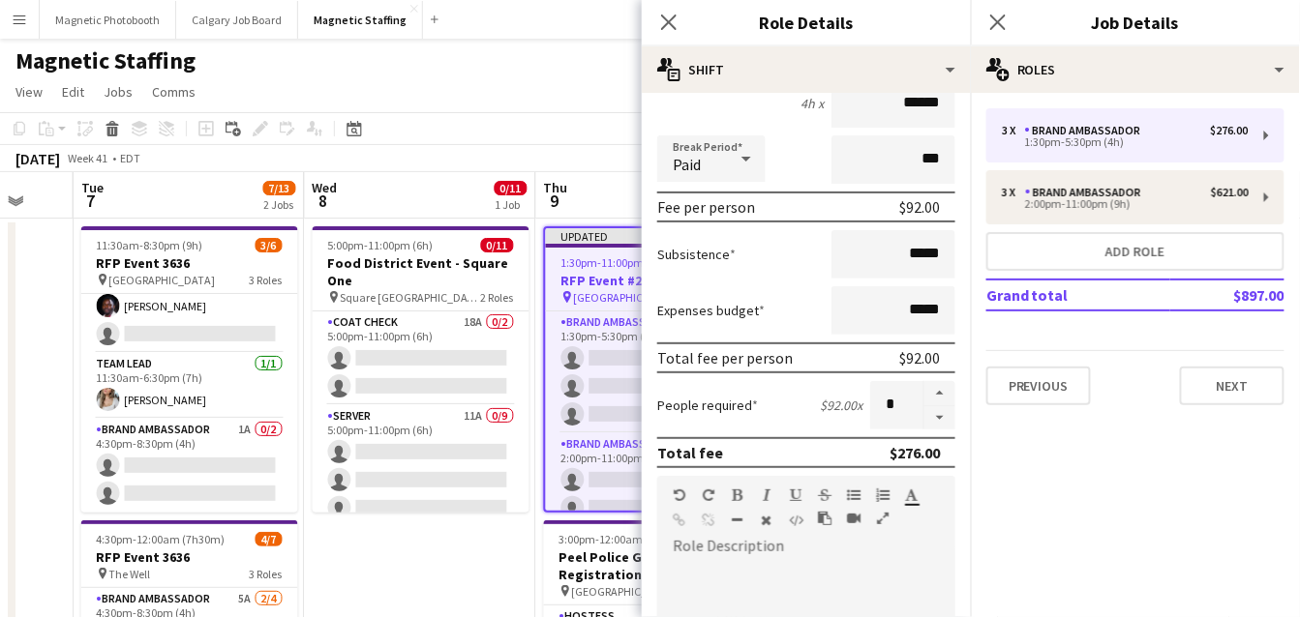
paste div
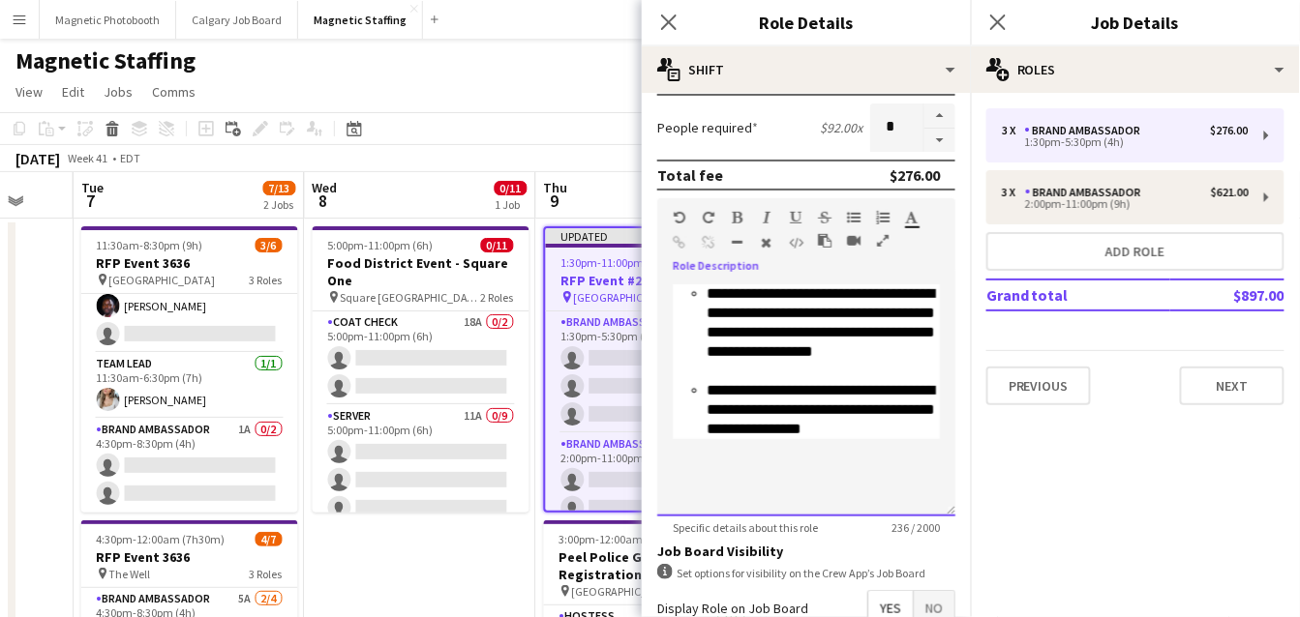
scroll to position [494, 0]
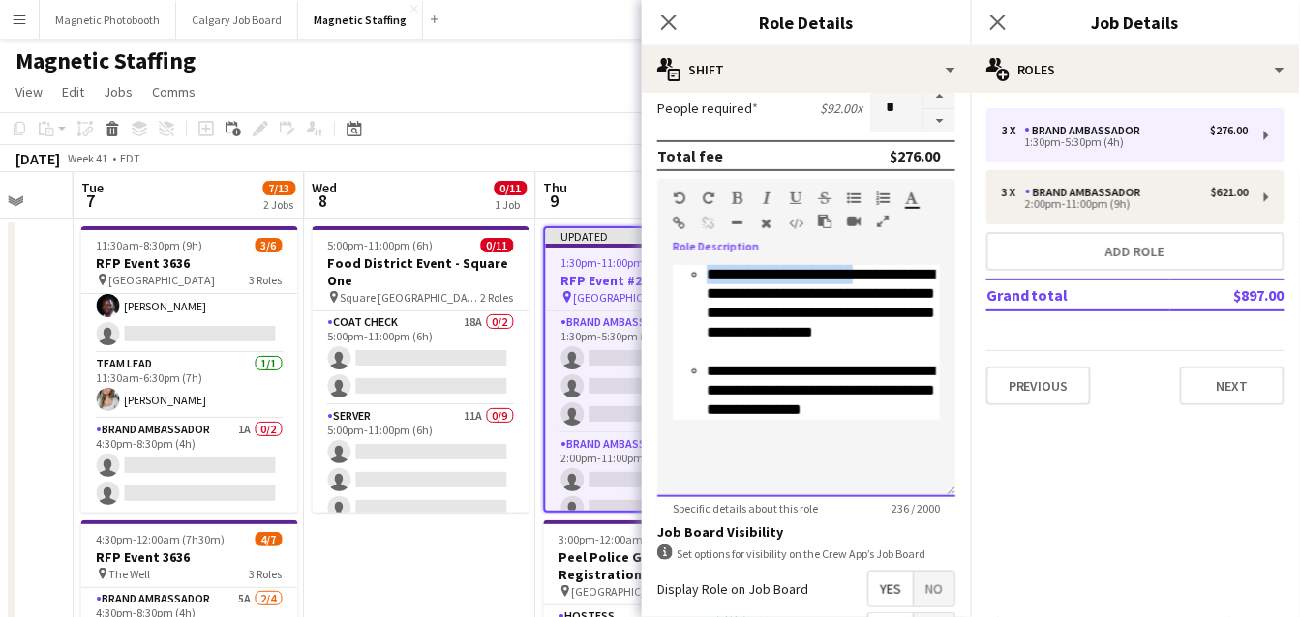
drag, startPoint x: 873, startPoint y: 274, endPoint x: 652, endPoint y: 272, distance: 220.6
click at [652, 272] on form "**********" at bounding box center [806, 215] width 329 height 1203
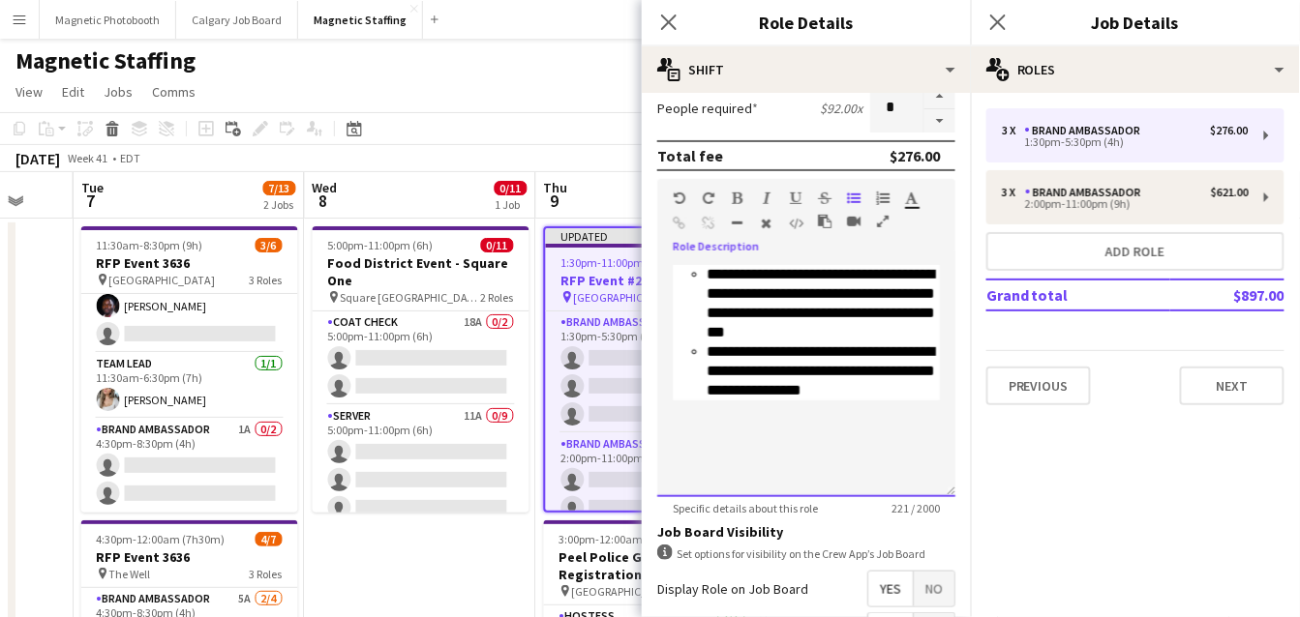
click at [915, 356] on div "**********" at bounding box center [822, 372] width 233 height 58
click at [741, 347] on div "**********" at bounding box center [822, 372] width 233 height 58
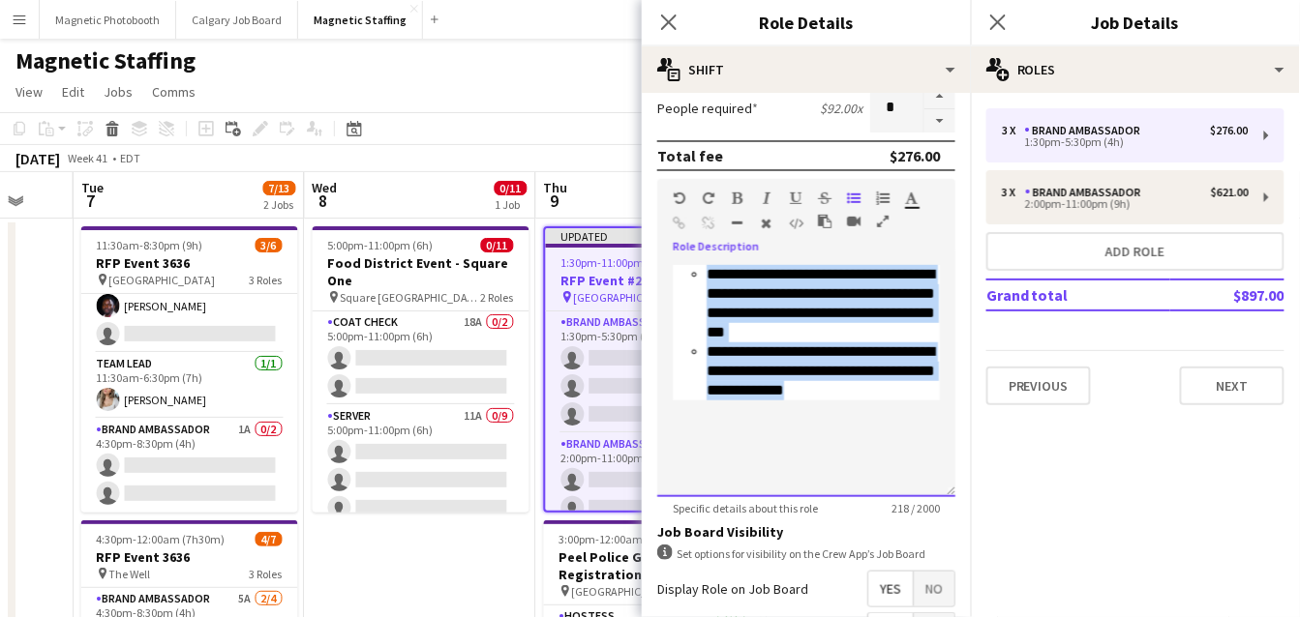
drag, startPoint x: 888, startPoint y: 390, endPoint x: 654, endPoint y: 213, distance: 293.6
click at [651, 210] on form "**********" at bounding box center [806, 215] width 329 height 1203
click at [771, 220] on icon "button" at bounding box center [767, 224] width 11 height 14
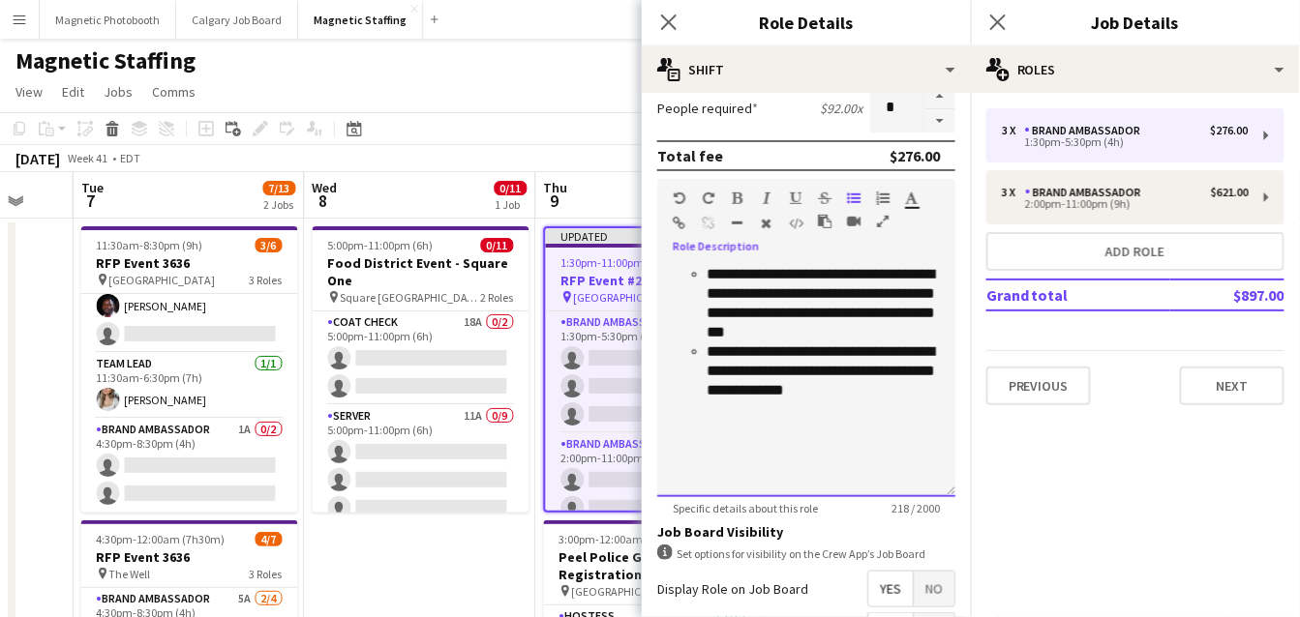
click at [736, 273] on div "**********" at bounding box center [822, 303] width 233 height 77
click at [708, 272] on div "**********" at bounding box center [822, 303] width 233 height 77
click at [747, 270] on div "**********" at bounding box center [822, 303] width 233 height 77
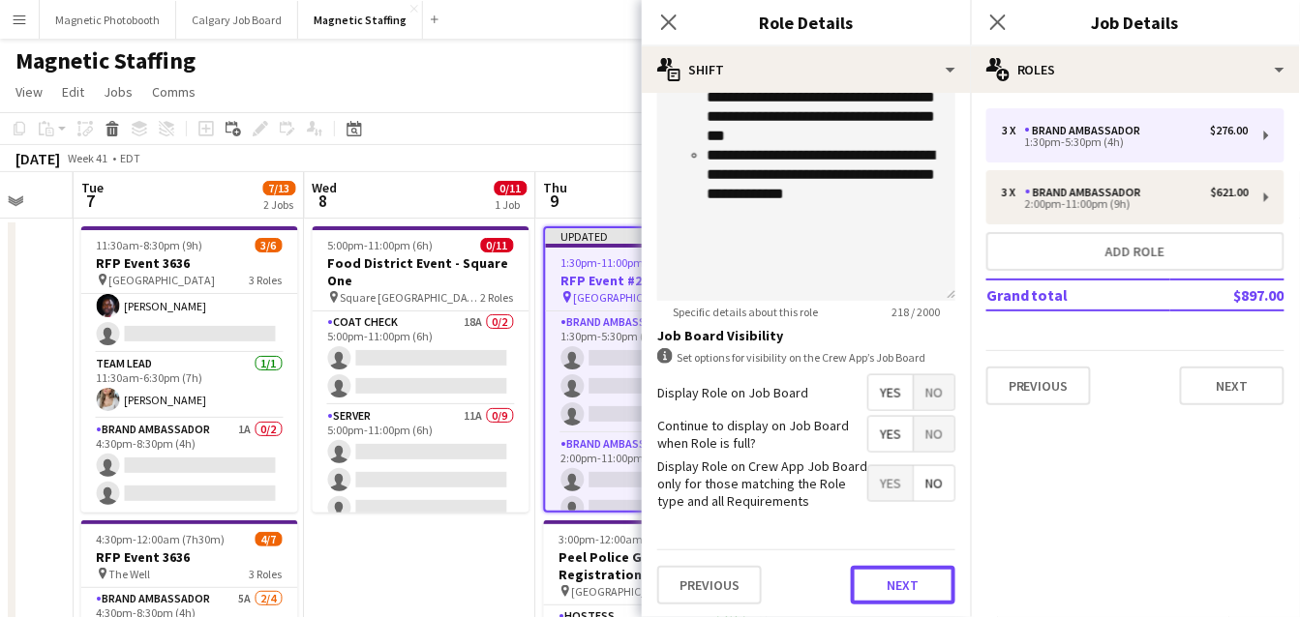
click at [903, 584] on button "Next" at bounding box center [903, 585] width 105 height 39
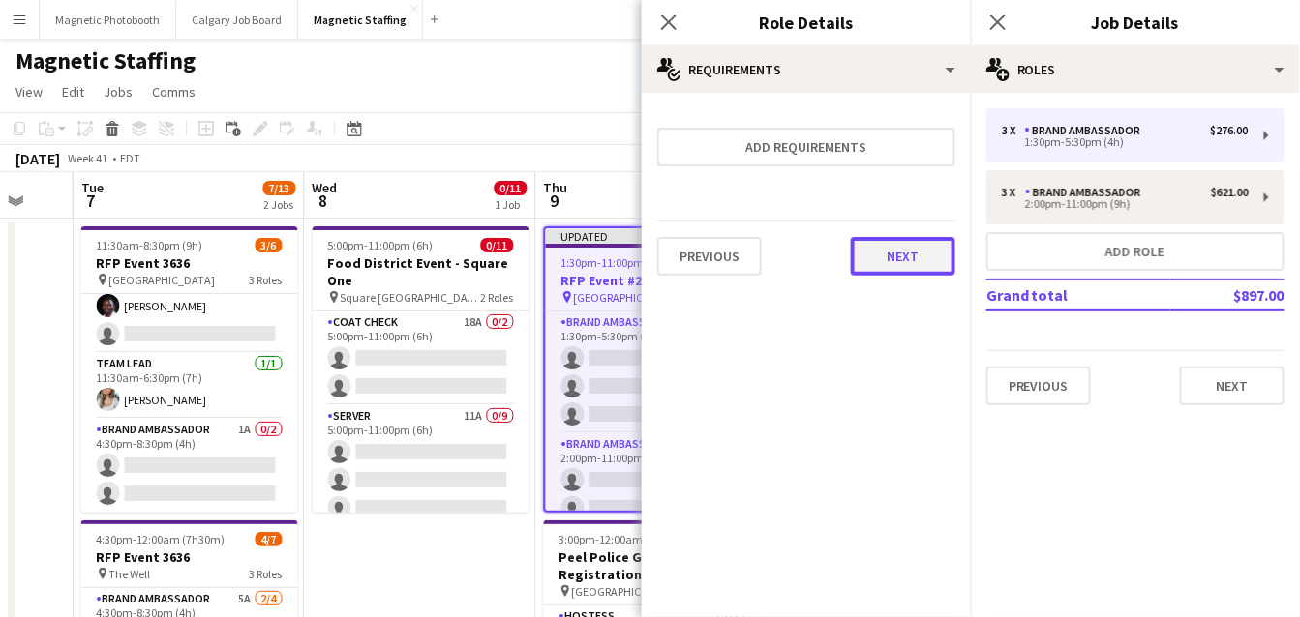
click at [939, 270] on button "Next" at bounding box center [903, 256] width 105 height 39
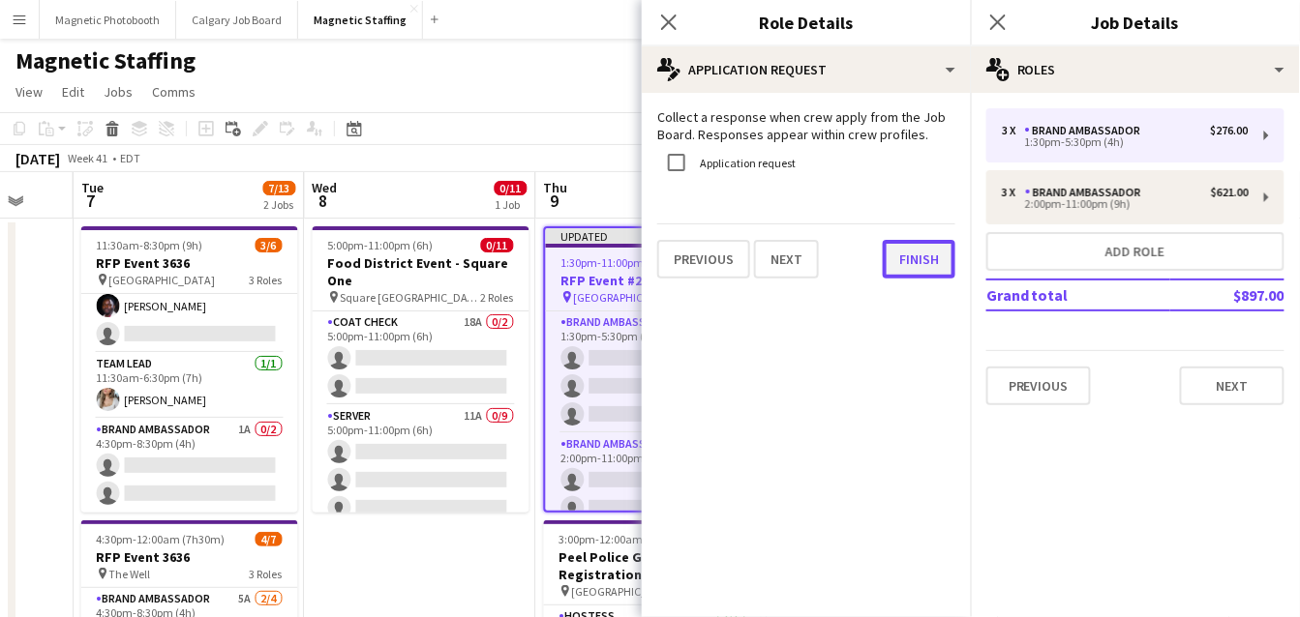
click at [934, 252] on button "Finish" at bounding box center [919, 259] width 73 height 39
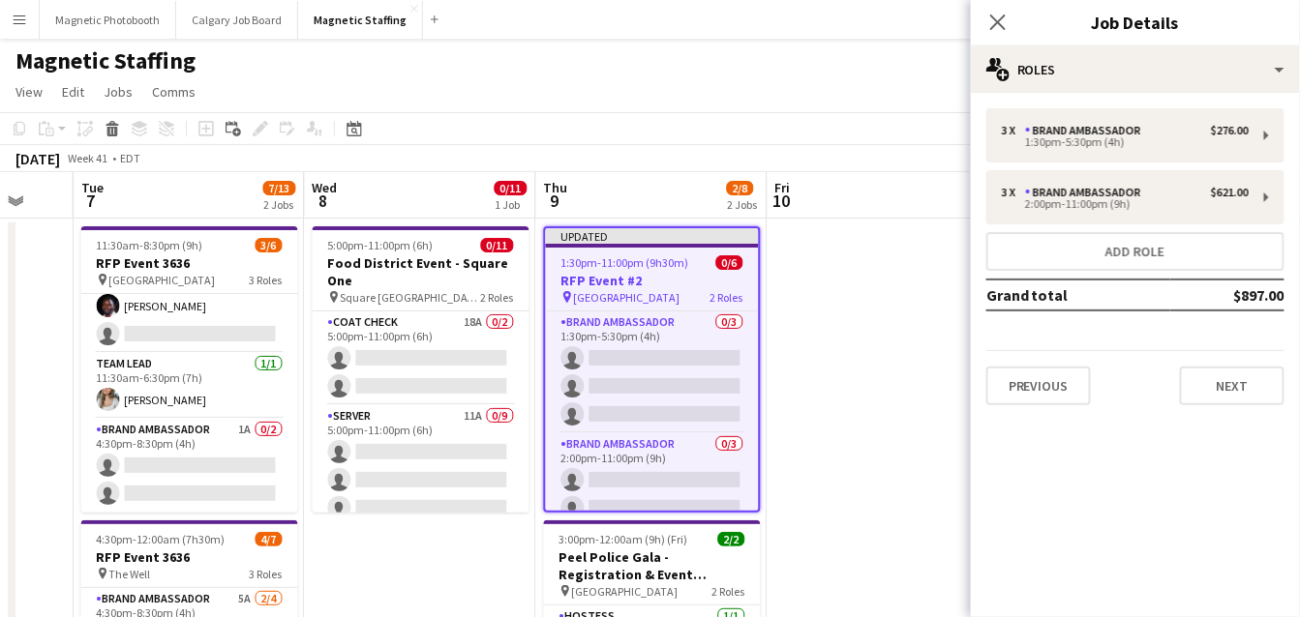
click at [875, 121] on app-toolbar "Copy Paste Paste Command V Paste with crew Command Shift V Paste linked Job [GE…" at bounding box center [650, 128] width 1300 height 33
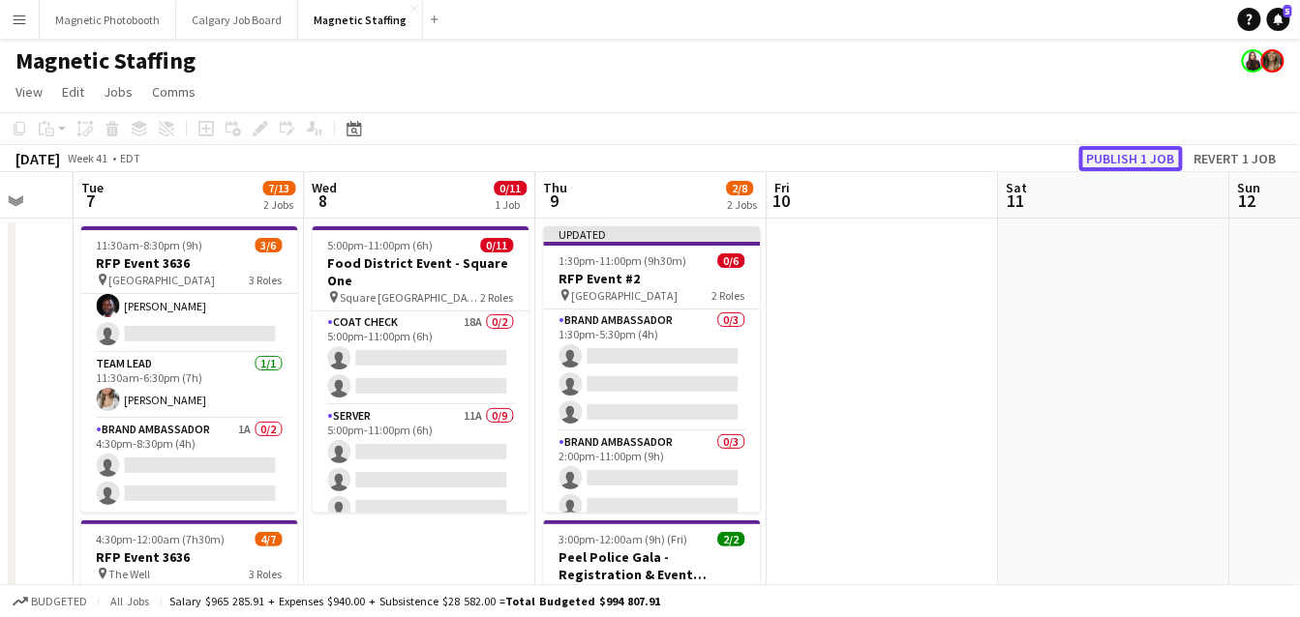
click at [1121, 160] on button "Publish 1 job" at bounding box center [1131, 158] width 104 height 25
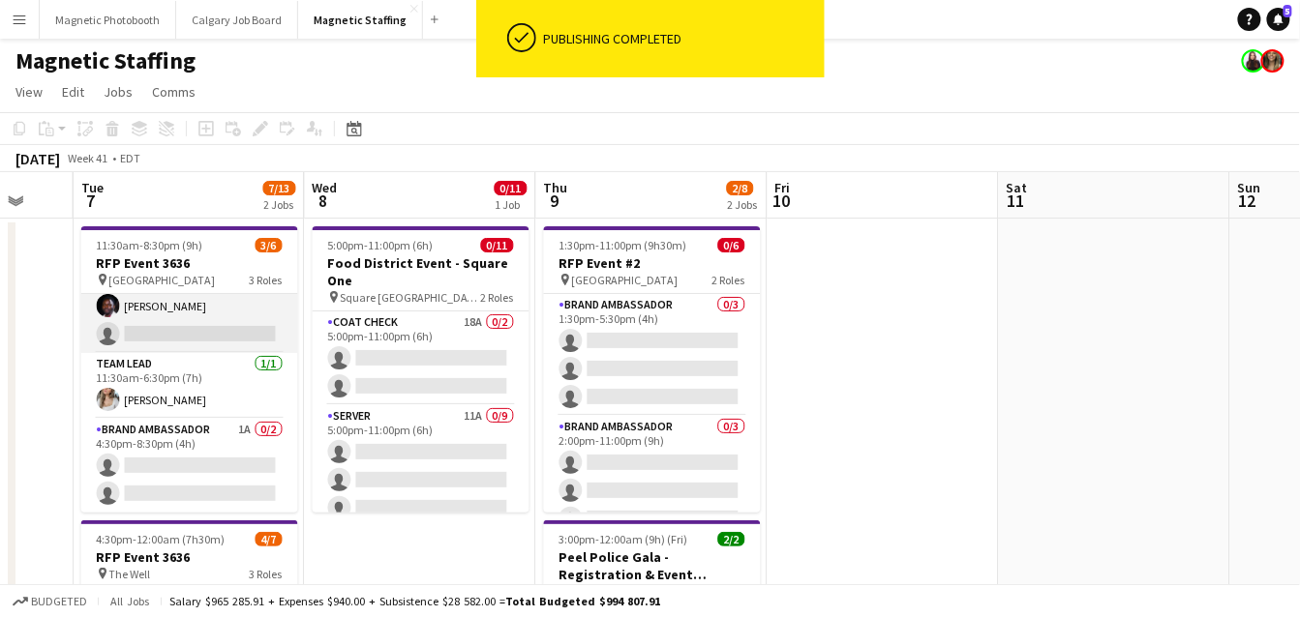
click at [264, 319] on app-card-role "Brand Ambassador 3A [DATE] 11:30am-6:00pm (6h30m) [PERSON_NAME] [PERSON_NAME] s…" at bounding box center [189, 292] width 217 height 122
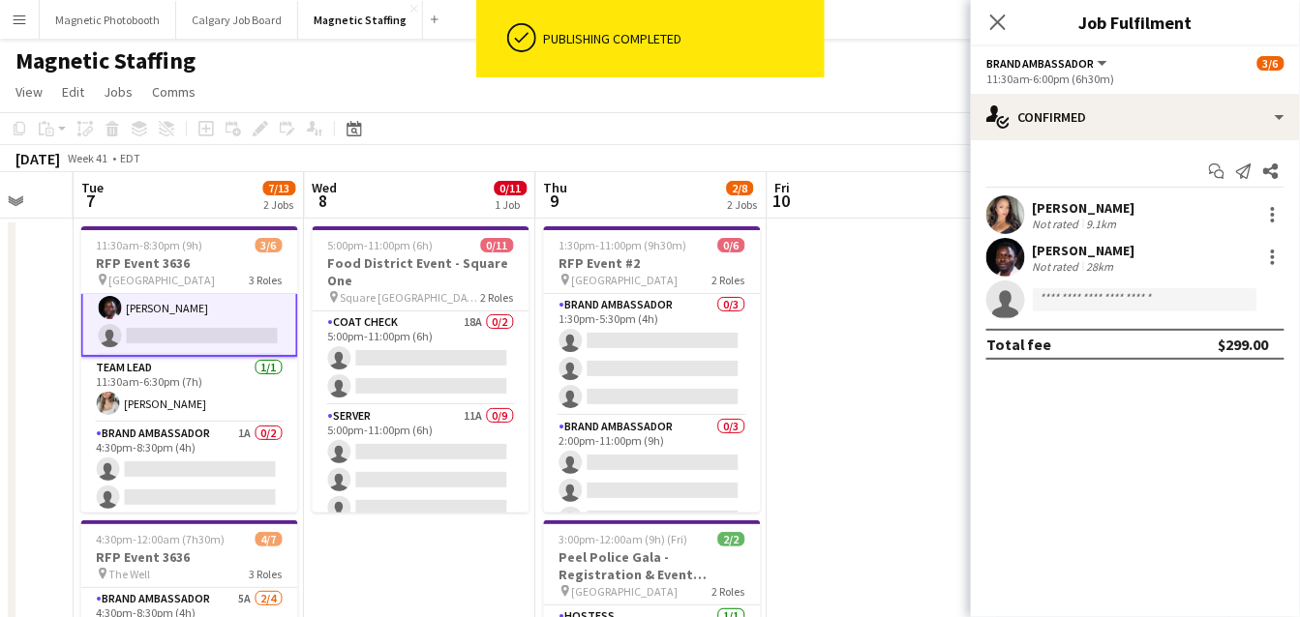
scroll to position [64, 0]
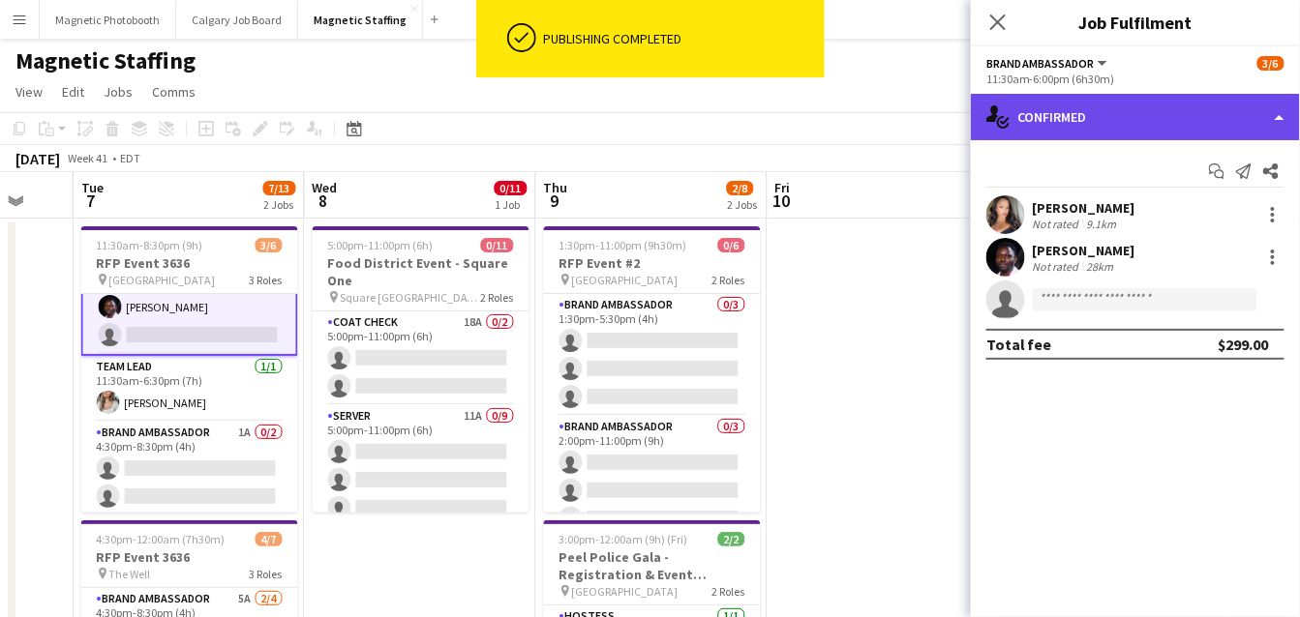
click at [1064, 112] on div "single-neutral-actions-check-2 Confirmed" at bounding box center [1135, 117] width 329 height 46
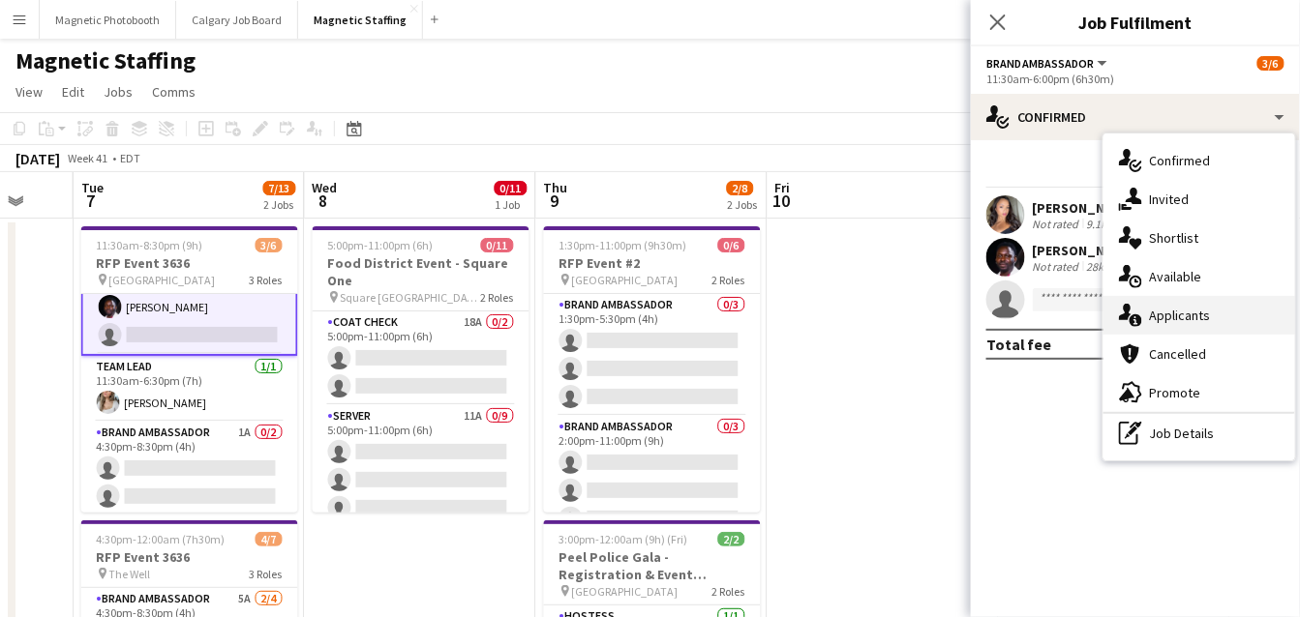
click at [1135, 326] on icon at bounding box center [1135, 320] width 13 height 13
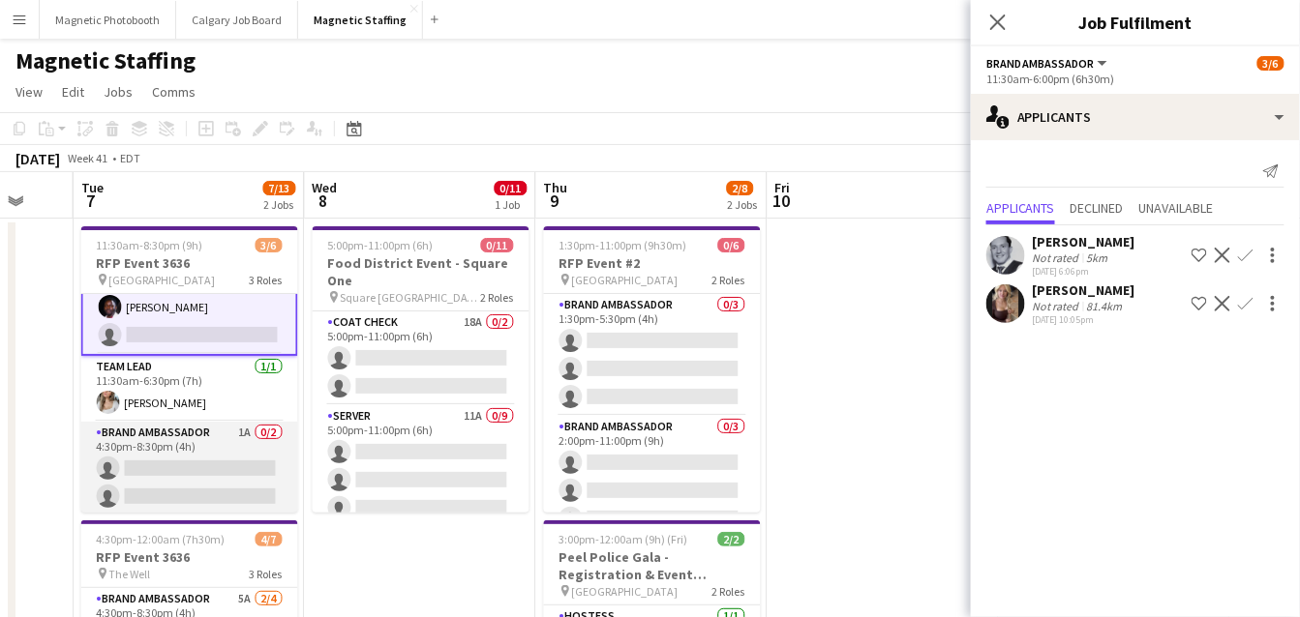
scroll to position [0, 0]
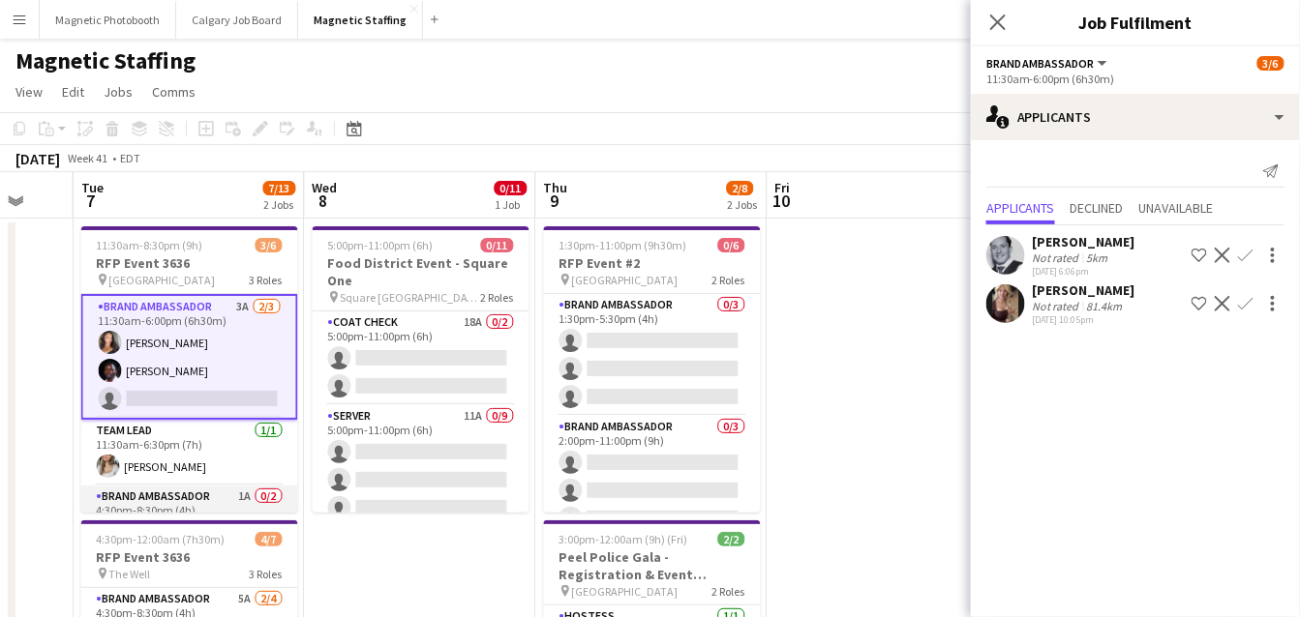
click at [197, 426] on app-card-role "Team Lead [DATE] 11:30am-6:30pm (7h) [PERSON_NAME]" at bounding box center [189, 453] width 217 height 66
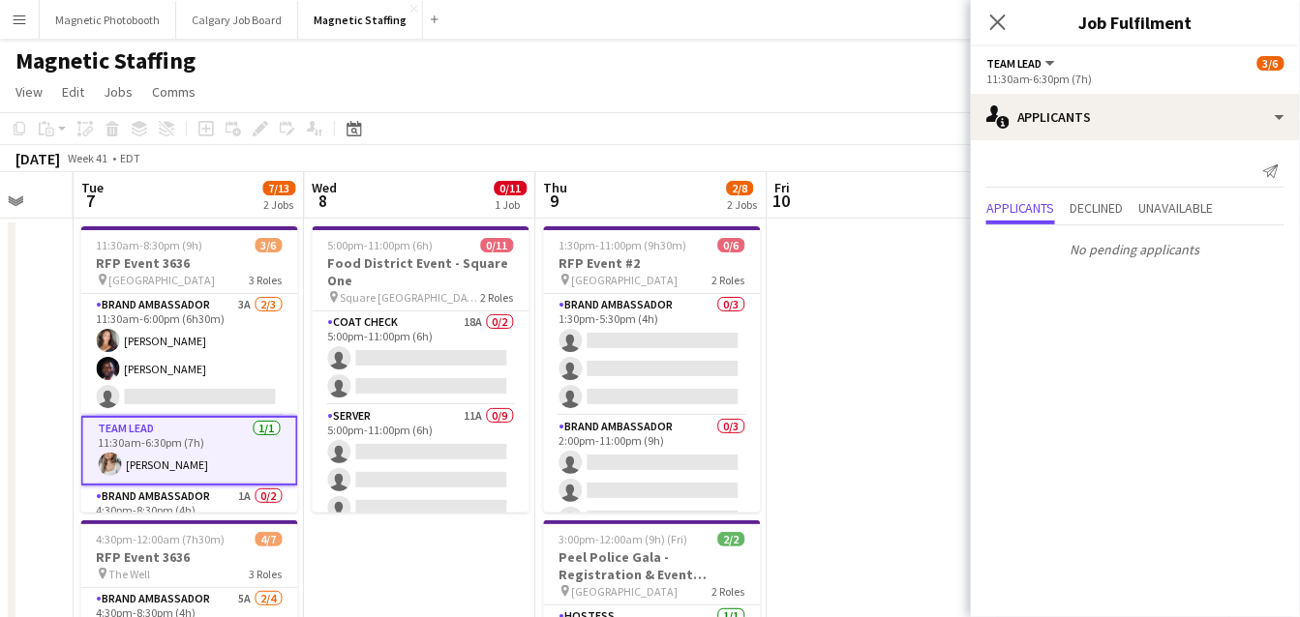
scroll to position [66, 0]
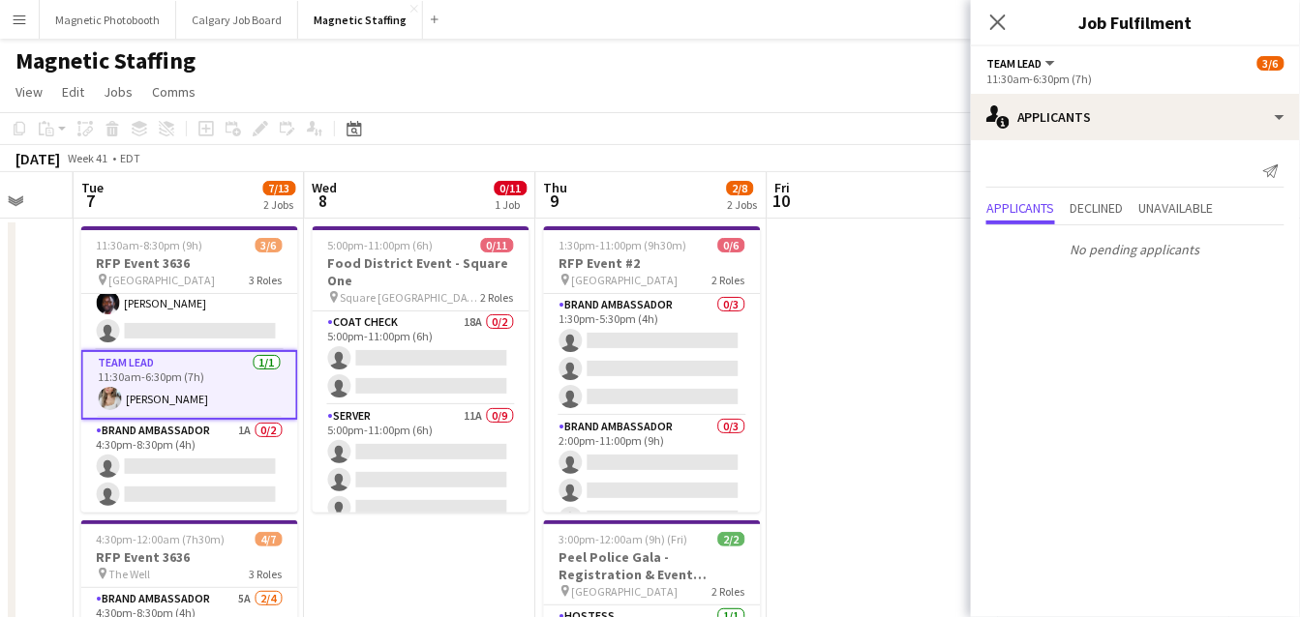
click at [178, 464] on app-card-role "Brand Ambassador 1A 0/2 4:30pm-8:30pm (4h) single-neutral-actions single-neutra…" at bounding box center [189, 467] width 217 height 94
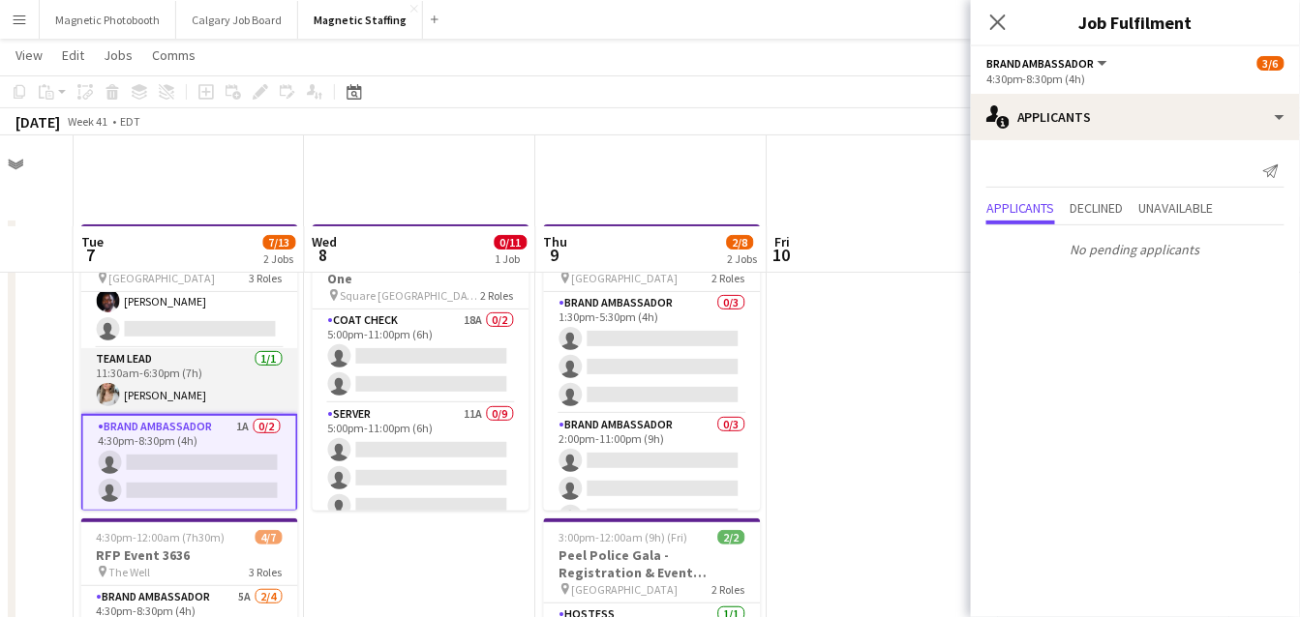
scroll to position [317, 0]
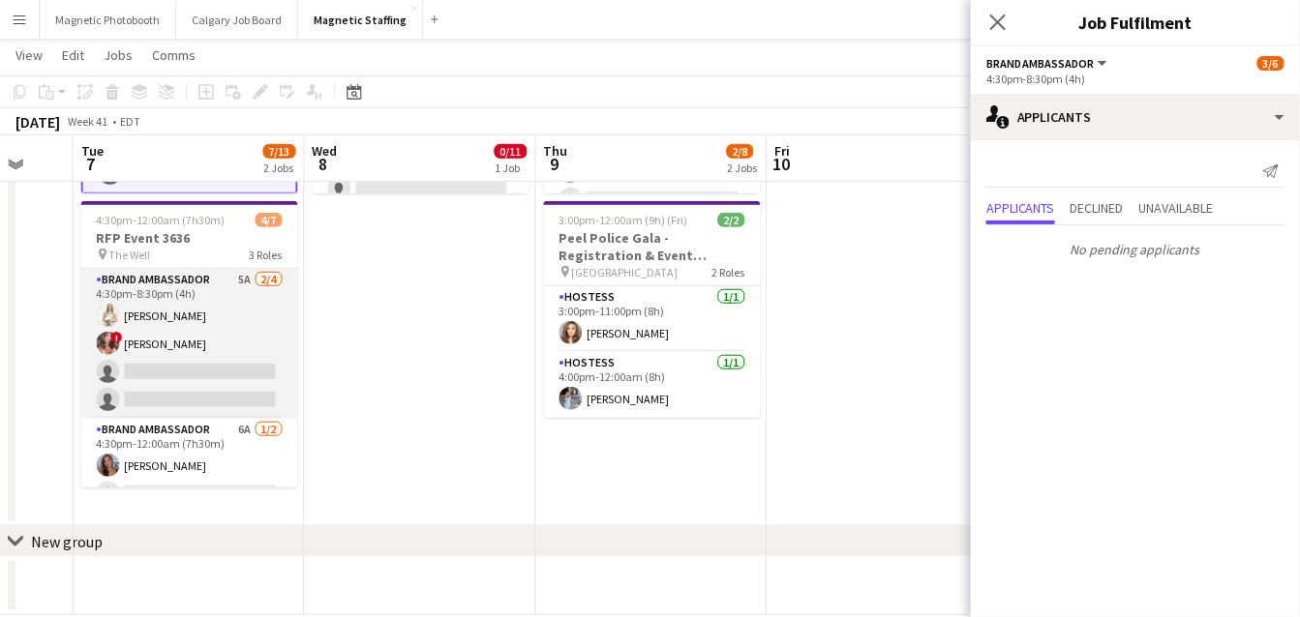
click at [215, 355] on app-card-role "Brand Ambassador 5A [DATE] 4:30pm-8:30pm (4h) [PERSON_NAME] ! [PERSON_NAME] sin…" at bounding box center [189, 344] width 217 height 150
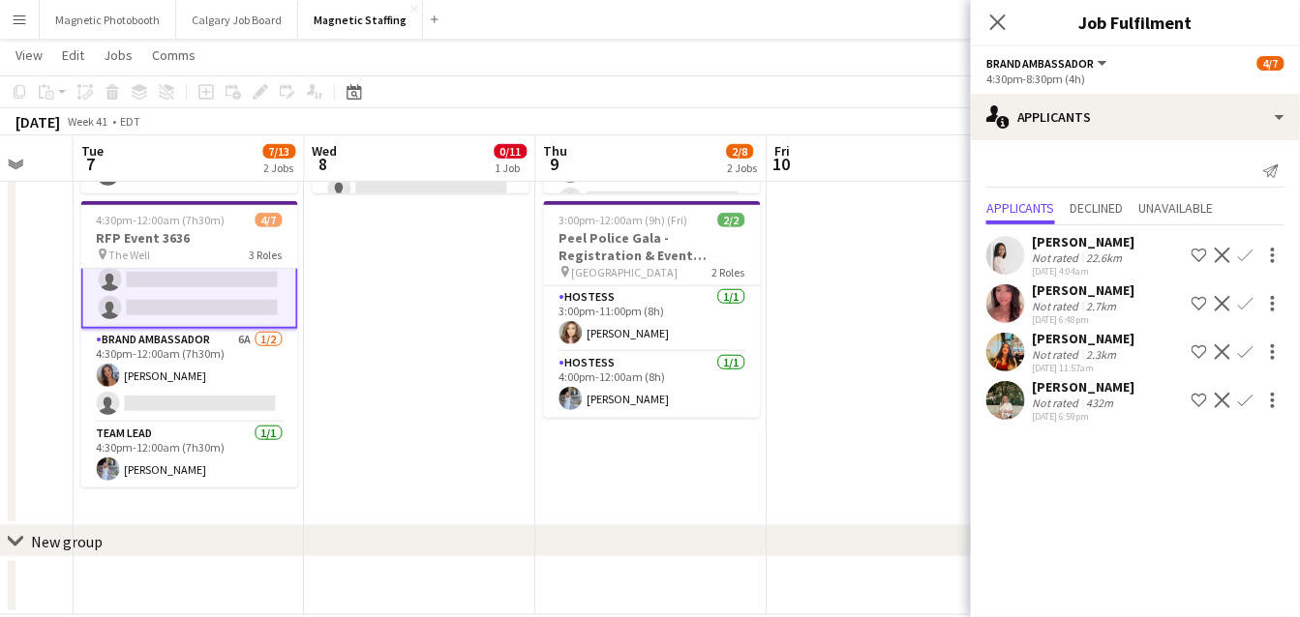
click at [215, 355] on app-card-role "Brand Ambassador 6A [DATE] 4:30pm-12:00am (7h30m) [PERSON_NAME] single-neutral-…" at bounding box center [189, 376] width 217 height 94
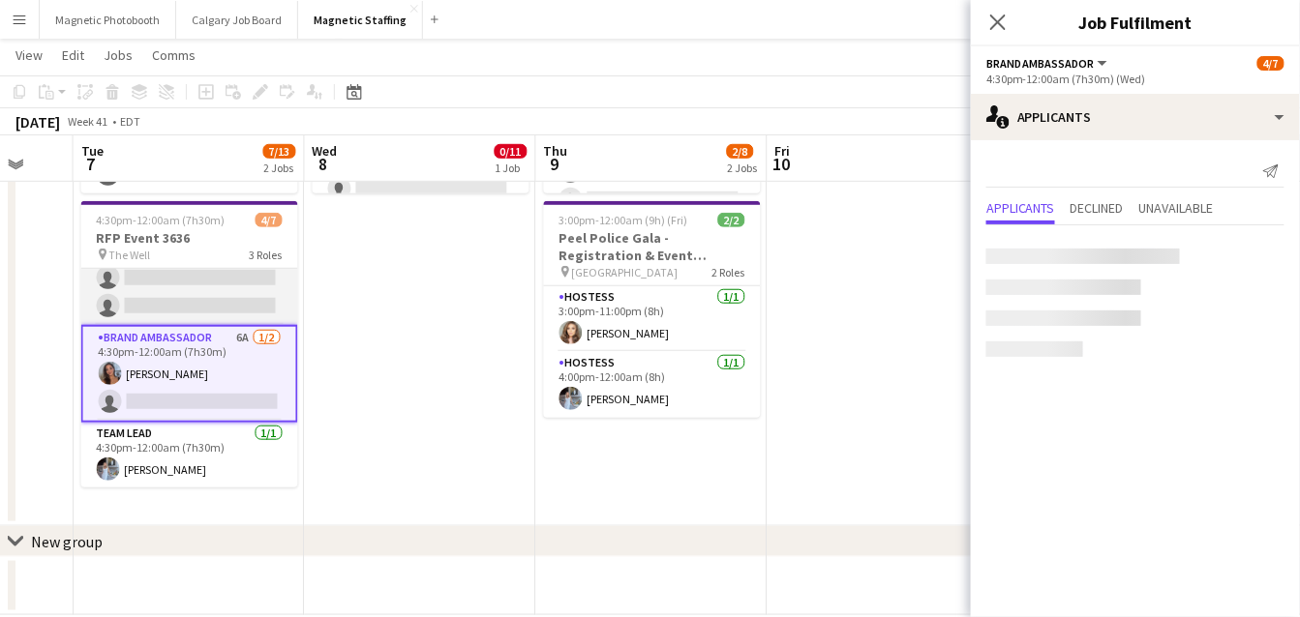
scroll to position [92, 0]
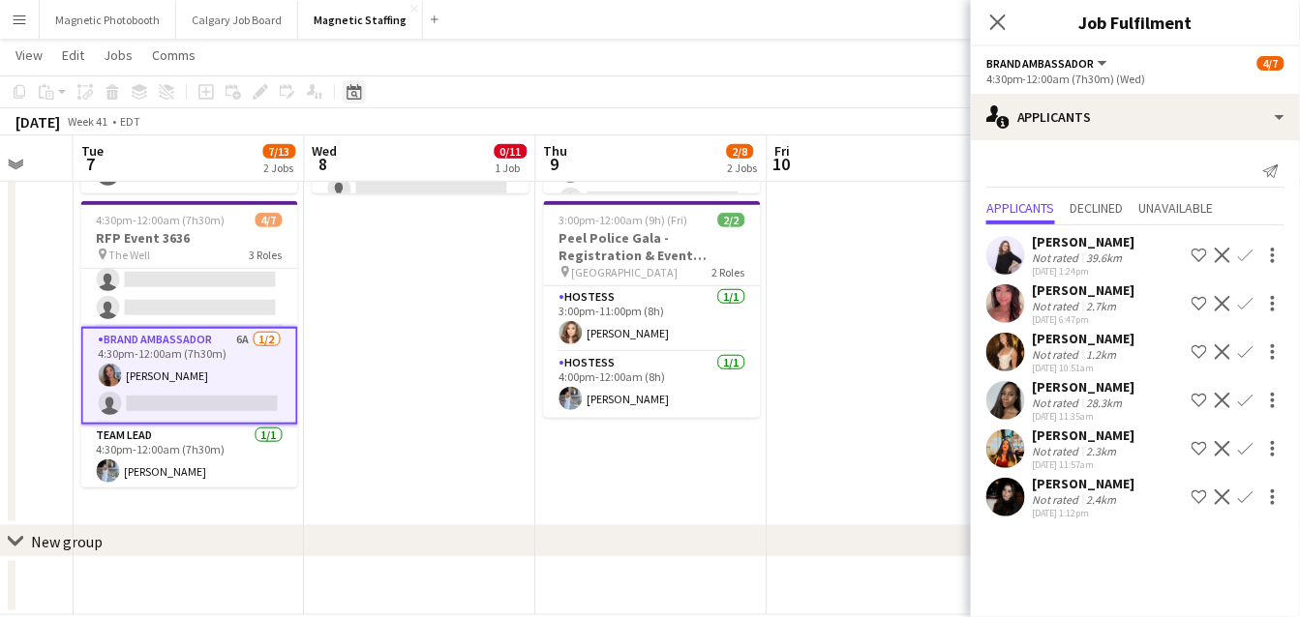
click at [357, 87] on icon at bounding box center [353, 91] width 15 height 15
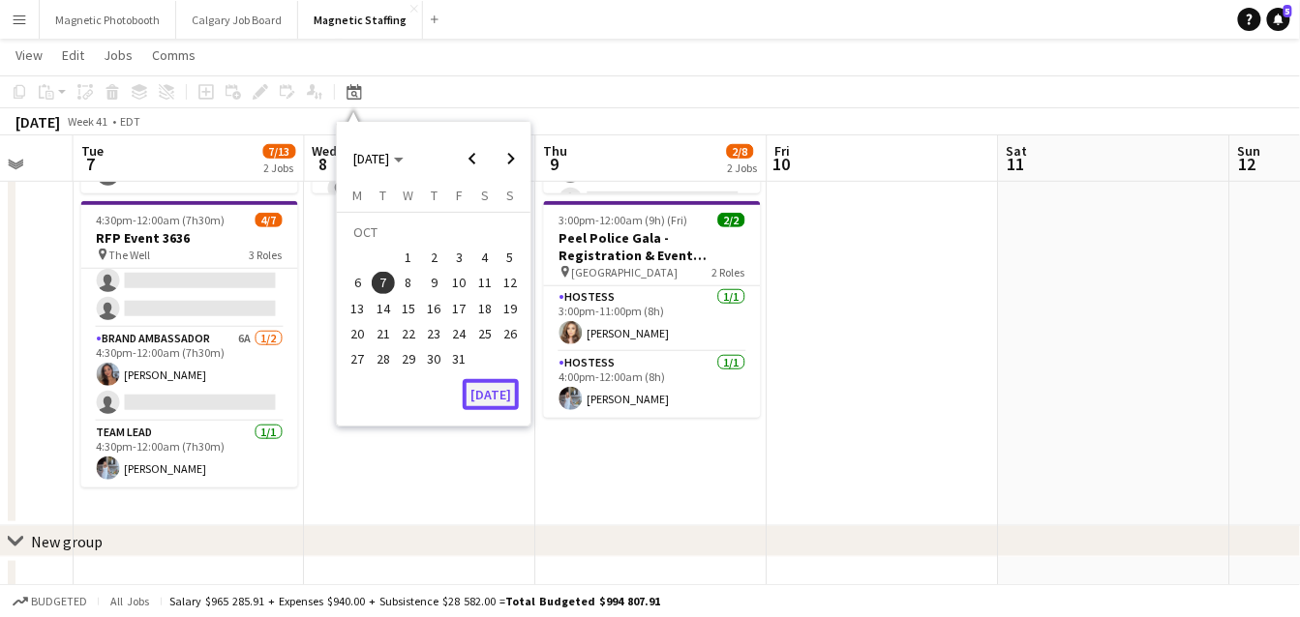
click at [514, 380] on button "[DATE]" at bounding box center [491, 394] width 56 height 31
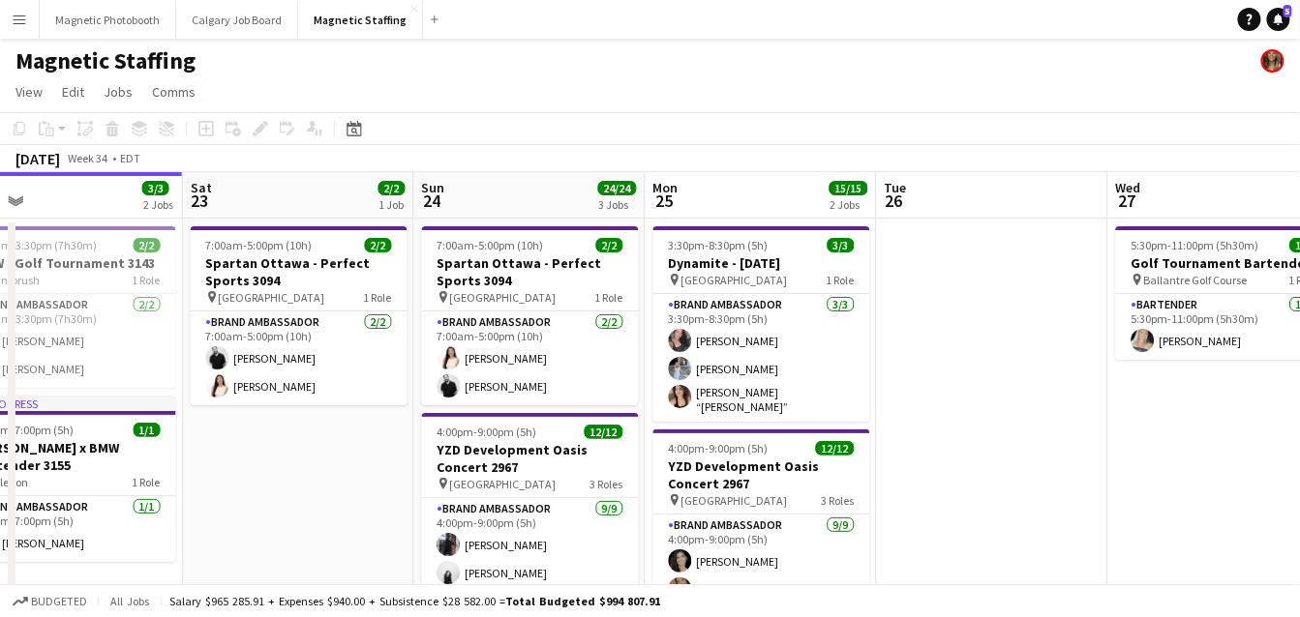
scroll to position [0, 780]
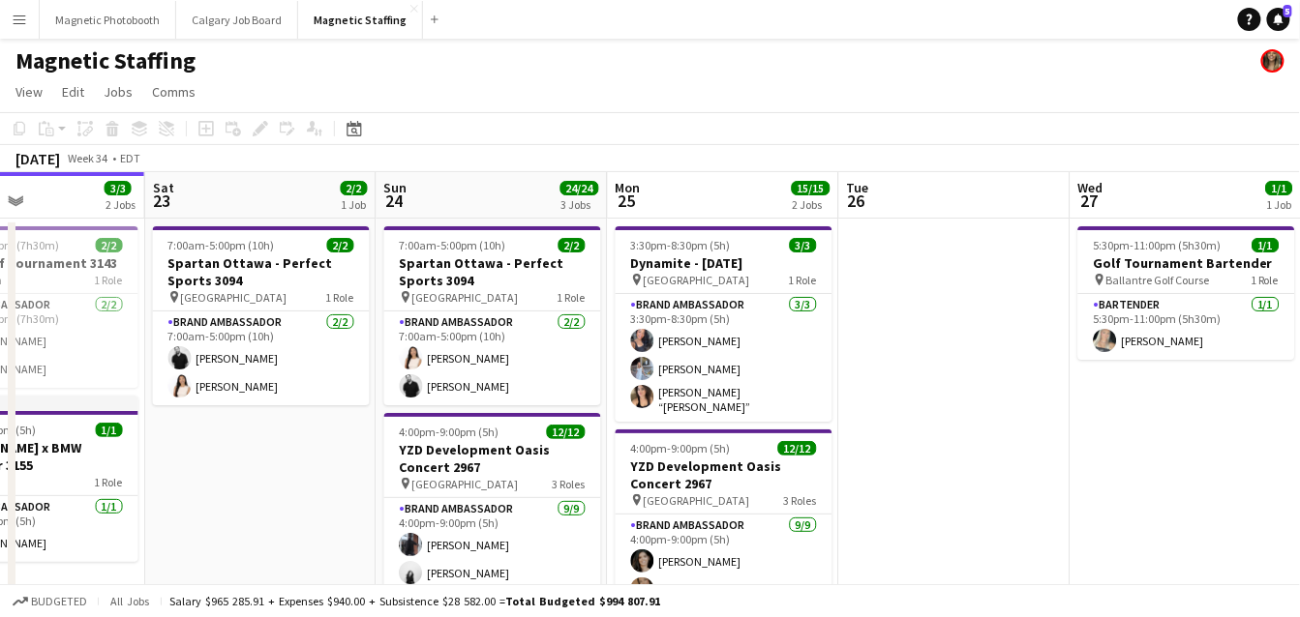
drag, startPoint x: 537, startPoint y: 424, endPoint x: 225, endPoint y: 460, distance: 313.6
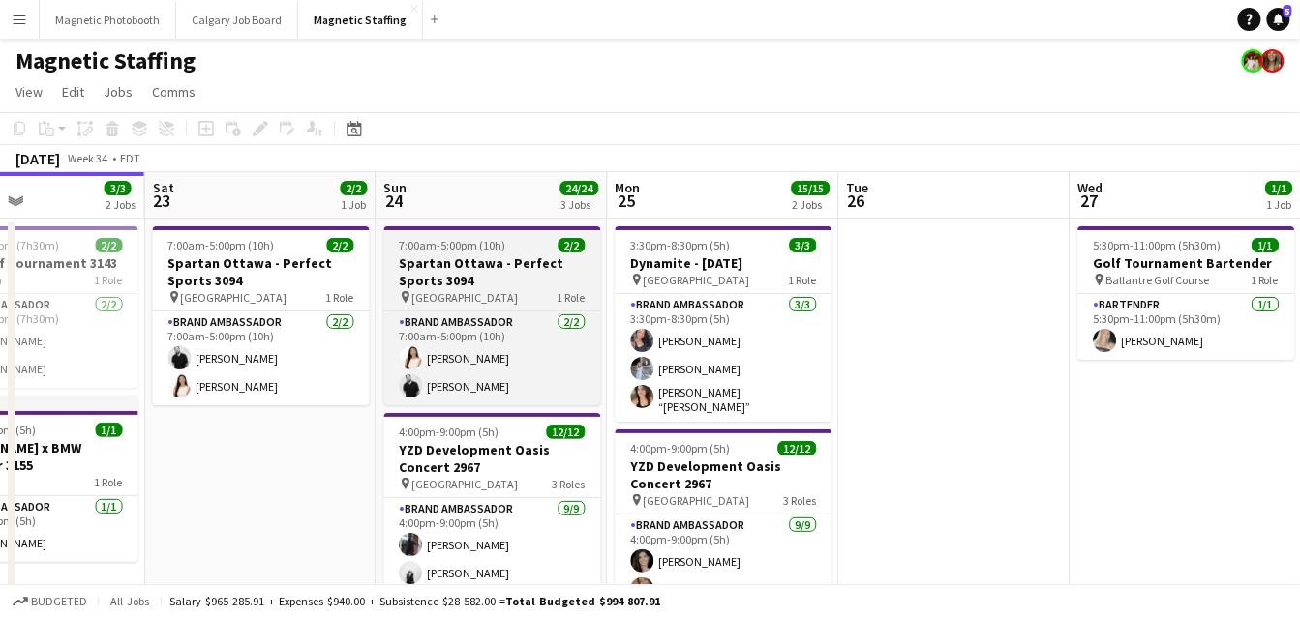
click at [531, 253] on app-job-card "7:00am-5:00pm (10h) 2/2 Spartan Ottawa - Perfect Sports 3094 pin OTTAWA 1 Role …" at bounding box center [492, 315] width 217 height 179
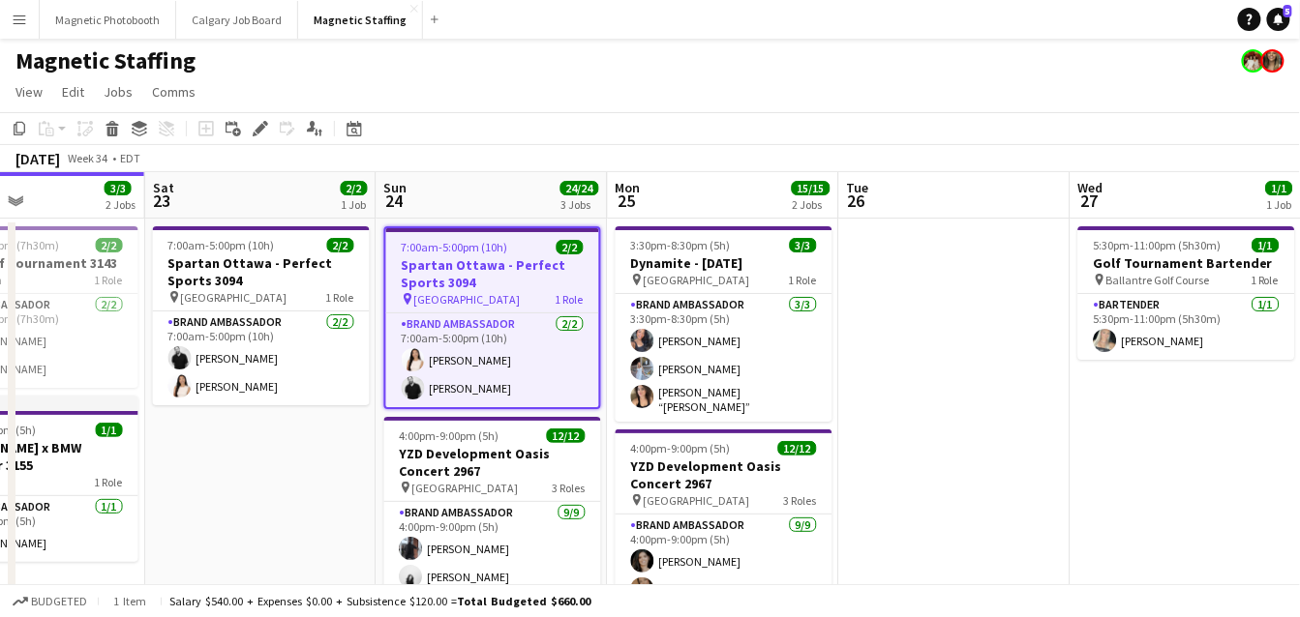
scroll to position [0, 781]
click at [253, 132] on icon "Edit" at bounding box center [260, 128] width 15 height 15
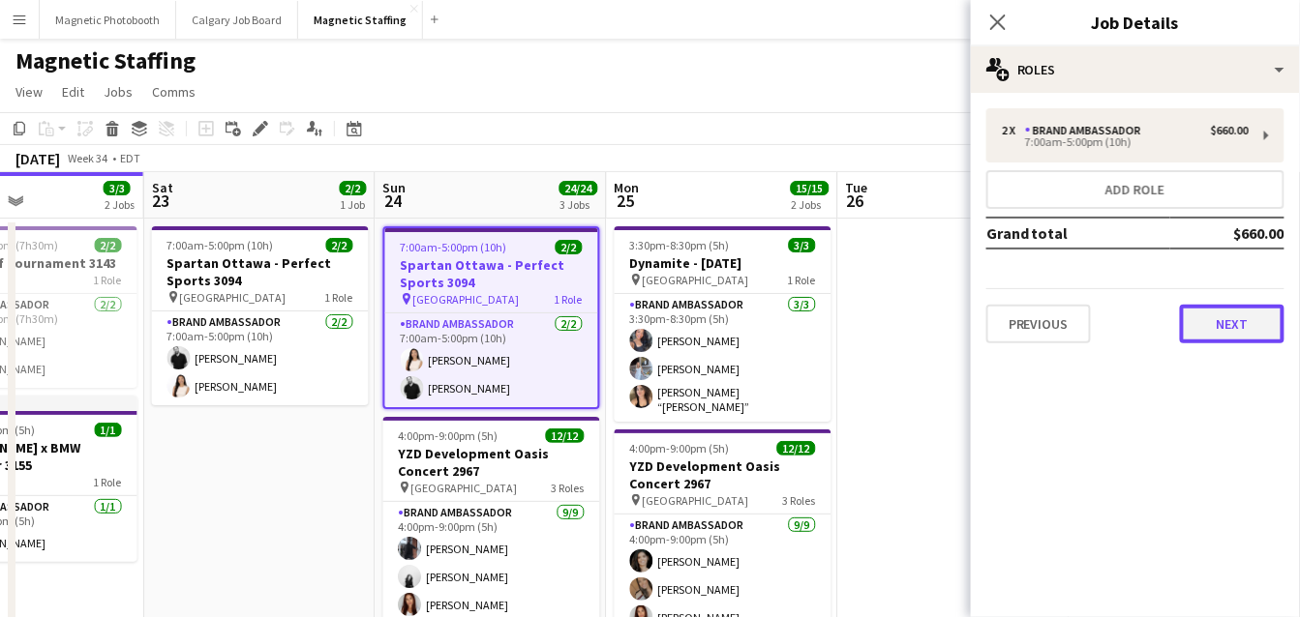
click at [1216, 325] on button "Next" at bounding box center [1232, 324] width 105 height 39
